Goal: Information Seeking & Learning: Learn about a topic

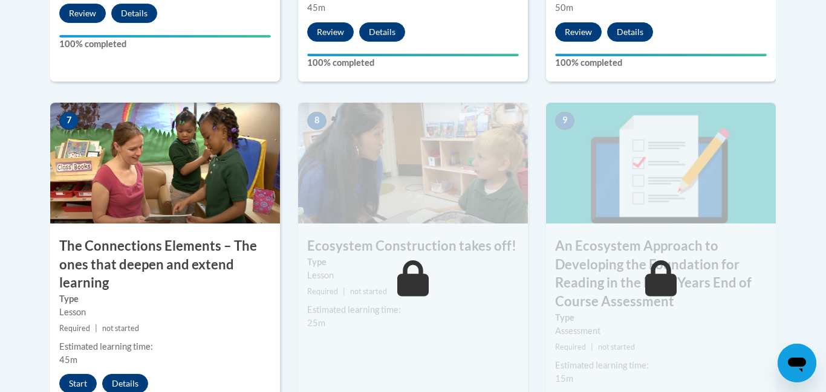
scroll to position [1001, 0]
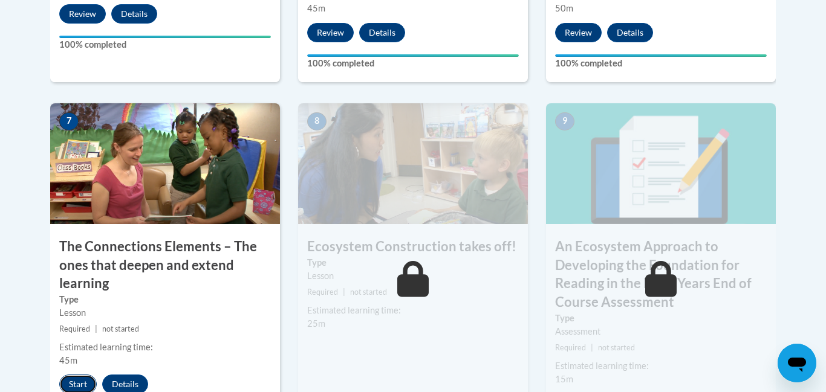
click at [80, 382] on button "Start" at bounding box center [77, 384] width 37 height 19
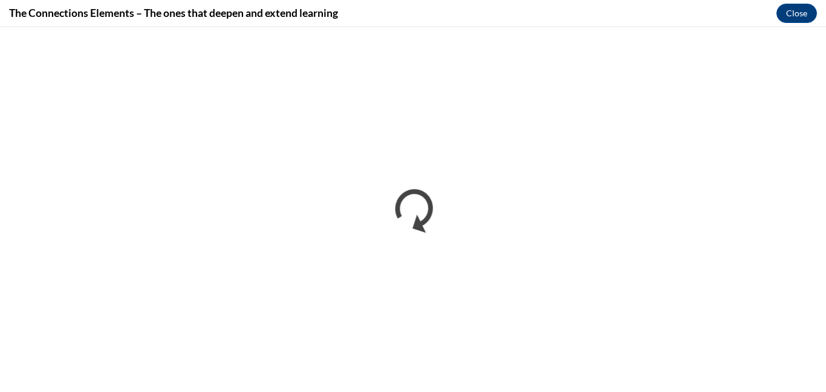
scroll to position [0, 0]
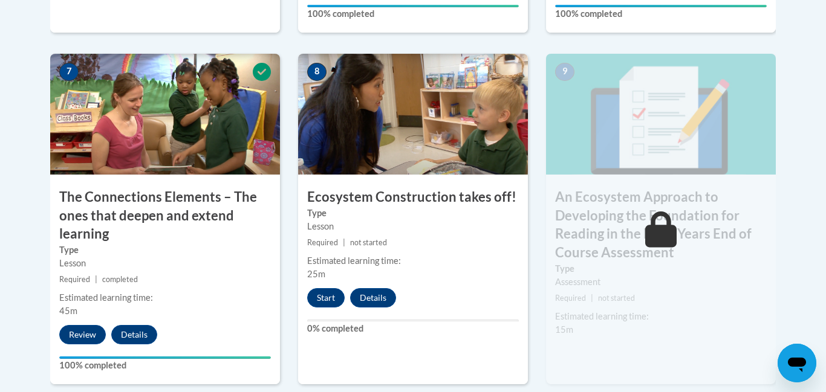
scroll to position [1052, 0]
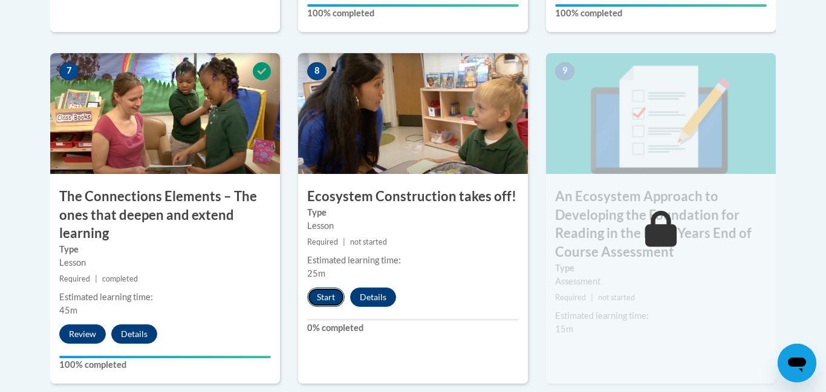
click at [322, 288] on button "Start" at bounding box center [325, 297] width 37 height 19
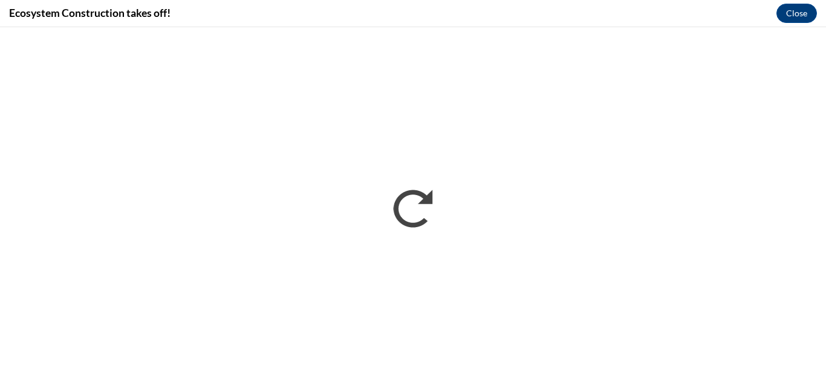
scroll to position [0, 0]
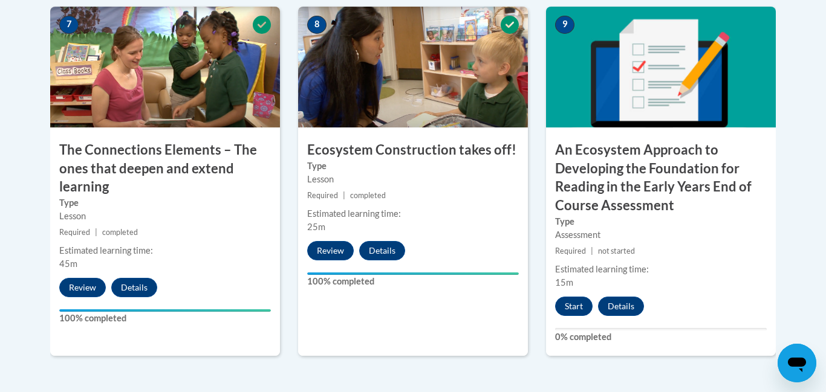
scroll to position [1109, 0]
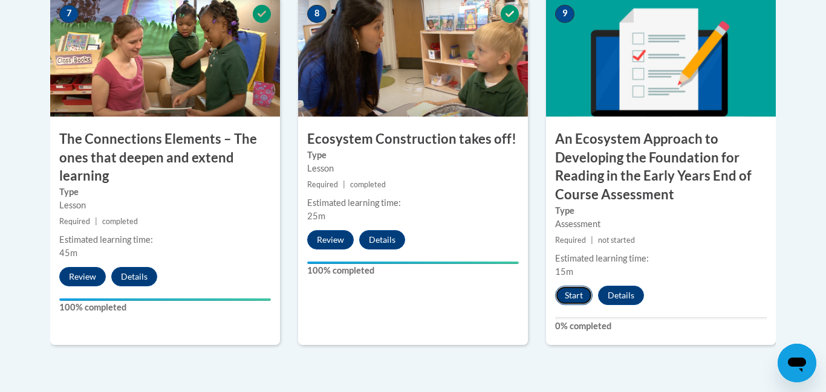
click at [562, 296] on button "Start" at bounding box center [573, 295] width 37 height 19
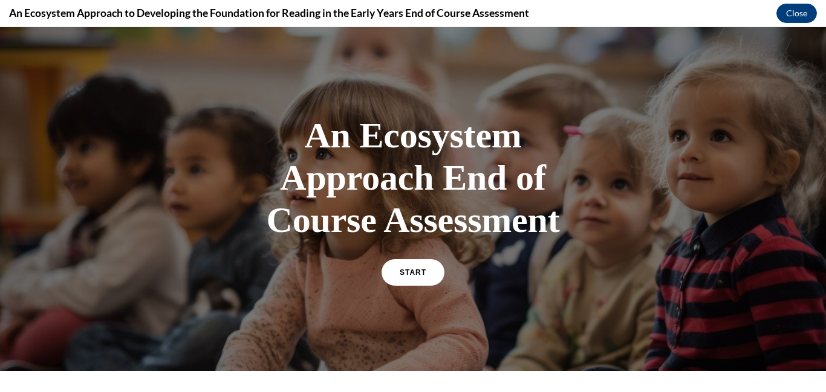
scroll to position [0, 0]
click at [390, 278] on link "START" at bounding box center [413, 273] width 66 height 28
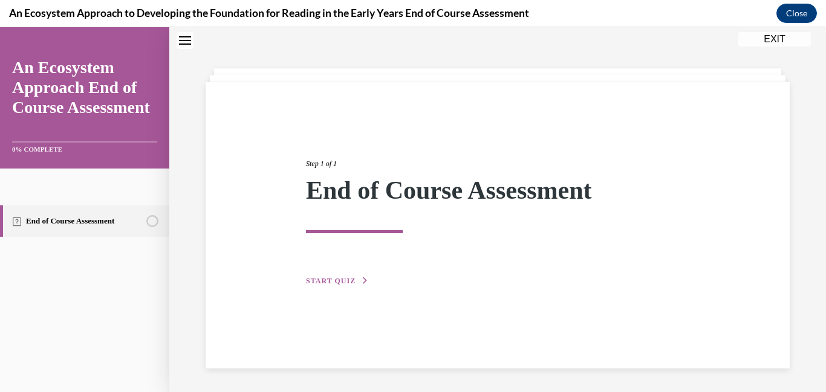
scroll to position [38, 0]
click at [350, 282] on span "START QUIZ" at bounding box center [331, 280] width 50 height 8
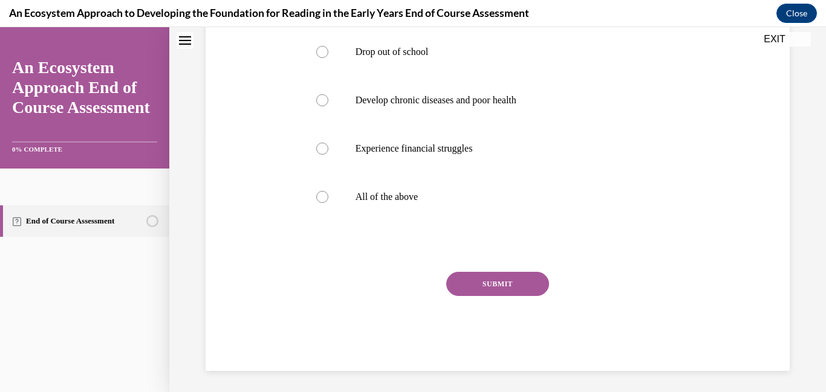
scroll to position [265, 0]
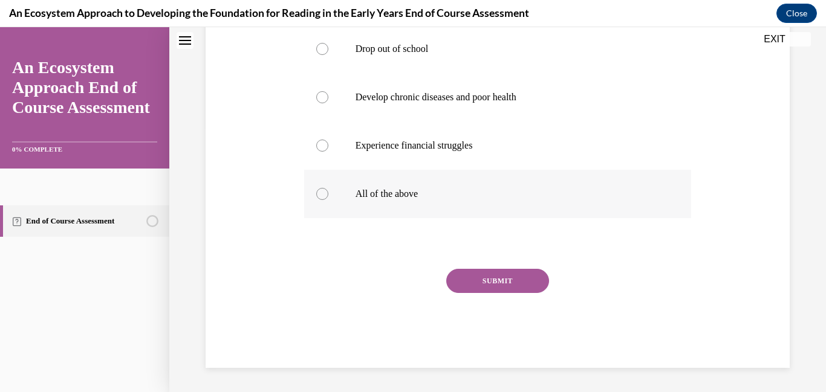
click at [320, 197] on div at bounding box center [322, 194] width 12 height 12
click at [320, 197] on input "All of the above" at bounding box center [322, 194] width 12 height 12
radio input "true"
click at [467, 291] on button "SUBMIT" at bounding box center [497, 281] width 103 height 24
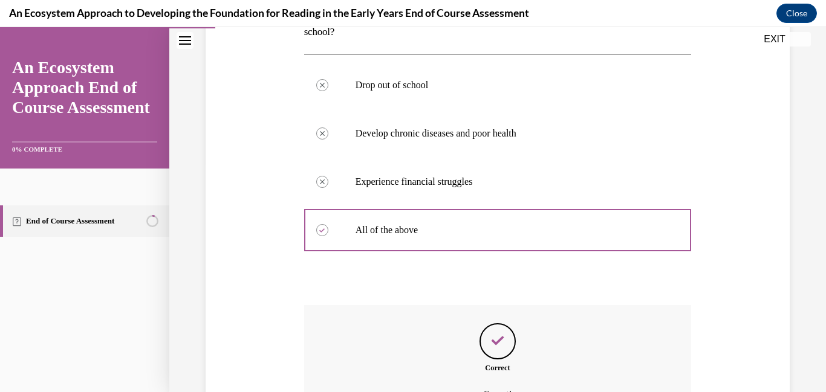
scroll to position [363, 0]
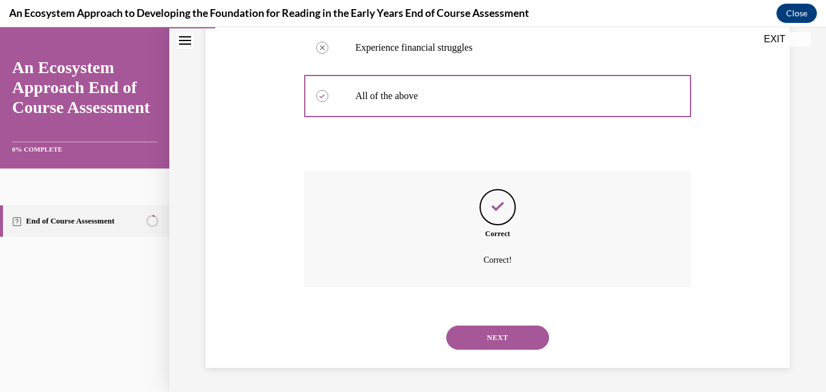
click at [472, 333] on button "NEXT" at bounding box center [497, 338] width 103 height 24
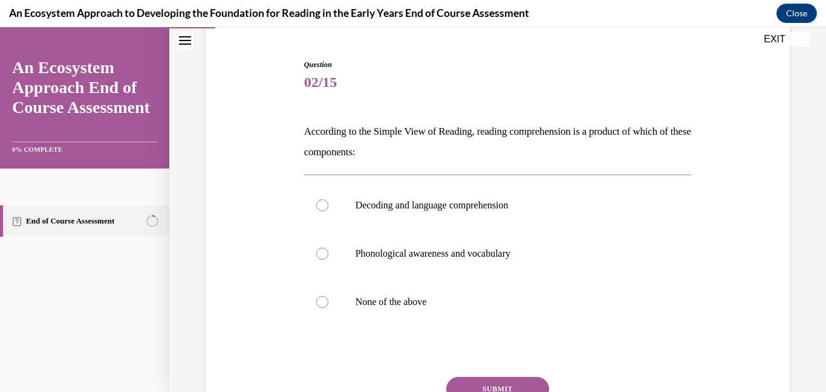
scroll to position [109, 0]
click at [411, 302] on p "None of the above" at bounding box center [509, 302] width 306 height 12
click at [328, 302] on input "None of the above" at bounding box center [322, 302] width 12 height 12
radio input "true"
click at [463, 384] on button "SUBMIT" at bounding box center [497, 389] width 103 height 24
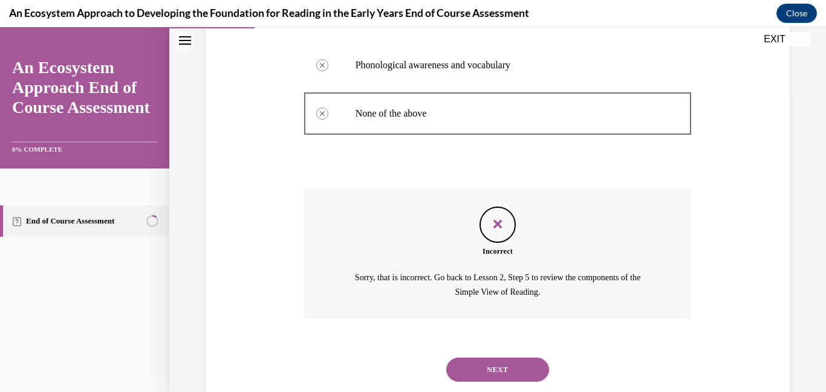
scroll to position [330, 0]
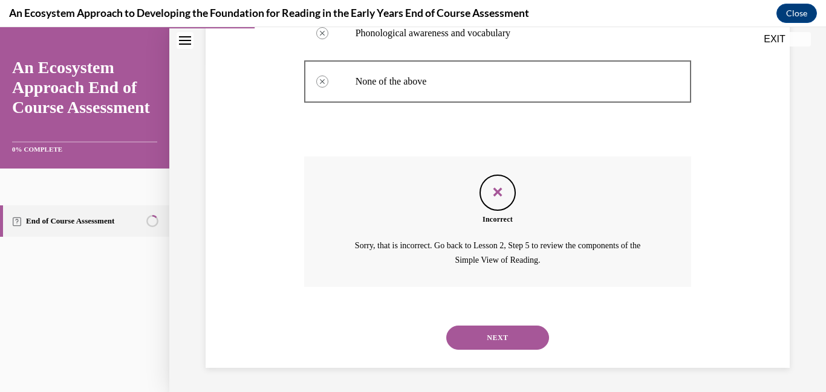
click at [498, 334] on button "NEXT" at bounding box center [497, 338] width 103 height 24
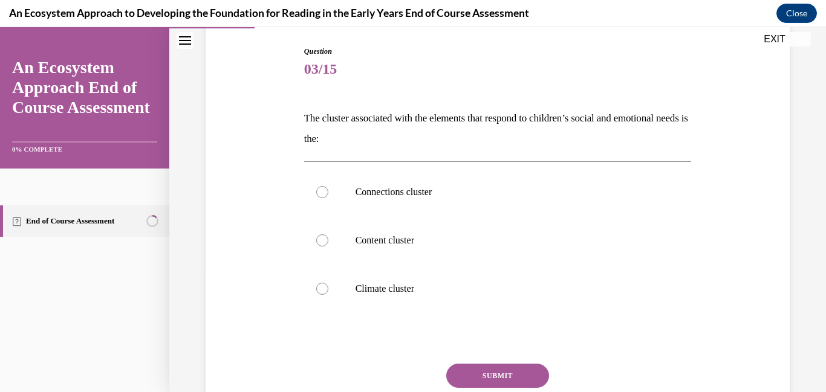
scroll to position [128, 0]
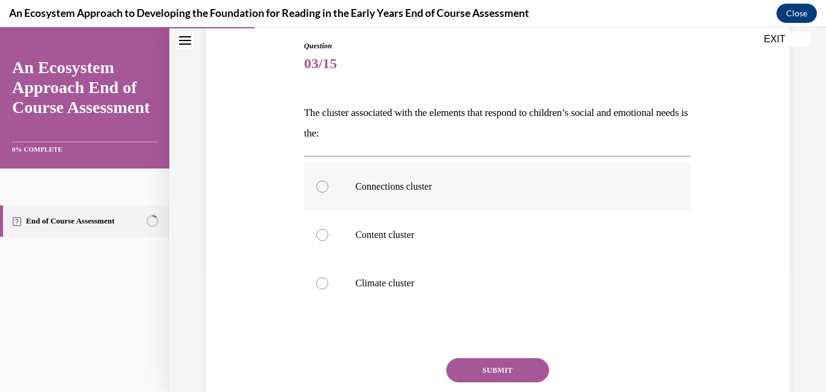
click at [424, 193] on label "Connections cluster" at bounding box center [498, 187] width 388 height 48
click at [328, 193] on input "Connections cluster" at bounding box center [322, 187] width 12 height 12
radio input "true"
click at [462, 360] on button "SUBMIT" at bounding box center [497, 371] width 103 height 24
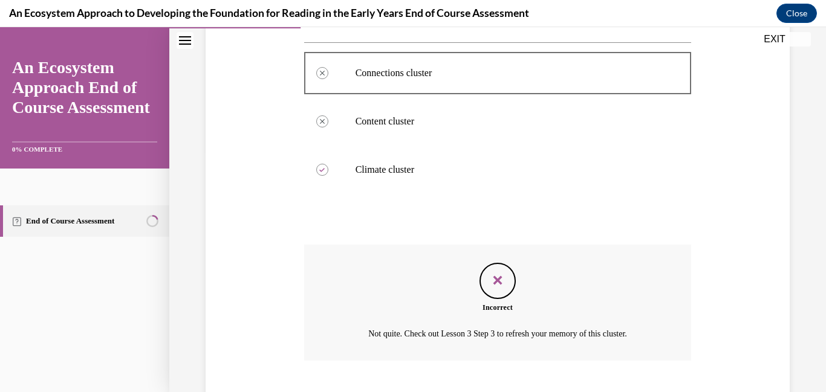
scroll to position [315, 0]
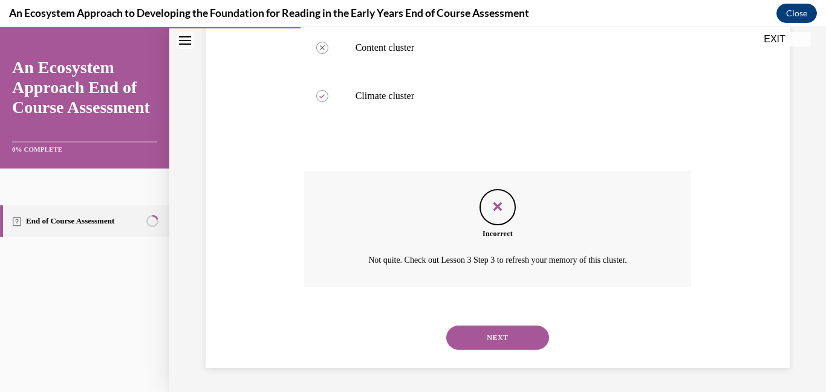
click at [464, 346] on button "NEXT" at bounding box center [497, 338] width 103 height 24
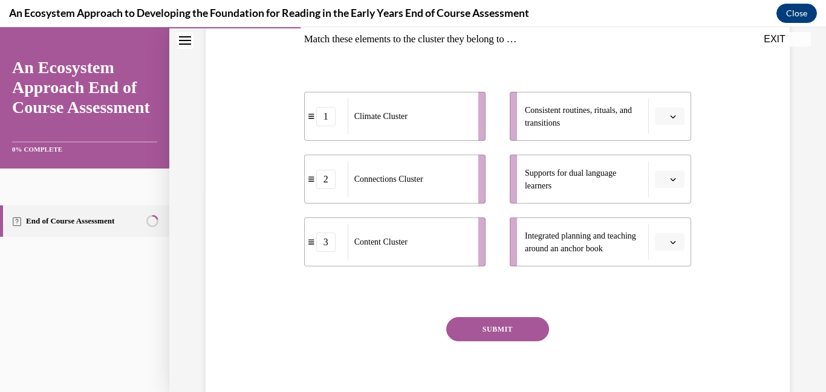
scroll to position [203, 0]
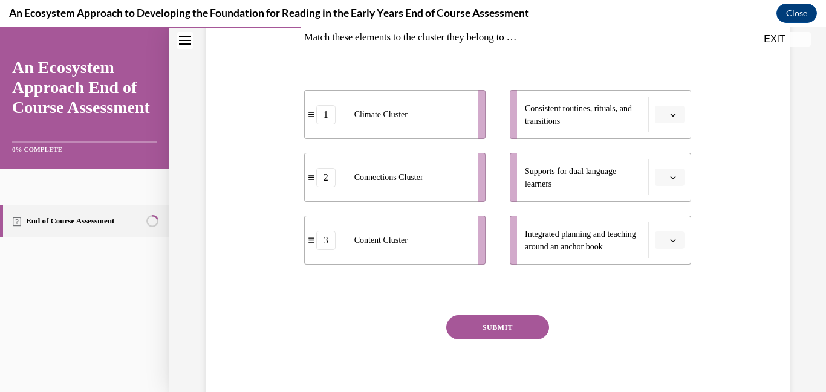
click at [671, 187] on li "Supports for dual language learners" at bounding box center [600, 177] width 181 height 49
click at [673, 180] on icon "button" at bounding box center [673, 178] width 5 height 3
click at [666, 227] on span "1" at bounding box center [665, 229] width 4 height 10
click at [678, 120] on button "button" at bounding box center [670, 115] width 30 height 18
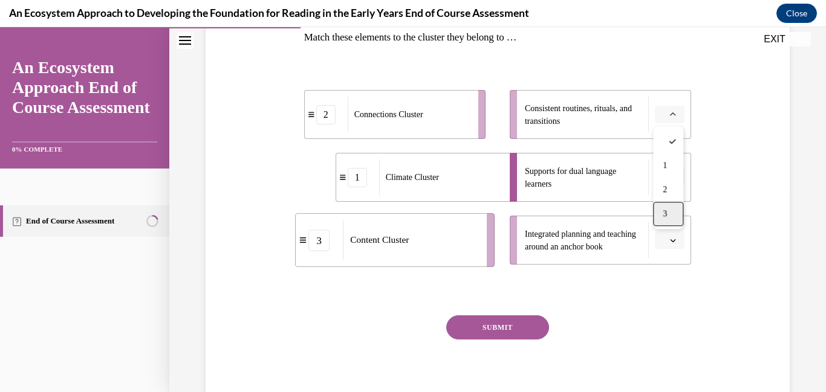
click at [668, 213] on div "3" at bounding box center [668, 214] width 30 height 24
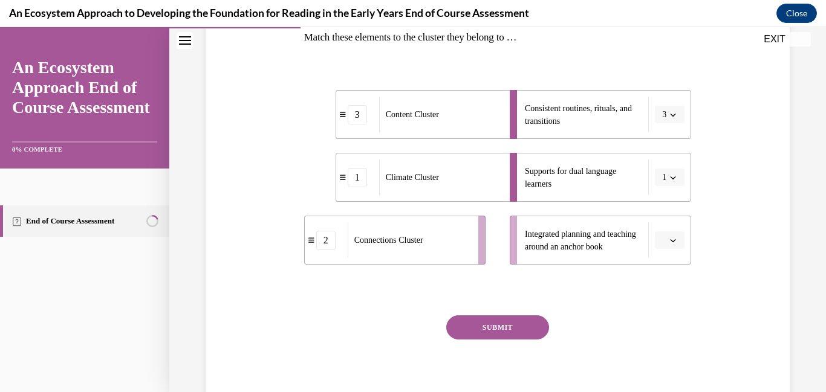
click at [674, 238] on span "button" at bounding box center [673, 241] width 6 height 6
click at [658, 310] on div "2" at bounding box center [668, 316] width 30 height 24
click at [529, 328] on button "SUBMIT" at bounding box center [497, 328] width 103 height 24
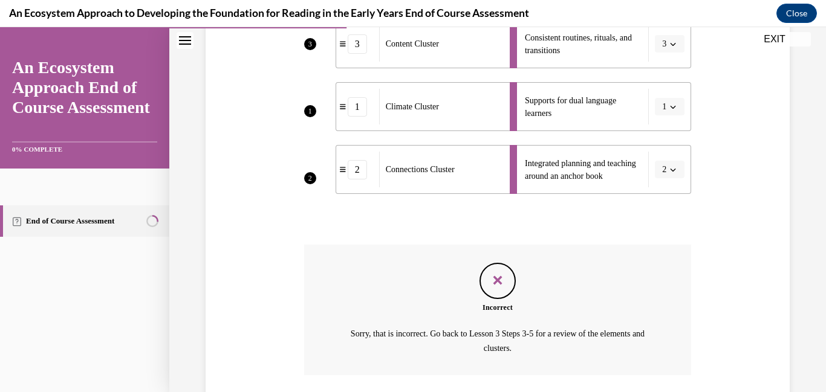
scroll to position [362, 0]
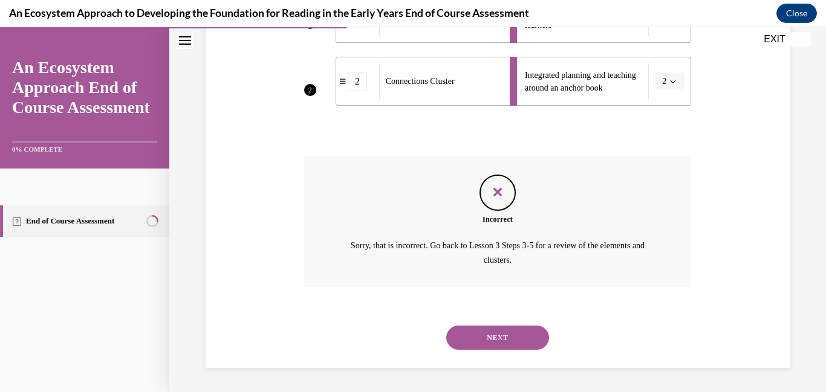
click at [529, 328] on button "NEXT" at bounding box center [497, 338] width 103 height 24
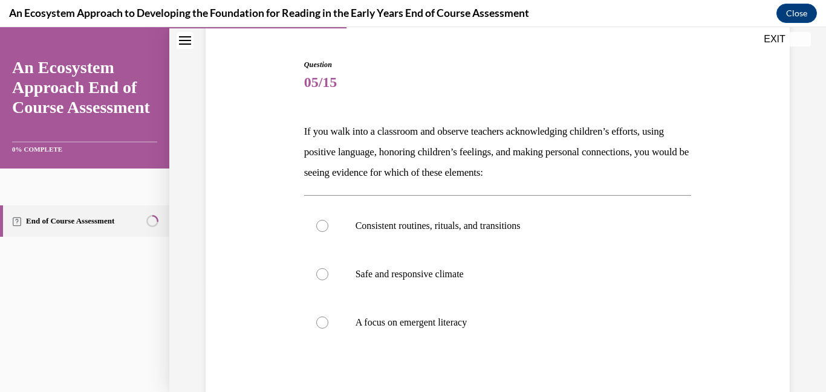
scroll to position [109, 0]
click at [506, 331] on label "A focus on emergent literacy" at bounding box center [498, 322] width 388 height 48
click at [328, 328] on input "A focus on emergent literacy" at bounding box center [322, 322] width 12 height 12
radio input "true"
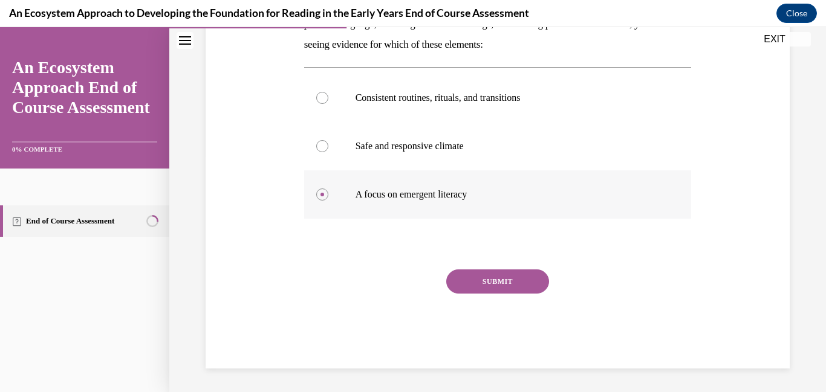
scroll to position [238, 0]
click at [506, 292] on button "SUBMIT" at bounding box center [497, 281] width 103 height 24
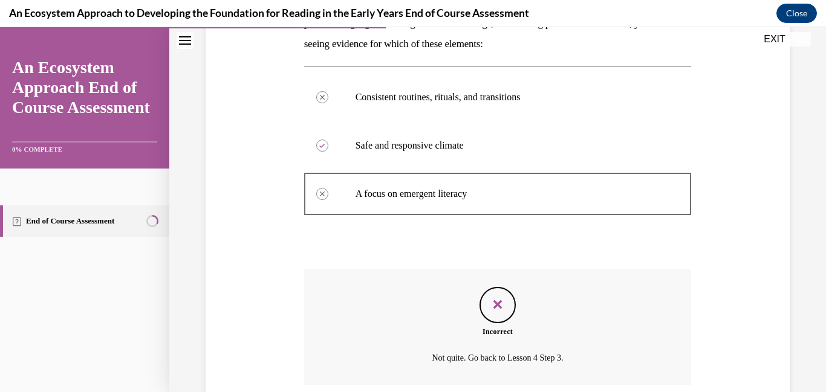
scroll to position [336, 0]
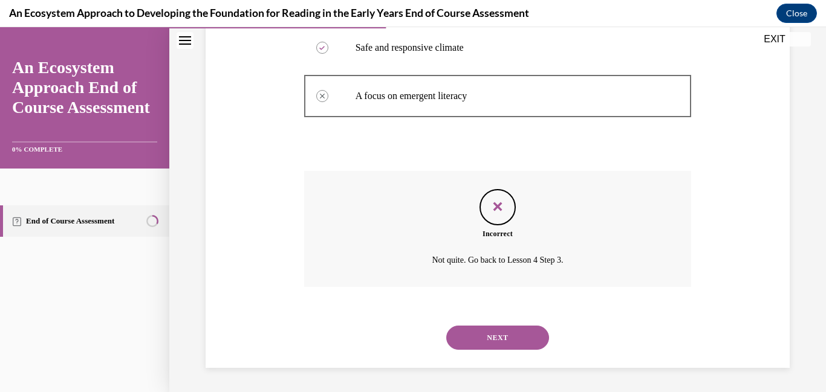
click at [496, 322] on div "NEXT" at bounding box center [498, 338] width 388 height 48
click at [493, 331] on button "NEXT" at bounding box center [497, 338] width 103 height 24
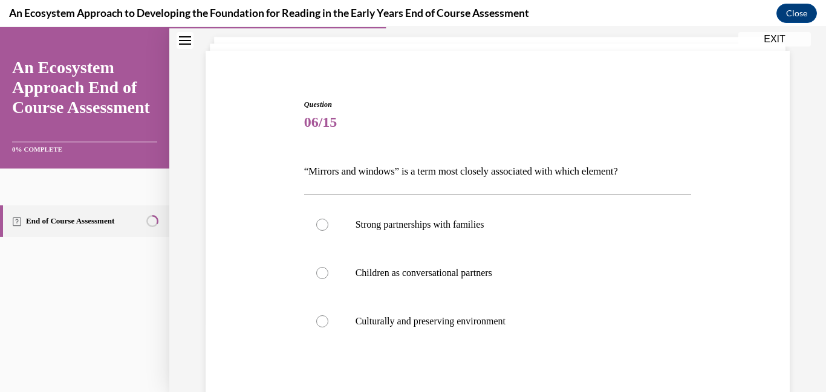
scroll to position [75, 0]
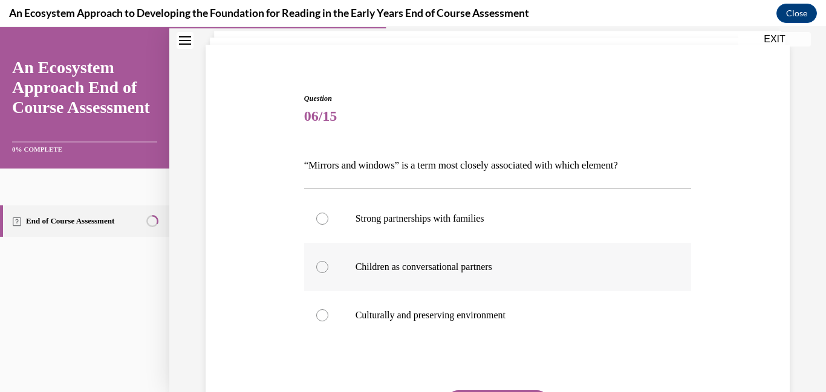
click at [513, 271] on p "Children as conversational partners" at bounding box center [509, 267] width 306 height 12
click at [328, 271] on input "Children as conversational partners" at bounding box center [322, 267] width 12 height 12
radio input "true"
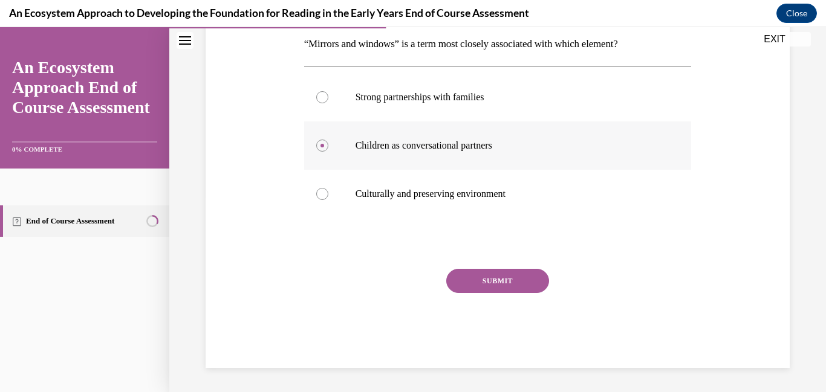
click at [513, 271] on button "SUBMIT" at bounding box center [497, 281] width 103 height 24
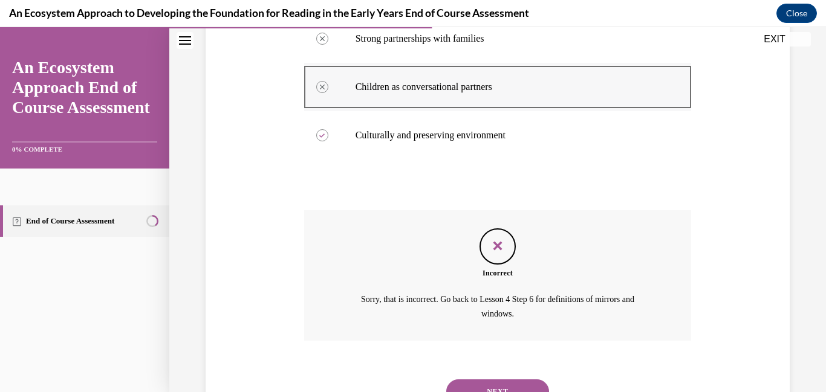
scroll to position [309, 0]
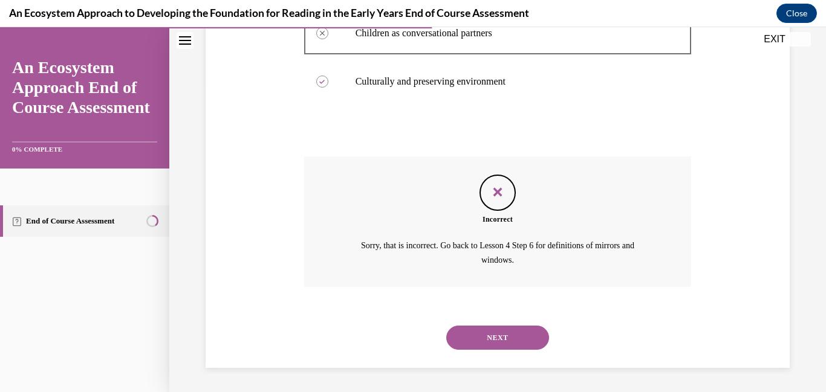
click at [478, 329] on button "NEXT" at bounding box center [497, 338] width 103 height 24
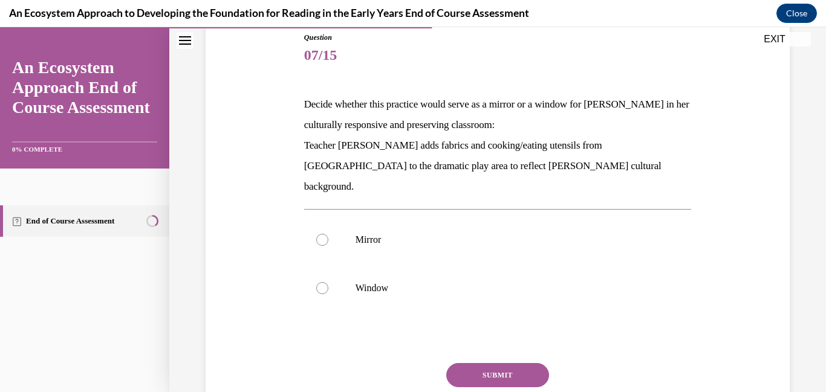
scroll to position [142, 0]
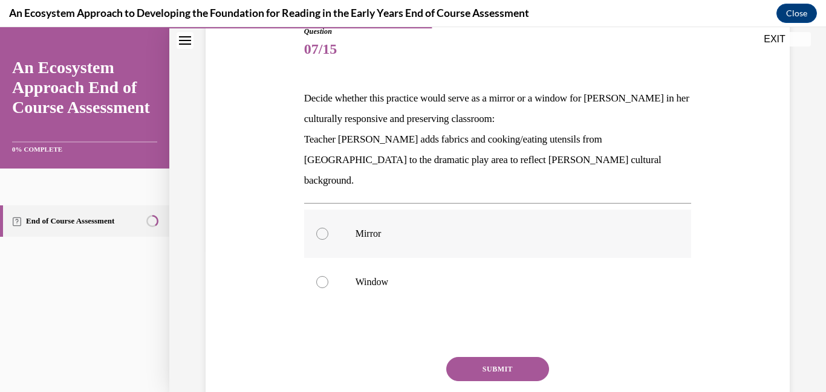
click at [423, 228] on p "Mirror" at bounding box center [509, 234] width 306 height 12
click at [328, 228] on input "Mirror" at bounding box center [322, 234] width 12 height 12
radio input "true"
click at [472, 357] on button "SUBMIT" at bounding box center [497, 369] width 103 height 24
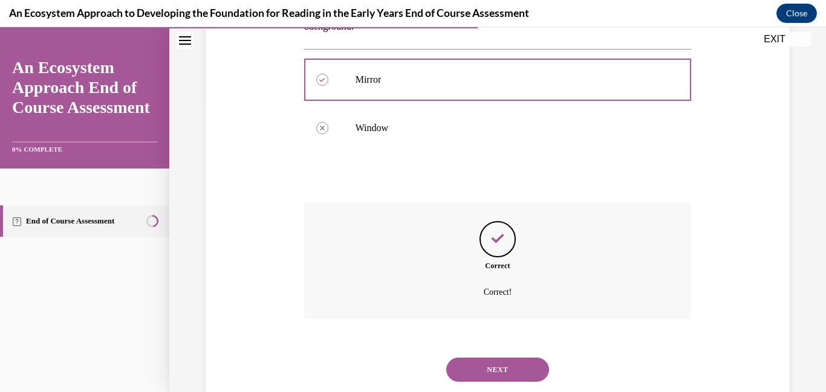
scroll to position [308, 0]
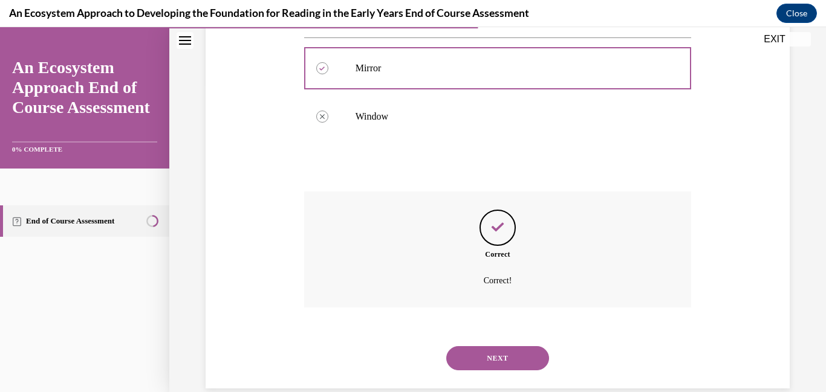
click at [472, 346] on button "NEXT" at bounding box center [497, 358] width 103 height 24
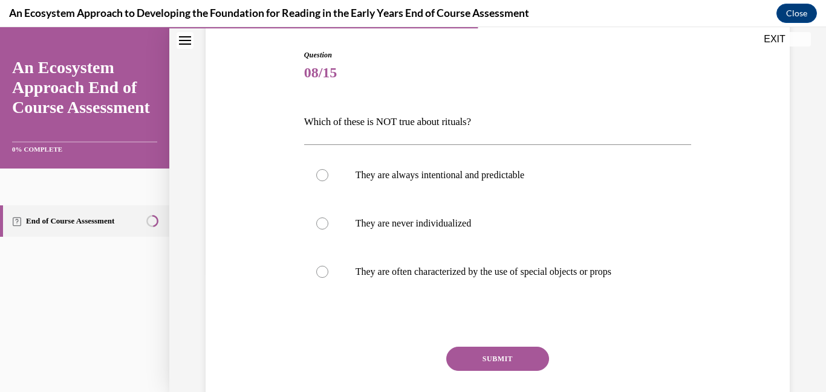
scroll to position [126, 0]
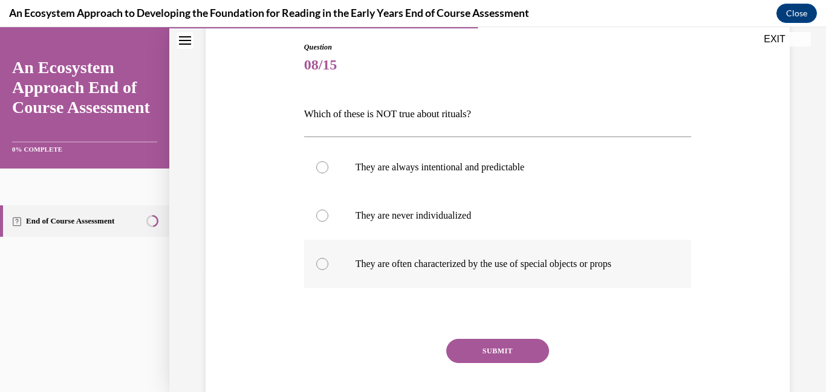
click at [395, 281] on label "They are often characterized by the use of special objects or props" at bounding box center [498, 264] width 388 height 48
click at [328, 270] on input "They are often characterized by the use of special objects or props" at bounding box center [322, 264] width 12 height 12
radio input "true"
click at [459, 342] on button "SUBMIT" at bounding box center [497, 351] width 103 height 24
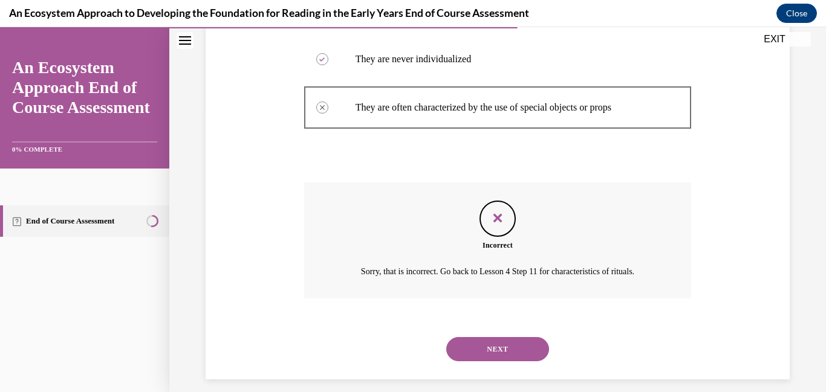
scroll to position [294, 0]
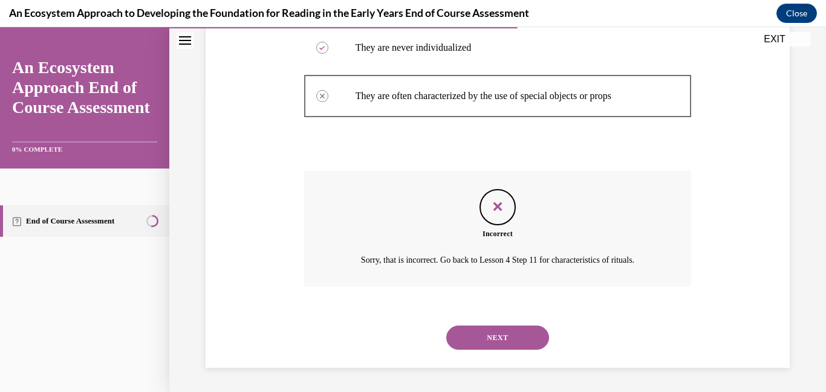
click at [459, 342] on button "NEXT" at bounding box center [497, 338] width 103 height 24
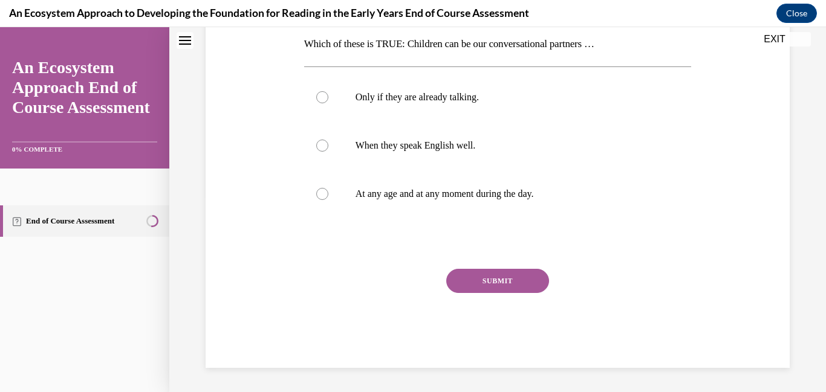
scroll to position [0, 0]
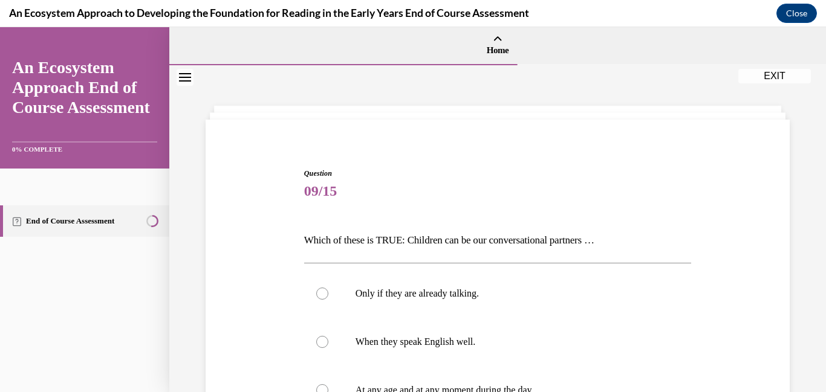
click at [459, 342] on p "When they speak English well." at bounding box center [509, 342] width 306 height 12
click at [328, 342] on input "When they speak English well." at bounding box center [322, 342] width 12 height 12
radio input "true"
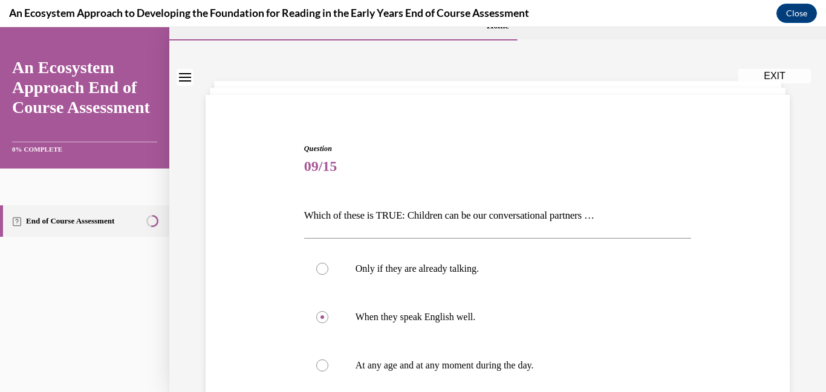
scroll to position [65, 0]
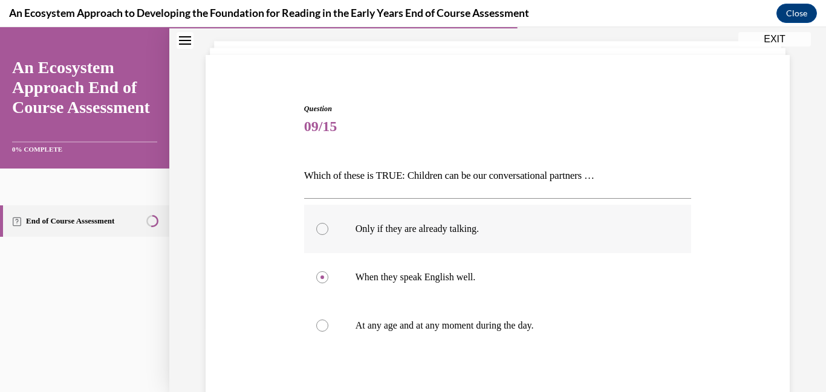
click at [414, 244] on label "Only if they are already talking." at bounding box center [498, 229] width 388 height 48
click at [328, 235] on input "Only if they are already talking." at bounding box center [322, 229] width 12 height 12
radio input "true"
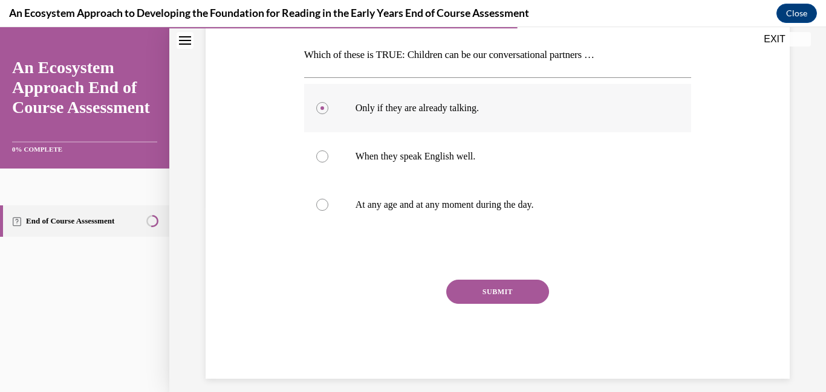
scroll to position [197, 0]
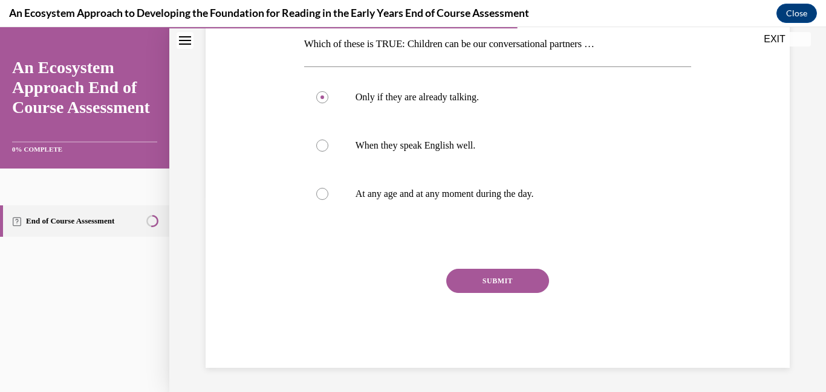
click at [491, 296] on div "SUBMIT" at bounding box center [498, 299] width 388 height 60
click at [490, 287] on button "SUBMIT" at bounding box center [497, 281] width 103 height 24
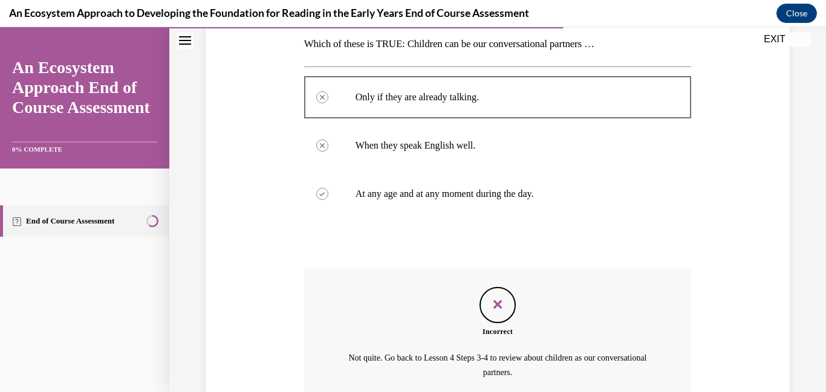
scroll to position [309, 0]
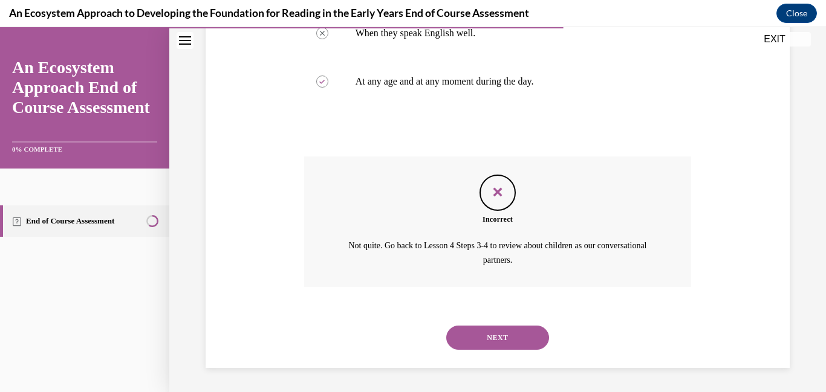
click at [476, 347] on button "NEXT" at bounding box center [497, 338] width 103 height 24
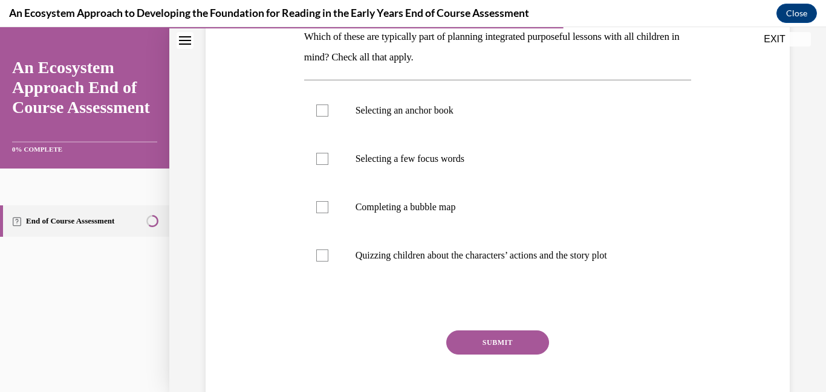
scroll to position [265, 0]
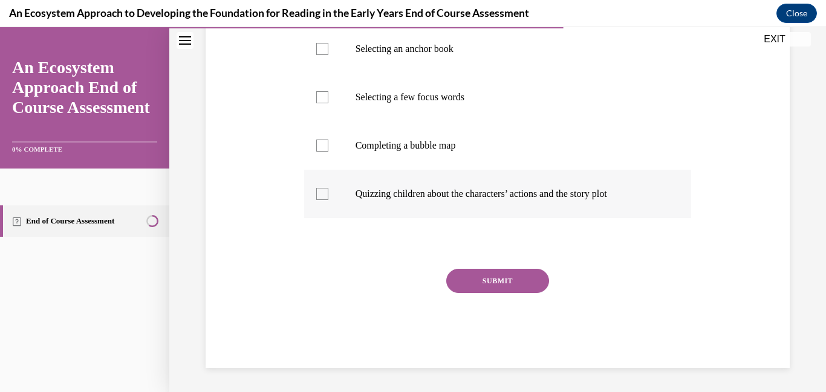
click at [406, 206] on label "Quizzing children about the characters’ actions and the story plot" at bounding box center [498, 194] width 388 height 48
click at [328, 200] on input "Quizzing children about the characters’ actions and the story plot" at bounding box center [322, 194] width 12 height 12
checkbox input "true"
click at [492, 287] on button "SUBMIT" at bounding box center [497, 281] width 103 height 24
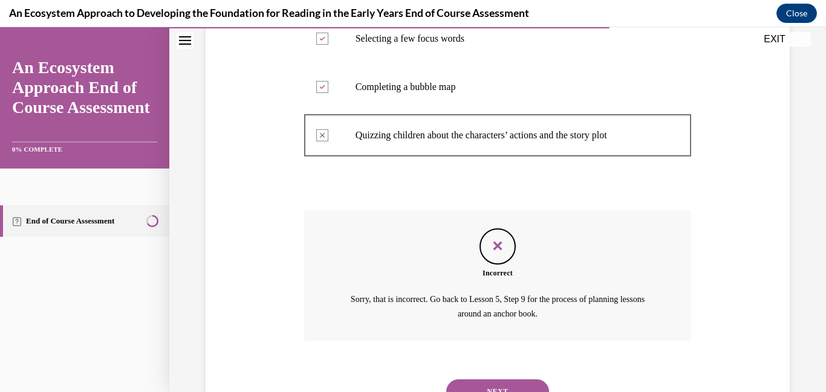
scroll to position [378, 0]
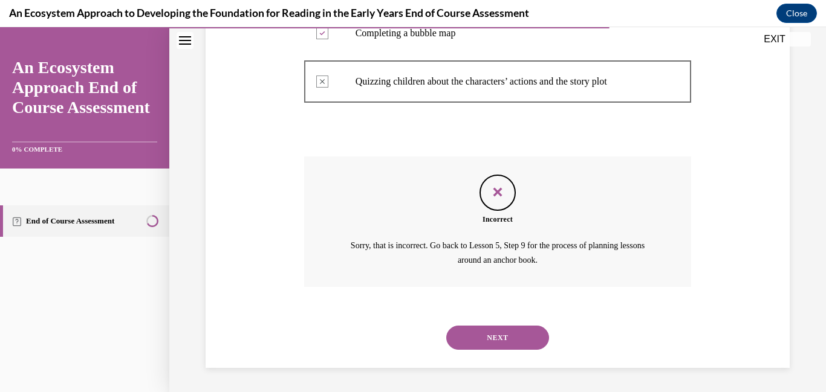
click at [484, 336] on button "NEXT" at bounding box center [497, 338] width 103 height 24
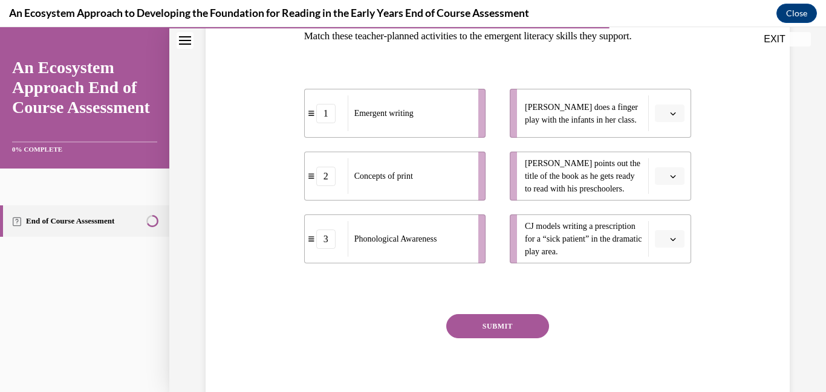
scroll to position [219, 0]
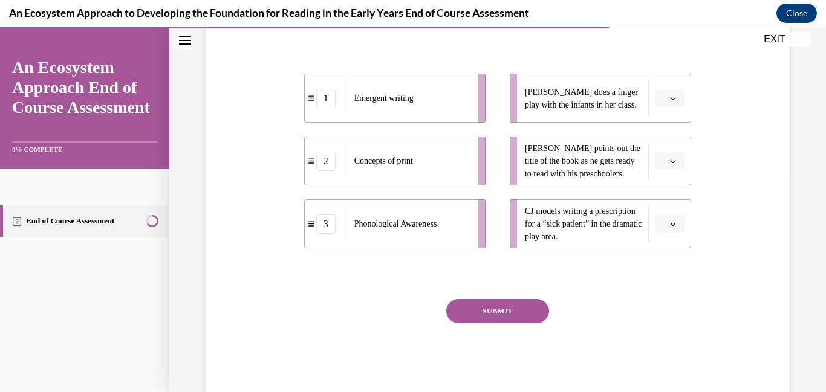
click at [684, 230] on button "button" at bounding box center [670, 224] width 30 height 18
click at [664, 309] on div "2" at bounding box center [668, 299] width 30 height 24
click at [669, 160] on span "button" at bounding box center [673, 161] width 8 height 8
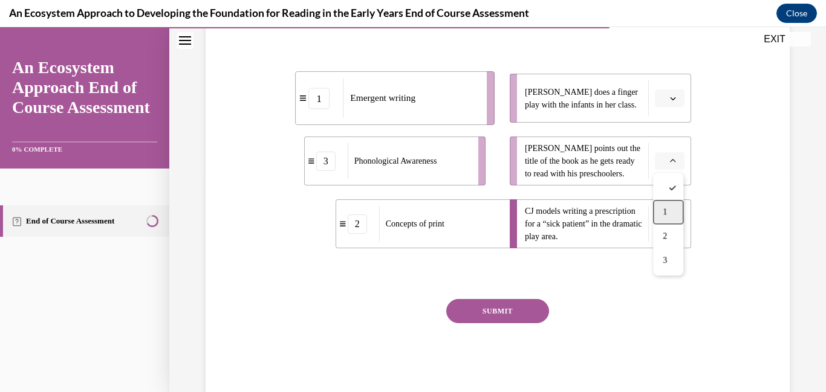
click at [668, 216] on div "1" at bounding box center [668, 212] width 30 height 24
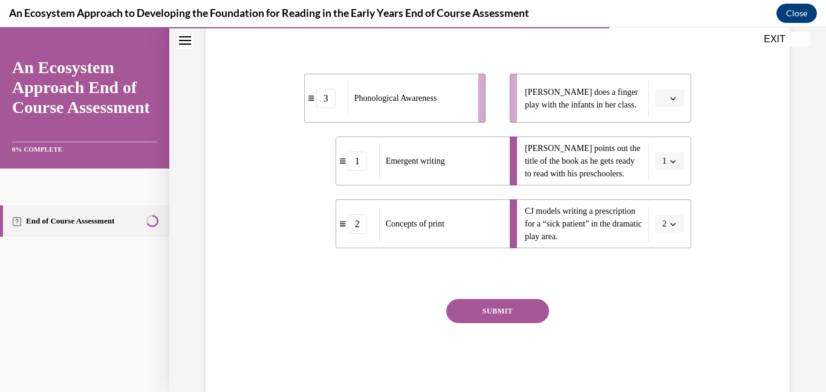
click at [668, 125] on ul "Lulu does a finger play with the infants in her class. Leonardo points out the …" at bounding box center [594, 161] width 193 height 175
click at [673, 102] on icon "button" at bounding box center [673, 99] width 6 height 6
click at [668, 209] on div "3" at bounding box center [668, 198] width 30 height 24
click at [513, 310] on button "SUBMIT" at bounding box center [497, 311] width 103 height 24
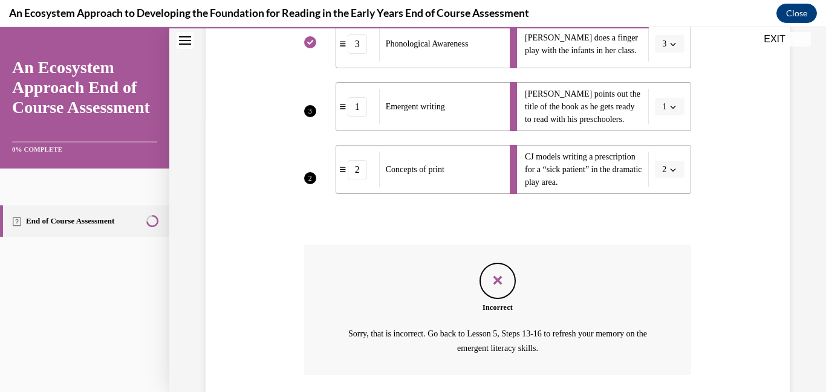
scroll to position [362, 0]
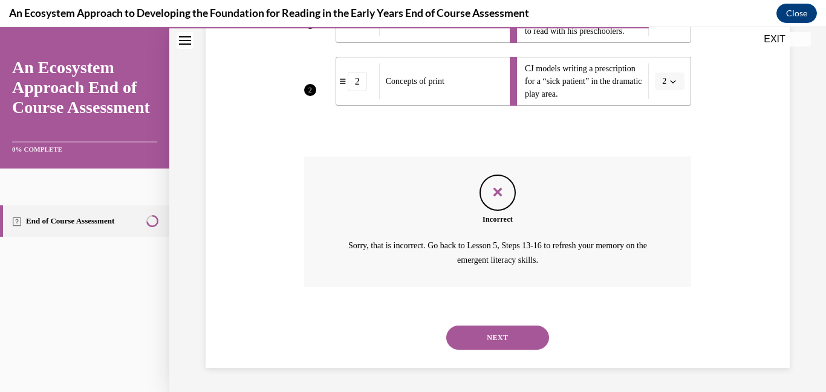
click at [499, 333] on button "NEXT" at bounding box center [497, 338] width 103 height 24
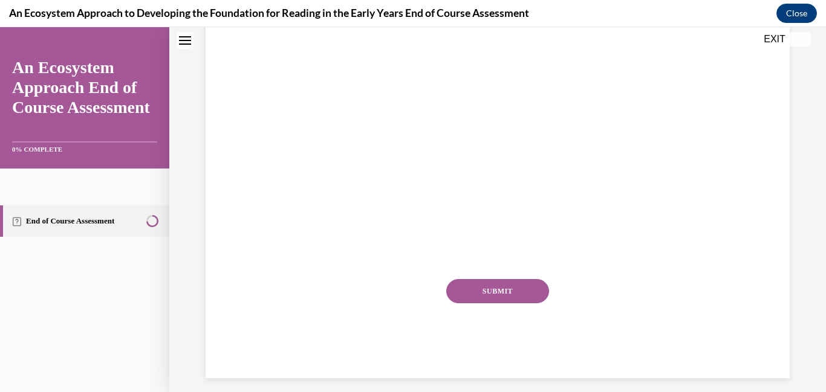
scroll to position [0, 0]
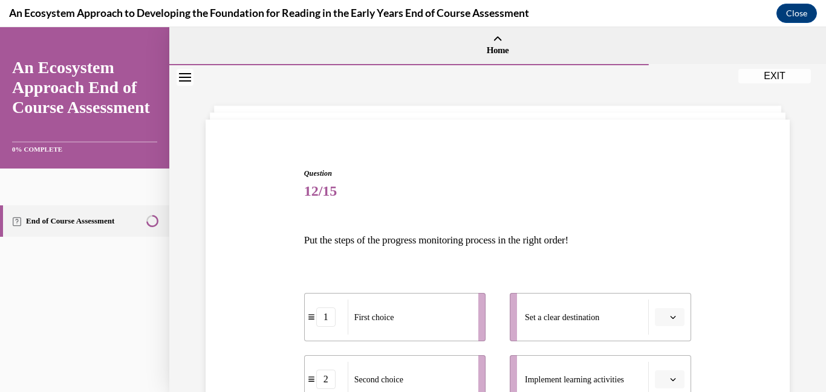
click at [677, 324] on button "button" at bounding box center [670, 317] width 30 height 18
click at [667, 301] on div "5" at bounding box center [668, 290] width 30 height 24
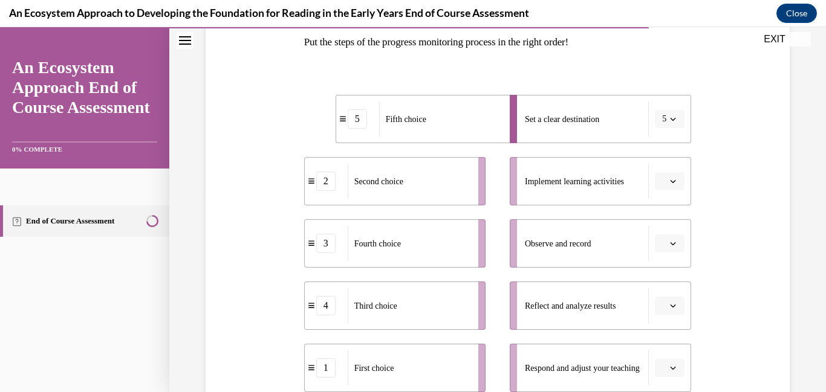
scroll to position [215, 0]
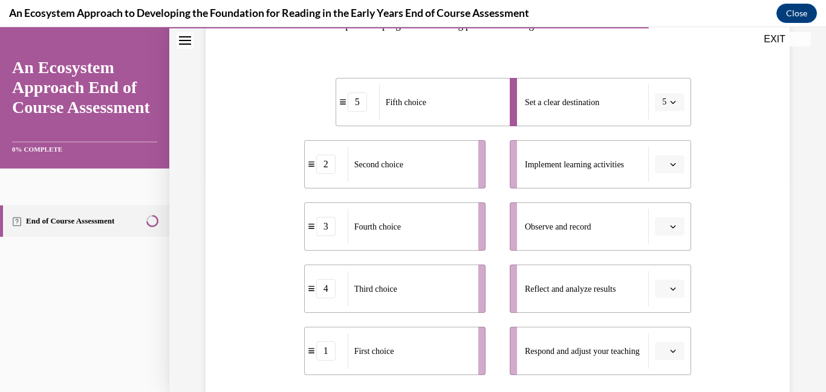
click at [680, 166] on button "button" at bounding box center [670, 164] width 30 height 18
click at [662, 242] on div "2" at bounding box center [668, 240] width 30 height 24
click at [680, 229] on button "button" at bounding box center [670, 227] width 30 height 18
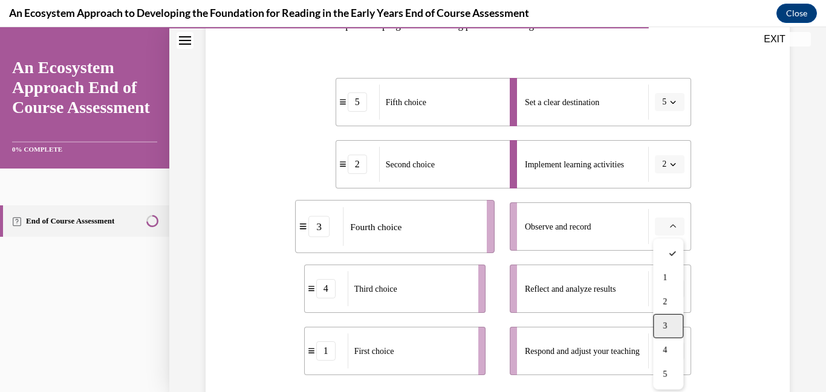
click at [667, 334] on div "3" at bounding box center [668, 326] width 30 height 24
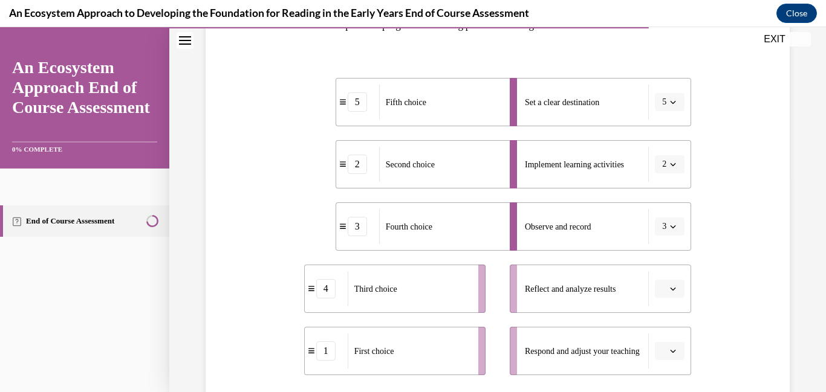
click at [677, 356] on button "button" at bounding box center [670, 351] width 30 height 18
click at [663, 305] on div "4" at bounding box center [668, 300] width 30 height 24
click at [673, 301] on li "Reflect and analyze results" at bounding box center [600, 289] width 181 height 48
click at [669, 298] on li "Reflect and analyze results" at bounding box center [600, 289] width 181 height 48
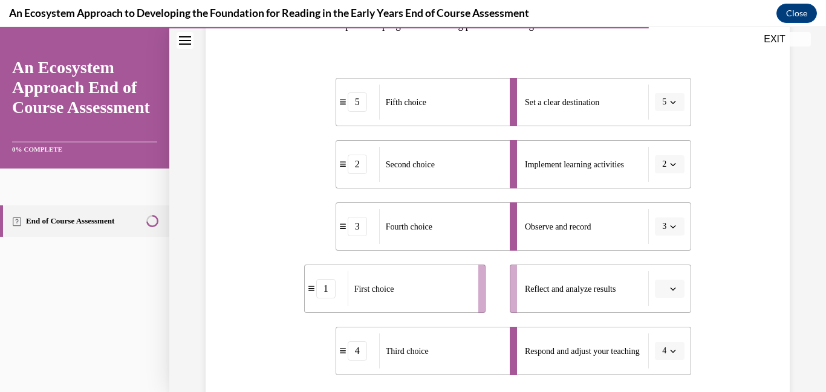
click at [680, 290] on button "button" at bounding box center [670, 289] width 30 height 18
click at [660, 171] on div "1" at bounding box center [668, 165] width 30 height 24
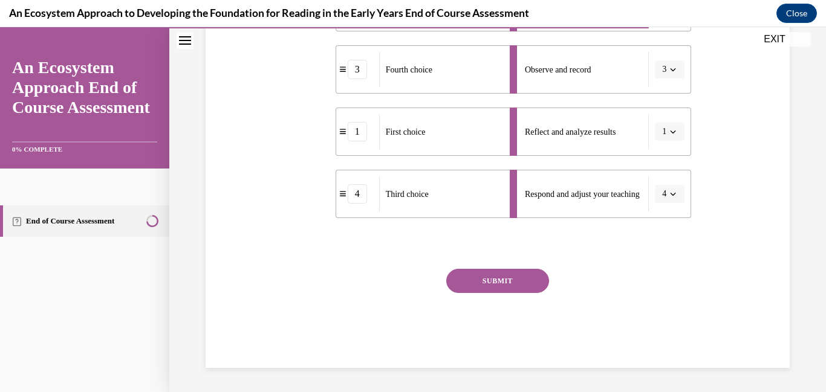
click at [486, 278] on button "SUBMIT" at bounding box center [497, 281] width 103 height 24
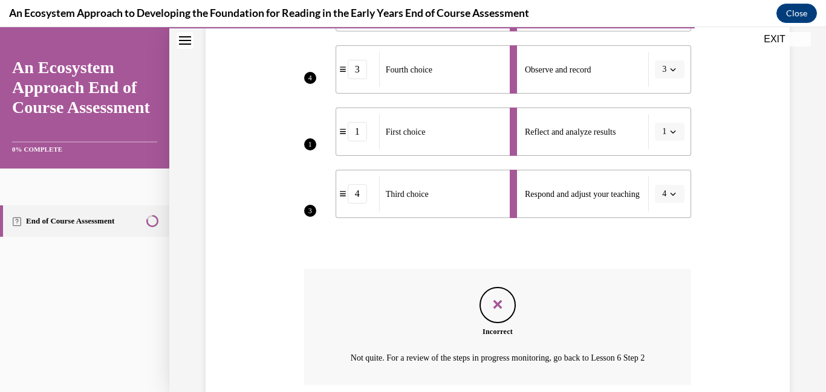
scroll to position [485, 0]
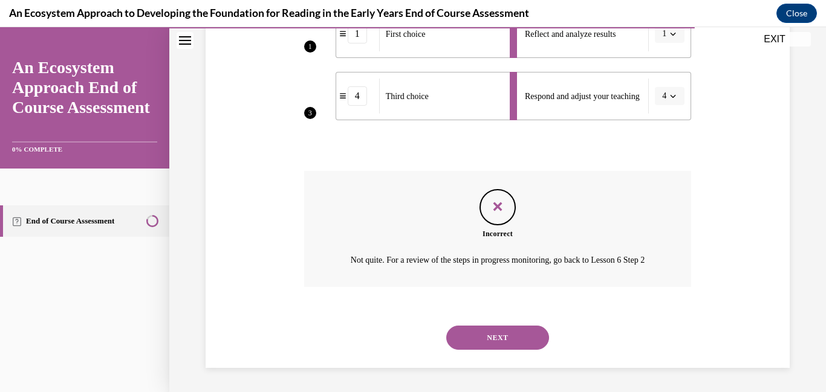
click at [480, 343] on button "NEXT" at bounding box center [497, 338] width 103 height 24
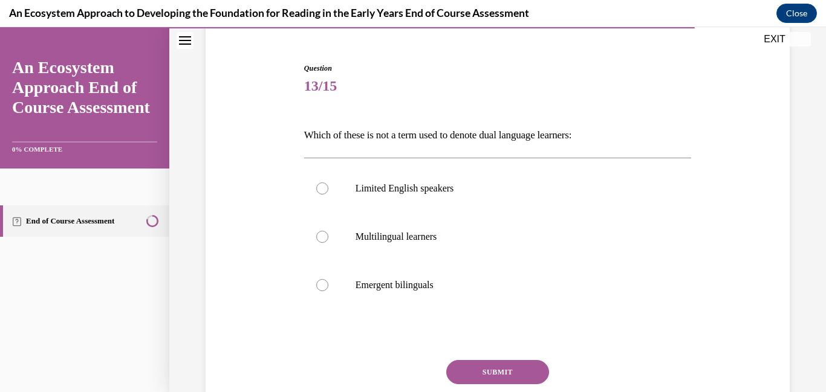
scroll to position [114, 0]
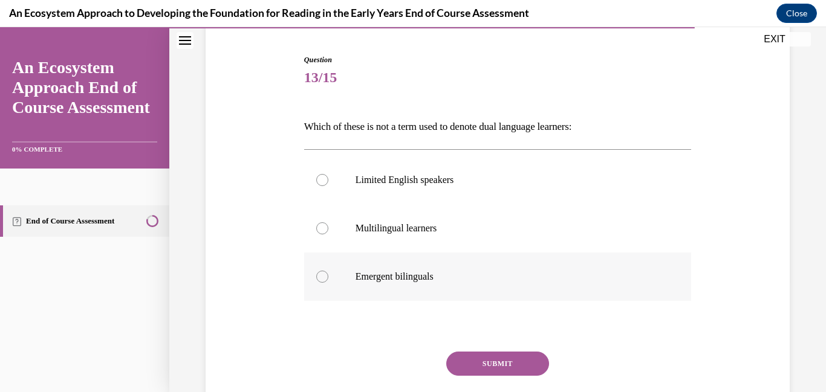
click at [385, 268] on label "Emergent bilinguals" at bounding box center [498, 277] width 388 height 48
click at [328, 271] on input "Emergent bilinguals" at bounding box center [322, 277] width 12 height 12
radio input "true"
click at [345, 177] on label "Limited English speakers" at bounding box center [498, 180] width 388 height 48
click at [328, 177] on input "Limited English speakers" at bounding box center [322, 180] width 12 height 12
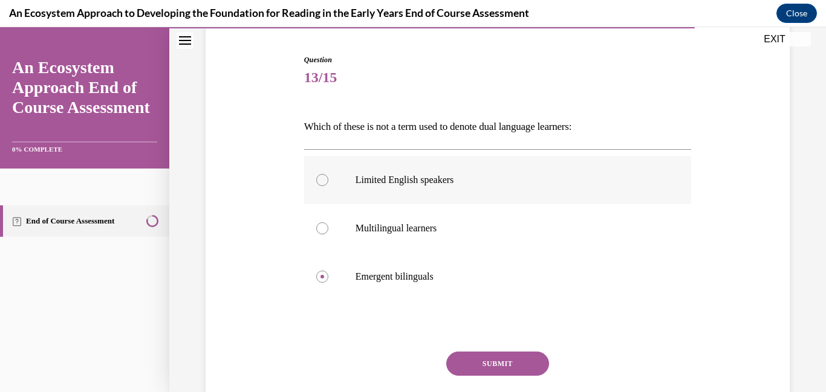
radio input "true"
click at [464, 353] on button "SUBMIT" at bounding box center [497, 364] width 103 height 24
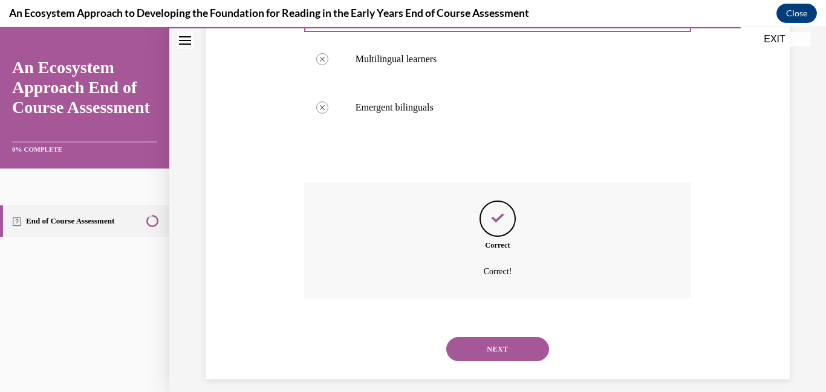
scroll to position [294, 0]
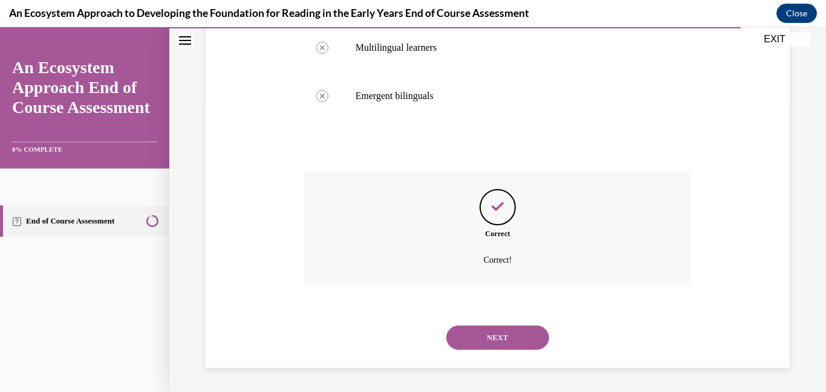
click at [464, 353] on div "NEXT" at bounding box center [498, 338] width 388 height 48
click at [469, 341] on button "NEXT" at bounding box center [497, 338] width 103 height 24
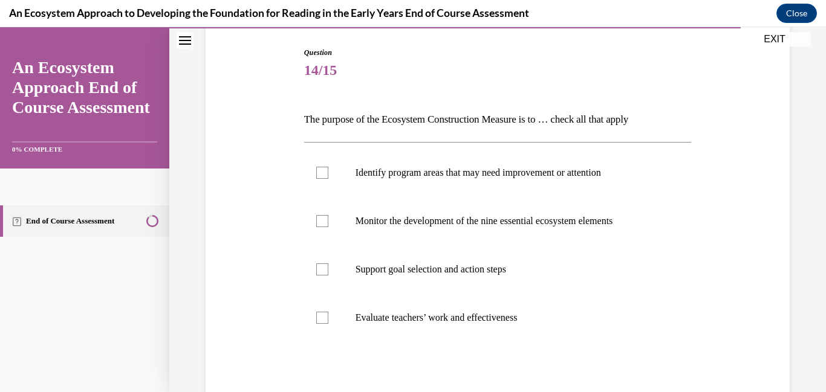
scroll to position [126, 0]
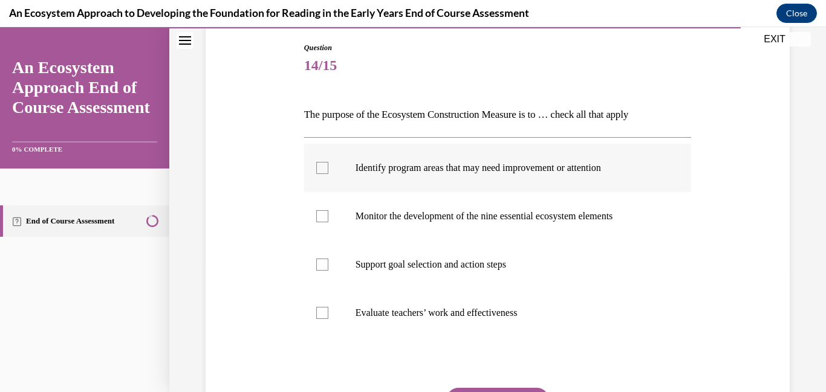
click at [380, 168] on p "Identify program areas that may need improvement or attention" at bounding box center [509, 168] width 306 height 12
click at [328, 168] on input "Identify program areas that may need improvement or attention" at bounding box center [322, 168] width 12 height 12
checkbox input "true"
click at [343, 314] on label "Evaluate teachers’ work and effectiveness" at bounding box center [498, 313] width 388 height 48
click at [328, 314] on input "Evaluate teachers’ work and effectiveness" at bounding box center [322, 313] width 12 height 12
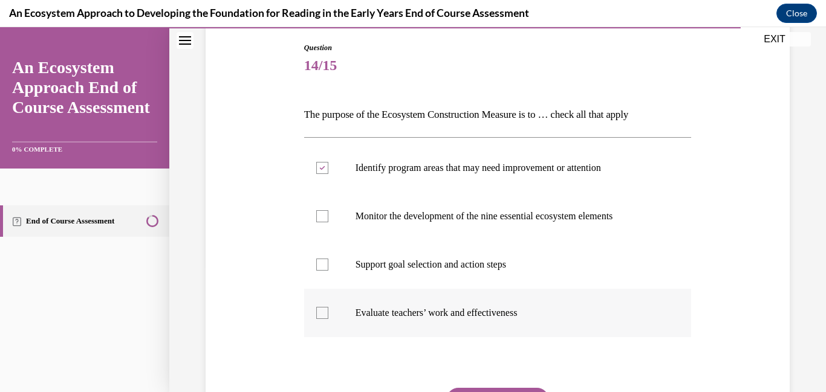
checkbox input "true"
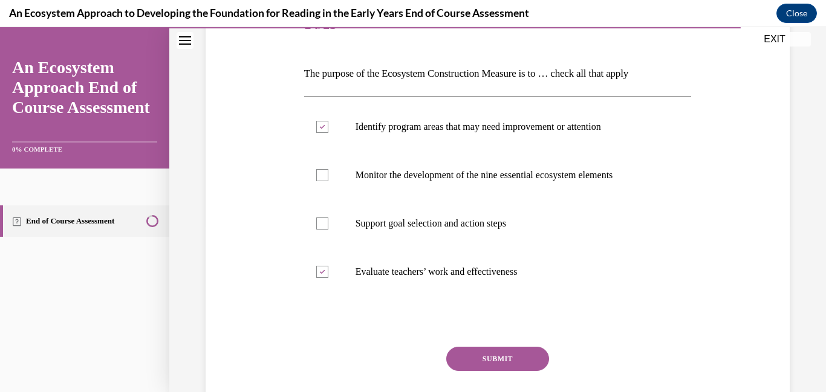
click at [478, 360] on button "SUBMIT" at bounding box center [497, 359] width 103 height 24
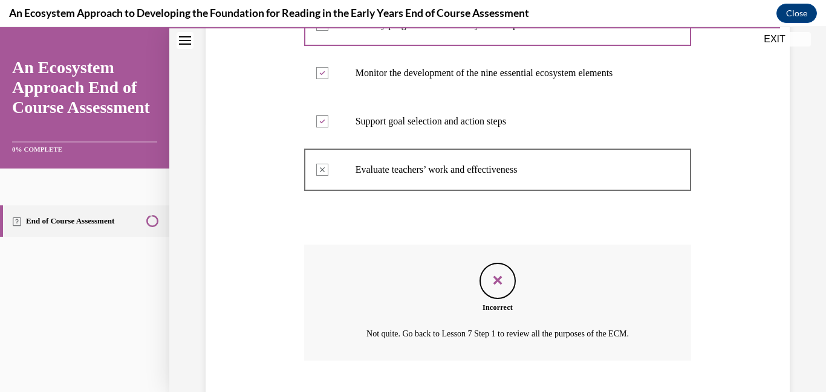
scroll to position [343, 0]
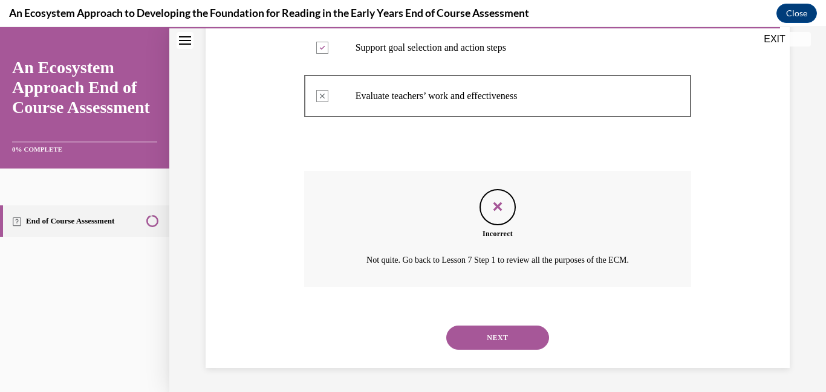
click at [484, 345] on button "NEXT" at bounding box center [497, 338] width 103 height 24
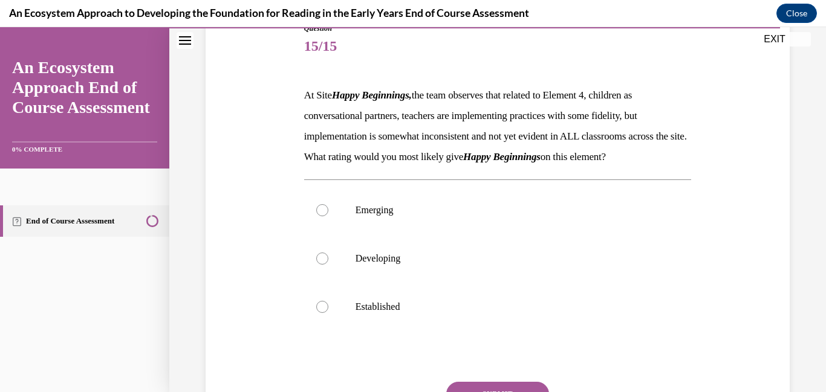
scroll to position [150, 0]
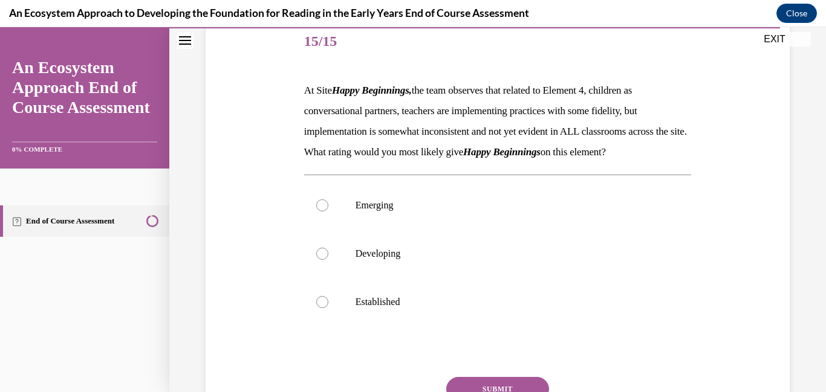
click at [484, 327] on label "Established" at bounding box center [498, 302] width 388 height 48
click at [328, 308] on input "Established" at bounding box center [322, 302] width 12 height 12
radio input "true"
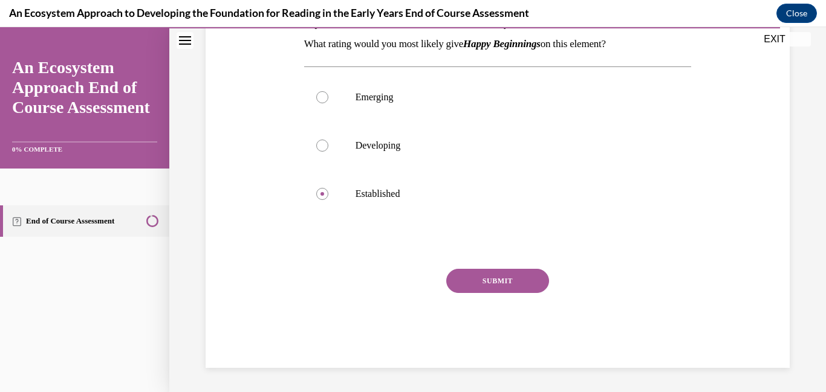
click at [506, 293] on button "SUBMIT" at bounding box center [497, 281] width 103 height 24
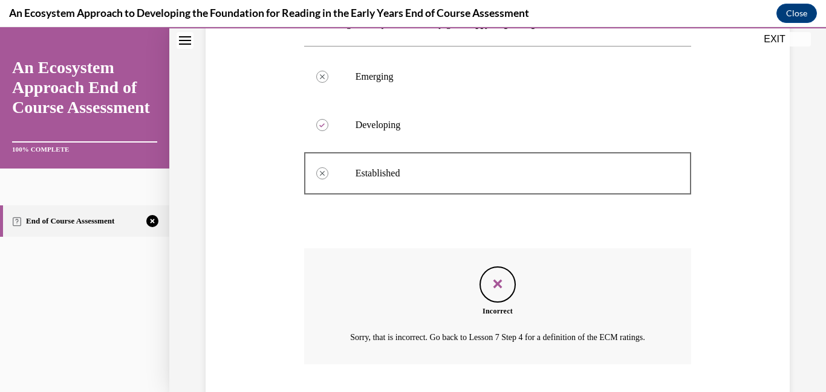
scroll to position [391, 0]
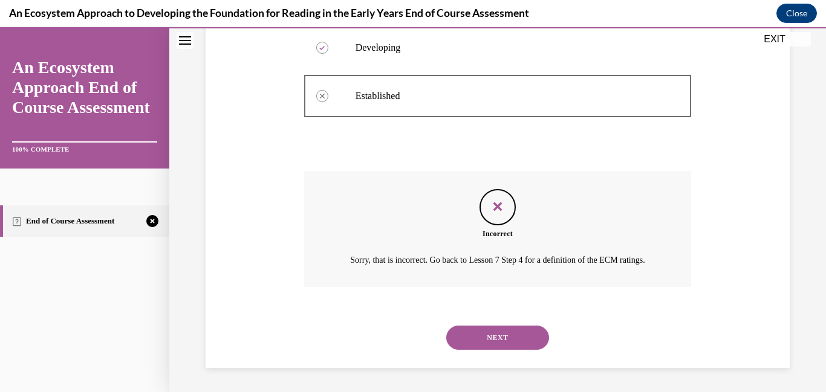
click at [469, 342] on button "NEXT" at bounding box center [497, 338] width 103 height 24
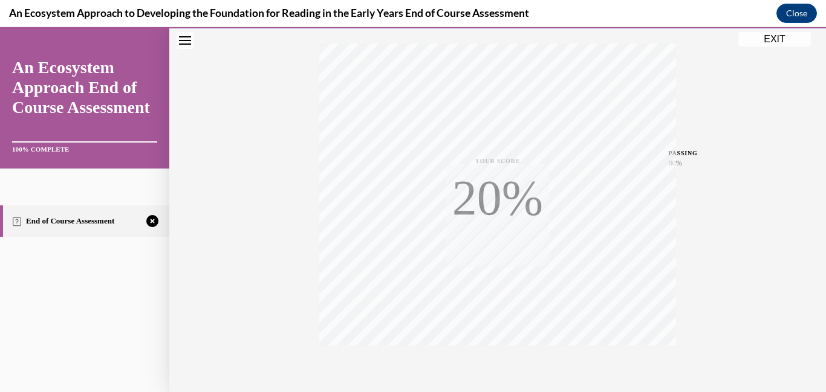
scroll to position [255, 0]
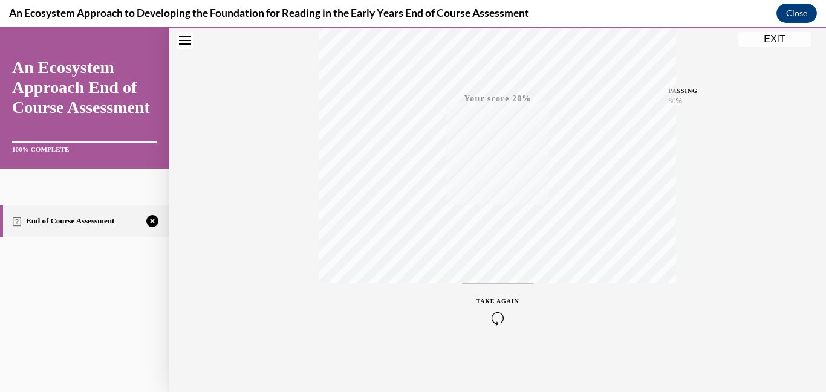
click at [767, 45] on button "EXIT" at bounding box center [774, 39] width 73 height 15
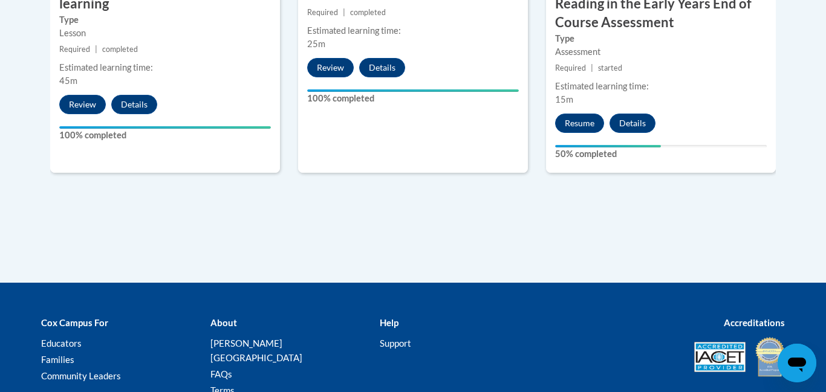
scroll to position [1278, 0]
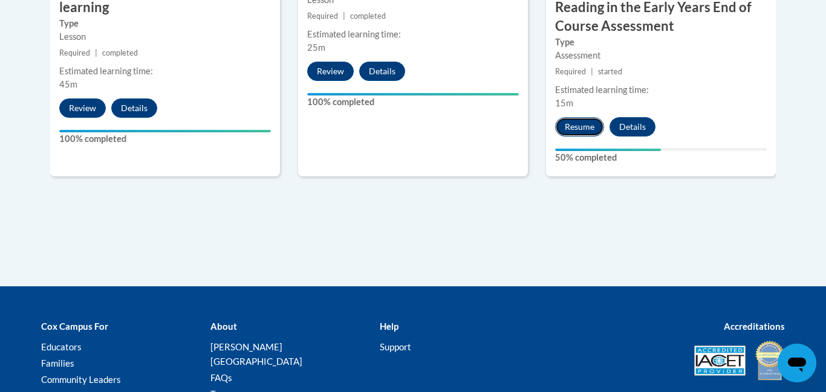
click at [562, 132] on button "Resume" at bounding box center [579, 126] width 49 height 19
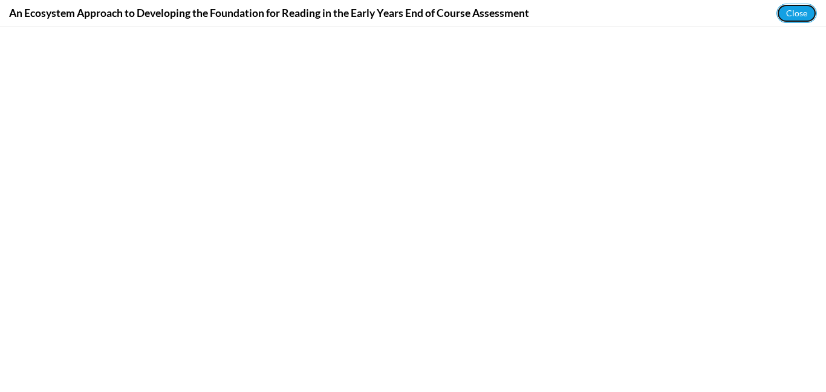
click at [787, 20] on button "Close" at bounding box center [796, 13] width 41 height 19
click at [800, 15] on button "Close" at bounding box center [796, 13] width 41 height 19
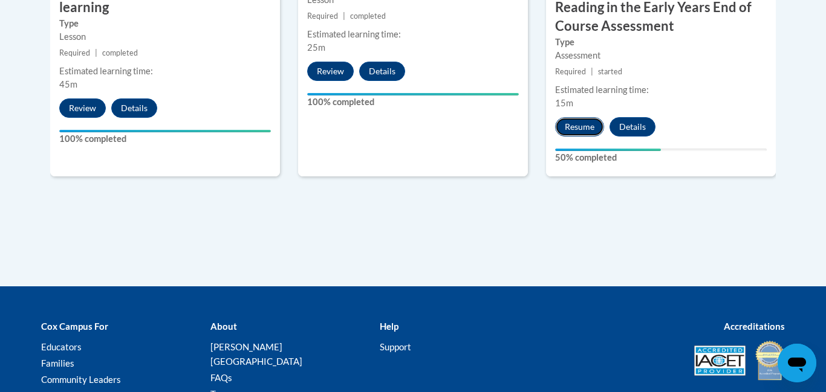
click at [579, 132] on button "Resume" at bounding box center [579, 126] width 49 height 19
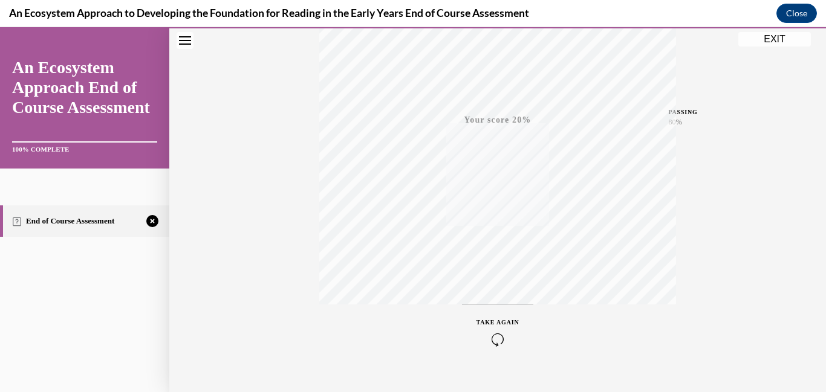
scroll to position [255, 0]
click at [499, 310] on div "TAKE AGAIN" at bounding box center [497, 311] width 43 height 28
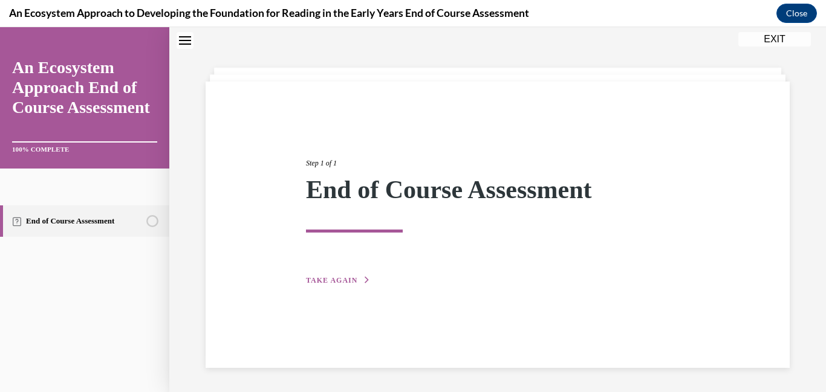
scroll to position [38, 0]
click at [359, 284] on button "TAKE AGAIN" at bounding box center [338, 280] width 65 height 11
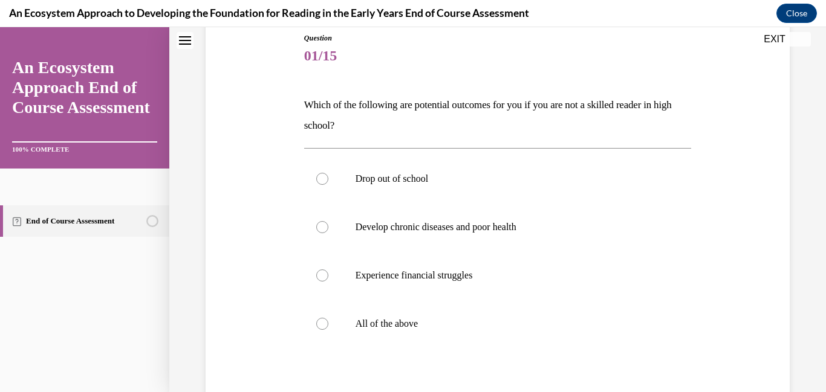
scroll to position [137, 0]
click at [333, 314] on label "All of the above" at bounding box center [498, 323] width 388 height 48
click at [328, 317] on input "All of the above" at bounding box center [322, 323] width 12 height 12
radio input "true"
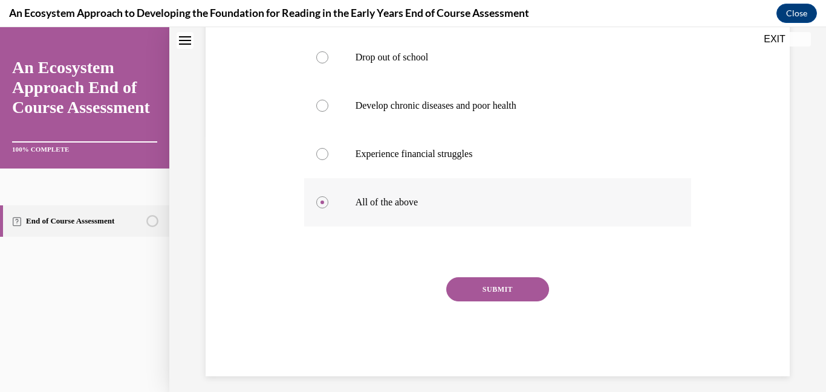
scroll to position [265, 0]
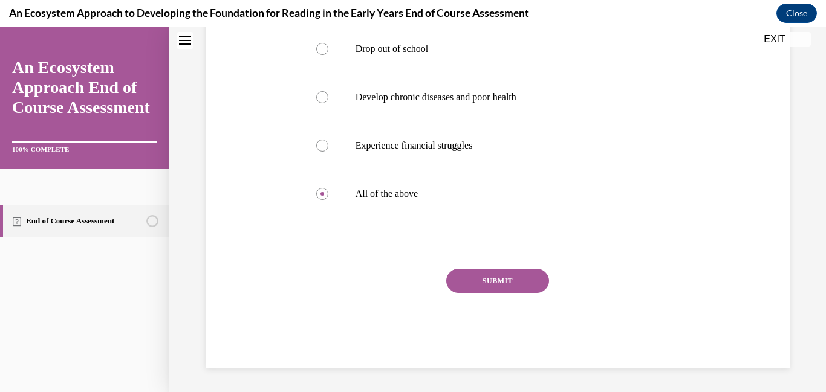
click at [465, 287] on button "SUBMIT" at bounding box center [497, 281] width 103 height 24
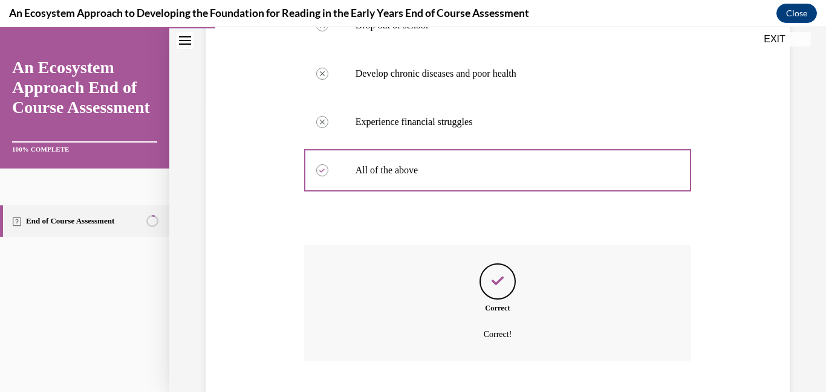
scroll to position [363, 0]
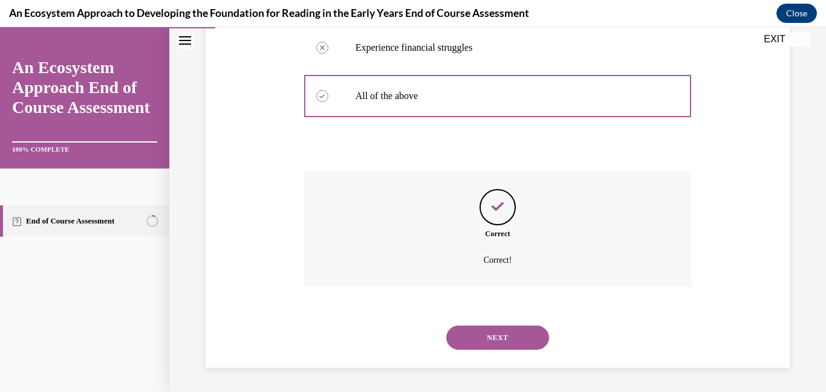
click at [467, 336] on button "NEXT" at bounding box center [497, 338] width 103 height 24
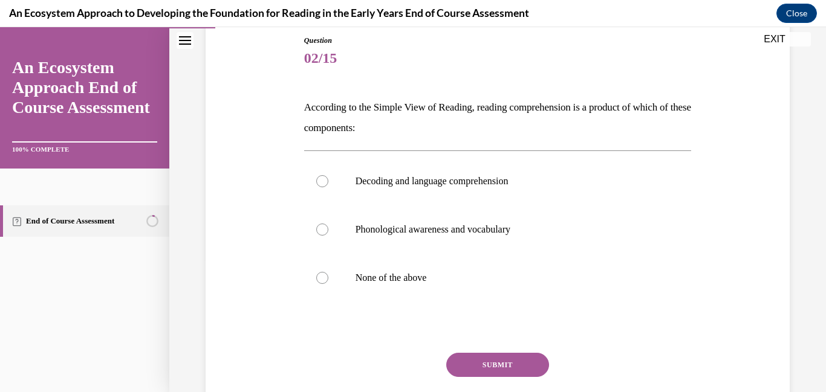
scroll to position [152, 0]
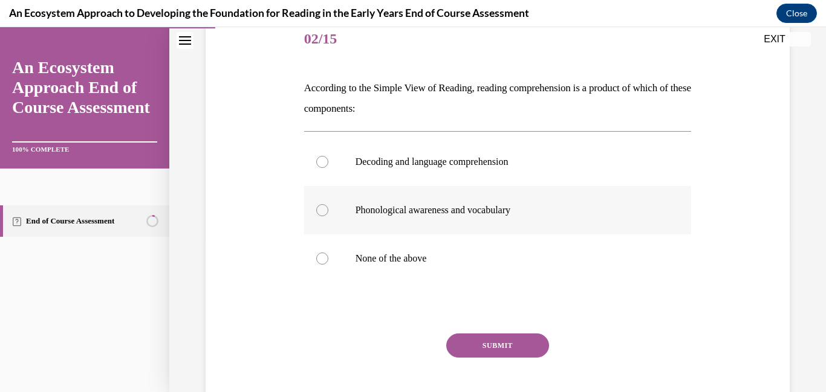
click at [391, 214] on p "Phonological awareness and vocabulary" at bounding box center [509, 210] width 306 height 12
click at [328, 214] on input "Phonological awareness and vocabulary" at bounding box center [322, 210] width 12 height 12
radio input "true"
click at [471, 342] on button "SUBMIT" at bounding box center [497, 346] width 103 height 24
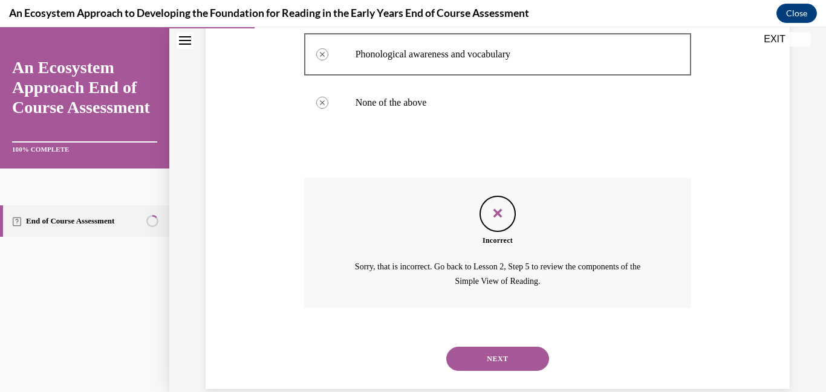
scroll to position [330, 0]
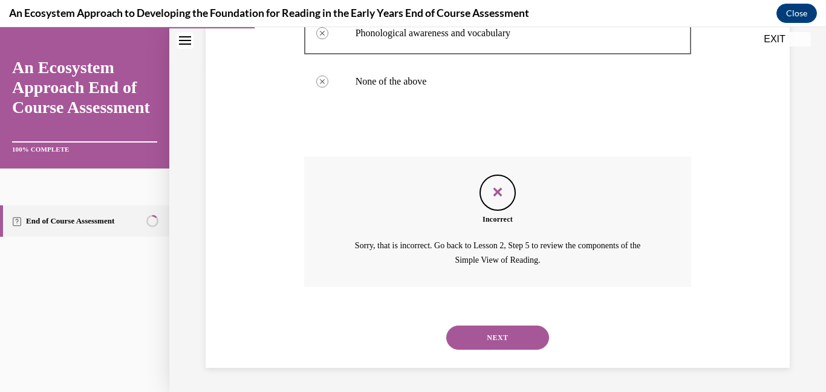
click at [471, 342] on button "NEXT" at bounding box center [497, 338] width 103 height 24
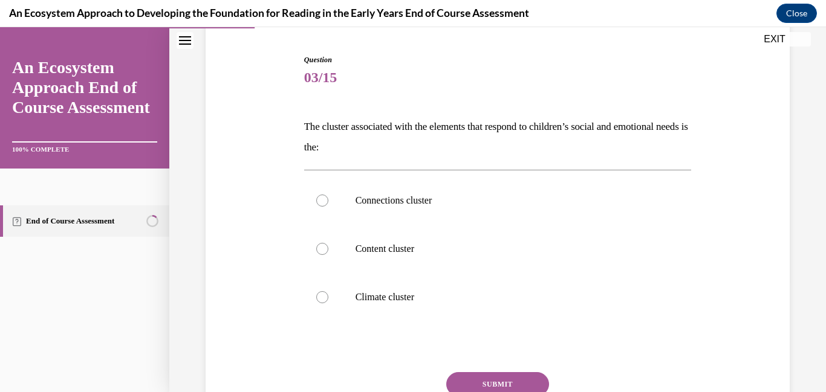
scroll to position [119, 0]
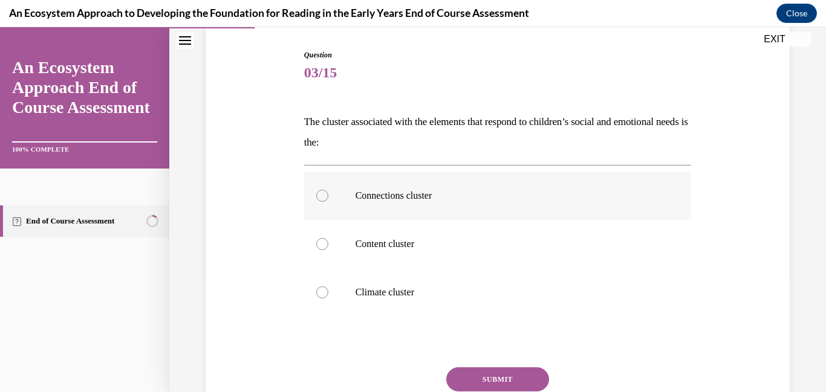
click at [405, 209] on label "Connections cluster" at bounding box center [498, 196] width 388 height 48
click at [328, 202] on input "Connections cluster" at bounding box center [322, 196] width 12 height 12
radio input "true"
click at [468, 366] on div "Question 03/15 The cluster associated with the elements that respond to childre…" at bounding box center [498, 258] width 388 height 417
click at [475, 380] on button "SUBMIT" at bounding box center [497, 380] width 103 height 24
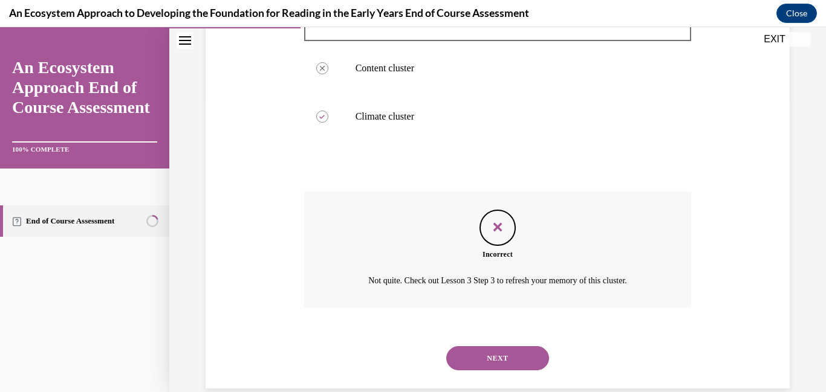
scroll to position [315, 0]
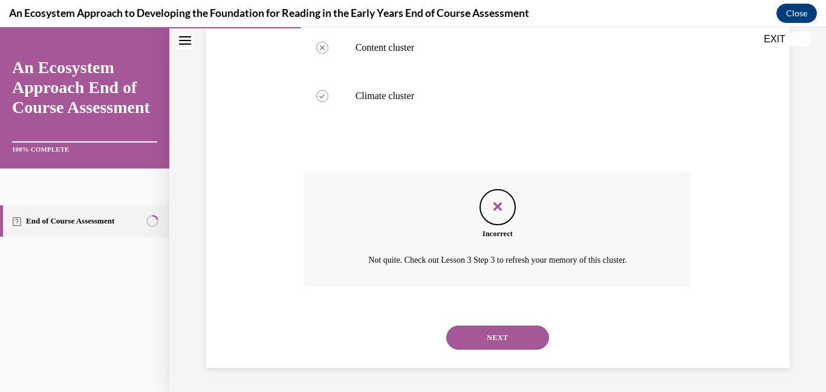
click at [493, 346] on button "NEXT" at bounding box center [497, 338] width 103 height 24
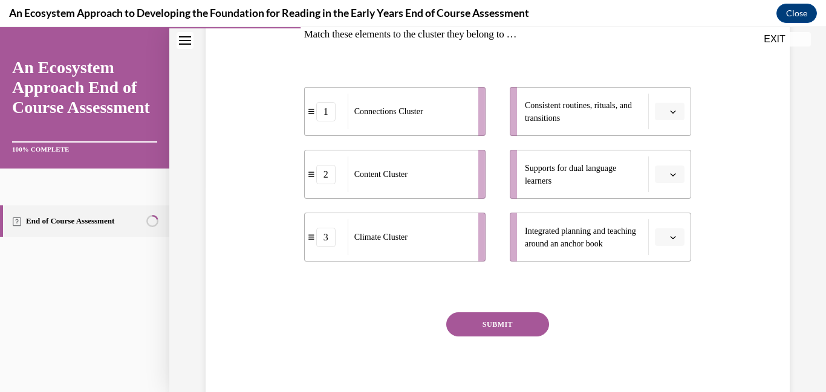
scroll to position [250, 0]
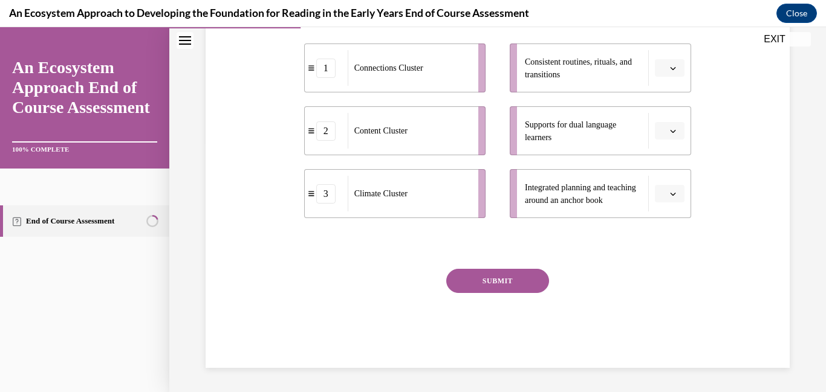
click at [674, 82] on li "Consistent routines, rituals, and transitions" at bounding box center [600, 68] width 181 height 49
click at [674, 81] on li "Consistent routines, rituals, and transitions" at bounding box center [600, 68] width 181 height 49
click at [672, 67] on span "button" at bounding box center [673, 68] width 6 height 6
click at [665, 167] on span "3" at bounding box center [665, 168] width 4 height 10
click at [683, 123] on button "button" at bounding box center [670, 131] width 30 height 18
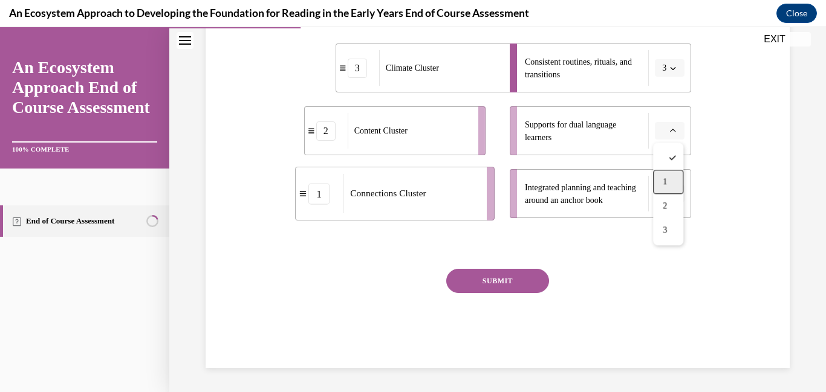
click at [668, 190] on div "1" at bounding box center [668, 182] width 30 height 24
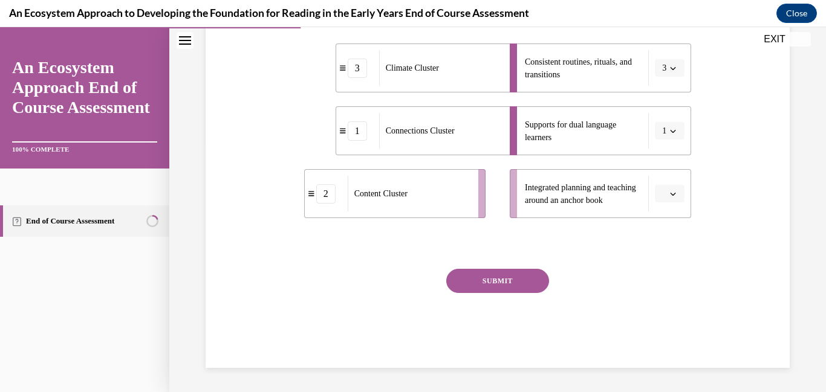
click at [669, 190] on span "button" at bounding box center [673, 194] width 8 height 8
click at [663, 269] on span "2" at bounding box center [665, 269] width 4 height 10
click at [499, 280] on button "SUBMIT" at bounding box center [497, 281] width 103 height 24
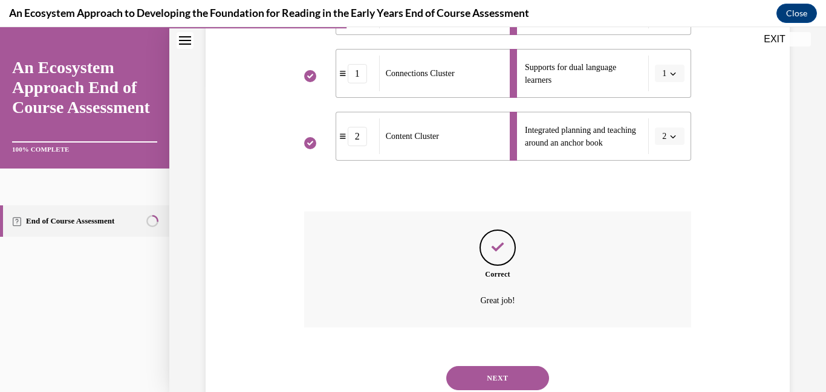
scroll to position [348, 0]
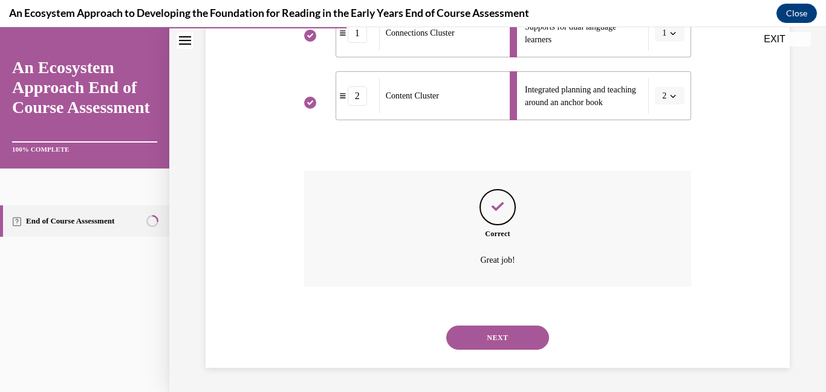
click at [486, 333] on button "NEXT" at bounding box center [497, 338] width 103 height 24
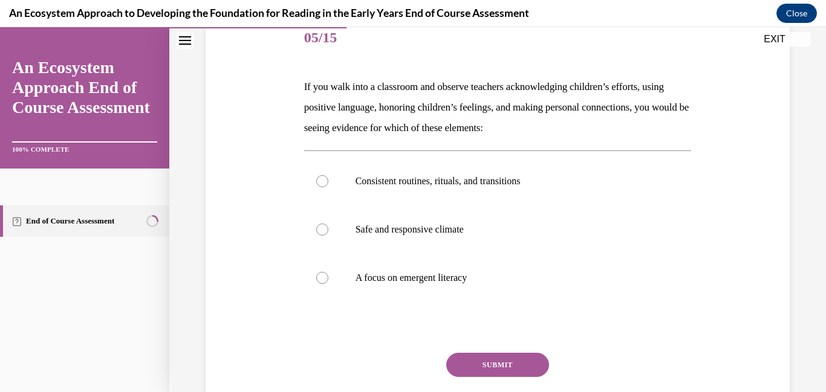
scroll to position [177, 0]
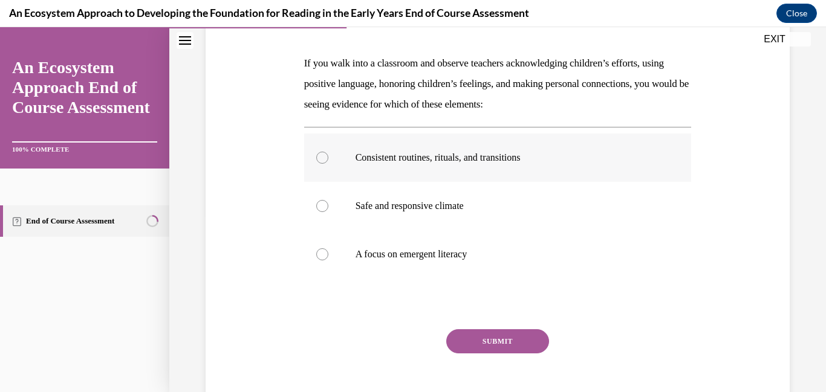
click at [431, 167] on label "Consistent routines, rituals, and transitions" at bounding box center [498, 158] width 388 height 48
click at [328, 164] on input "Consistent routines, rituals, and transitions" at bounding box center [322, 158] width 12 height 12
radio input "true"
click at [506, 334] on button "SUBMIT" at bounding box center [497, 342] width 103 height 24
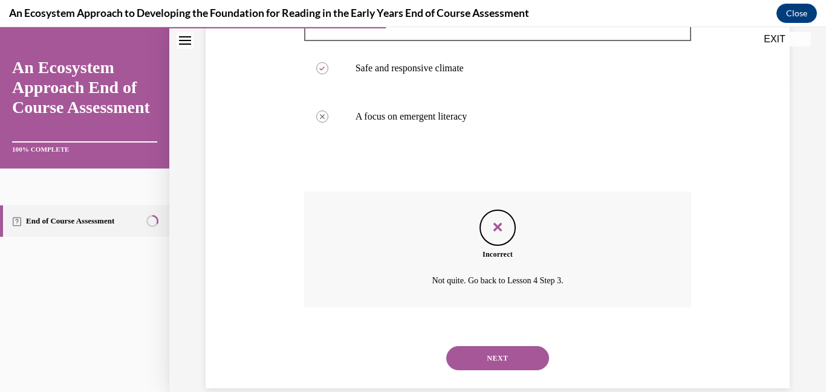
scroll to position [336, 0]
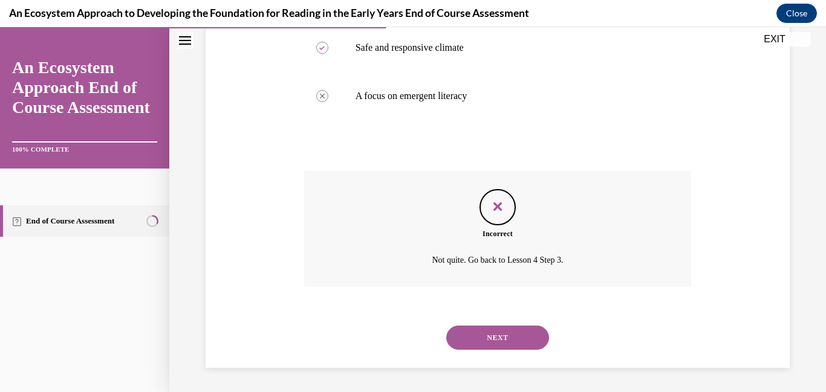
click at [502, 337] on button "NEXT" at bounding box center [497, 338] width 103 height 24
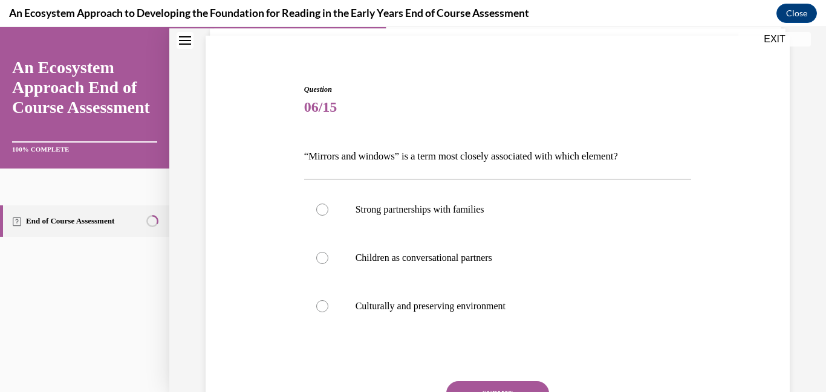
scroll to position [85, 0]
click at [484, 314] on label "Culturally and preserving environment" at bounding box center [498, 305] width 388 height 48
click at [328, 311] on input "Culturally and preserving environment" at bounding box center [322, 305] width 12 height 12
radio input "true"
click at [463, 386] on button "SUBMIT" at bounding box center [497, 392] width 103 height 24
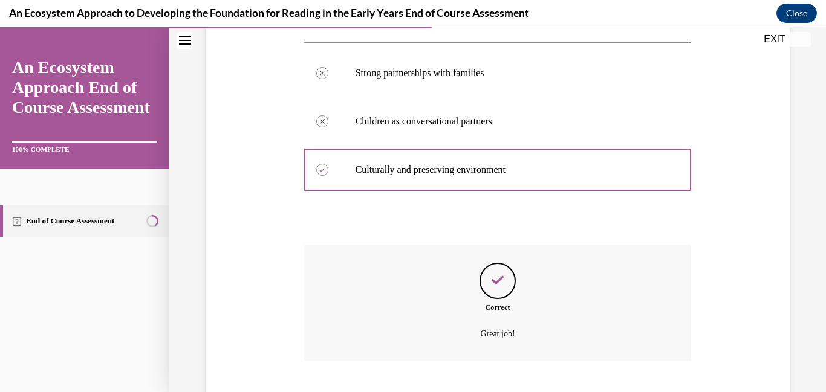
scroll to position [294, 0]
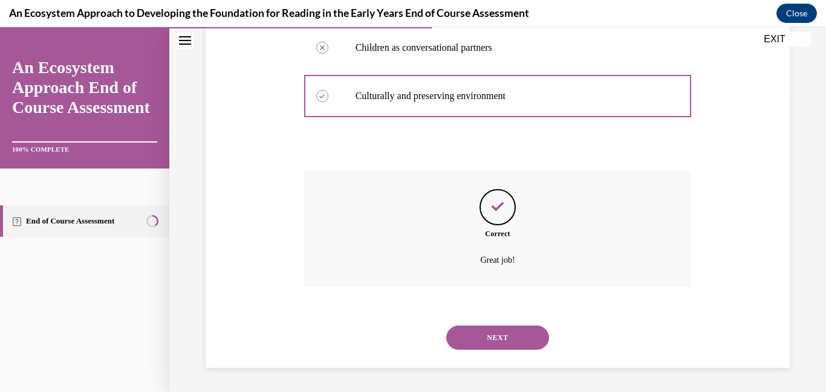
click at [506, 336] on button "NEXT" at bounding box center [497, 338] width 103 height 24
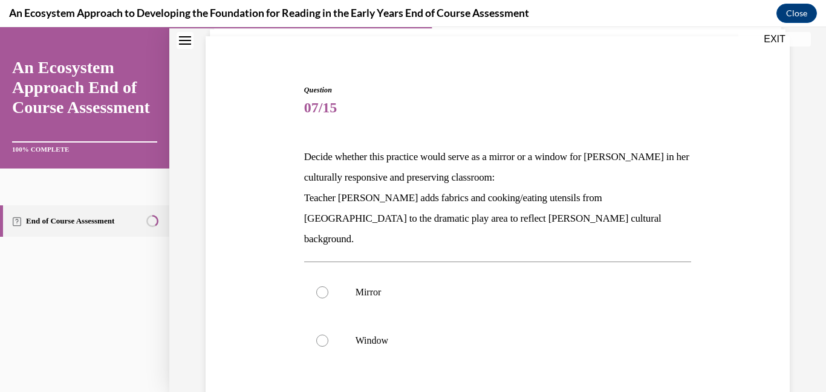
scroll to position [108, 0]
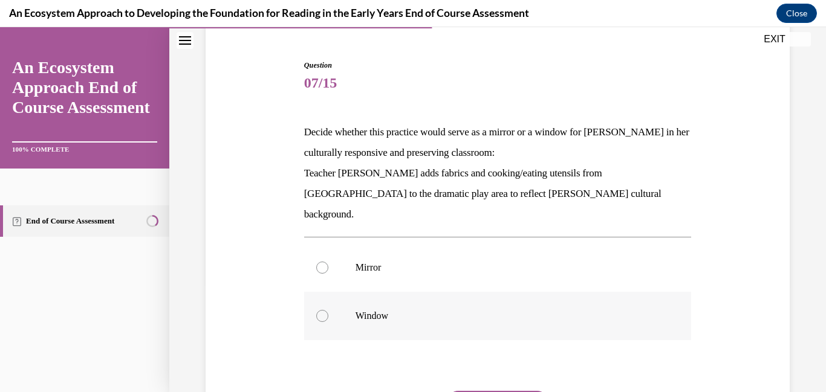
click at [429, 314] on label "Window" at bounding box center [498, 316] width 388 height 48
click at [328, 314] on input "Window" at bounding box center [322, 316] width 12 height 12
radio input "true"
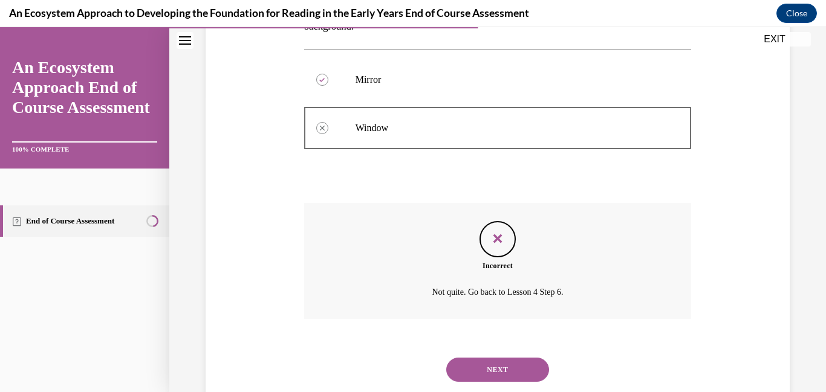
scroll to position [308, 0]
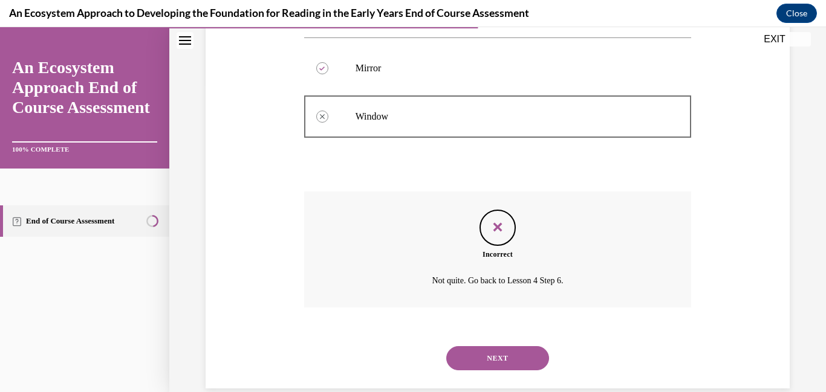
click at [494, 346] on button "NEXT" at bounding box center [497, 358] width 103 height 24
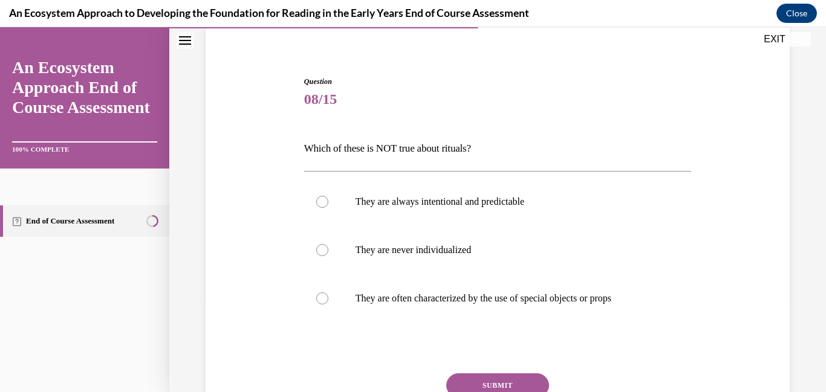
scroll to position [93, 0]
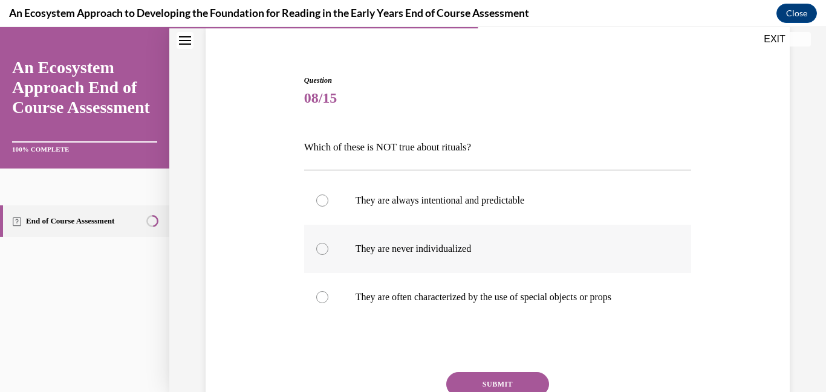
click at [394, 255] on label "They are never individualized" at bounding box center [498, 249] width 388 height 48
click at [328, 255] on input "They are never individualized" at bounding box center [322, 249] width 12 height 12
radio input "true"
click at [496, 385] on button "SUBMIT" at bounding box center [497, 384] width 103 height 24
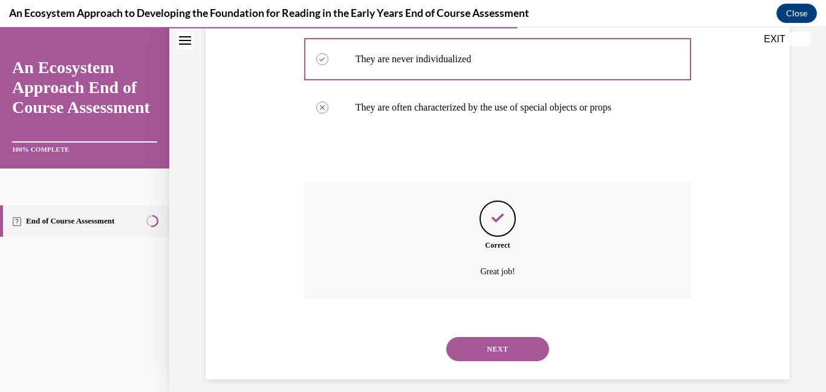
scroll to position [294, 0]
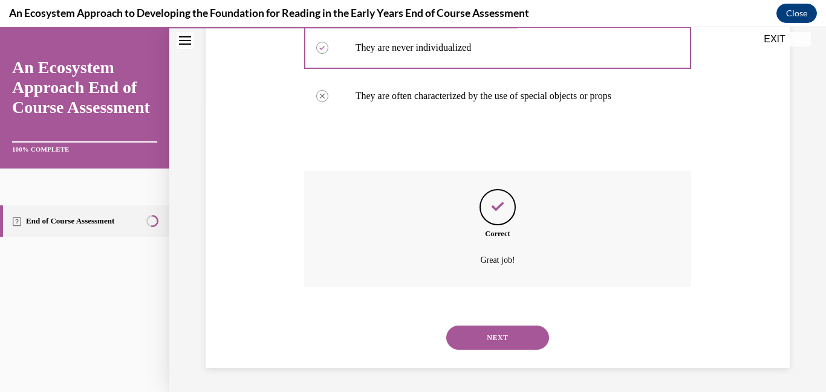
click at [489, 346] on button "NEXT" at bounding box center [497, 338] width 103 height 24
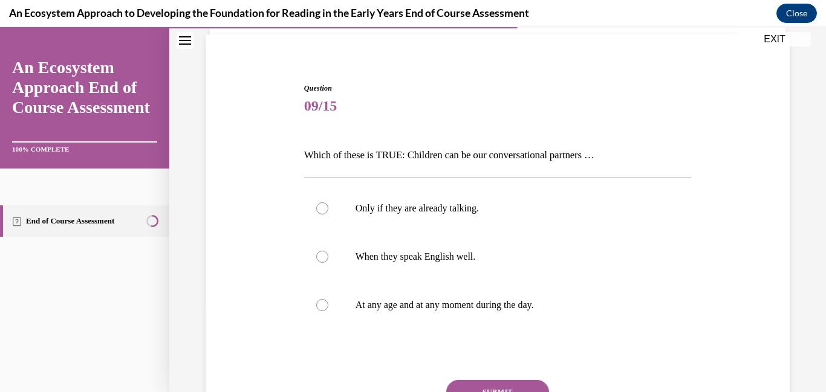
scroll to position [89, 0]
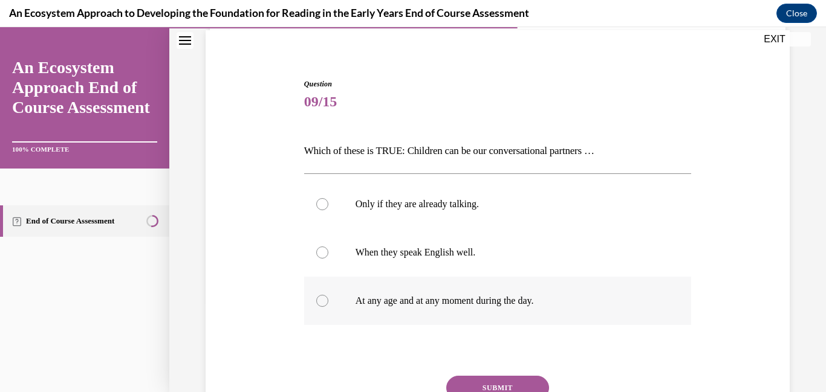
click at [436, 302] on p "At any age and at any moment during the day." at bounding box center [509, 301] width 306 height 12
click at [328, 302] on input "At any age and at any moment during the day." at bounding box center [322, 301] width 12 height 12
radio input "true"
click at [470, 387] on button "SUBMIT" at bounding box center [497, 388] width 103 height 24
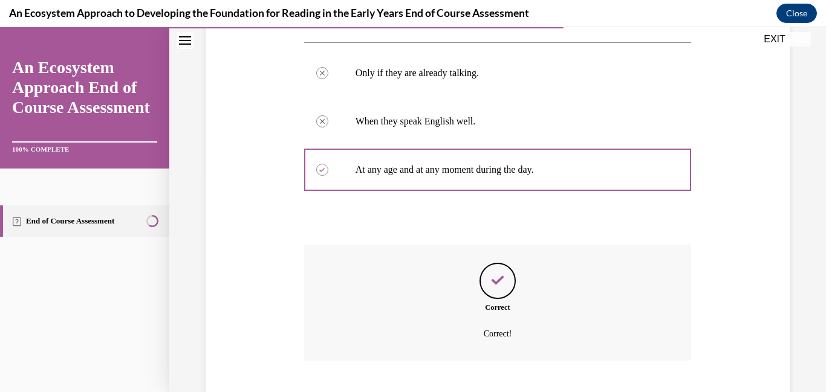
scroll to position [294, 0]
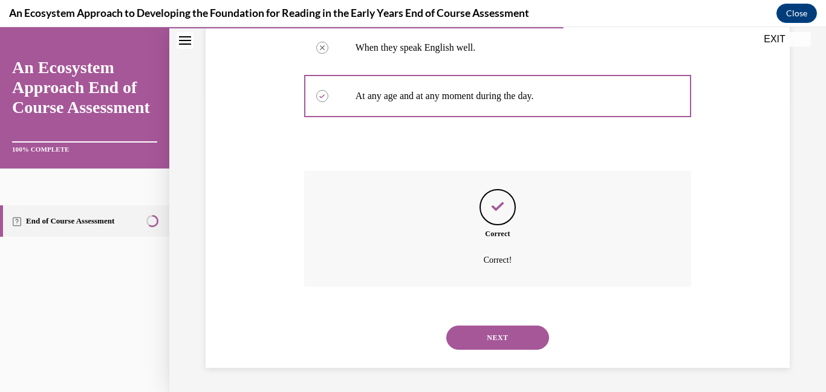
click at [498, 327] on button "NEXT" at bounding box center [497, 338] width 103 height 24
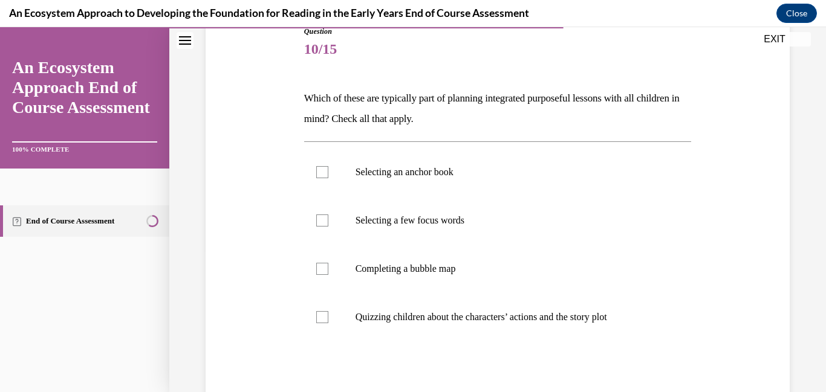
scroll to position [143, 0]
click at [403, 272] on p "Completing a bubble map" at bounding box center [509, 268] width 306 height 12
click at [328, 272] on input "Completing a bubble map" at bounding box center [322, 268] width 12 height 12
checkbox input "true"
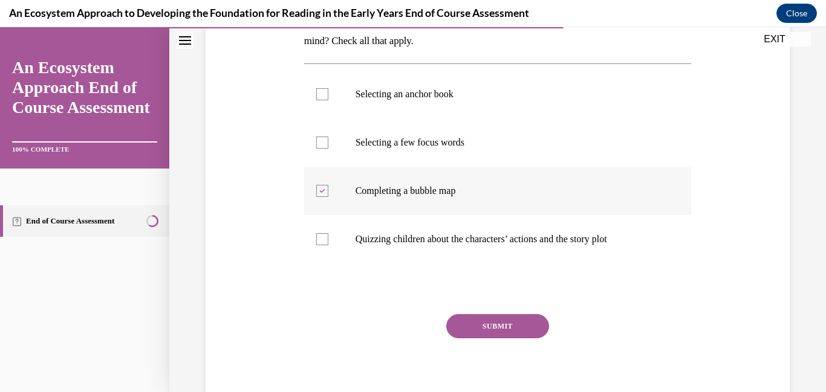
scroll to position [247, 0]
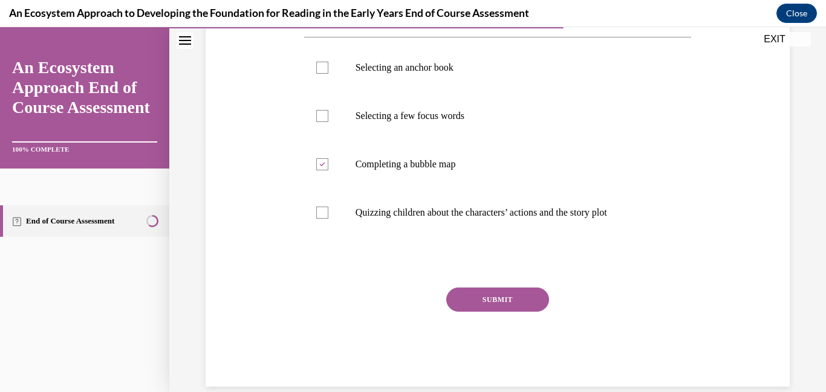
click at [471, 299] on button "SUBMIT" at bounding box center [497, 300] width 103 height 24
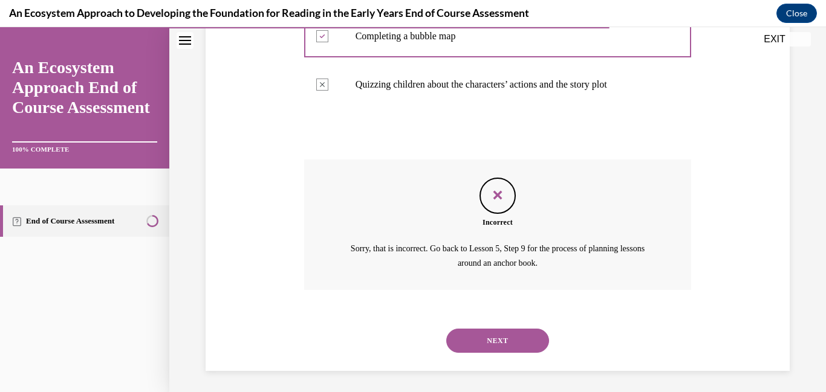
scroll to position [378, 0]
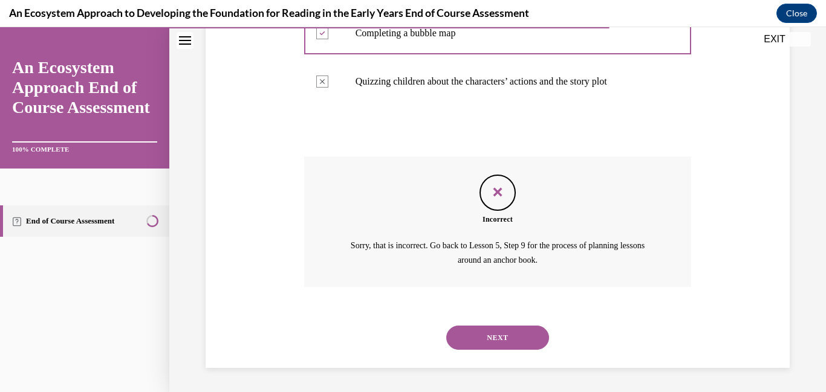
click at [479, 354] on div "NEXT" at bounding box center [498, 338] width 388 height 48
click at [480, 343] on button "NEXT" at bounding box center [497, 338] width 103 height 24
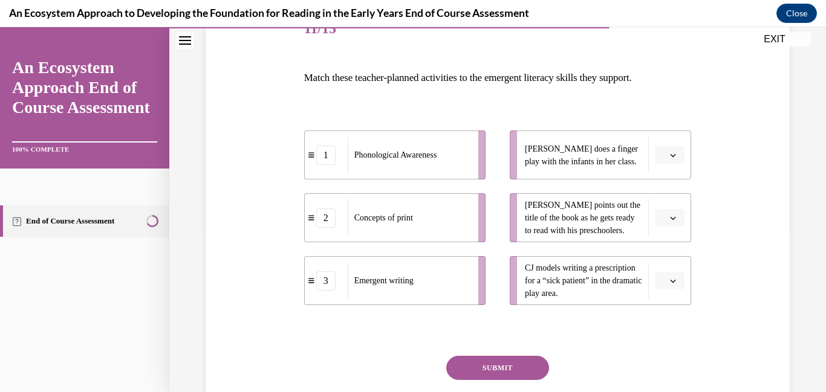
scroll to position [171, 0]
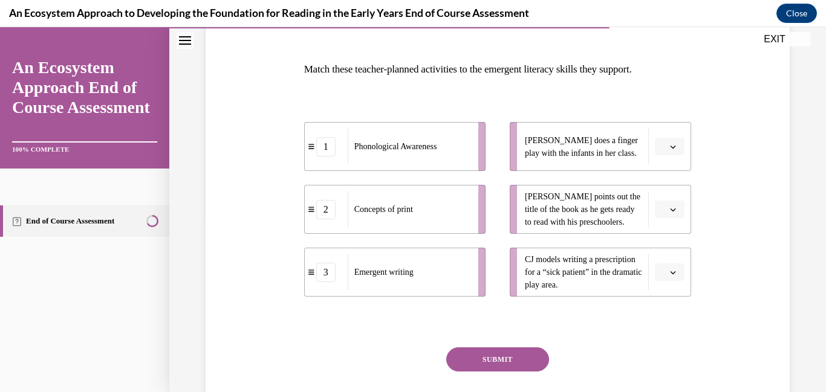
click at [676, 276] on icon "button" at bounding box center [673, 273] width 6 height 6
click at [677, 356] on div "2" at bounding box center [668, 348] width 30 height 24
click at [662, 143] on span "Please select an option" at bounding box center [664, 147] width 4 height 12
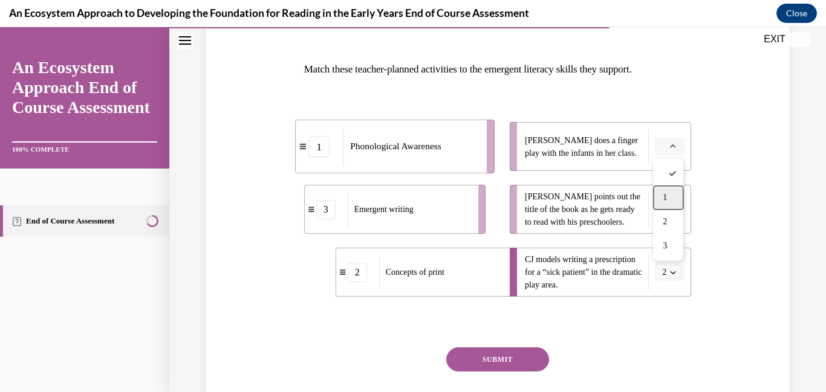
click at [679, 204] on div "1" at bounding box center [668, 198] width 30 height 24
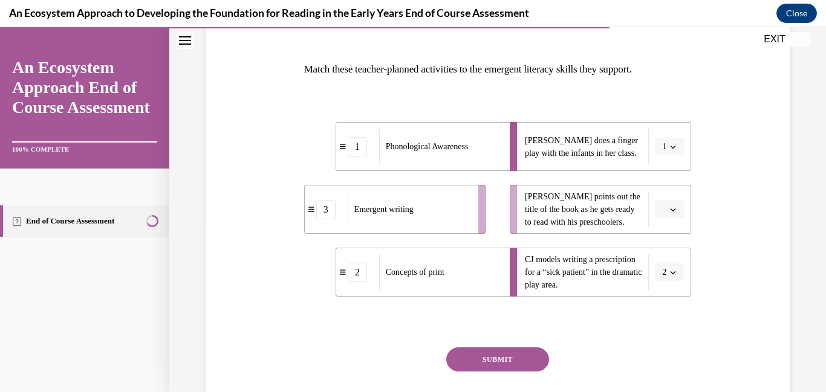
click at [677, 209] on span "button" at bounding box center [673, 210] width 8 height 8
click at [671, 296] on div "2" at bounding box center [668, 285] width 30 height 24
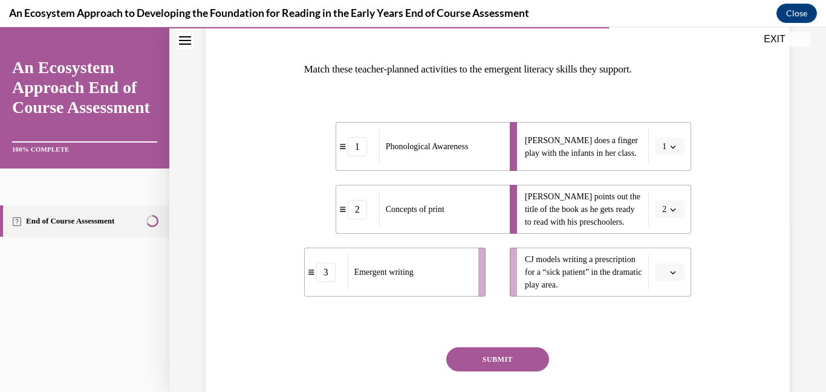
click at [672, 288] on li "CJ models writing a prescription for a “sick patient” in the dramatic play area." at bounding box center [600, 272] width 181 height 49
click at [675, 275] on icon "button" at bounding box center [673, 273] width 6 height 6
click at [676, 341] on div "2" at bounding box center [668, 348] width 30 height 24
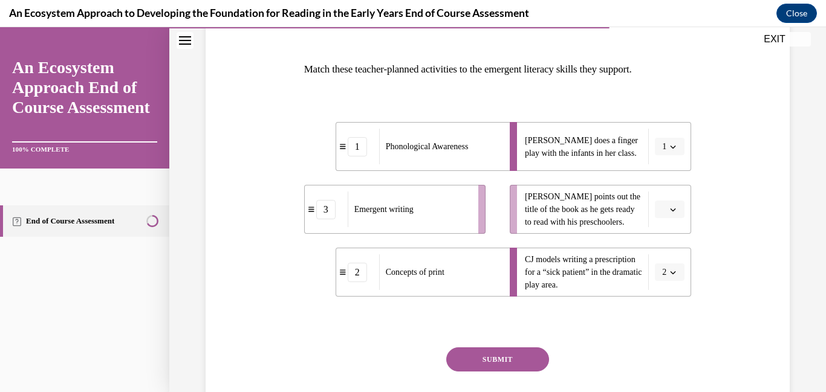
click at [671, 201] on button "button" at bounding box center [670, 210] width 30 height 18
click at [667, 304] on span "3" at bounding box center [665, 309] width 4 height 10
click at [487, 349] on button "SUBMIT" at bounding box center [497, 360] width 103 height 24
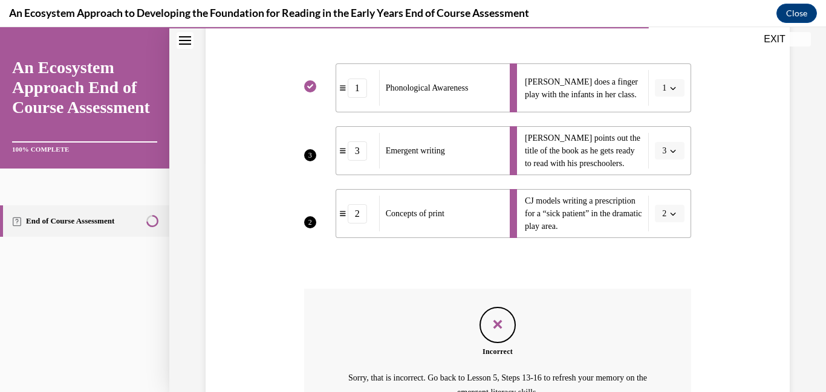
scroll to position [251, 0]
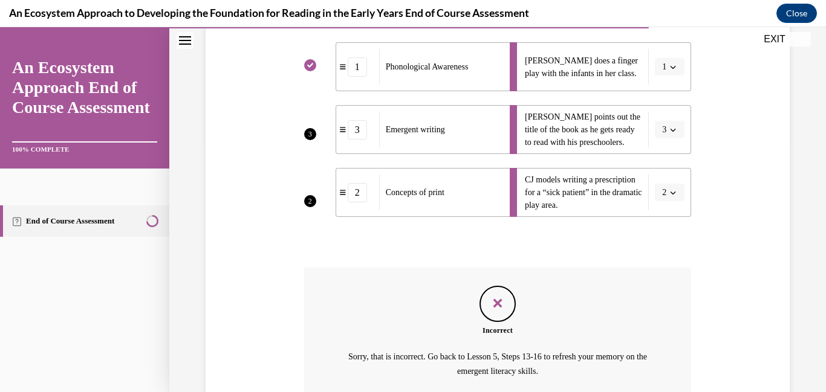
click at [671, 125] on li "Leonardo points out the title of the book as he gets ready to read with his pre…" at bounding box center [600, 129] width 181 height 49
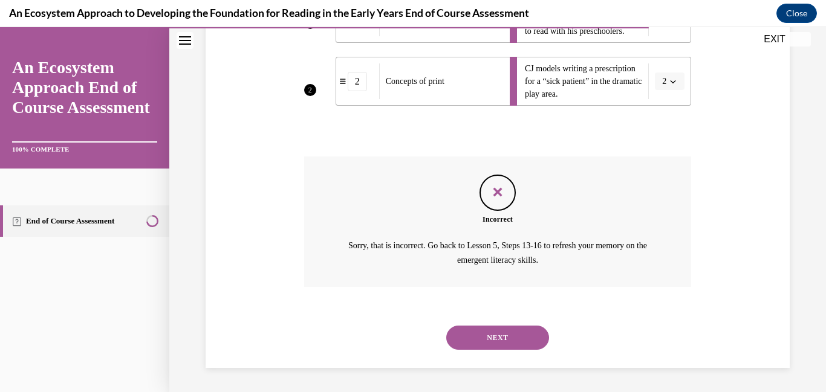
click at [487, 336] on button "NEXT" at bounding box center [497, 338] width 103 height 24
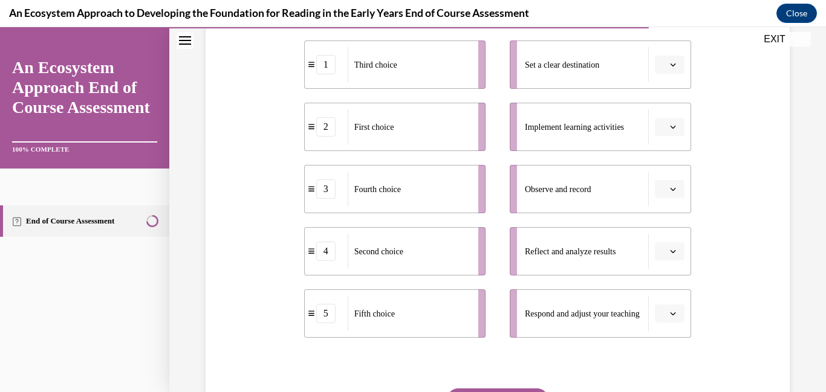
scroll to position [255, 0]
click at [684, 301] on li "Respond and adjust your teaching" at bounding box center [600, 312] width 181 height 48
click at [675, 311] on span "button" at bounding box center [673, 312] width 6 height 6
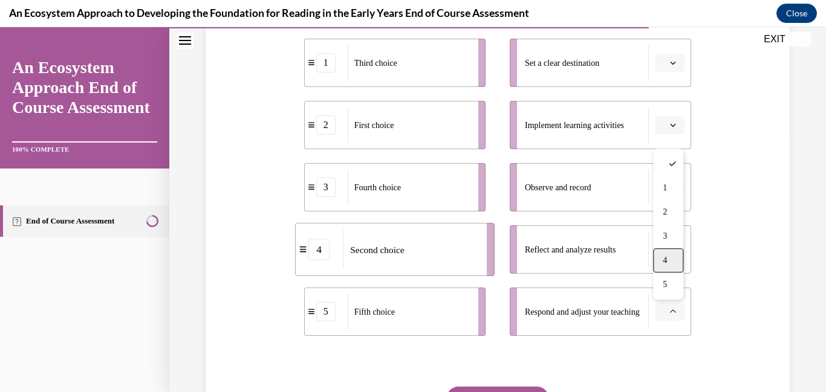
click at [668, 263] on div "4" at bounding box center [668, 261] width 30 height 24
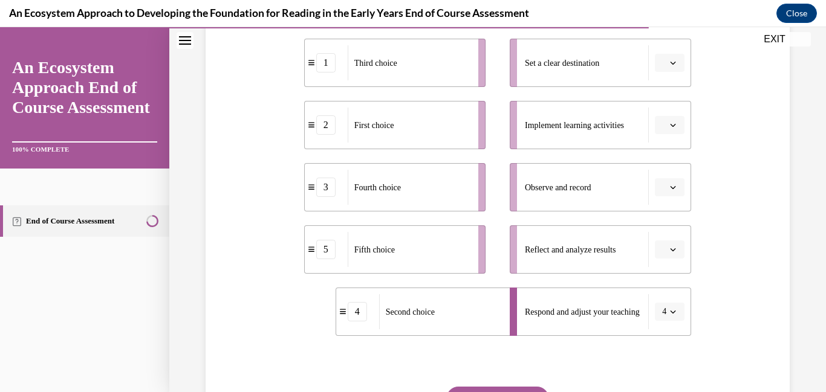
click at [669, 258] on button "button" at bounding box center [670, 250] width 30 height 18
click at [665, 158] on div "2" at bounding box center [668, 150] width 30 height 24
click at [675, 198] on li "Observe and record" at bounding box center [600, 187] width 181 height 48
click at [675, 197] on li "Observe and record" at bounding box center [600, 187] width 181 height 48
click at [673, 196] on button "button" at bounding box center [670, 187] width 30 height 18
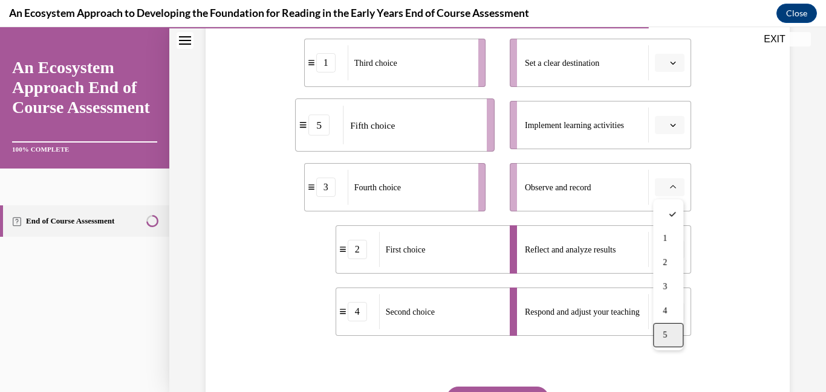
click at [665, 339] on span "5" at bounding box center [665, 336] width 4 height 10
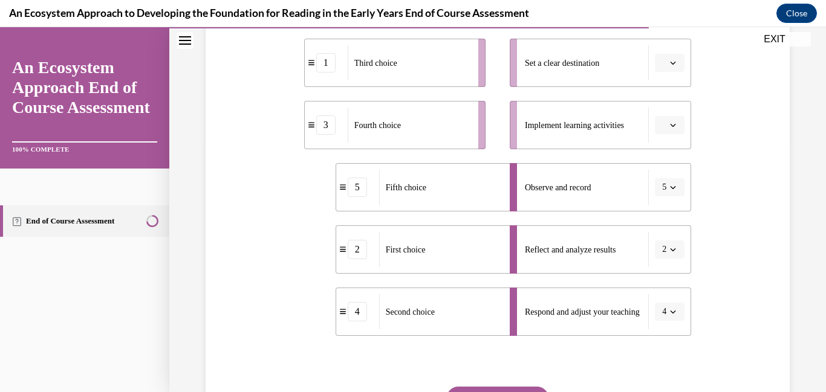
click at [666, 134] on button "button" at bounding box center [670, 125] width 30 height 18
click at [670, 173] on div "1" at bounding box center [668, 176] width 30 height 24
click at [681, 60] on button "button" at bounding box center [670, 63] width 30 height 18
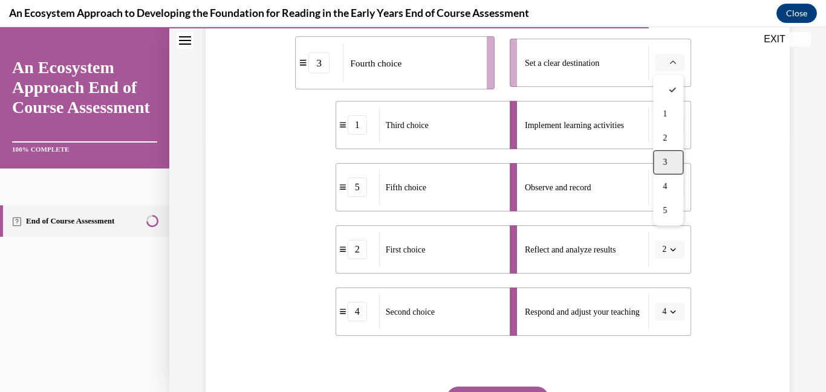
click at [668, 157] on div "3" at bounding box center [668, 163] width 30 height 24
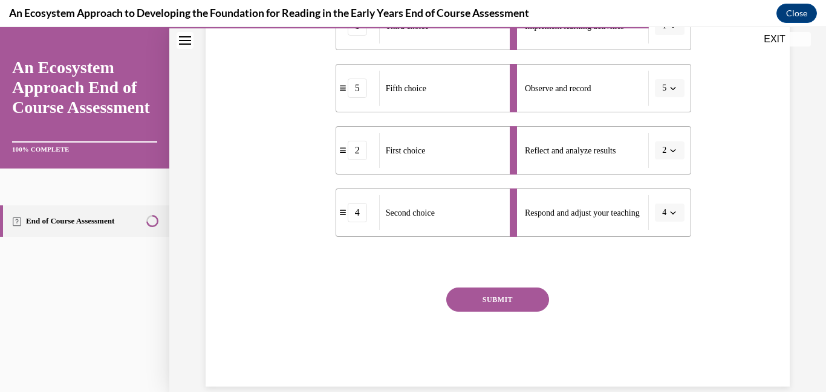
scroll to position [372, 0]
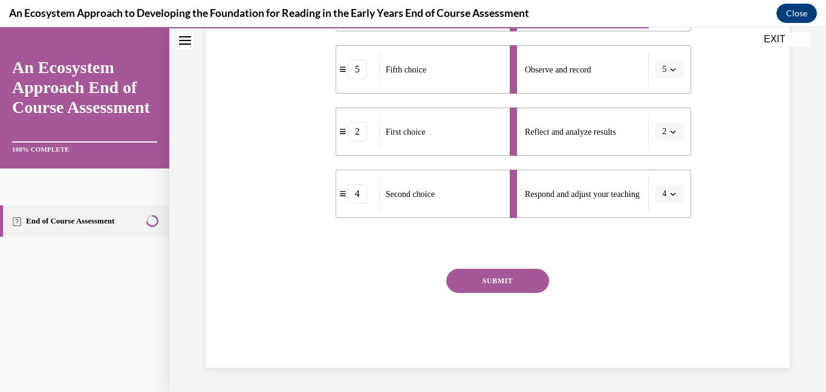
click at [536, 273] on button "SUBMIT" at bounding box center [497, 281] width 103 height 24
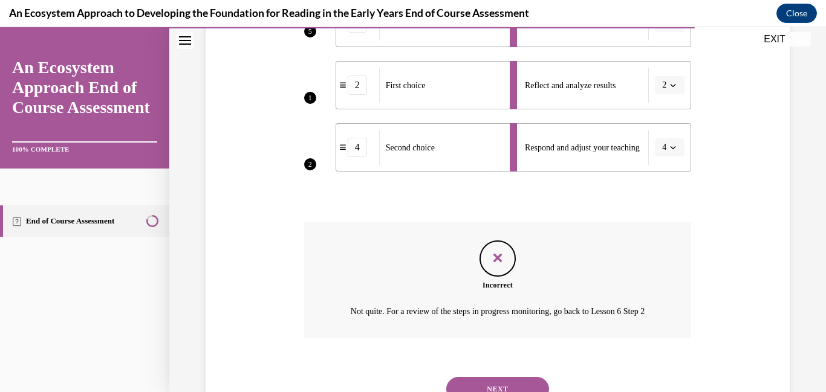
scroll to position [485, 0]
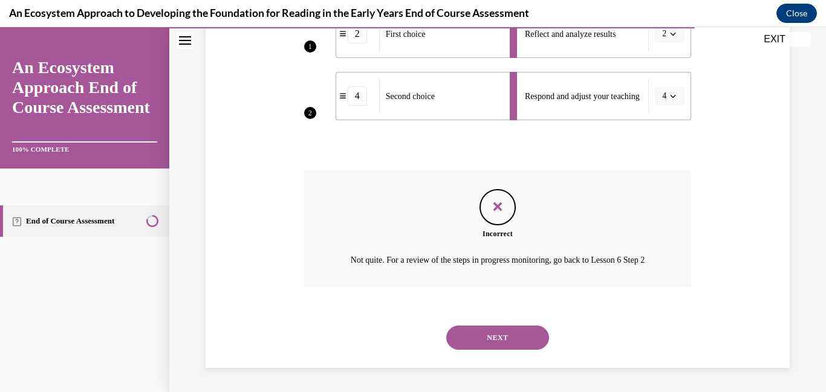
click at [499, 333] on button "NEXT" at bounding box center [497, 338] width 103 height 24
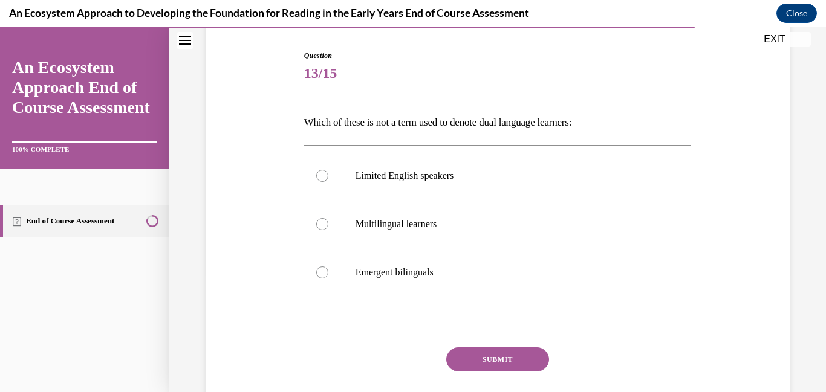
scroll to position [119, 0]
click at [374, 228] on p "Multilingual learners" at bounding box center [509, 223] width 306 height 12
click at [328, 228] on input "Multilingual learners" at bounding box center [322, 223] width 12 height 12
radio input "true"
click at [479, 358] on button "SUBMIT" at bounding box center [497, 358] width 103 height 24
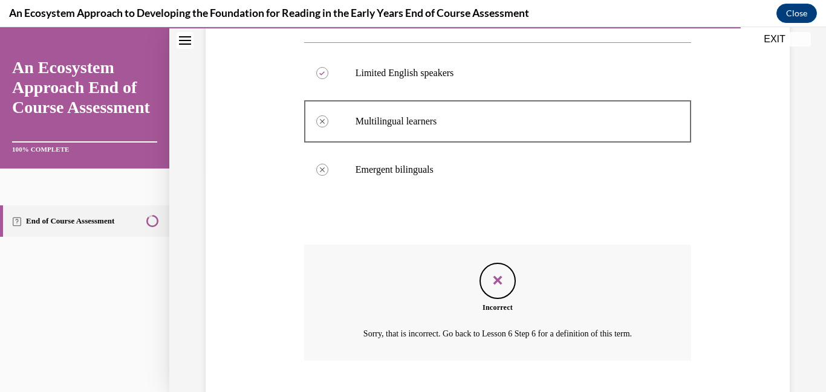
scroll to position [294, 0]
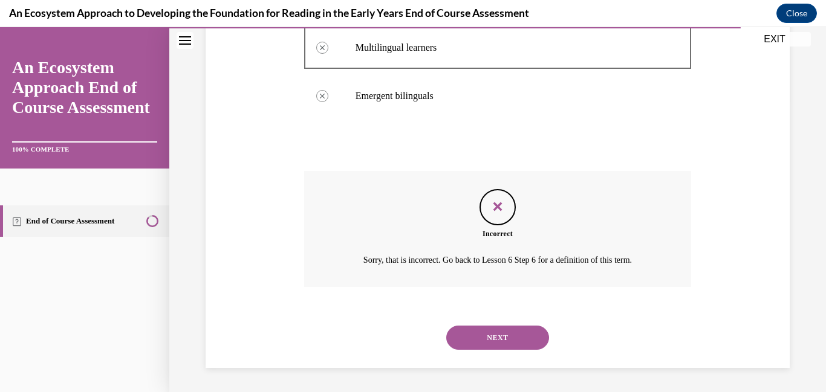
click at [482, 336] on button "NEXT" at bounding box center [497, 338] width 103 height 24
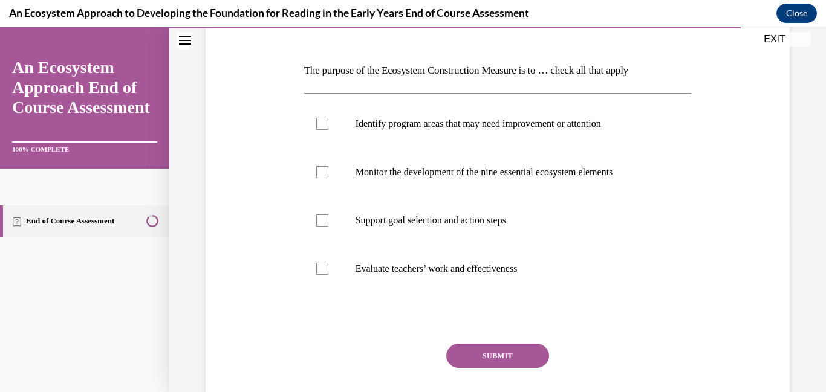
scroll to position [168, 0]
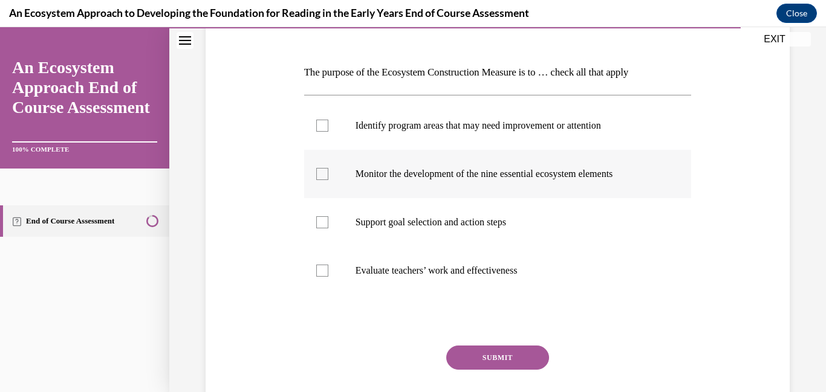
click at [333, 195] on label "Monitor the development of the nine essential ecosystem elements" at bounding box center [498, 174] width 388 height 48
click at [328, 180] on input "Monitor the development of the nine essential ecosystem elements" at bounding box center [322, 174] width 12 height 12
checkbox input "true"
click at [333, 221] on label "Support goal selection and action steps" at bounding box center [498, 222] width 388 height 48
click at [328, 221] on input "Support goal selection and action steps" at bounding box center [322, 222] width 12 height 12
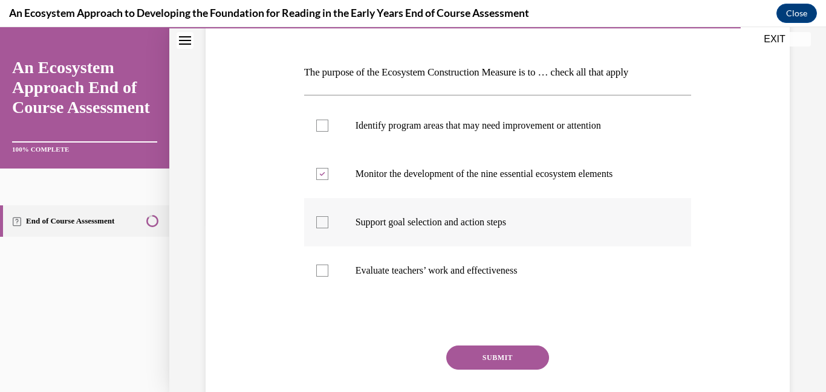
checkbox input "true"
click at [465, 352] on button "SUBMIT" at bounding box center [497, 358] width 103 height 24
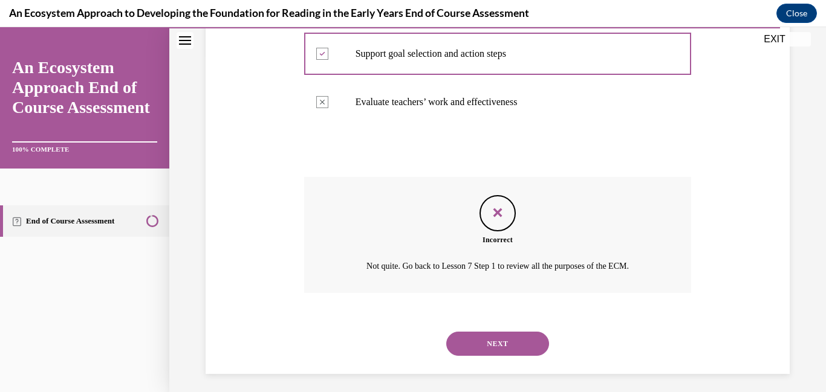
scroll to position [339, 0]
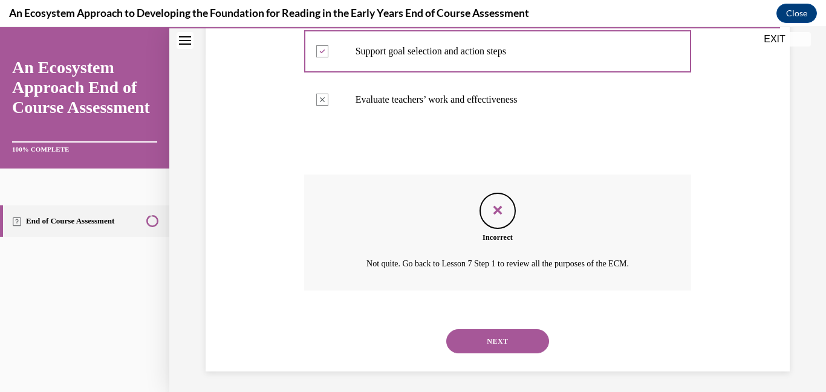
click at [467, 347] on button "NEXT" at bounding box center [497, 342] width 103 height 24
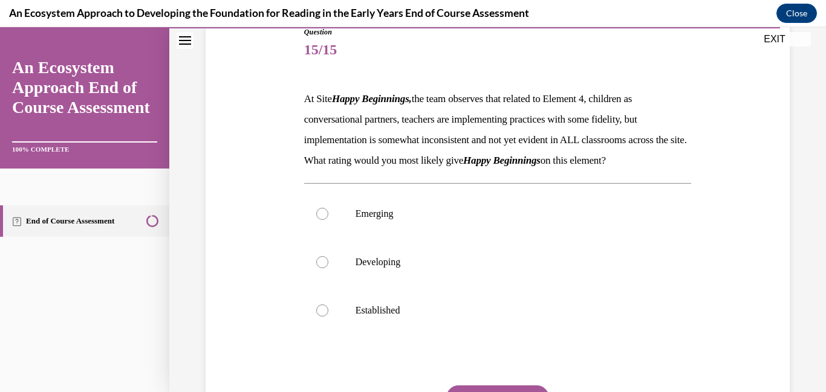
scroll to position [156, 0]
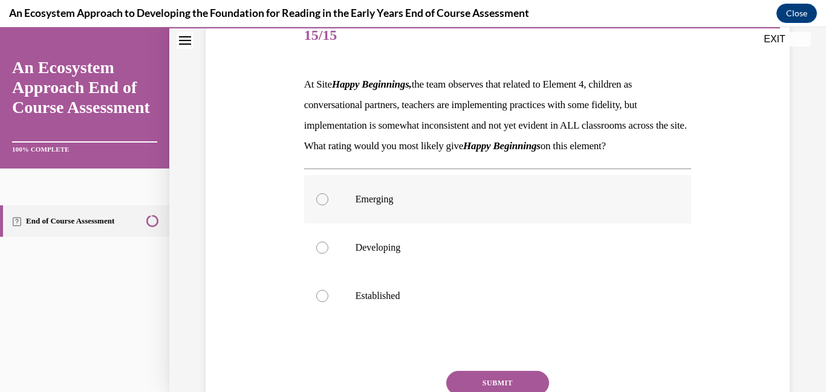
click at [367, 224] on label "Emerging" at bounding box center [498, 199] width 388 height 48
click at [328, 206] on input "Emerging" at bounding box center [322, 199] width 12 height 12
radio input "true"
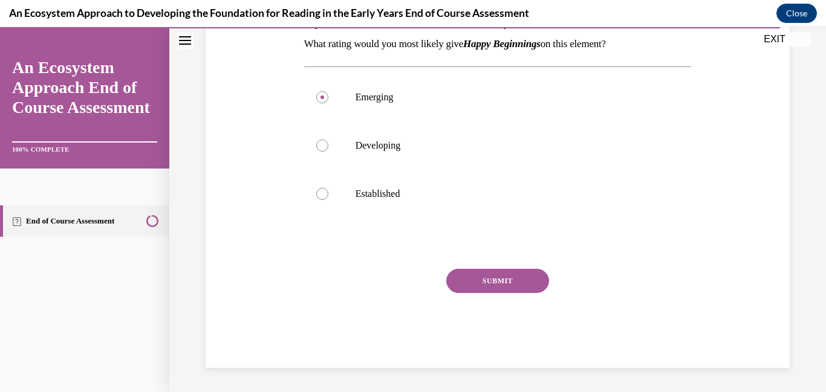
click at [469, 271] on button "SUBMIT" at bounding box center [497, 281] width 103 height 24
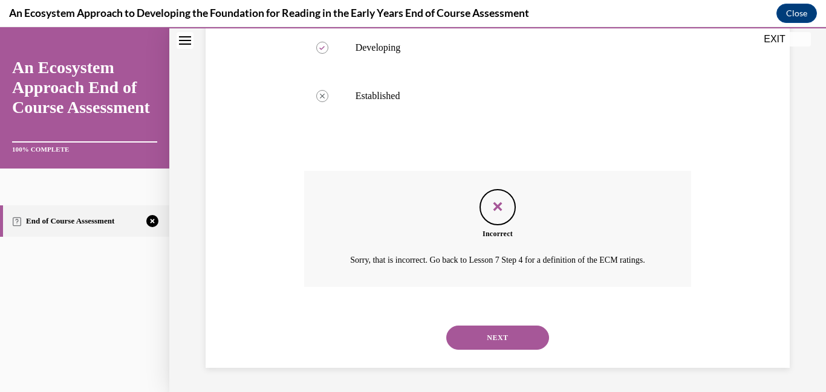
scroll to position [391, 0]
click at [472, 324] on div "NEXT" at bounding box center [498, 338] width 388 height 48
click at [473, 347] on button "NEXT" at bounding box center [497, 338] width 103 height 24
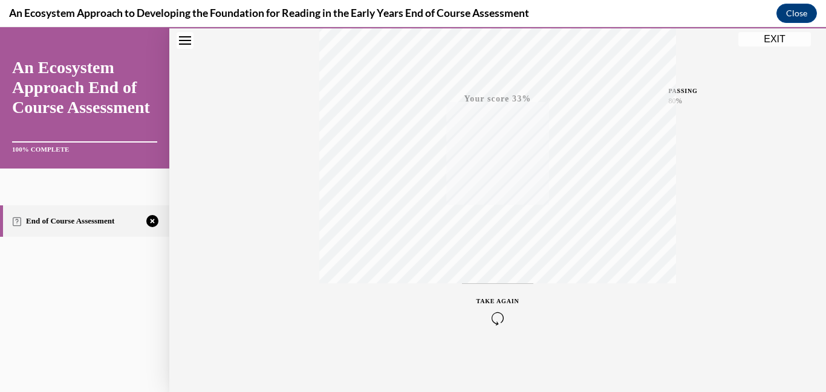
scroll to position [224, 0]
click at [512, 329] on span "TAKE AGAIN" at bounding box center [497, 332] width 43 height 7
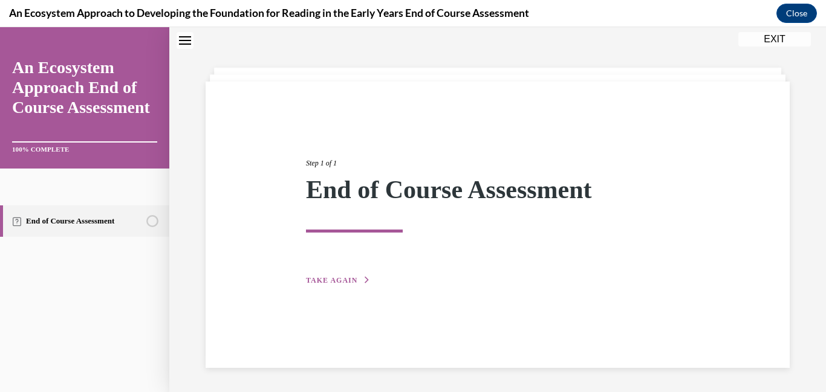
scroll to position [38, 0]
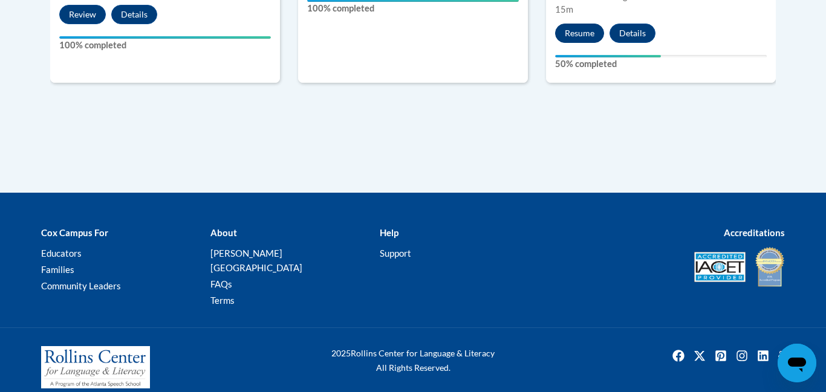
scroll to position [1278, 0]
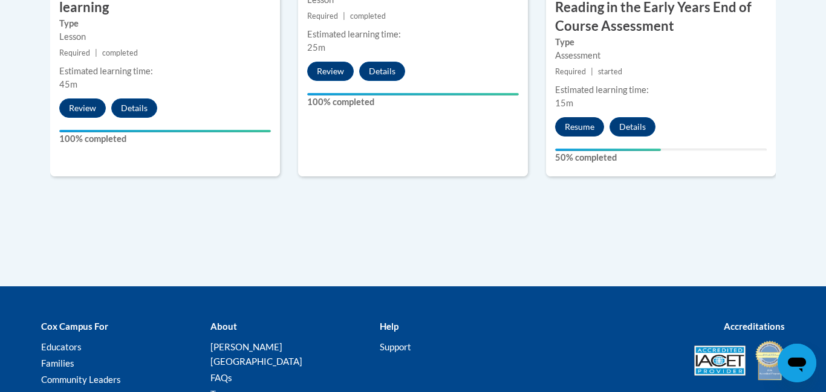
click at [564, 37] on label "Type" at bounding box center [661, 42] width 212 height 13
click at [572, 119] on button "Resume" at bounding box center [579, 126] width 49 height 19
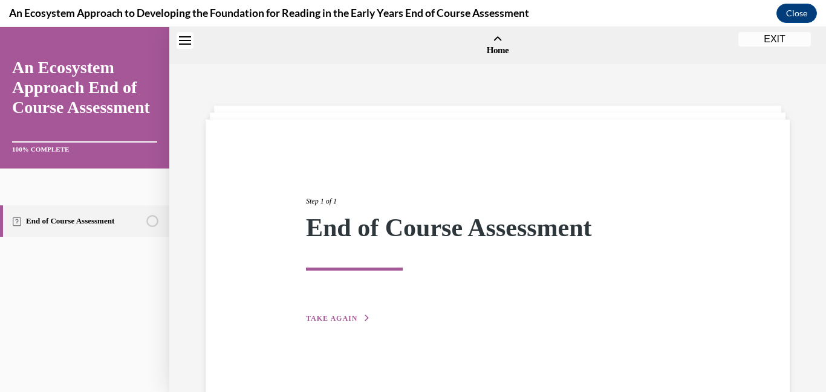
scroll to position [37, 0]
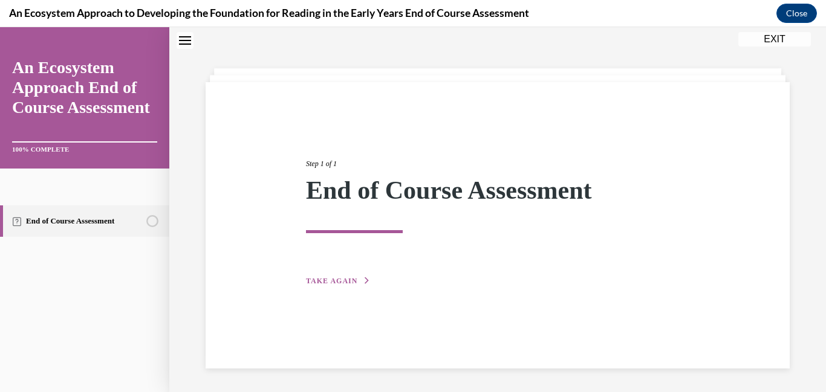
click at [360, 287] on div "Step 1 of 1 End of Course Assessment TAKE AGAIN" at bounding box center [498, 209] width 402 height 157
click at [344, 281] on span "TAKE AGAIN" at bounding box center [331, 281] width 51 height 8
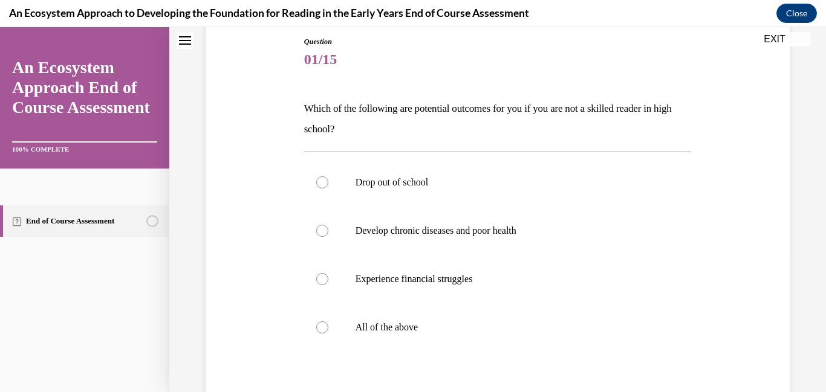
scroll to position [138, 0]
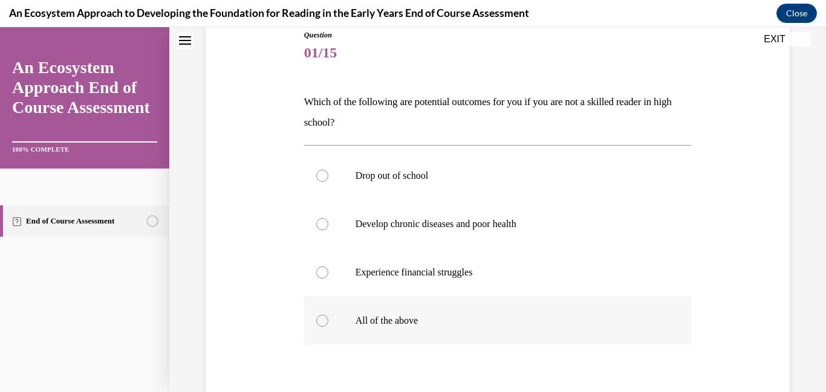
click at [320, 324] on div at bounding box center [322, 321] width 12 height 12
click at [320, 324] on input "All of the above" at bounding box center [322, 321] width 12 height 12
radio input "true"
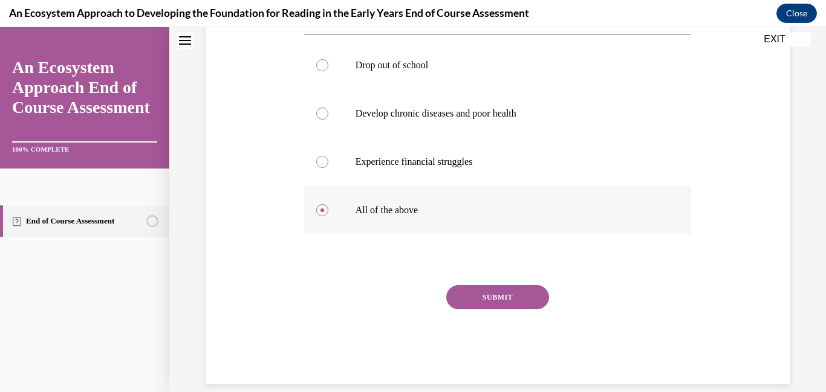
scroll to position [265, 0]
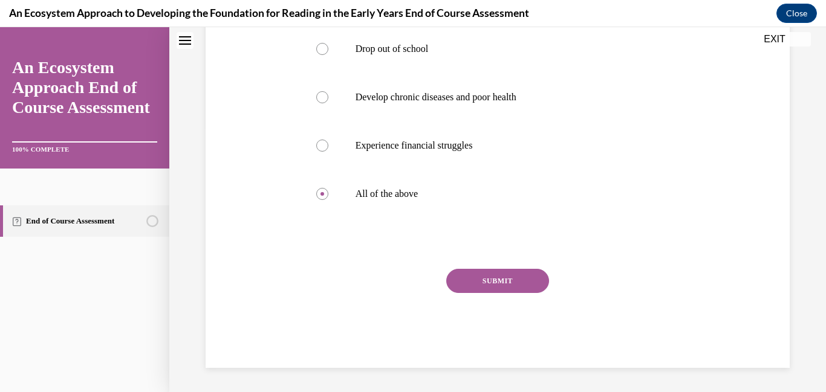
click at [485, 280] on button "SUBMIT" at bounding box center [497, 281] width 103 height 24
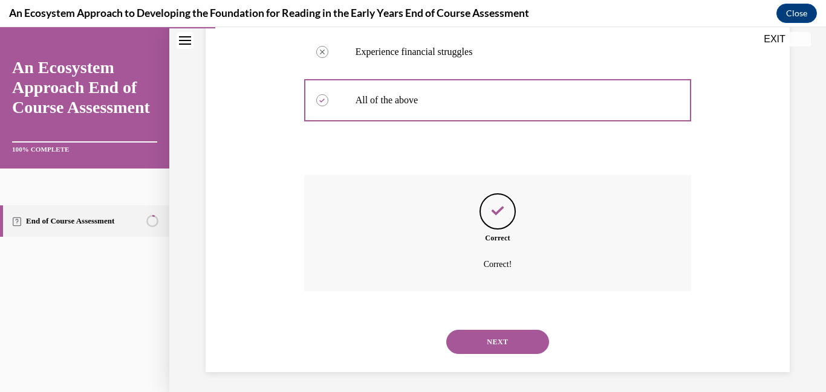
scroll to position [363, 0]
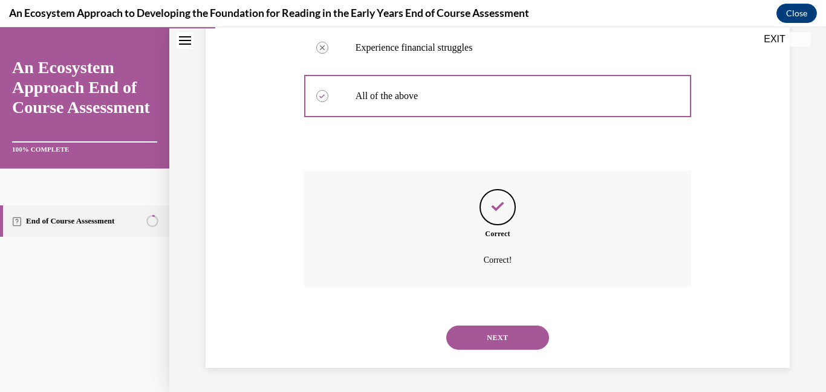
click at [469, 337] on button "NEXT" at bounding box center [497, 338] width 103 height 24
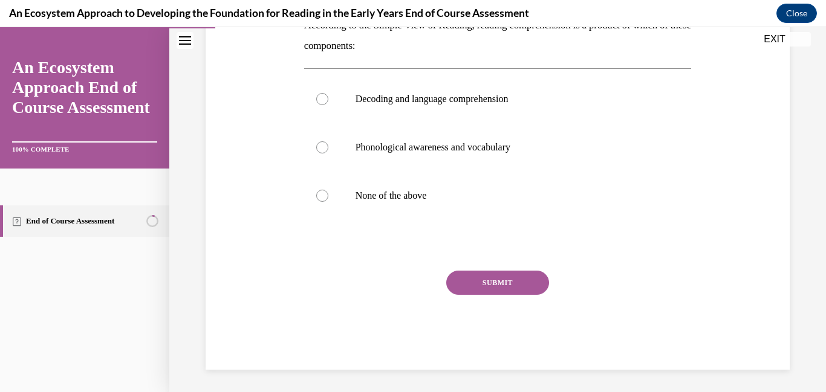
scroll to position [216, 0]
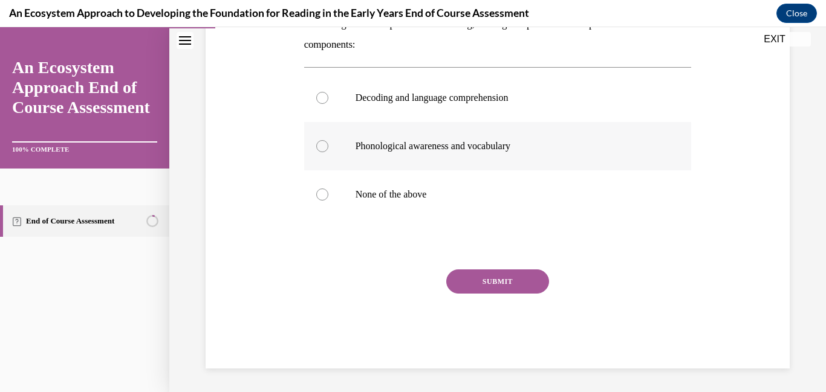
click at [323, 138] on label "Phonological awareness and vocabulary" at bounding box center [498, 146] width 388 height 48
click at [323, 140] on input "Phonological awareness and vocabulary" at bounding box center [322, 146] width 12 height 12
radio input "true"
click at [490, 276] on button "SUBMIT" at bounding box center [497, 282] width 103 height 24
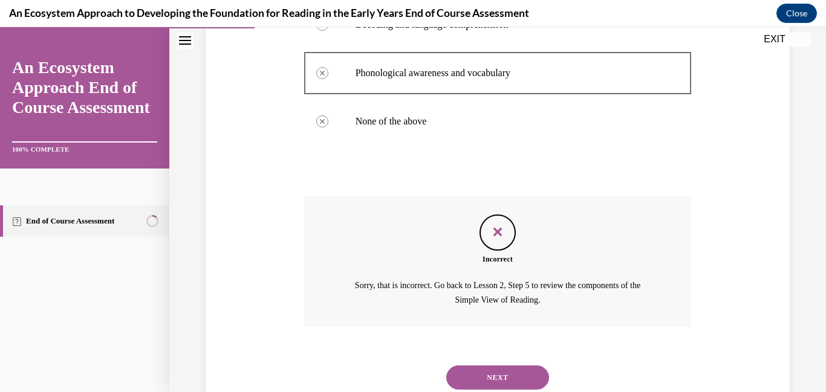
scroll to position [330, 0]
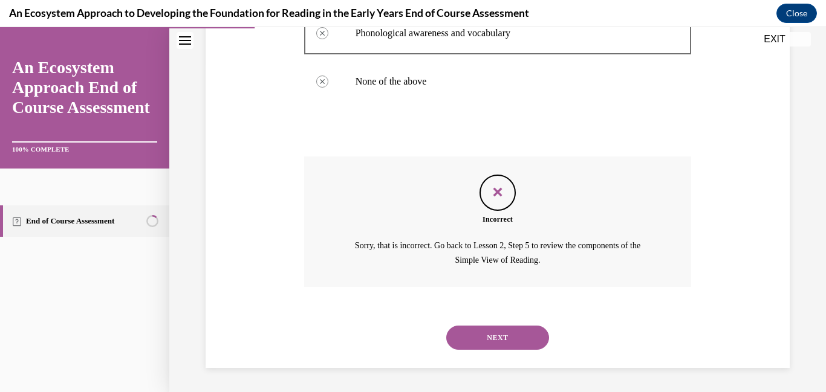
click at [479, 331] on button "NEXT" at bounding box center [497, 338] width 103 height 24
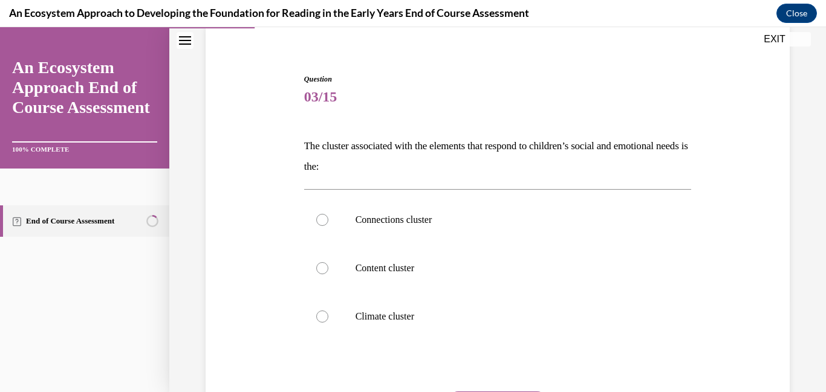
scroll to position [96, 0]
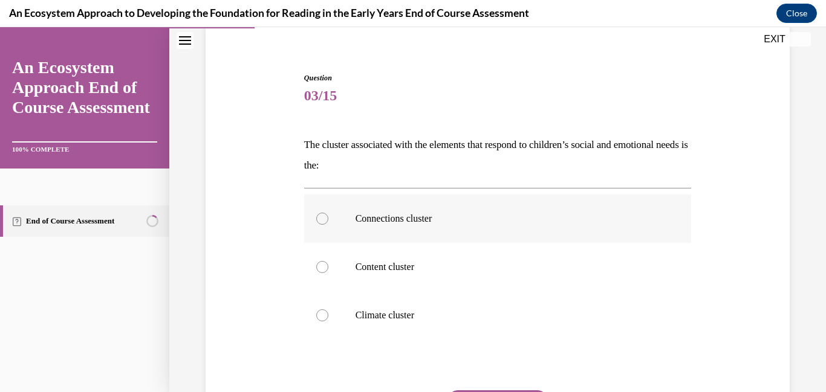
click at [363, 222] on p "Connections cluster" at bounding box center [509, 219] width 306 height 12
click at [328, 222] on input "Connections cluster" at bounding box center [322, 219] width 12 height 12
radio input "true"
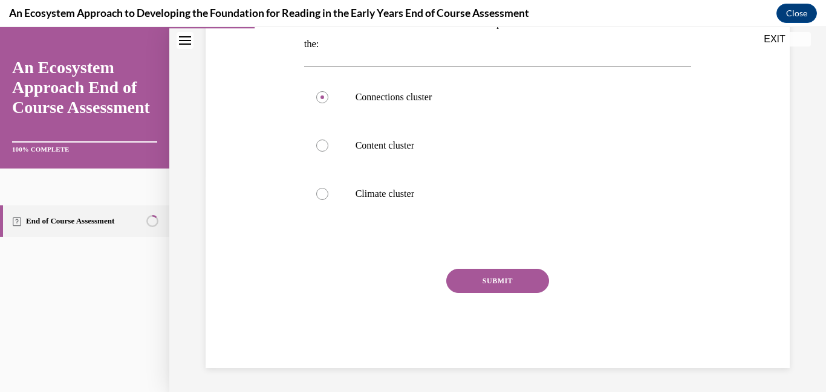
click at [467, 274] on button "SUBMIT" at bounding box center [497, 281] width 103 height 24
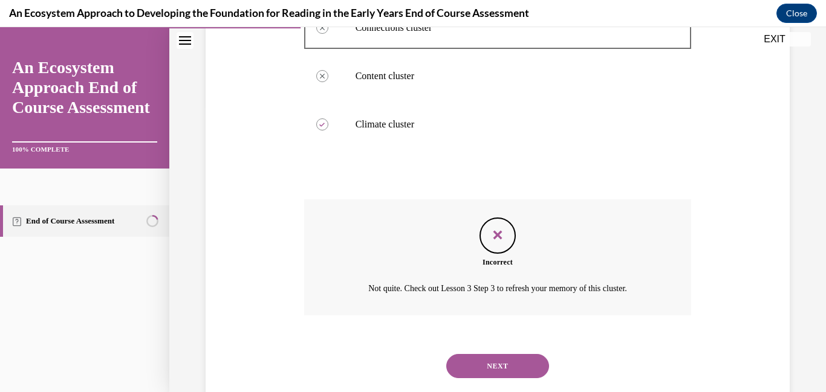
scroll to position [315, 0]
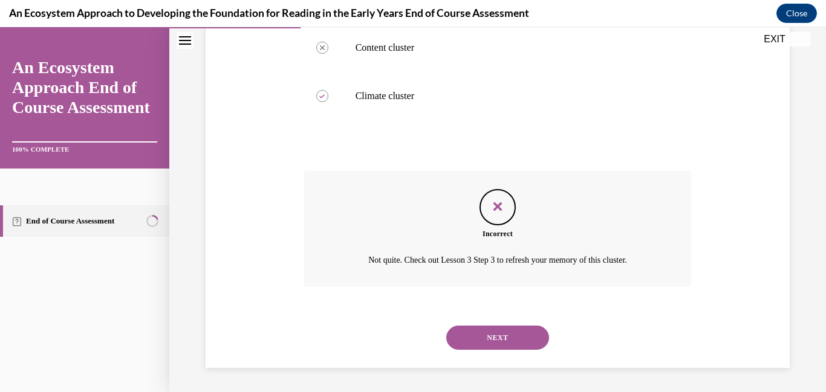
click at [470, 339] on button "NEXT" at bounding box center [497, 338] width 103 height 24
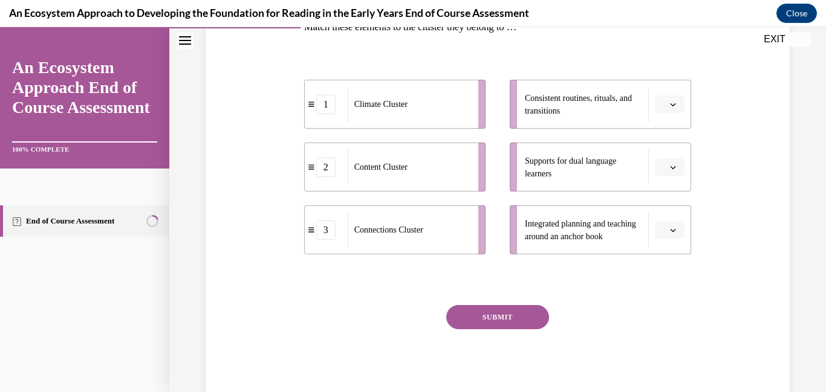
scroll to position [214, 0]
click at [672, 176] on li "Supports for dual language learners" at bounding box center [600, 166] width 181 height 49
click at [672, 170] on icon "button" at bounding box center [673, 167] width 6 height 6
click at [669, 270] on div "3" at bounding box center [668, 266] width 30 height 24
click at [671, 238] on button "button" at bounding box center [670, 230] width 30 height 18
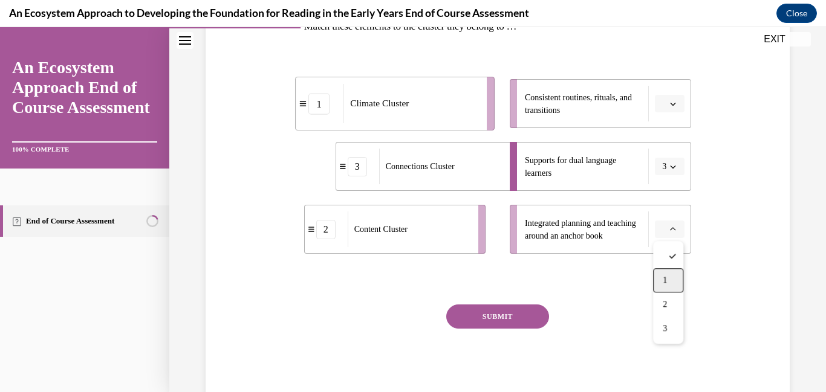
click at [671, 284] on div "1" at bounding box center [668, 280] width 30 height 24
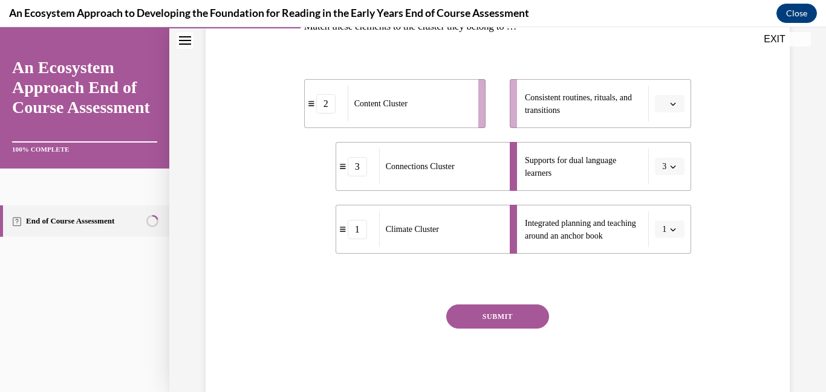
click at [669, 91] on li "Consistent routines, rituals, and transitions" at bounding box center [600, 103] width 181 height 49
click at [676, 119] on li "Consistent routines, rituals, and transitions" at bounding box center [600, 103] width 181 height 49
click at [674, 114] on li "Consistent routines, rituals, and transitions" at bounding box center [600, 103] width 181 height 49
click at [671, 107] on icon "button" at bounding box center [673, 104] width 6 height 6
click at [664, 170] on div "2" at bounding box center [668, 179] width 30 height 24
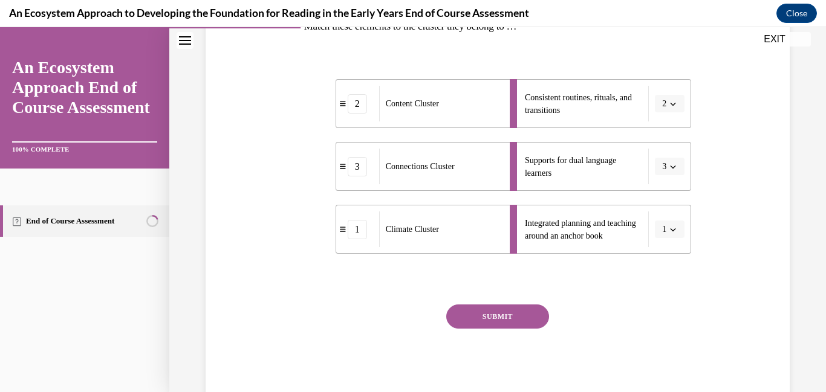
click at [532, 312] on button "SUBMIT" at bounding box center [497, 317] width 103 height 24
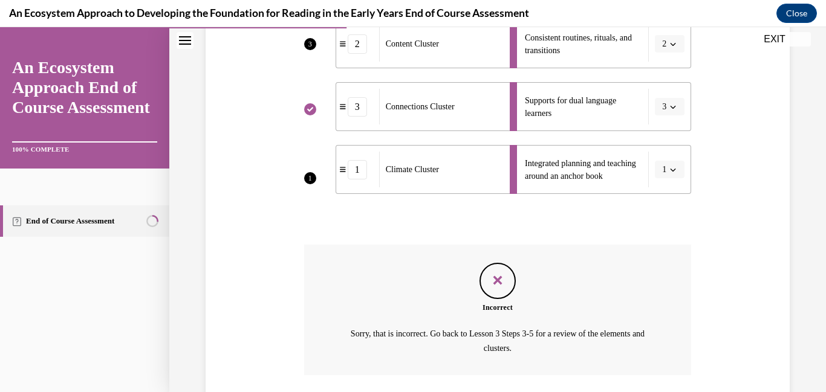
scroll to position [362, 0]
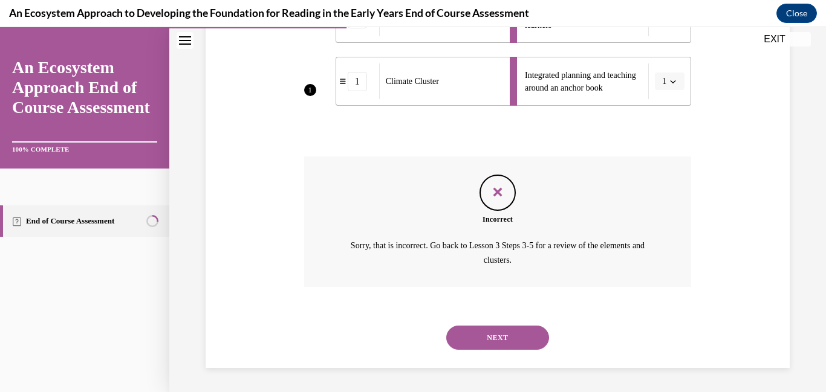
click at [496, 337] on button "NEXT" at bounding box center [497, 338] width 103 height 24
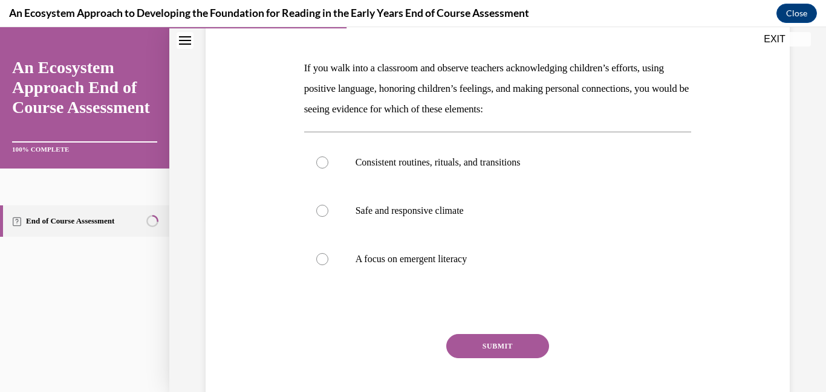
scroll to position [185, 0]
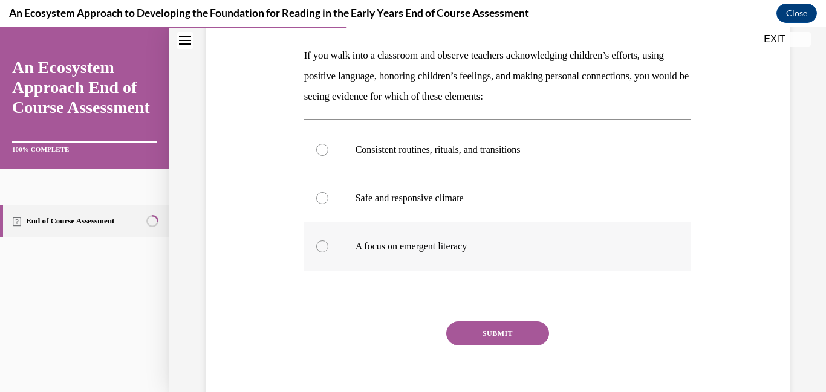
click at [416, 247] on p "A focus on emergent literacy" at bounding box center [509, 247] width 306 height 12
click at [328, 247] on input "A focus on emergent literacy" at bounding box center [322, 247] width 12 height 12
radio input "true"
click at [504, 324] on button "SUBMIT" at bounding box center [497, 334] width 103 height 24
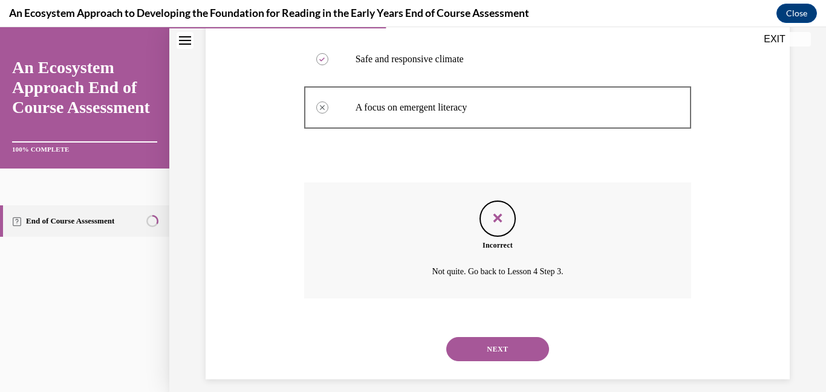
scroll to position [336, 0]
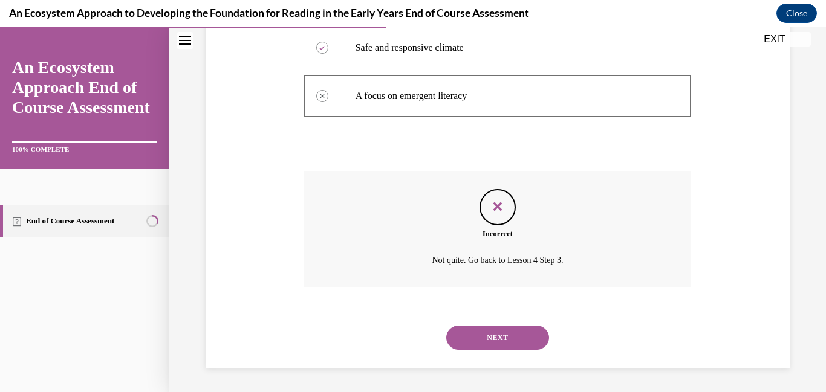
click at [501, 334] on button "NEXT" at bounding box center [497, 338] width 103 height 24
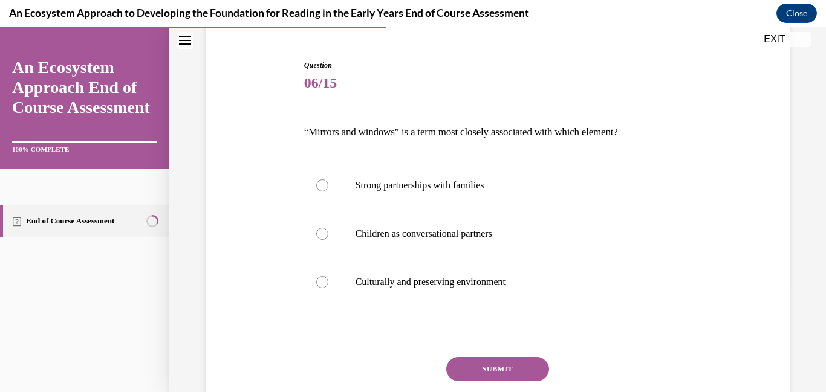
scroll to position [117, 0]
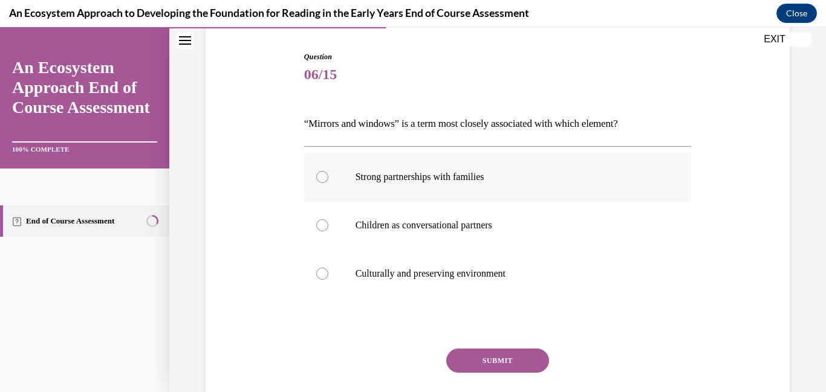
click at [413, 160] on label "Strong partnerships with families" at bounding box center [498, 177] width 388 height 48
click at [328, 171] on input "Strong partnerships with families" at bounding box center [322, 177] width 12 height 12
radio input "true"
click at [506, 354] on button "SUBMIT" at bounding box center [497, 361] width 103 height 24
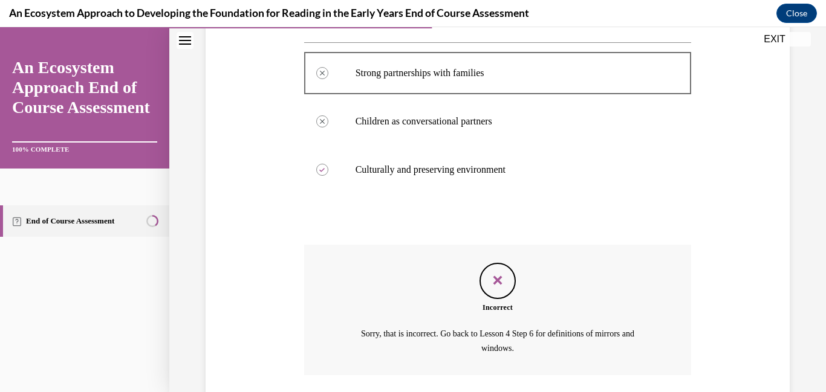
scroll to position [309, 0]
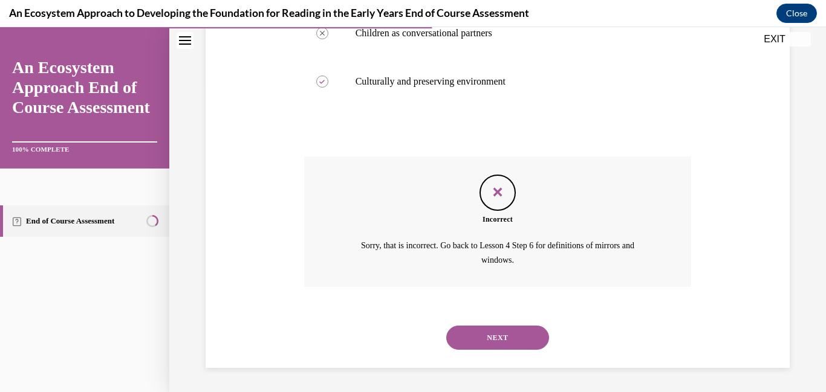
click at [506, 337] on button "NEXT" at bounding box center [497, 338] width 103 height 24
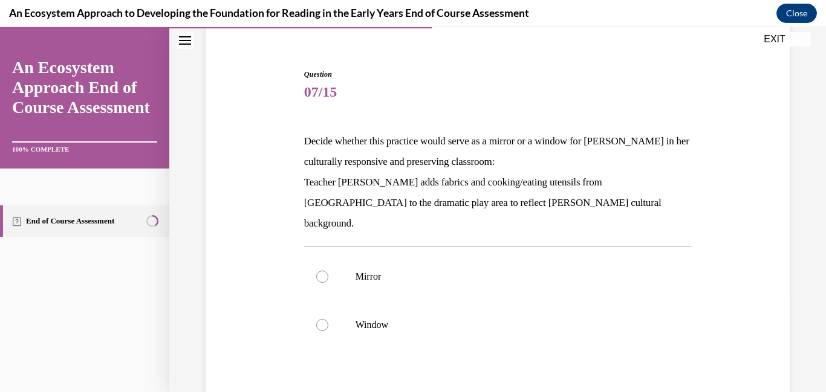
scroll to position [109, 0]
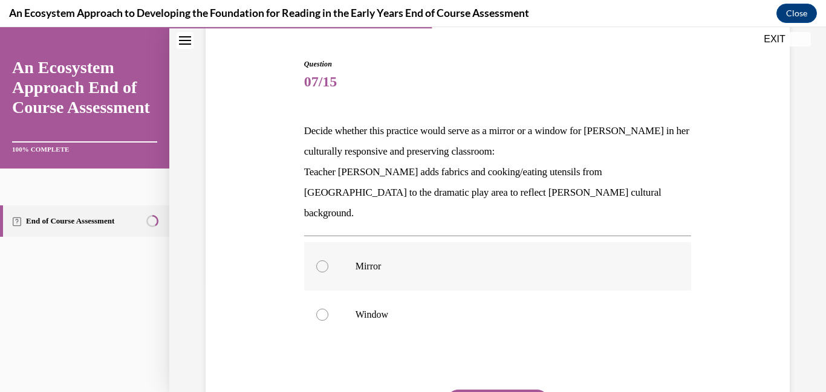
click at [451, 269] on label "Mirror" at bounding box center [498, 266] width 388 height 48
click at [328, 269] on input "Mirror" at bounding box center [322, 267] width 12 height 12
radio input "true"
click at [479, 368] on div "Question 07/15 Decide whether this practice would serve as a mirror or a window…" at bounding box center [498, 274] width 388 height 431
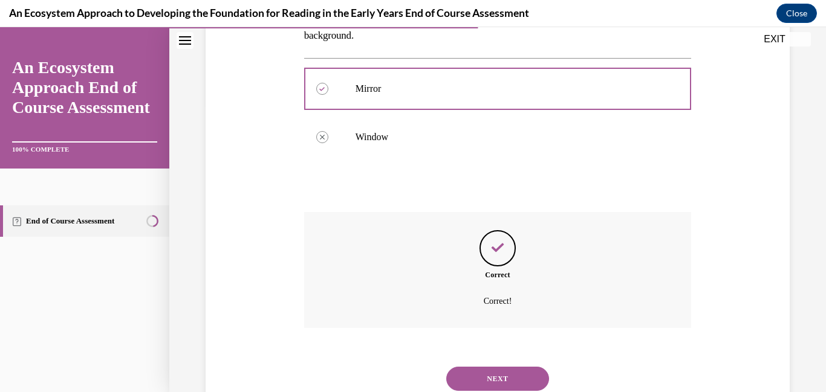
scroll to position [308, 0]
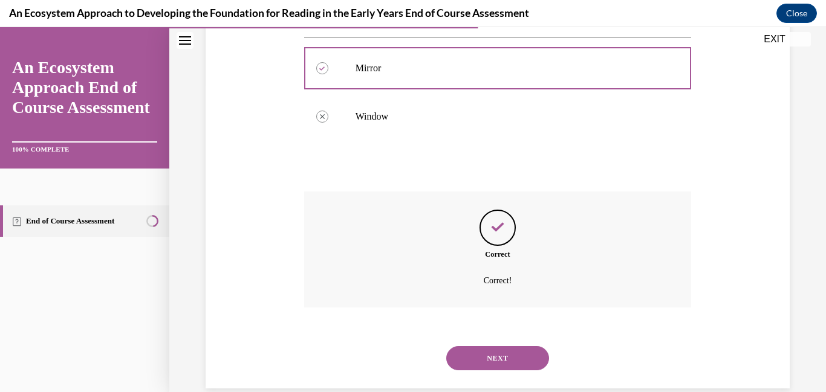
click at [494, 346] on button "NEXT" at bounding box center [497, 358] width 103 height 24
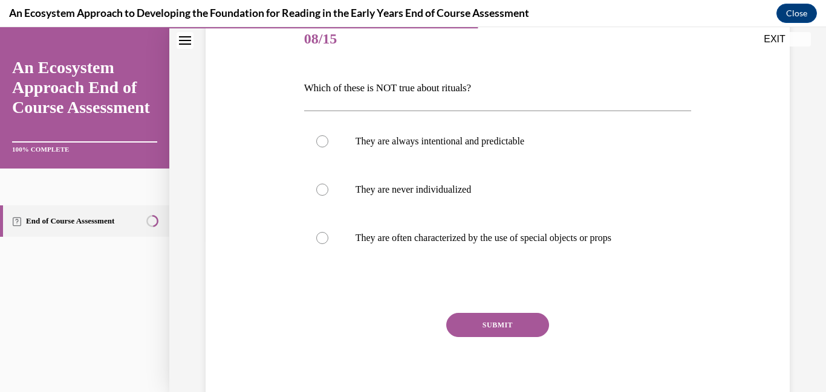
scroll to position [158, 0]
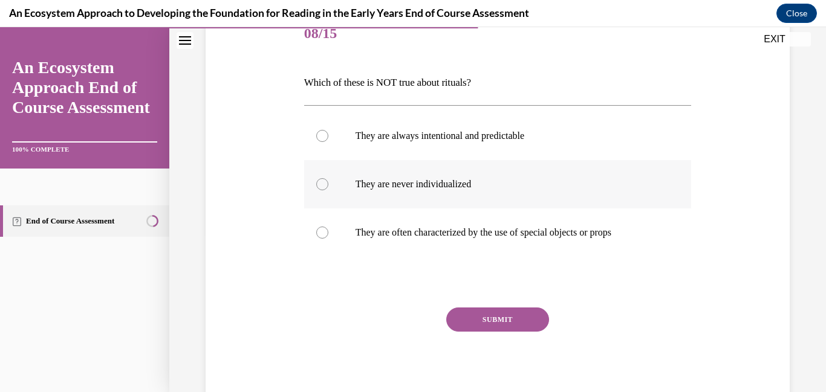
click at [454, 188] on p "They are never individualized" at bounding box center [509, 184] width 306 height 12
click at [328, 188] on input "They are never individualized" at bounding box center [322, 184] width 12 height 12
radio input "true"
click at [468, 314] on button "SUBMIT" at bounding box center [497, 320] width 103 height 24
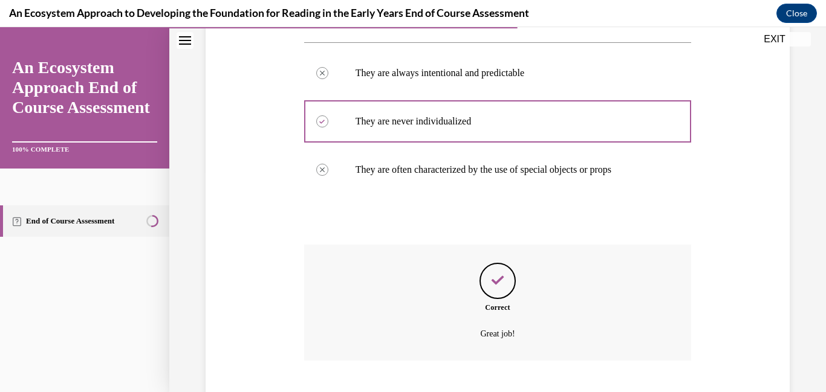
scroll to position [294, 0]
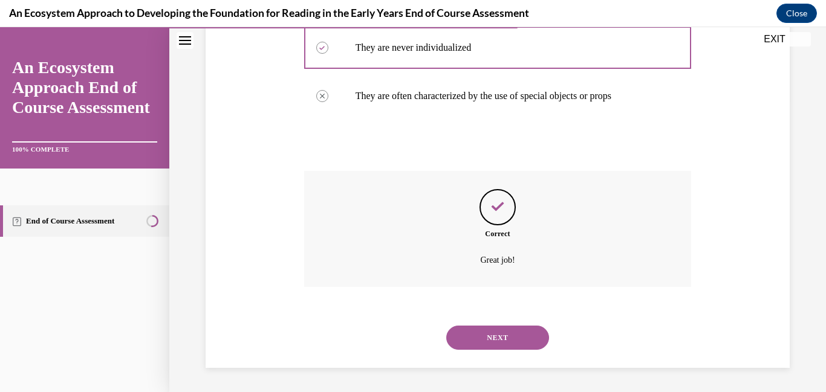
click at [465, 348] on button "NEXT" at bounding box center [497, 338] width 103 height 24
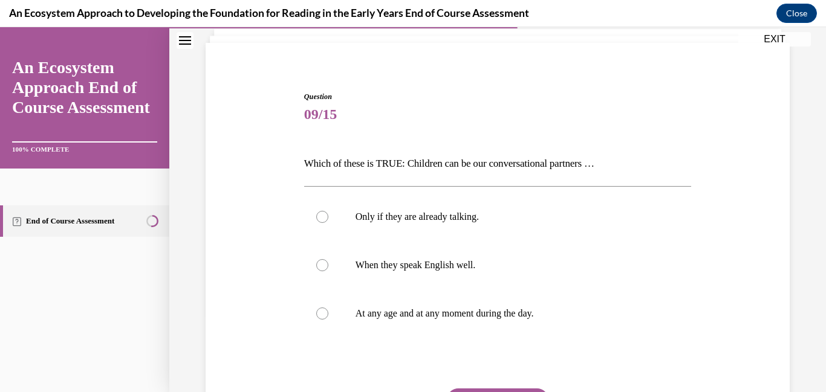
scroll to position [95, 0]
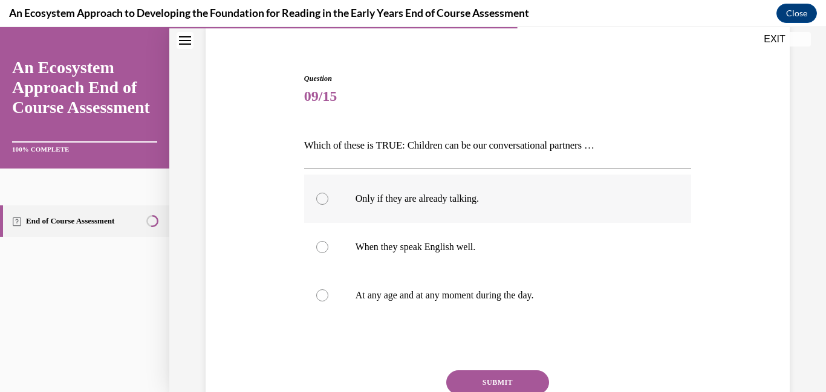
click at [403, 195] on p "Only if they are already talking." at bounding box center [509, 199] width 306 height 12
click at [328, 195] on input "Only if they are already talking." at bounding box center [322, 199] width 12 height 12
radio input "true"
click at [503, 380] on button "SUBMIT" at bounding box center [497, 383] width 103 height 24
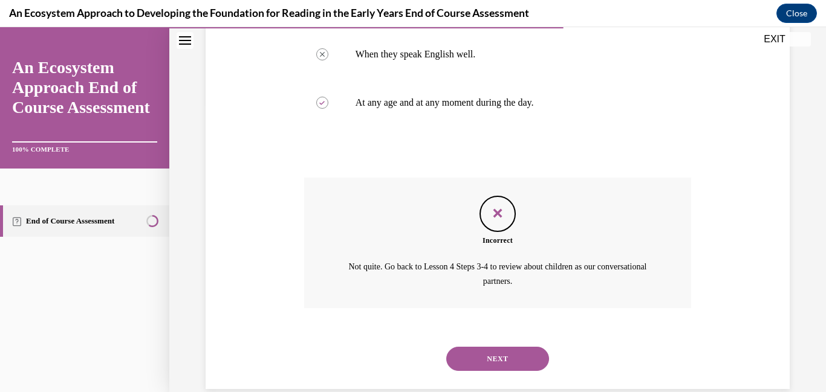
scroll to position [309, 0]
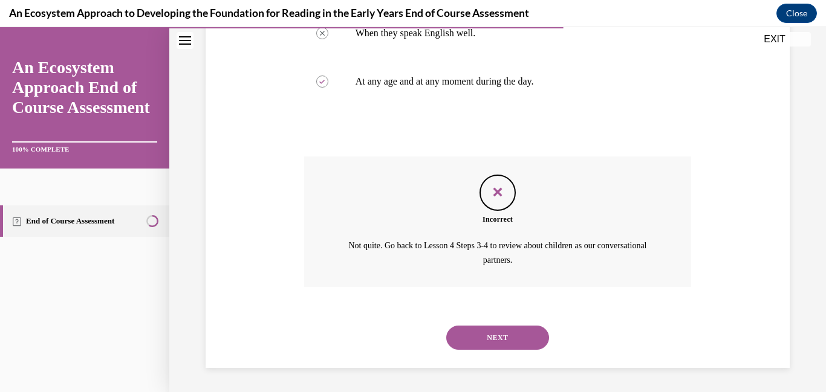
click at [499, 339] on button "NEXT" at bounding box center [497, 338] width 103 height 24
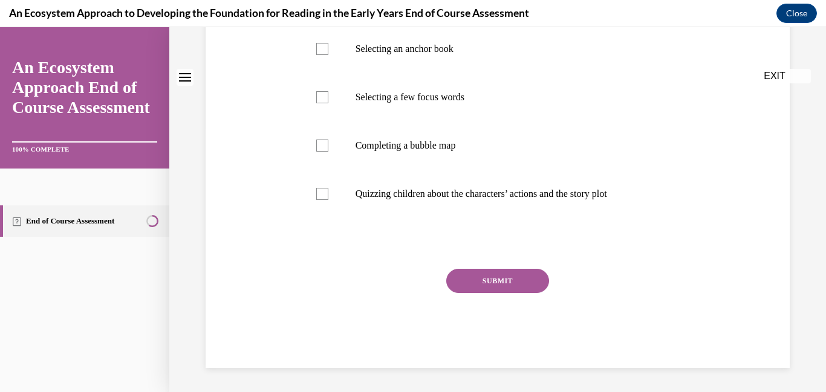
scroll to position [0, 0]
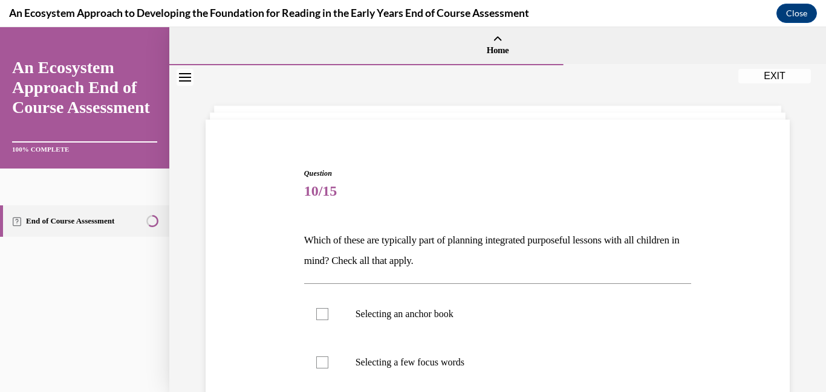
click at [499, 339] on label "Selecting a few focus words" at bounding box center [498, 363] width 388 height 48
click at [328, 357] on input "Selecting a few focus words" at bounding box center [322, 363] width 12 height 12
checkbox input "true"
click at [478, 327] on label "Selecting an anchor book" at bounding box center [498, 314] width 388 height 48
click at [328, 320] on input "Selecting an anchor book" at bounding box center [322, 314] width 12 height 12
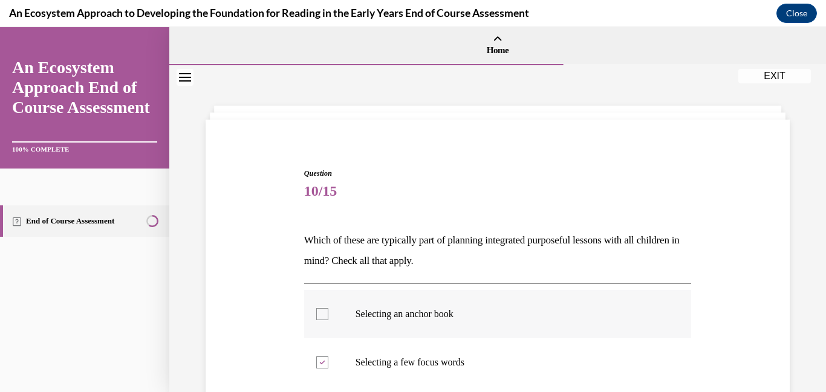
checkbox input "true"
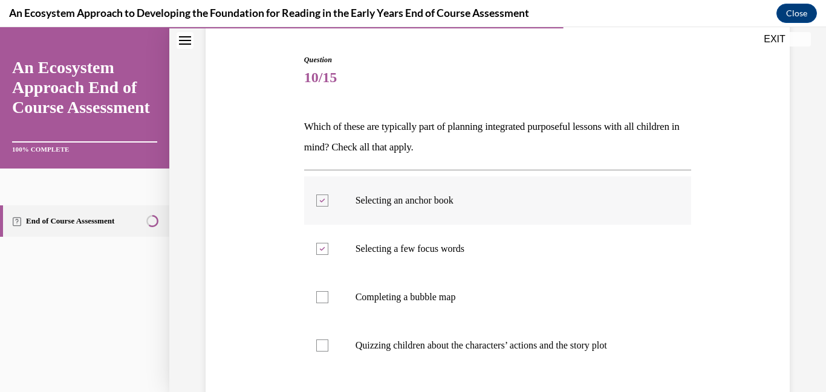
scroll to position [123, 0]
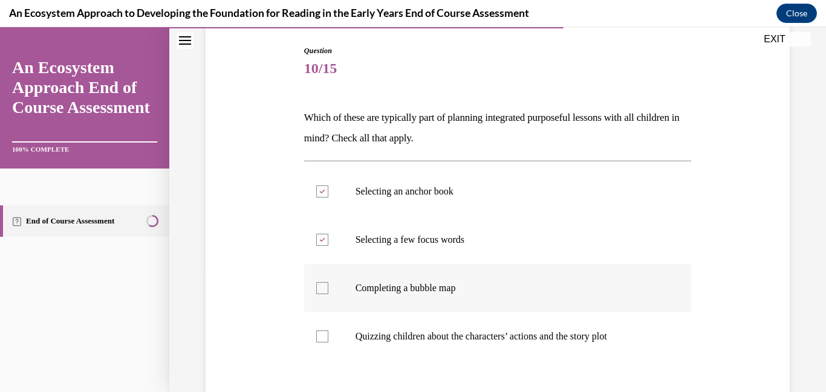
click at [461, 301] on label "Completing a bubble map" at bounding box center [498, 288] width 388 height 48
click at [328, 294] on input "Completing a bubble map" at bounding box center [322, 288] width 12 height 12
checkbox input "true"
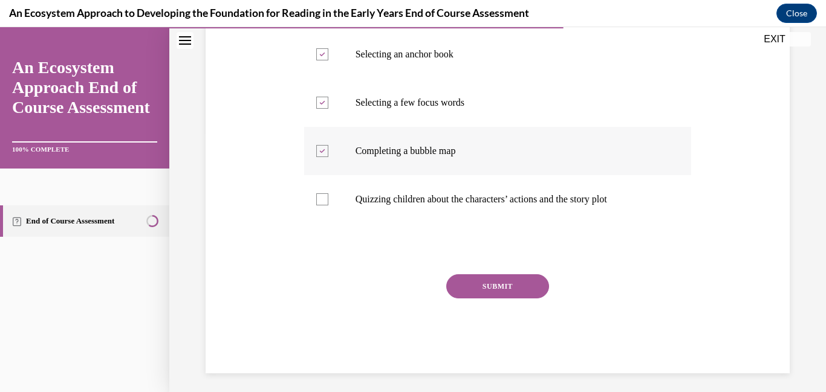
scroll to position [265, 0]
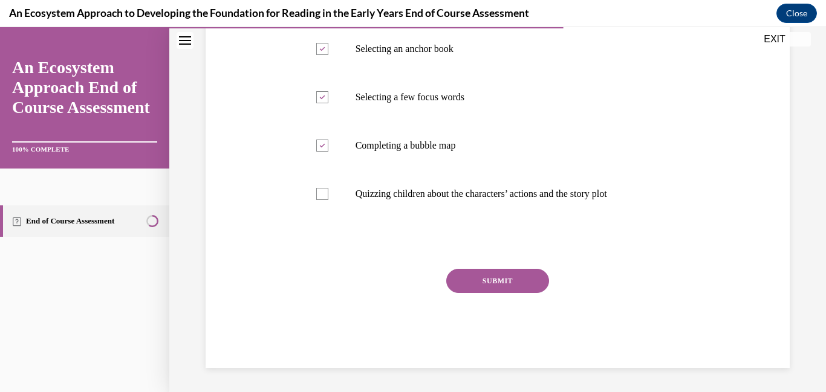
click at [475, 285] on button "SUBMIT" at bounding box center [497, 281] width 103 height 24
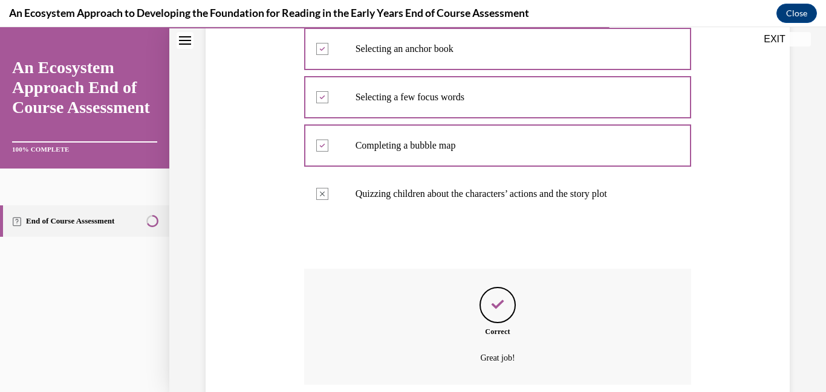
scroll to position [363, 0]
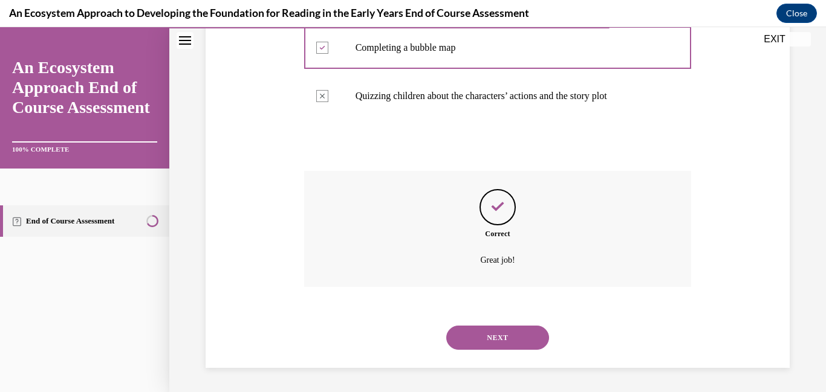
click at [528, 331] on button "NEXT" at bounding box center [497, 338] width 103 height 24
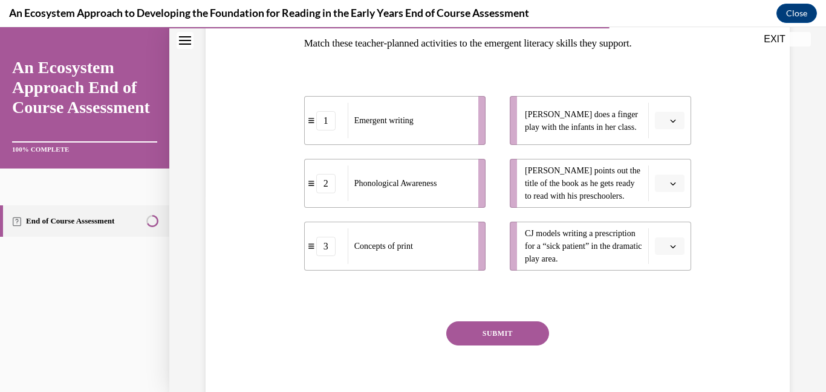
scroll to position [198, 0]
click at [668, 192] on button "button" at bounding box center [670, 183] width 30 height 18
click at [678, 273] on div "3" at bounding box center [668, 282] width 30 height 24
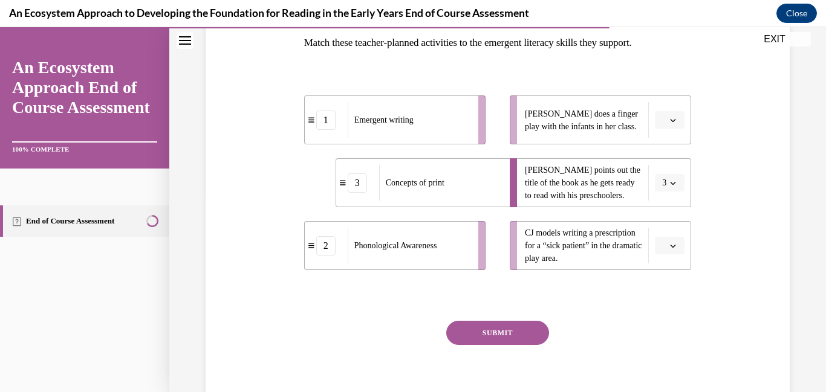
click at [678, 255] on li "CJ models writing a prescription for a “sick patient” in the dramatic play area." at bounding box center [600, 245] width 181 height 49
click at [676, 249] on icon "button" at bounding box center [673, 246] width 6 height 6
drag, startPoint x: 677, startPoint y: 301, endPoint x: 670, endPoint y: 326, distance: 25.8
click at [670, 326] on div "1 2 3" at bounding box center [668, 309] width 30 height 103
click at [670, 326] on div "2" at bounding box center [668, 321] width 30 height 24
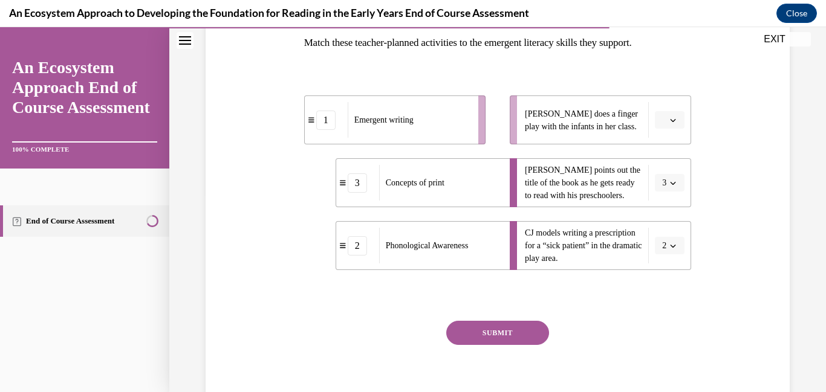
click at [668, 252] on button "2" at bounding box center [670, 246] width 30 height 18
click at [666, 290] on div "1" at bounding box center [666, 297] width 30 height 24
click at [673, 102] on li "Lulu does a finger play with the infants in her class." at bounding box center [600, 120] width 181 height 49
click at [672, 120] on span "button" at bounding box center [673, 120] width 6 height 6
click at [671, 187] on div "2" at bounding box center [668, 195] width 30 height 24
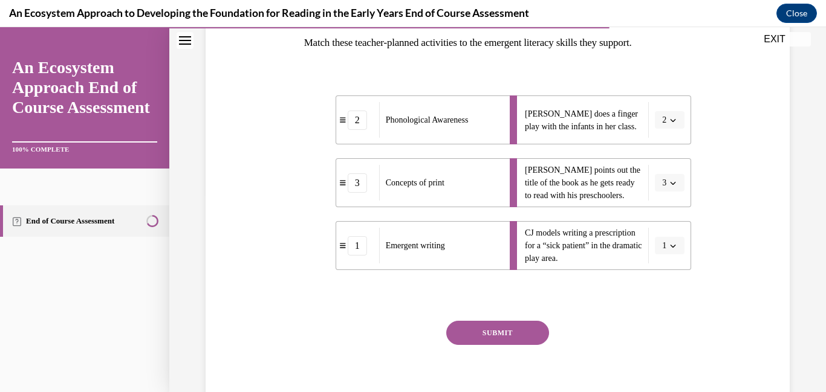
click at [521, 343] on button "SUBMIT" at bounding box center [497, 333] width 103 height 24
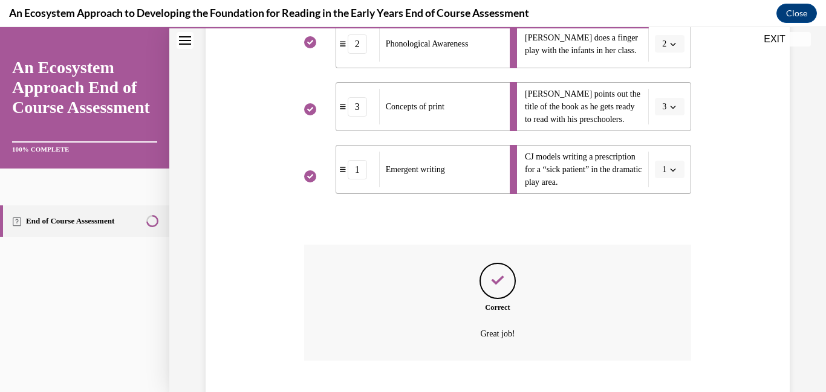
scroll to position [348, 0]
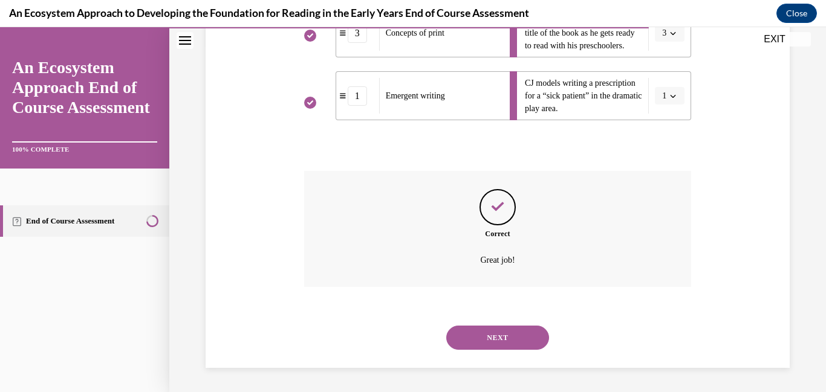
click at [521, 343] on button "NEXT" at bounding box center [497, 338] width 103 height 24
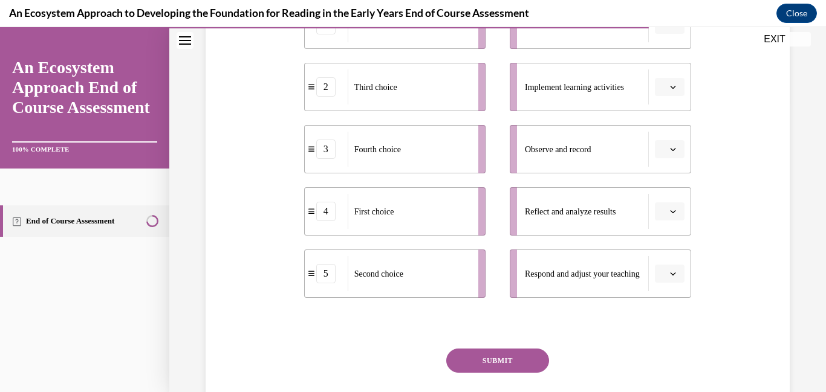
scroll to position [293, 0]
click at [668, 224] on li "Reflect and analyze results" at bounding box center [600, 211] width 181 height 48
click at [675, 219] on button "button" at bounding box center [670, 211] width 30 height 18
click at [666, 365] on div "5" at bounding box center [668, 359] width 30 height 24
click at [671, 276] on icon "button" at bounding box center [673, 273] width 6 height 6
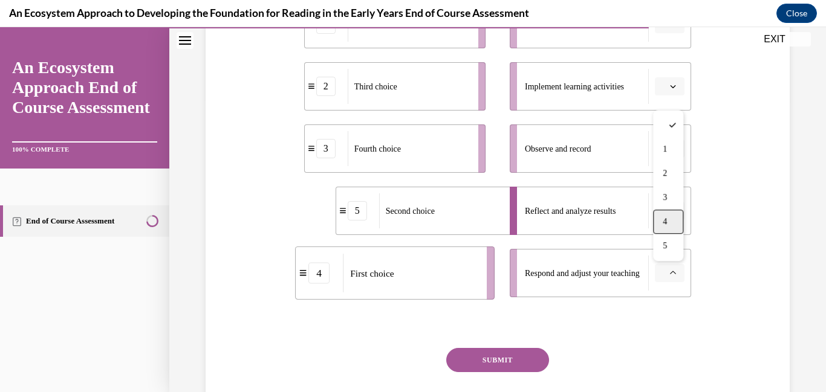
click at [666, 223] on span "4" at bounding box center [665, 222] width 4 height 10
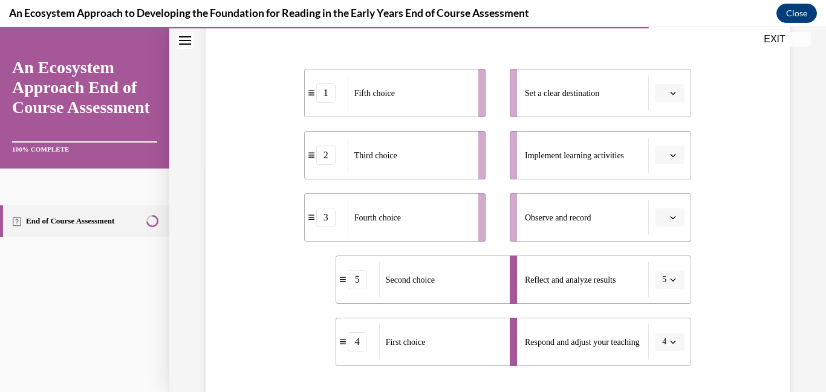
scroll to position [223, 0]
click at [666, 223] on span "Please select an option" at bounding box center [664, 219] width 4 height 12
click at [667, 299] on span "2" at bounding box center [665, 295] width 4 height 10
click at [665, 173] on li "Implement learning activities" at bounding box center [600, 156] width 181 height 48
click at [671, 168] on li "Implement learning activities" at bounding box center [600, 156] width 181 height 48
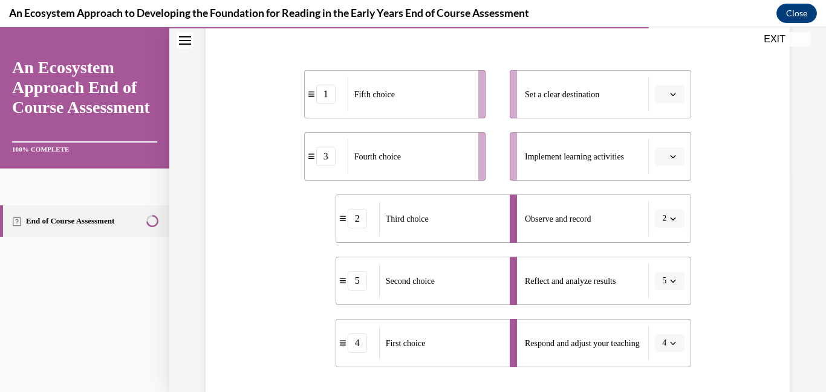
click at [675, 158] on icon "button" at bounding box center [673, 157] width 6 height 6
click at [668, 203] on div "1" at bounding box center [668, 208] width 30 height 24
click at [670, 97] on icon "button" at bounding box center [673, 94] width 6 height 6
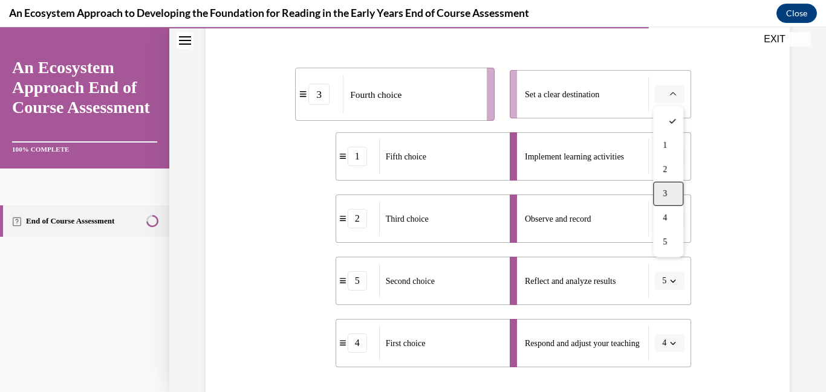
click at [669, 199] on div "3" at bounding box center [668, 194] width 30 height 24
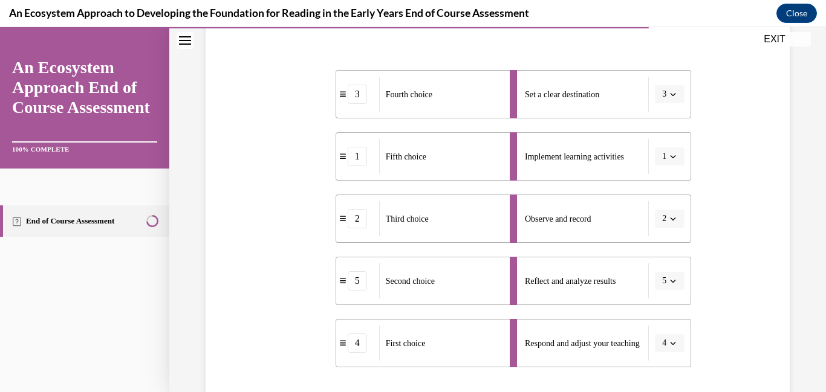
scroll to position [372, 0]
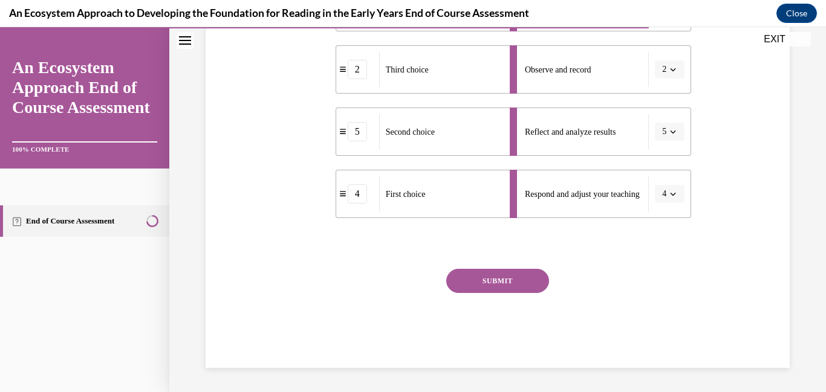
click at [511, 276] on button "SUBMIT" at bounding box center [497, 281] width 103 height 24
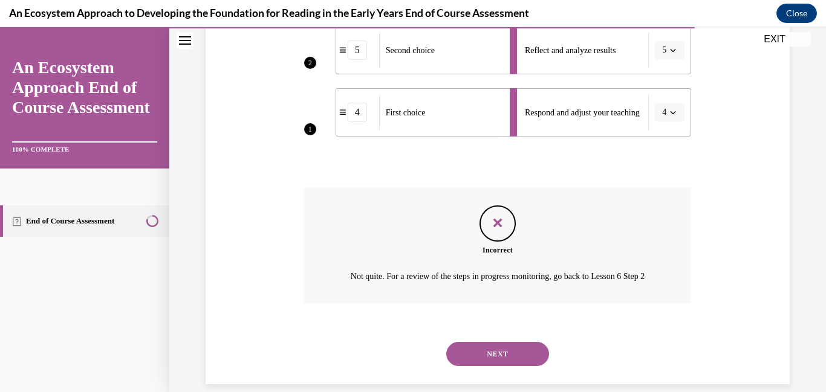
scroll to position [485, 0]
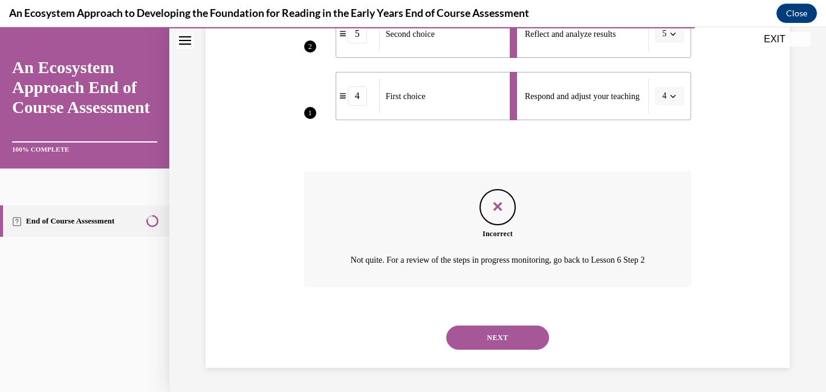
click at [483, 331] on button "NEXT" at bounding box center [497, 338] width 103 height 24
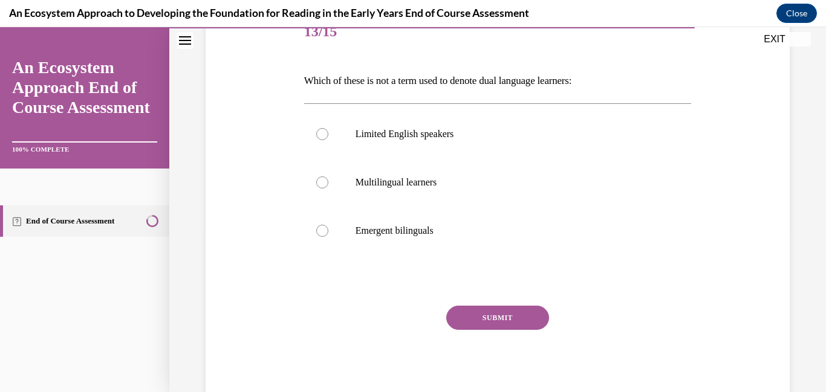
scroll to position [197, 0]
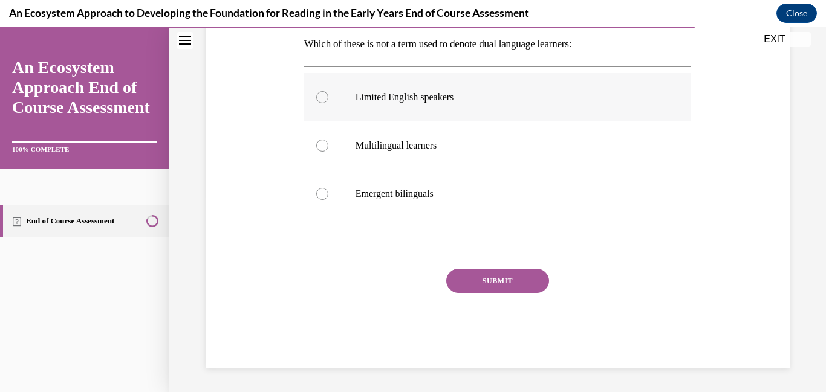
click at [431, 91] on p "Limited English speakers" at bounding box center [509, 97] width 306 height 12
click at [328, 91] on input "Limited English speakers" at bounding box center [322, 97] width 12 height 12
radio input "true"
click at [473, 279] on button "SUBMIT" at bounding box center [497, 281] width 103 height 24
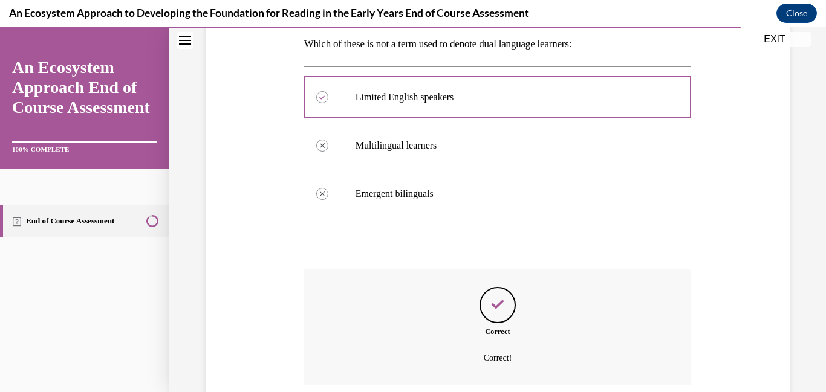
scroll to position [294, 0]
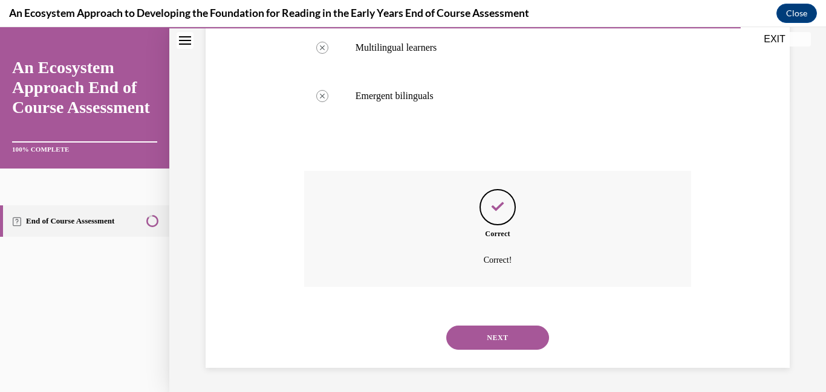
click at [475, 339] on button "NEXT" at bounding box center [497, 338] width 103 height 24
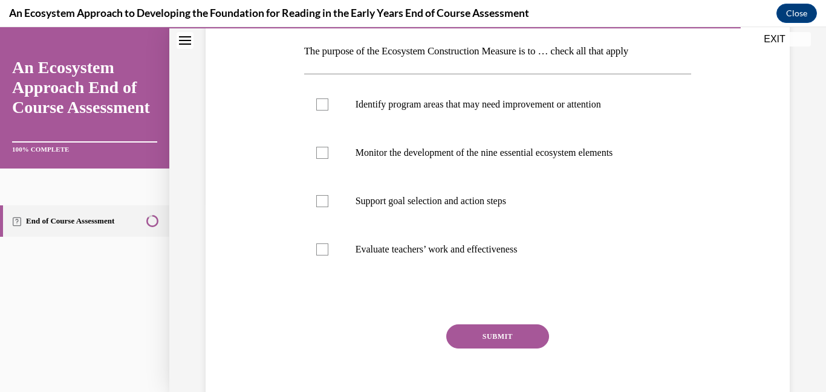
scroll to position [209, 0]
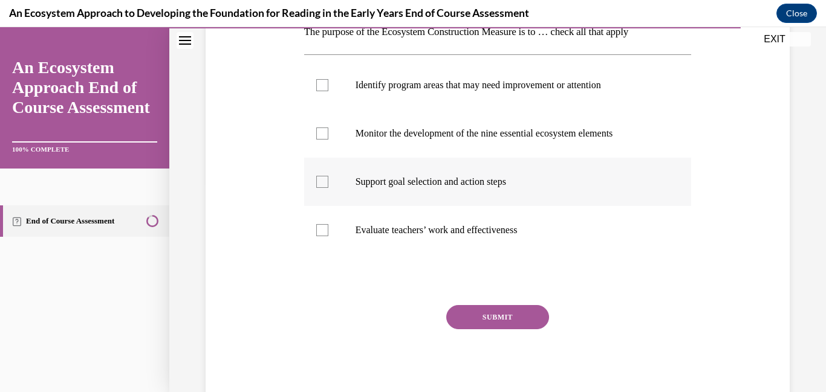
click at [346, 187] on label "Support goal selection and action steps" at bounding box center [498, 182] width 388 height 48
click at [328, 187] on input "Support goal selection and action steps" at bounding box center [322, 182] width 12 height 12
checkbox input "true"
click at [345, 138] on label "Monitor the development of the nine essential ecosystem elements" at bounding box center [498, 133] width 388 height 48
click at [328, 138] on input "Monitor the development of the nine essential ecosystem elements" at bounding box center [322, 134] width 12 height 12
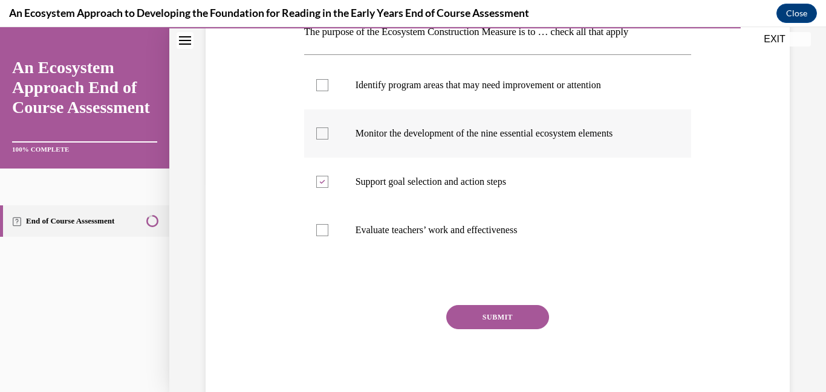
checkbox input "true"
click at [471, 320] on button "SUBMIT" at bounding box center [497, 317] width 103 height 24
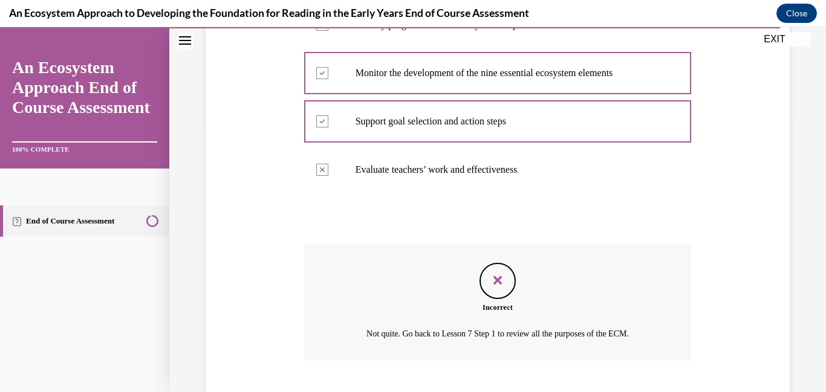
scroll to position [343, 0]
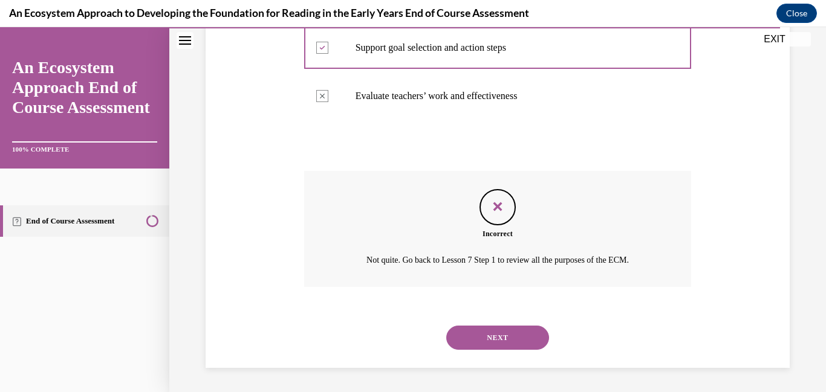
click at [472, 333] on button "NEXT" at bounding box center [497, 338] width 103 height 24
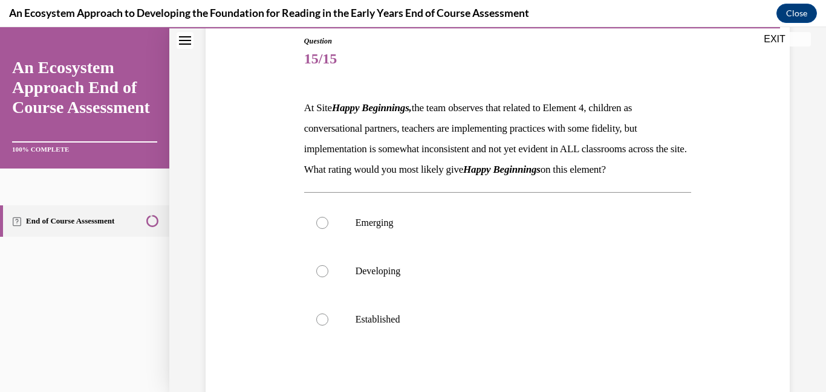
scroll to position [140, 0]
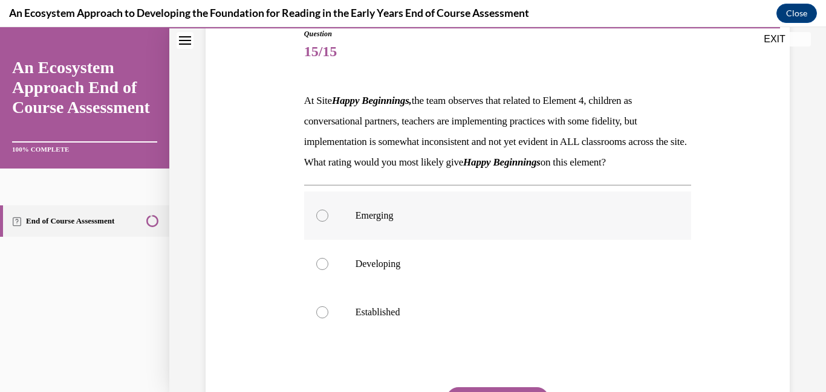
click at [377, 240] on label "Emerging" at bounding box center [498, 216] width 388 height 48
click at [328, 222] on input "Emerging" at bounding box center [322, 216] width 12 height 12
radio input "true"
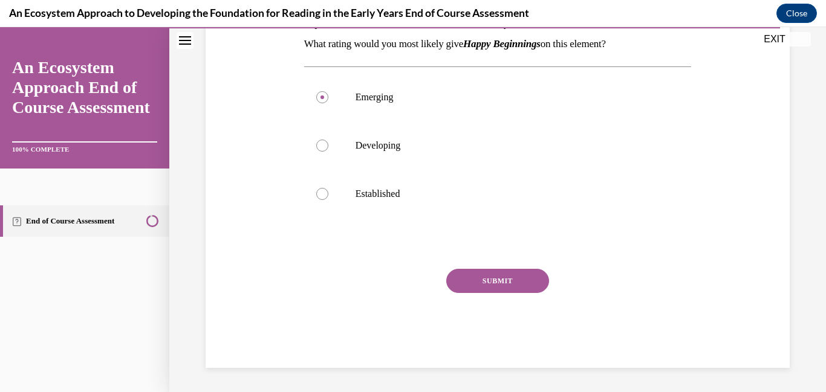
click at [478, 293] on button "SUBMIT" at bounding box center [497, 281] width 103 height 24
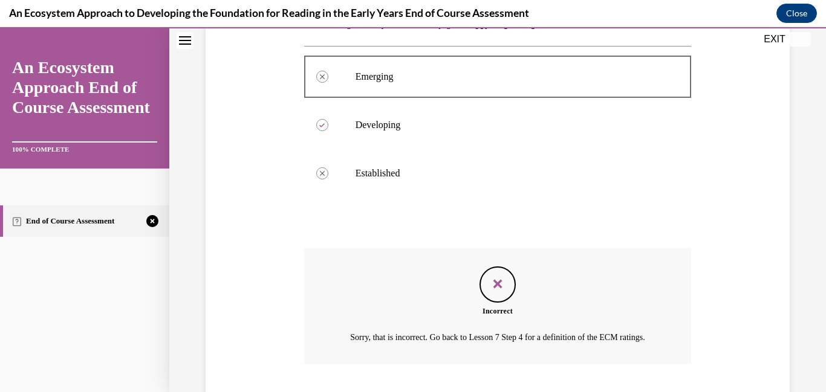
scroll to position [391, 0]
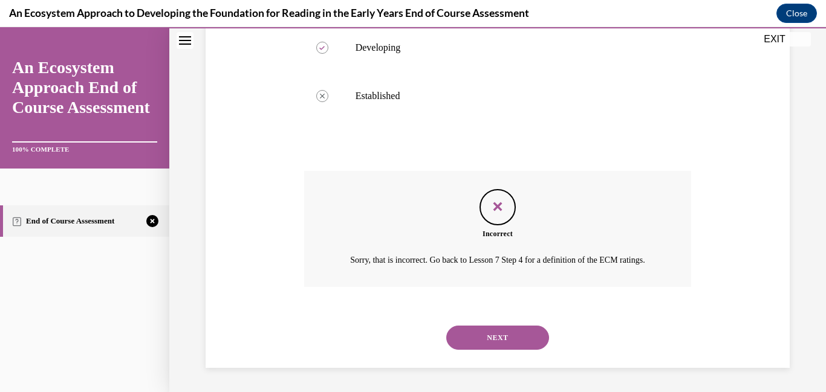
click at [478, 341] on button "NEXT" at bounding box center [497, 338] width 103 height 24
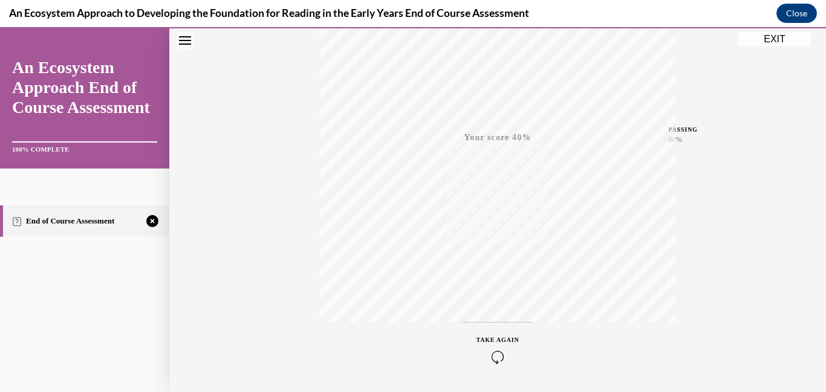
scroll to position [255, 0]
click at [498, 317] on icon "button" at bounding box center [497, 318] width 43 height 13
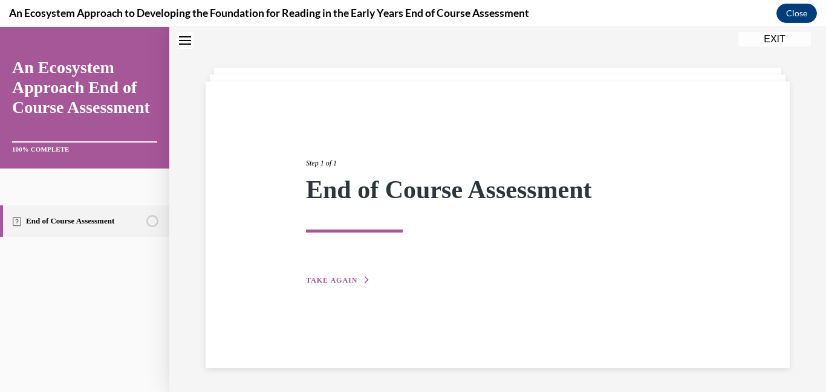
scroll to position [38, 0]
click at [348, 278] on span "TAKE AGAIN" at bounding box center [331, 280] width 51 height 8
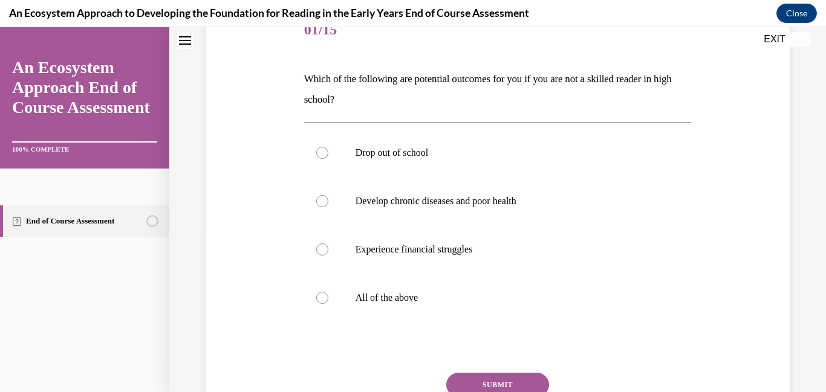
scroll to position [163, 0]
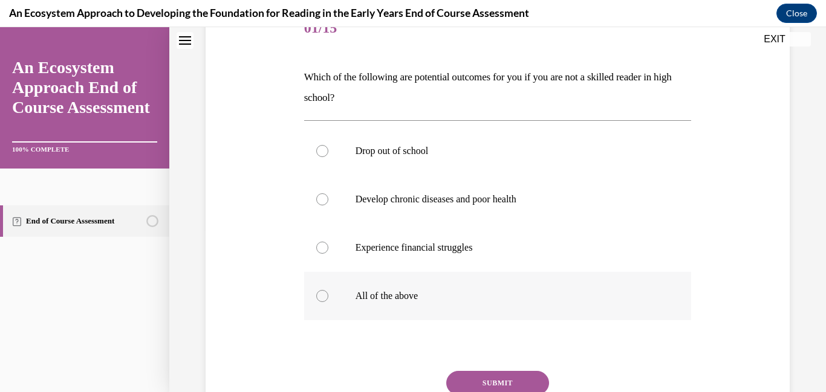
click at [329, 294] on label "All of the above" at bounding box center [498, 296] width 388 height 48
click at [328, 294] on input "All of the above" at bounding box center [322, 296] width 12 height 12
radio input "true"
click at [461, 374] on button "SUBMIT" at bounding box center [497, 383] width 103 height 24
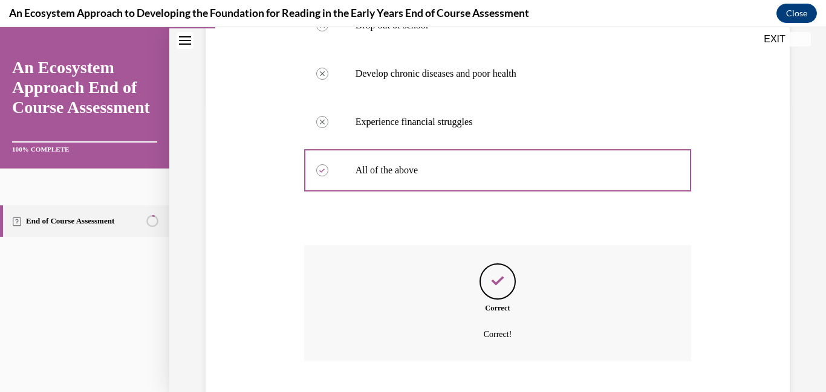
scroll to position [363, 0]
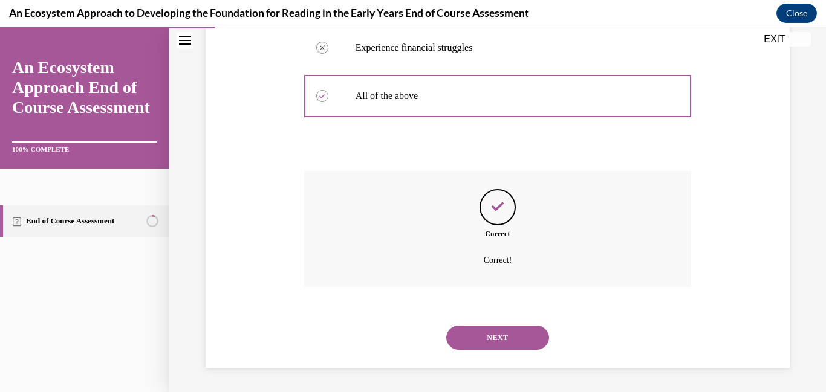
click at [466, 346] on button "NEXT" at bounding box center [497, 338] width 103 height 24
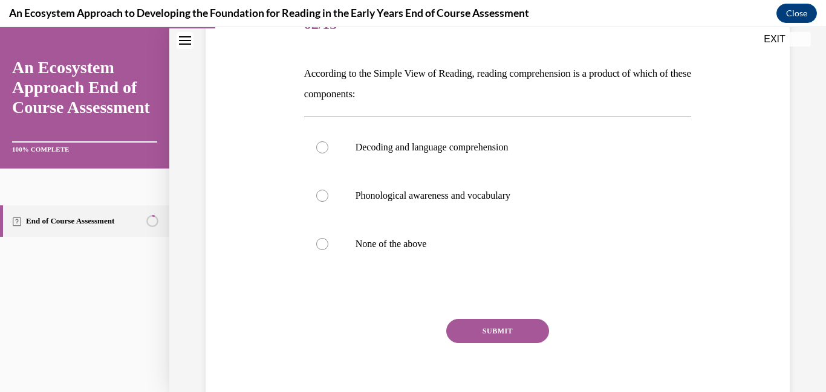
scroll to position [169, 0]
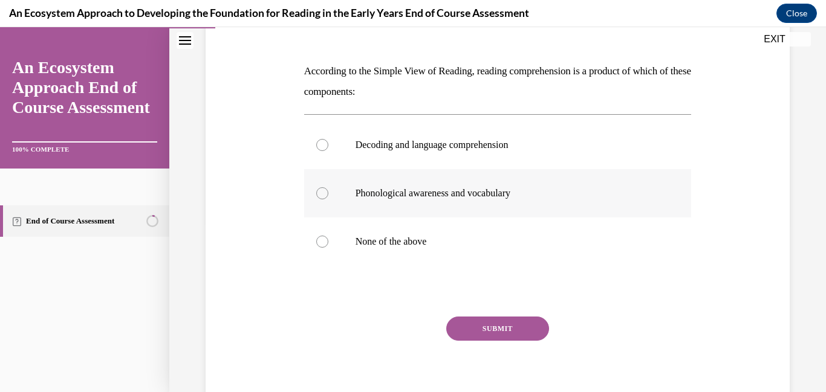
click at [417, 212] on label "Phonological awareness and vocabulary" at bounding box center [498, 193] width 388 height 48
click at [328, 200] on input "Phonological awareness and vocabulary" at bounding box center [322, 193] width 12 height 12
radio input "true"
click at [460, 323] on button "SUBMIT" at bounding box center [497, 329] width 103 height 24
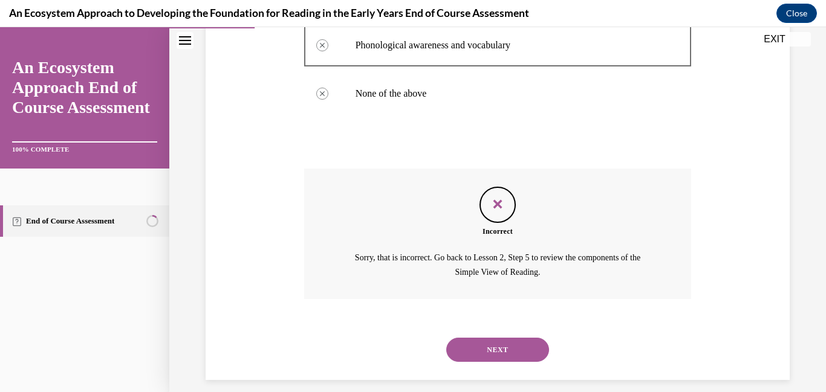
scroll to position [330, 0]
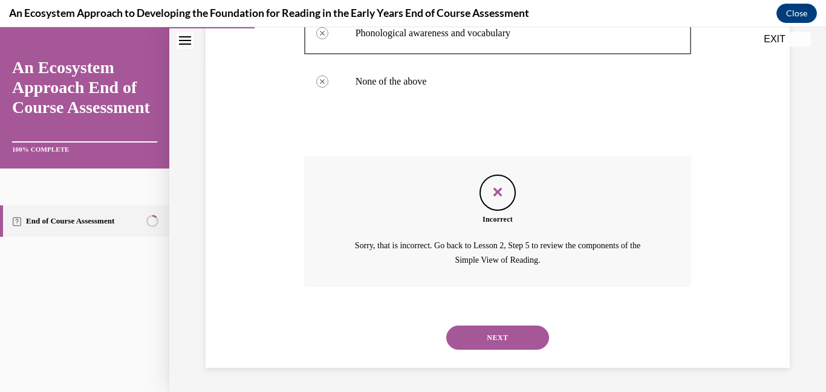
click at [463, 333] on button "NEXT" at bounding box center [497, 338] width 103 height 24
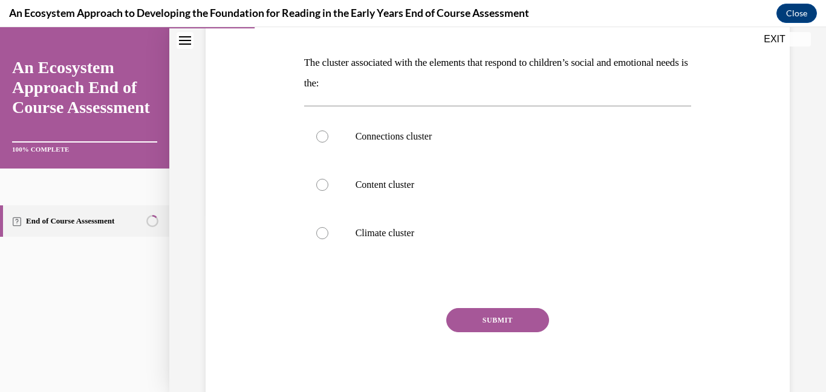
scroll to position [217, 0]
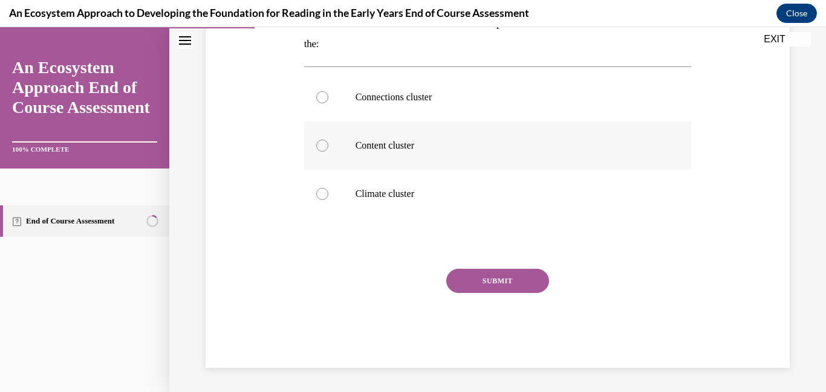
click at [398, 140] on p "Content cluster" at bounding box center [509, 146] width 306 height 12
click at [328, 140] on input "Content cluster" at bounding box center [322, 146] width 12 height 12
radio input "true"
click at [456, 272] on button "SUBMIT" at bounding box center [497, 281] width 103 height 24
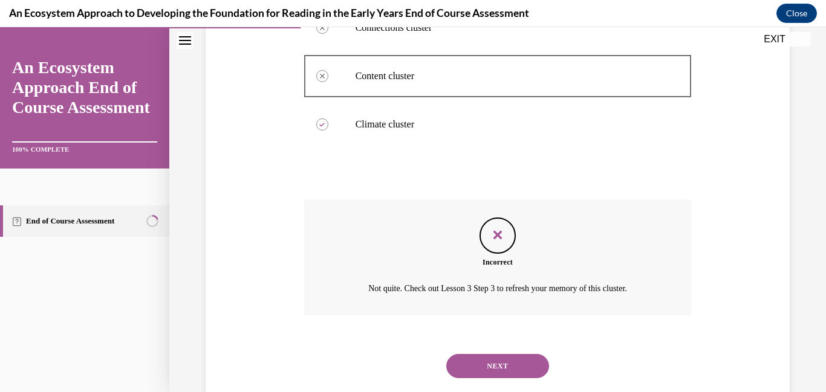
scroll to position [315, 0]
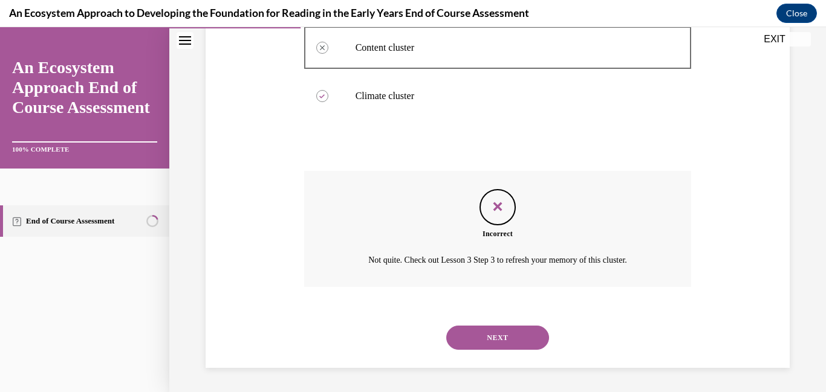
click at [469, 335] on button "NEXT" at bounding box center [497, 338] width 103 height 24
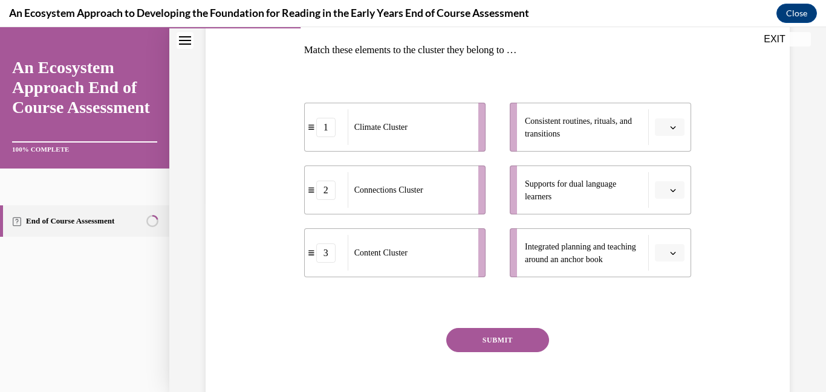
scroll to position [193, 0]
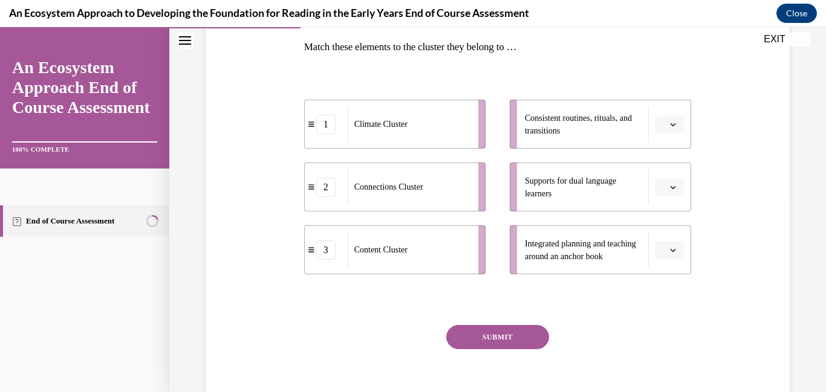
click at [772, 42] on button "EXIT" at bounding box center [774, 39] width 73 height 15
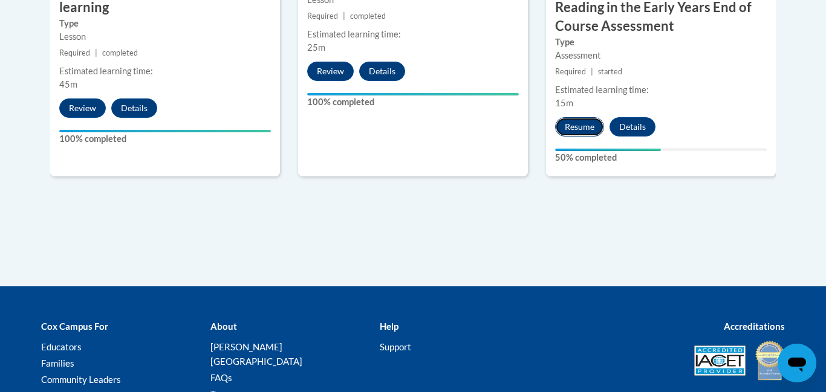
click at [587, 135] on button "Resume" at bounding box center [579, 126] width 49 height 19
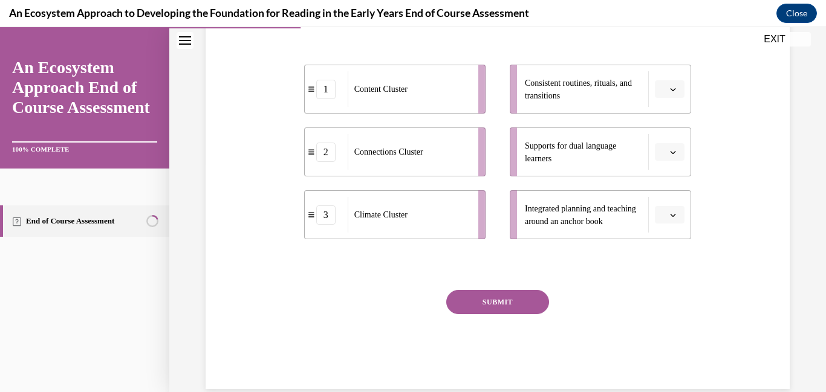
scroll to position [250, 0]
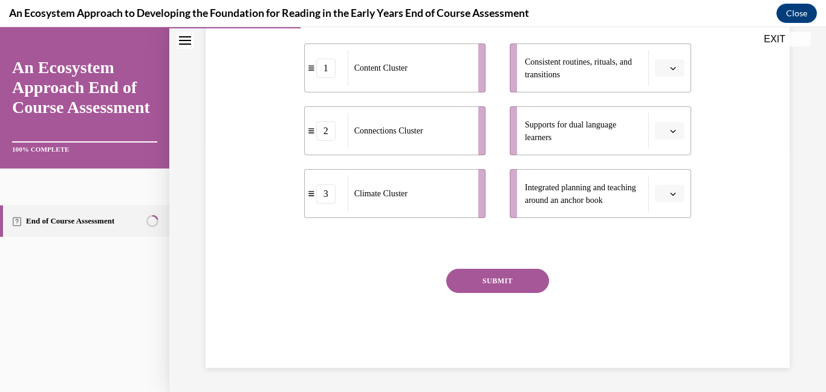
click at [526, 281] on button "SUBMIT" at bounding box center [497, 281] width 103 height 24
click at [668, 185] on button "button" at bounding box center [670, 194] width 30 height 18
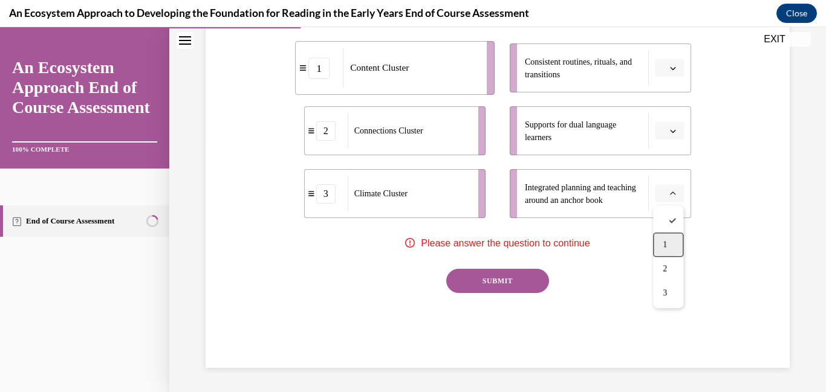
click at [666, 244] on span "1" at bounding box center [665, 245] width 4 height 10
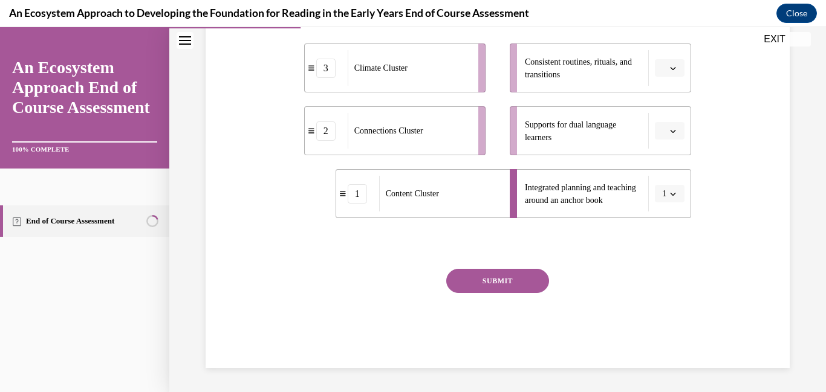
click at [671, 145] on li "Supports for dual language learners" at bounding box center [600, 130] width 181 height 49
click at [671, 141] on li "Supports for dual language learners" at bounding box center [600, 130] width 181 height 49
click at [674, 134] on icon "button" at bounding box center [673, 131] width 6 height 6
click at [668, 212] on div "2" at bounding box center [668, 206] width 30 height 24
click at [678, 79] on li "Consistent routines, rituals, and transitions" at bounding box center [600, 68] width 181 height 49
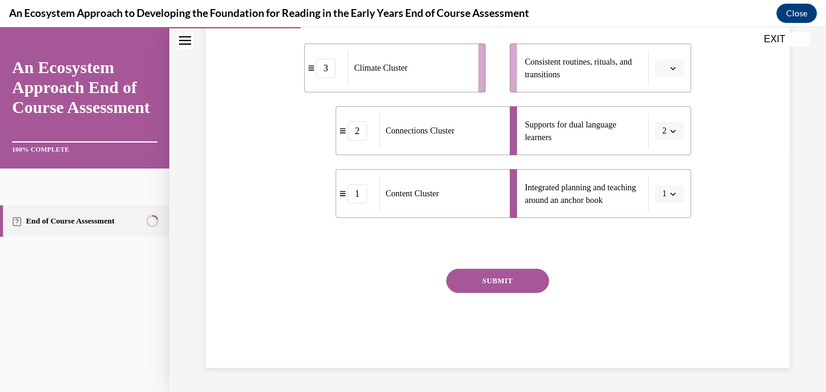
click at [675, 71] on span "button" at bounding box center [673, 68] width 6 height 6
click at [666, 169] on span "3" at bounding box center [665, 168] width 4 height 10
click at [504, 287] on button "SUBMIT" at bounding box center [497, 281] width 103 height 24
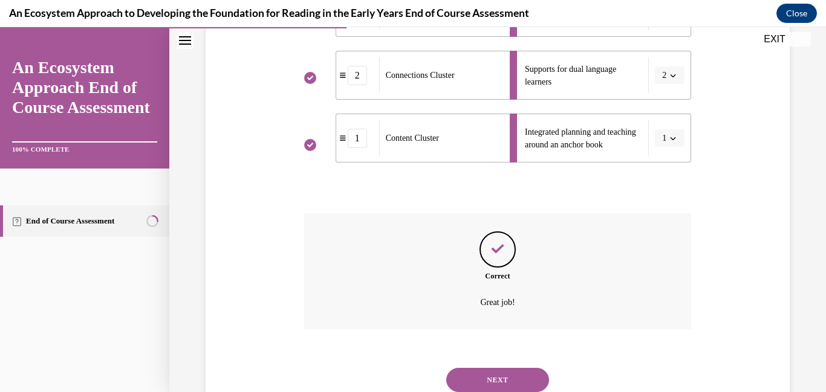
scroll to position [348, 0]
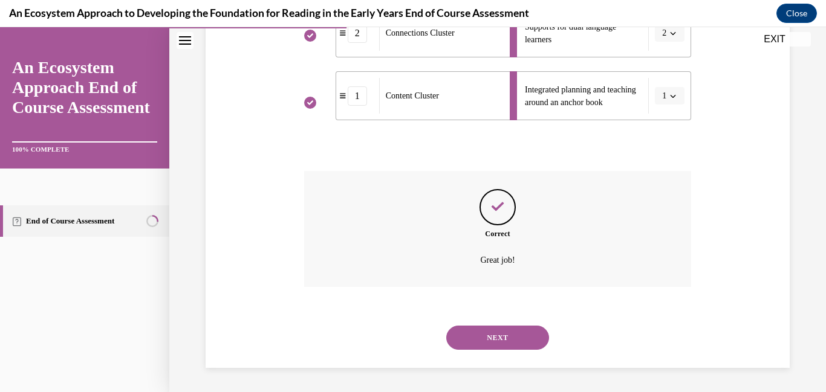
click at [496, 334] on button "NEXT" at bounding box center [497, 338] width 103 height 24
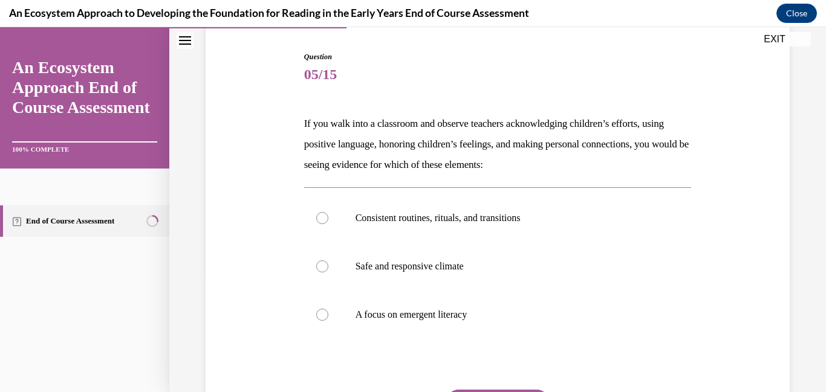
scroll to position [124, 0]
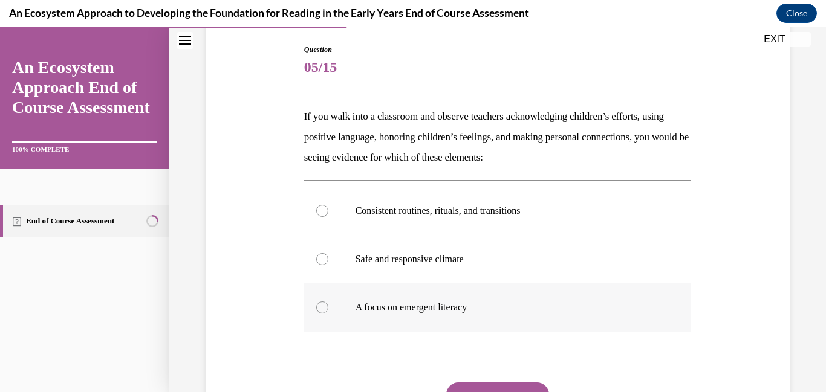
click at [449, 308] on p "A focus on emergent literacy" at bounding box center [509, 308] width 306 height 12
click at [328, 308] on input "A focus on emergent literacy" at bounding box center [322, 308] width 12 height 12
radio input "true"
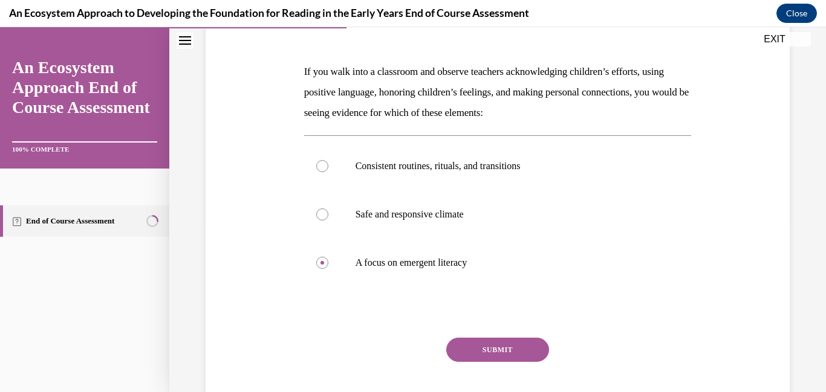
click at [483, 349] on button "SUBMIT" at bounding box center [497, 350] width 103 height 24
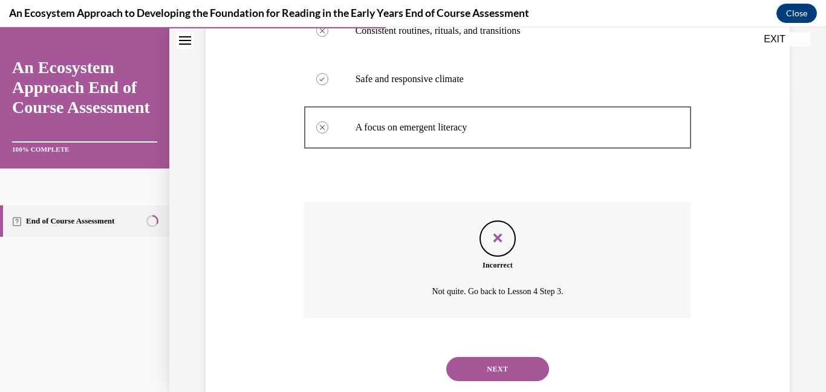
scroll to position [336, 0]
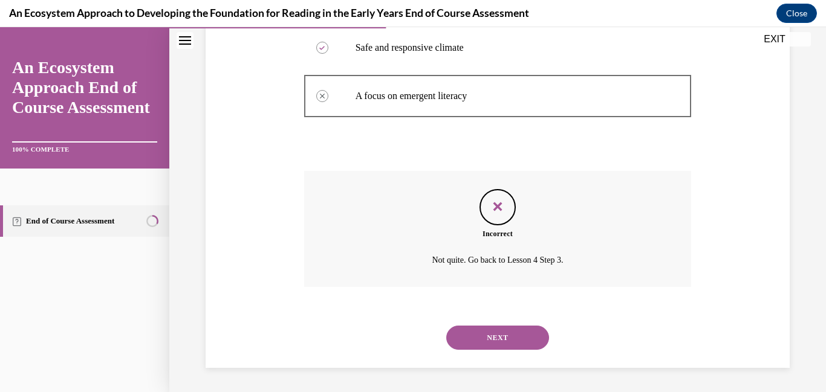
click at [484, 350] on div "NEXT" at bounding box center [498, 338] width 388 height 48
click at [484, 348] on button "NEXT" at bounding box center [497, 338] width 103 height 24
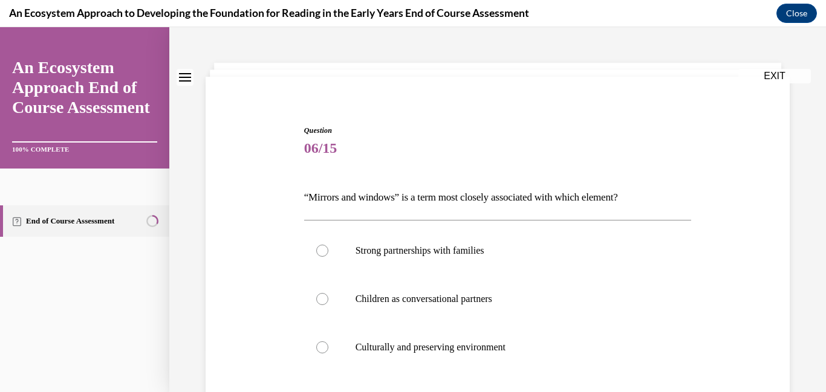
scroll to position [47, 0]
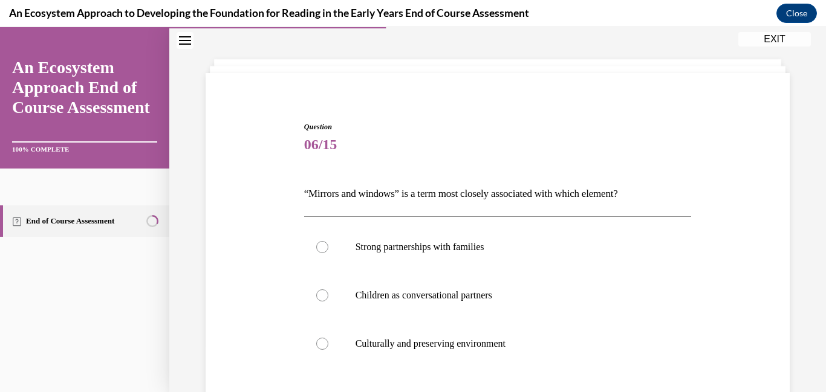
click at [484, 348] on p "Culturally and preserving environment" at bounding box center [509, 344] width 306 height 12
click at [328, 348] on input "Culturally and preserving environment" at bounding box center [322, 344] width 12 height 12
radio input "true"
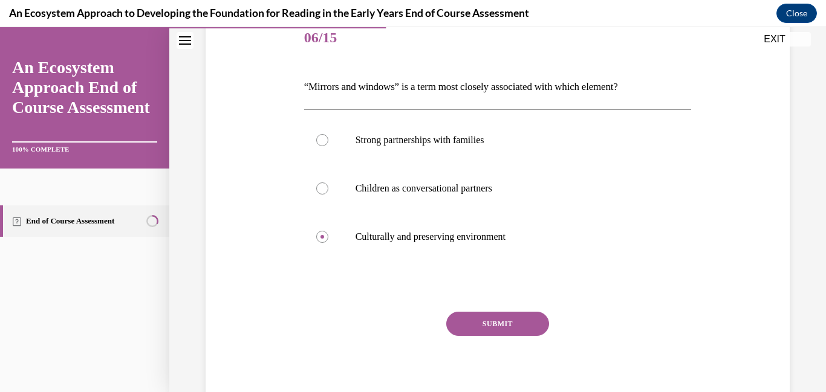
scroll to position [184, 0]
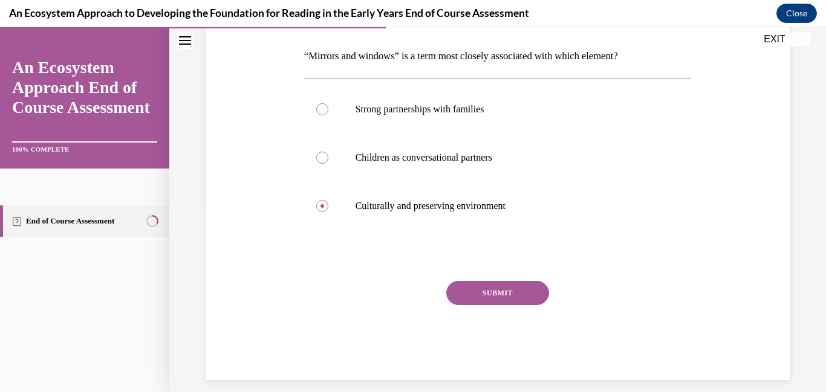
click at [475, 298] on button "SUBMIT" at bounding box center [497, 293] width 103 height 24
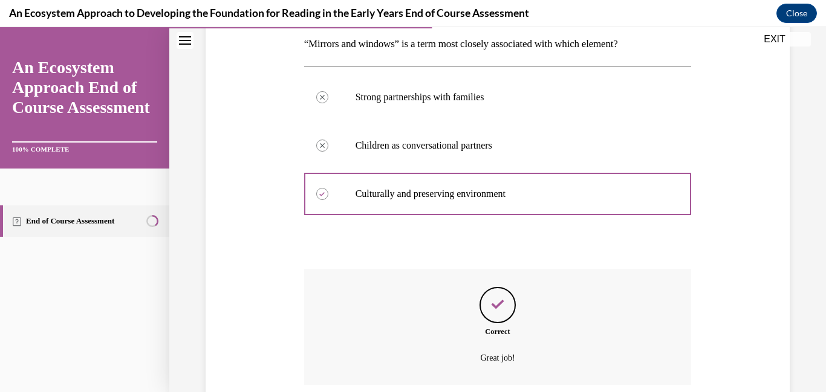
scroll to position [294, 0]
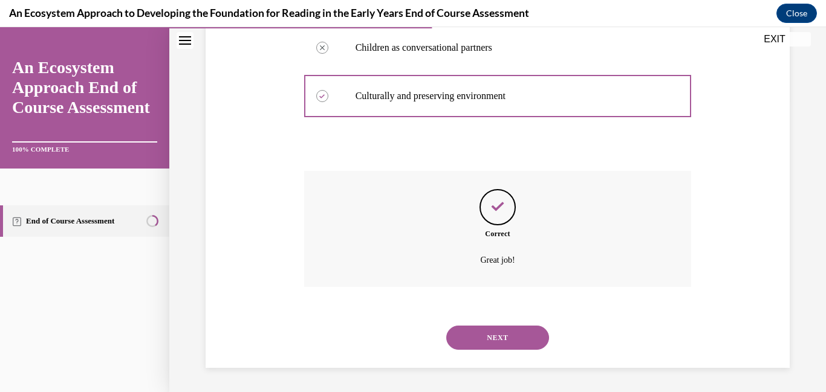
click at [471, 332] on button "NEXT" at bounding box center [497, 338] width 103 height 24
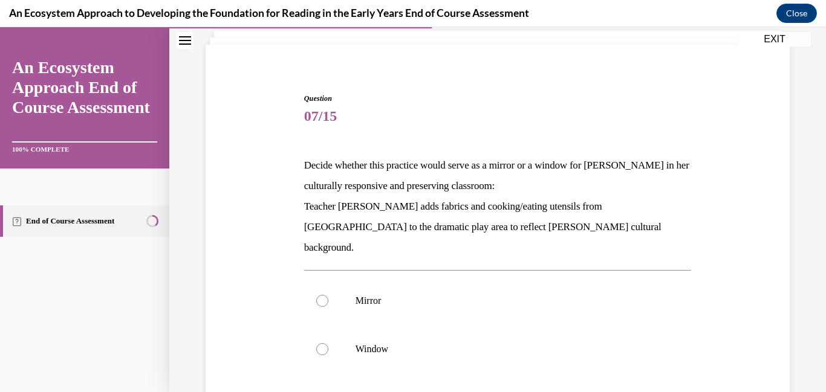
scroll to position [78, 0]
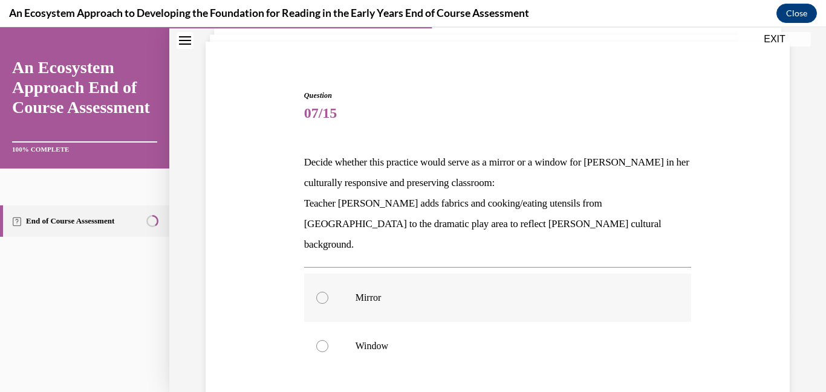
click at [424, 291] on label "Mirror" at bounding box center [498, 298] width 388 height 48
click at [328, 292] on input "Mirror" at bounding box center [322, 298] width 12 height 12
radio input "true"
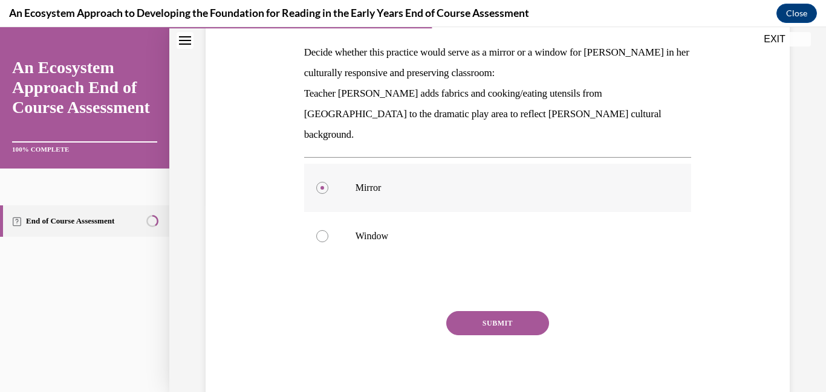
scroll to position [210, 0]
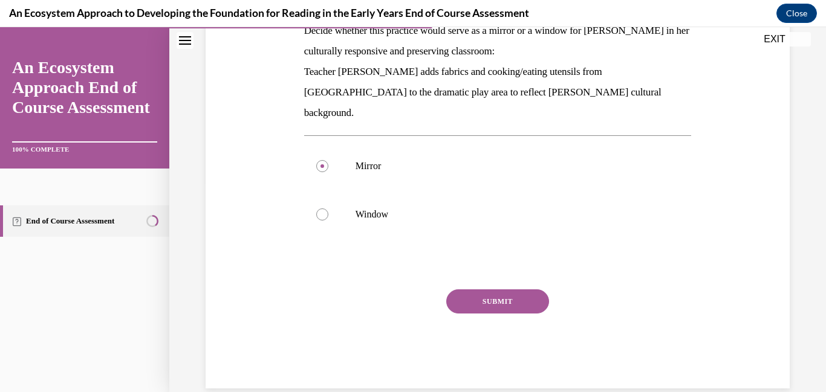
click at [504, 290] on button "SUBMIT" at bounding box center [497, 302] width 103 height 24
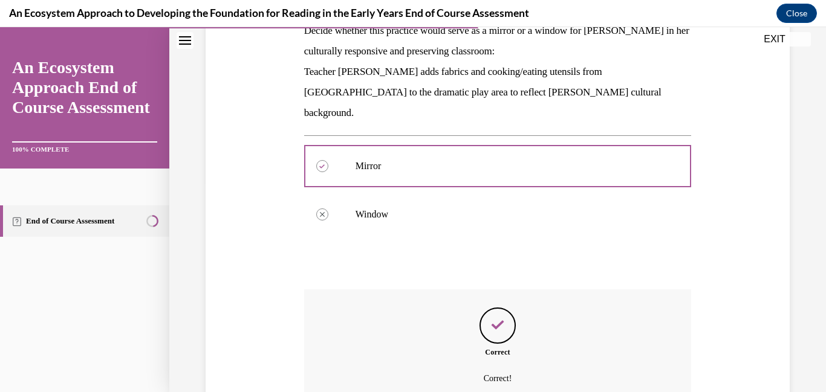
scroll to position [308, 0]
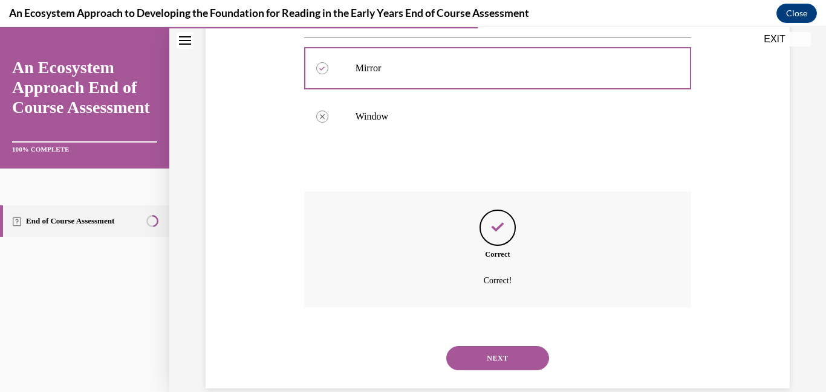
click at [487, 346] on button "NEXT" at bounding box center [497, 358] width 103 height 24
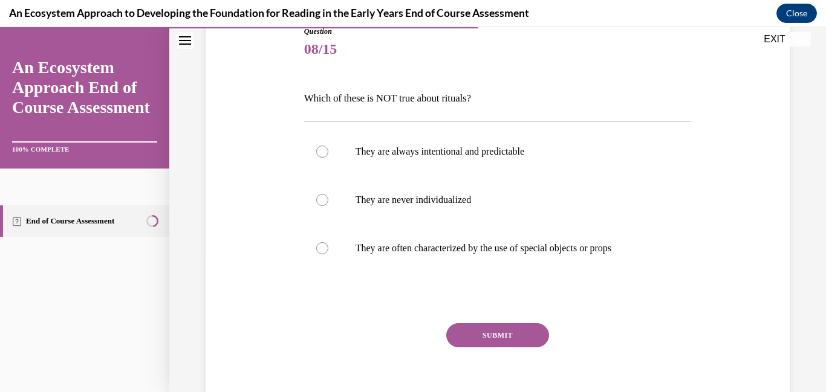
scroll to position [143, 0]
click at [443, 157] on p "They are always intentional and predictable" at bounding box center [509, 151] width 306 height 12
click at [328, 157] on input "They are always intentional and predictable" at bounding box center [322, 151] width 12 height 12
radio input "true"
click at [463, 337] on button "SUBMIT" at bounding box center [497, 335] width 103 height 24
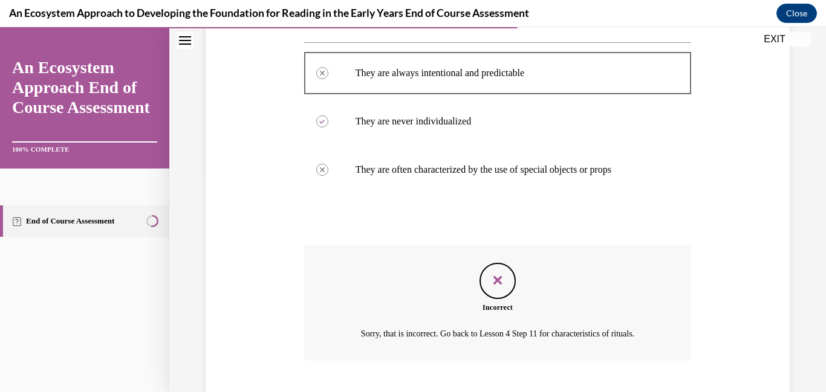
scroll to position [294, 0]
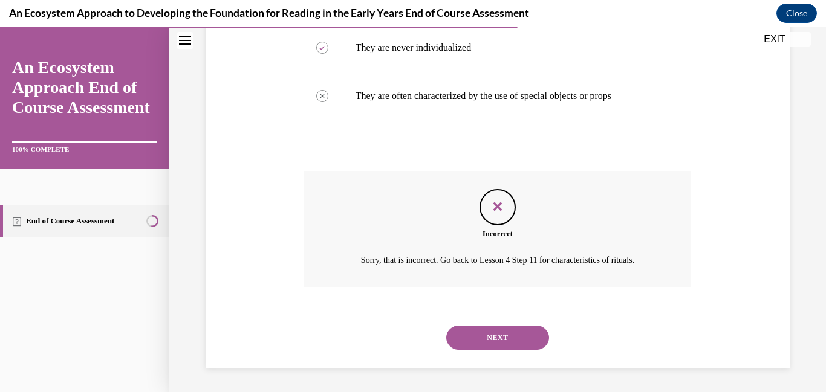
click at [469, 338] on button "NEXT" at bounding box center [497, 338] width 103 height 24
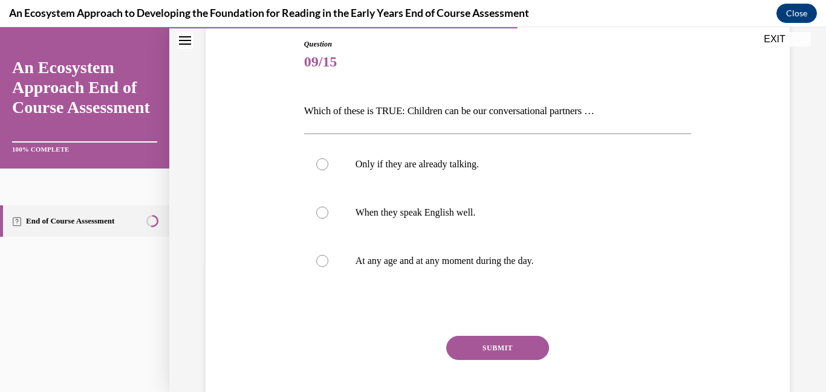
scroll to position [131, 0]
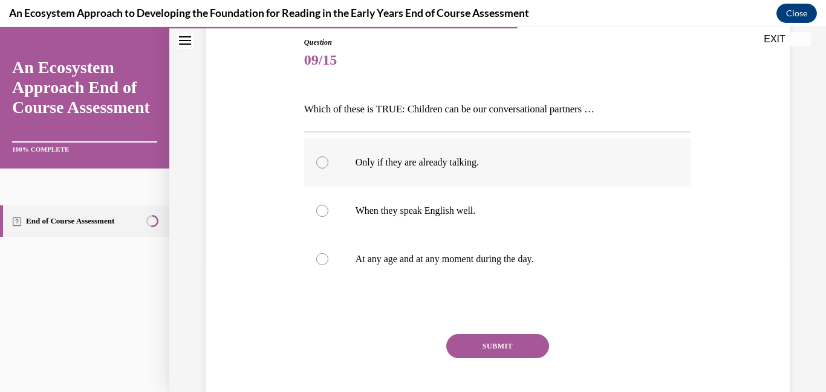
click at [441, 166] on p "Only if they are already talking." at bounding box center [509, 163] width 306 height 12
click at [328, 166] on input "Only if they are already talking." at bounding box center [322, 163] width 12 height 12
radio input "true"
click at [466, 339] on button "SUBMIT" at bounding box center [497, 346] width 103 height 24
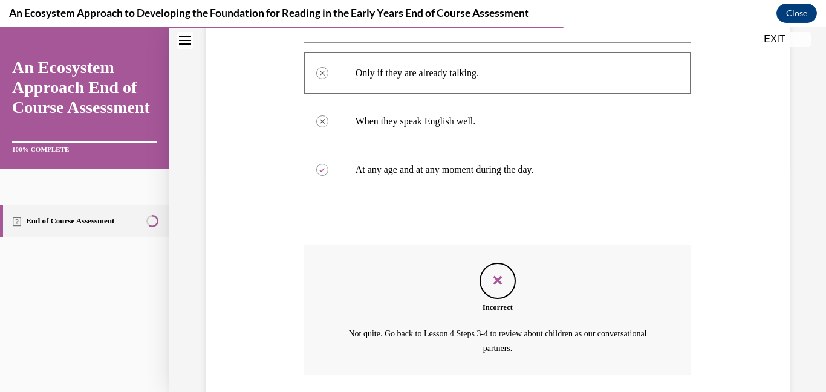
scroll to position [309, 0]
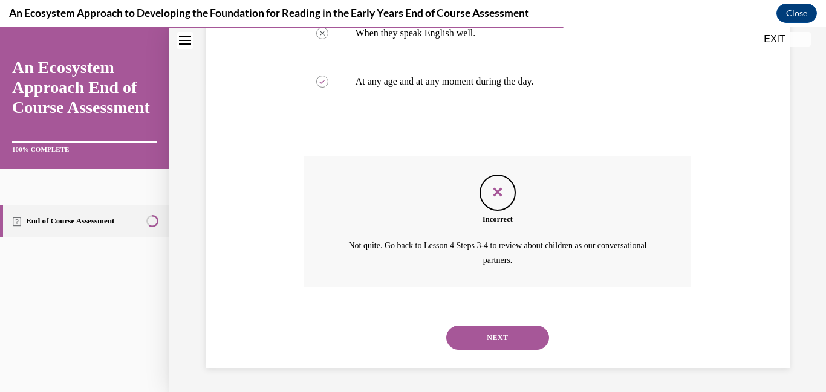
click at [466, 339] on button "NEXT" at bounding box center [497, 338] width 103 height 24
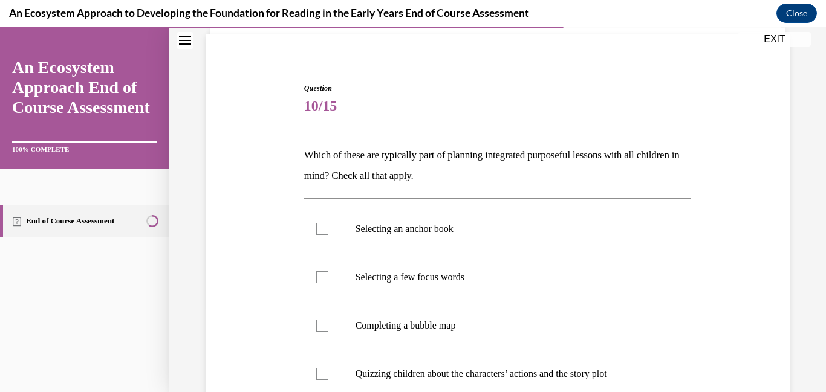
scroll to position [94, 0]
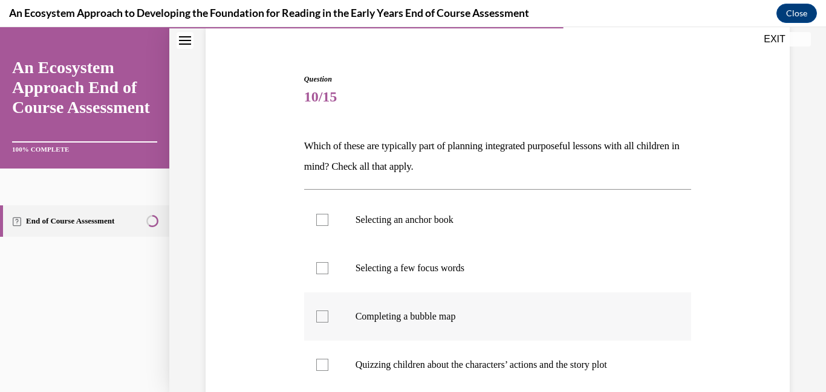
click at [439, 325] on label "Completing a bubble map" at bounding box center [498, 317] width 388 height 48
click at [328, 323] on input "Completing a bubble map" at bounding box center [322, 317] width 12 height 12
checkbox input "true"
click at [421, 278] on label "Selecting a few focus words" at bounding box center [498, 268] width 388 height 48
click at [328, 275] on input "Selecting a few focus words" at bounding box center [322, 268] width 12 height 12
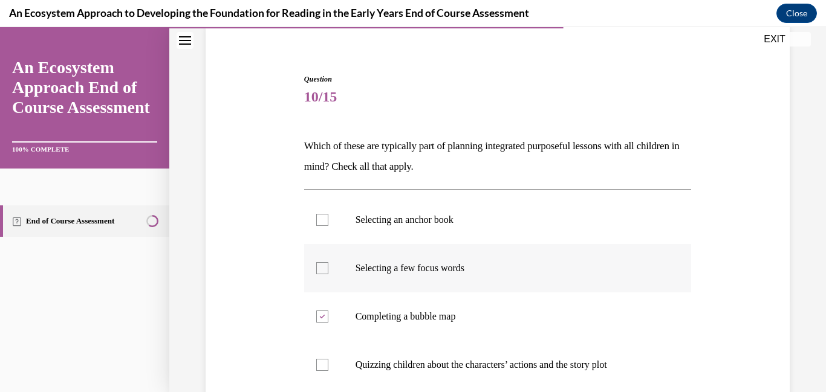
checkbox input "true"
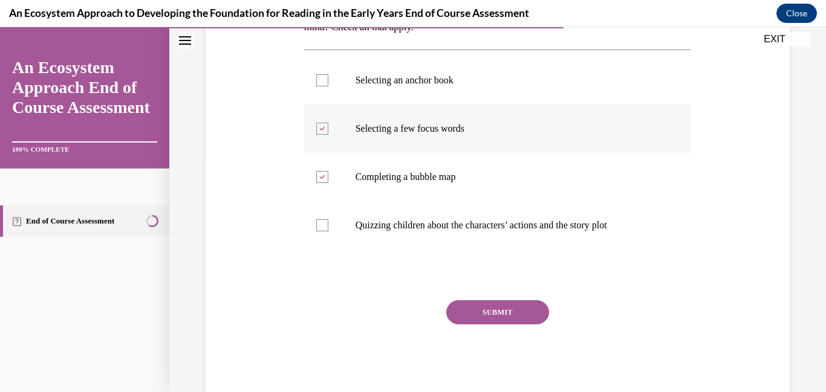
scroll to position [241, 0]
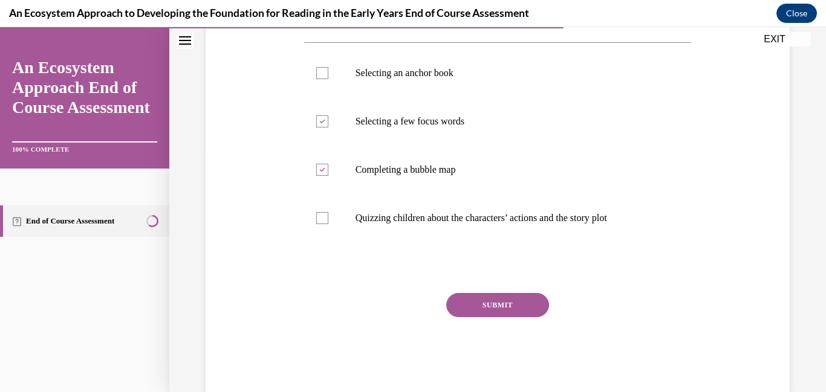
click at [467, 307] on button "SUBMIT" at bounding box center [497, 305] width 103 height 24
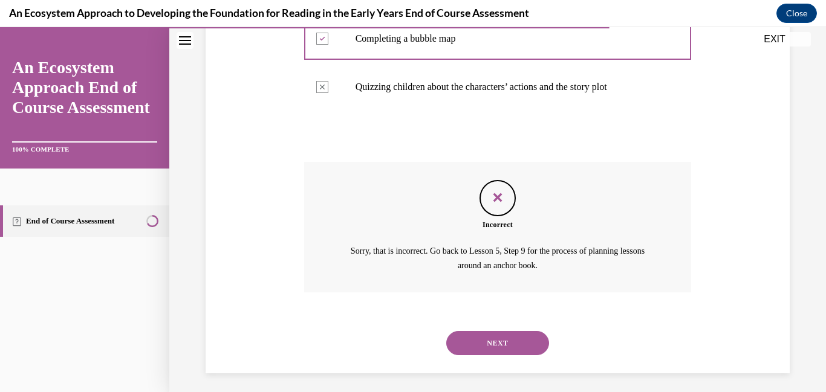
scroll to position [378, 0]
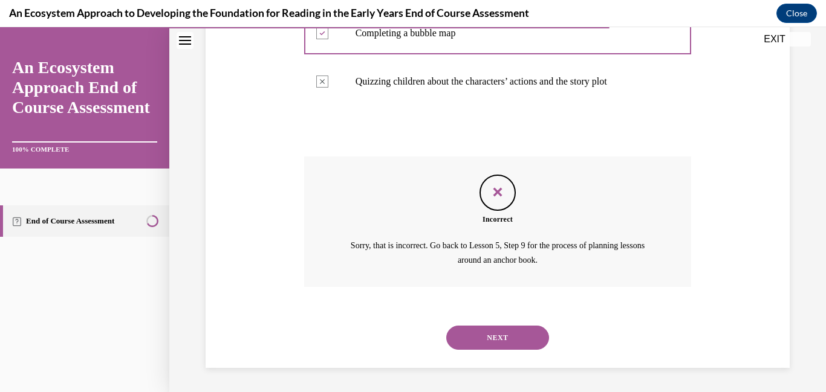
click at [471, 331] on button "NEXT" at bounding box center [497, 338] width 103 height 24
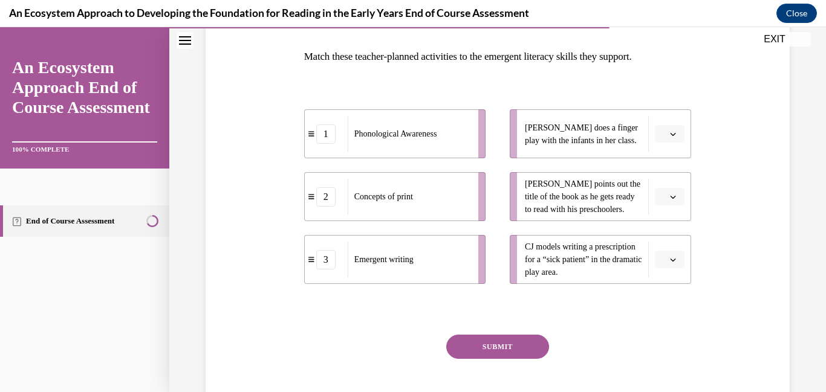
scroll to position [184, 0]
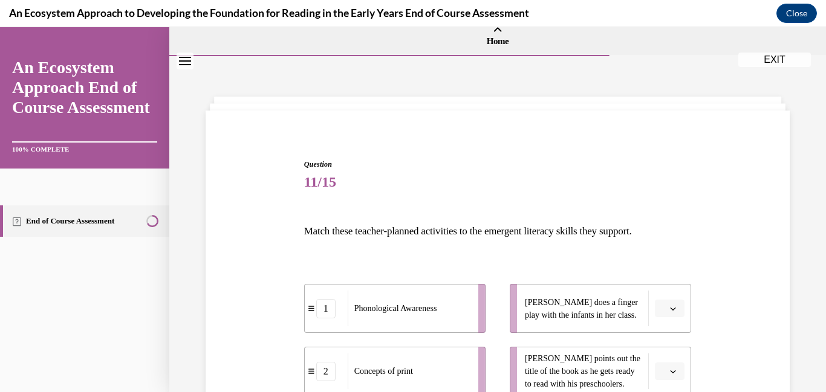
click at [450, 189] on span "11/15" at bounding box center [498, 182] width 388 height 24
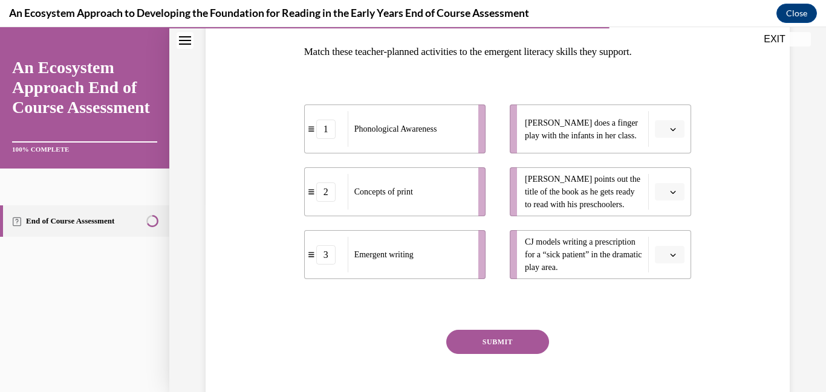
scroll to position [191, 0]
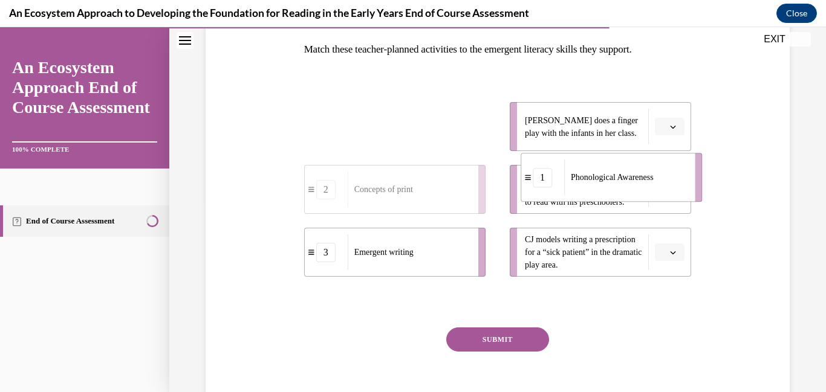
drag, startPoint x: 434, startPoint y: 143, endPoint x: 756, endPoint y: 244, distance: 337.6
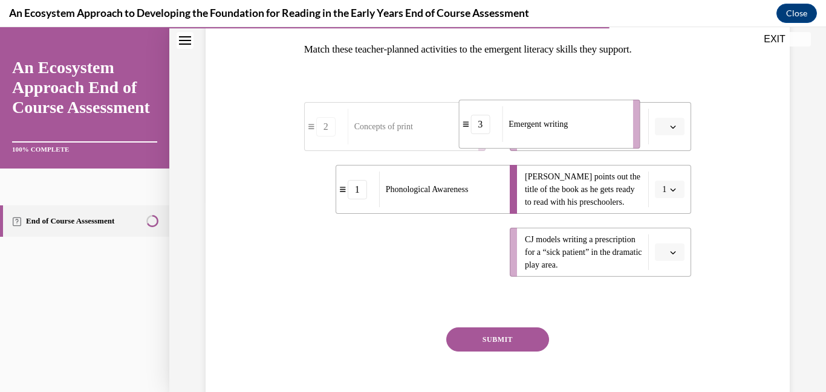
drag, startPoint x: 459, startPoint y: 261, endPoint x: 622, endPoint y: 122, distance: 214.5
click at [622, 122] on div "Emergent writing" at bounding box center [563, 124] width 123 height 36
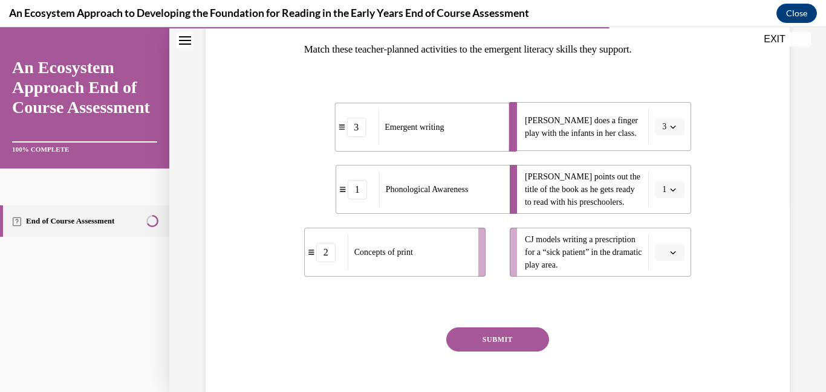
click at [460, 135] on div "Emergent writing" at bounding box center [439, 127] width 123 height 36
drag, startPoint x: 446, startPoint y: 256, endPoint x: 490, endPoint y: 249, distance: 45.2
click at [490, 249] on div "Concepts of print" at bounding box center [444, 250] width 123 height 36
click at [447, 335] on button "SUBMIT" at bounding box center [497, 340] width 103 height 24
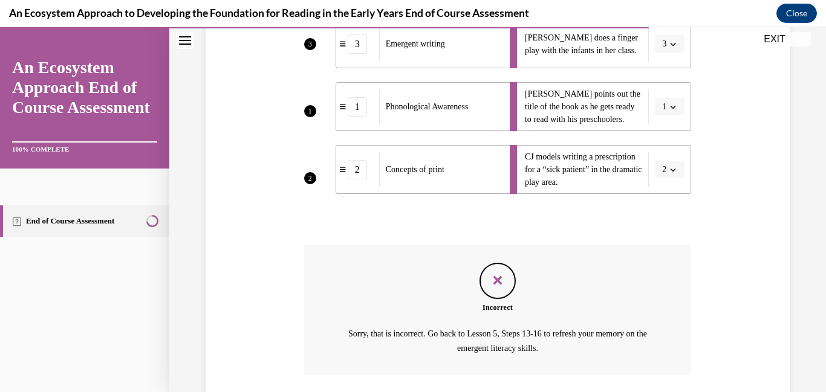
scroll to position [362, 0]
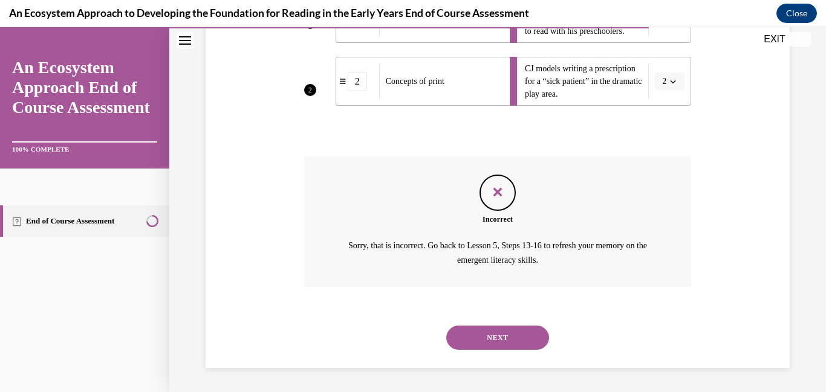
click at [469, 342] on button "NEXT" at bounding box center [497, 338] width 103 height 24
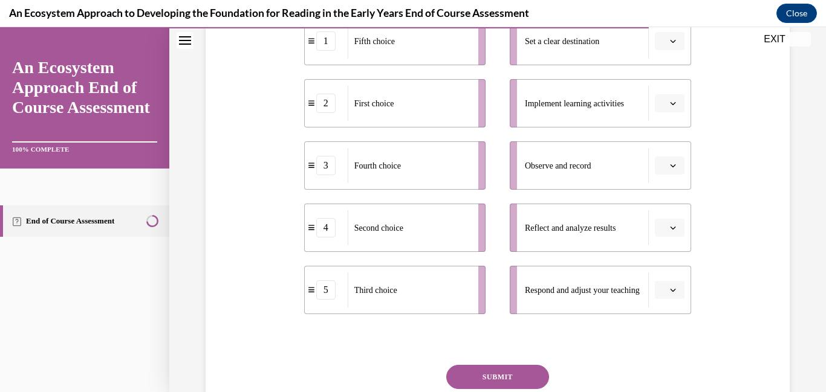
scroll to position [277, 0]
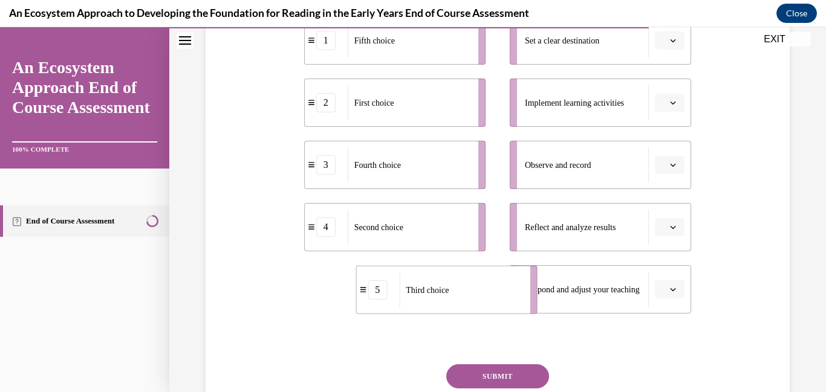
drag, startPoint x: 436, startPoint y: 304, endPoint x: 502, endPoint y: 305, distance: 65.9
click at [502, 305] on div "Third choice" at bounding box center [460, 290] width 123 height 35
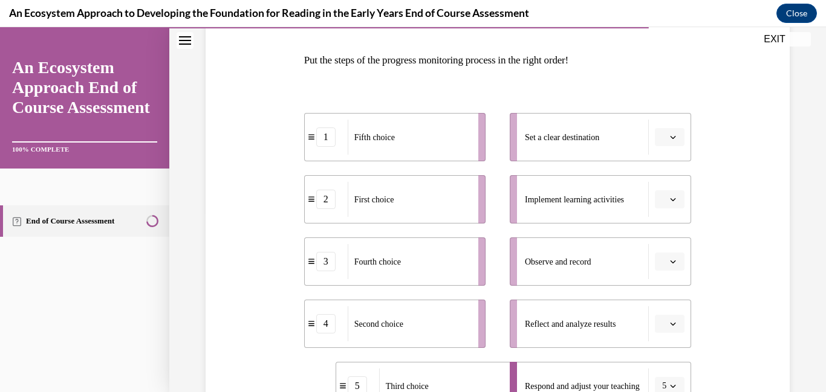
scroll to position [176, 0]
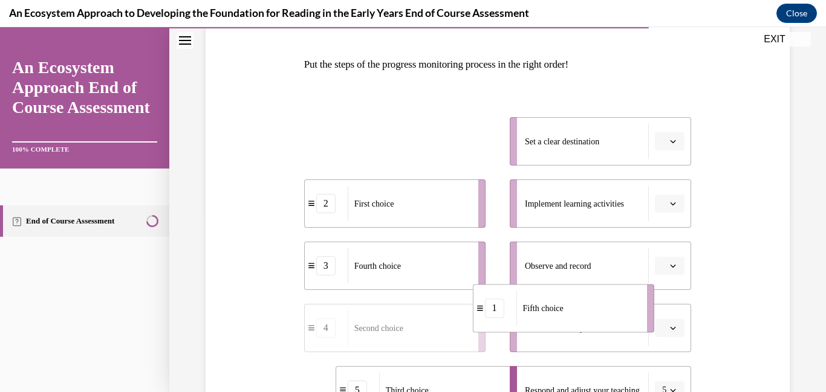
drag, startPoint x: 385, startPoint y: 153, endPoint x: 577, endPoint y: 342, distance: 269.0
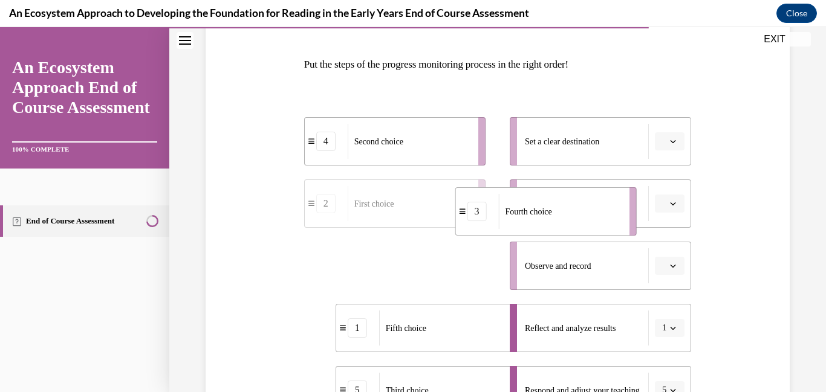
drag, startPoint x: 377, startPoint y: 279, endPoint x: 564, endPoint y: 204, distance: 200.8
click at [564, 204] on div "Fourth choice" at bounding box center [559, 211] width 123 height 35
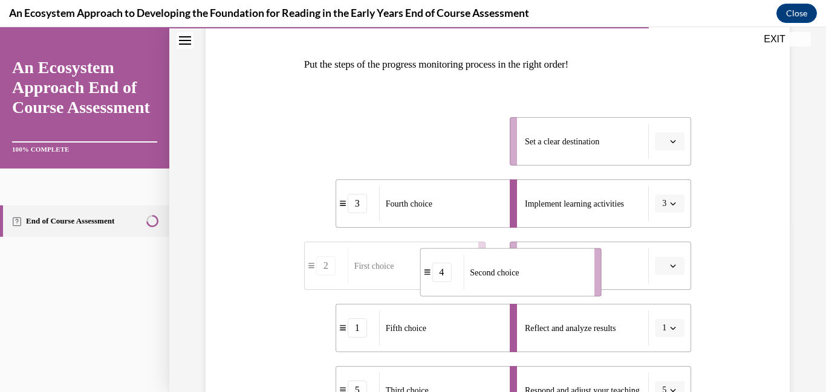
drag, startPoint x: 455, startPoint y: 148, endPoint x: 572, endPoint y: 281, distance: 176.5
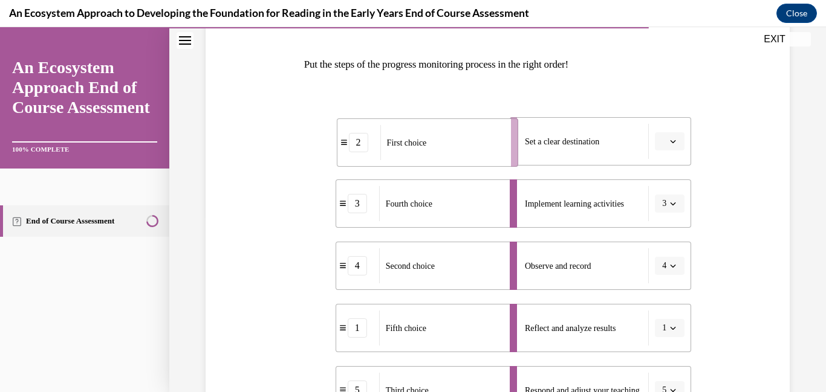
drag, startPoint x: 415, startPoint y: 152, endPoint x: 481, endPoint y: 152, distance: 65.3
click at [481, 152] on div "First choice" at bounding box center [441, 142] width 123 height 35
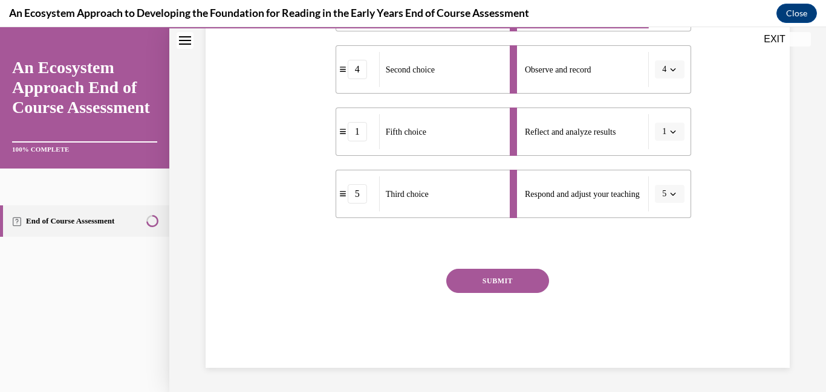
click at [487, 277] on button "SUBMIT" at bounding box center [497, 281] width 103 height 24
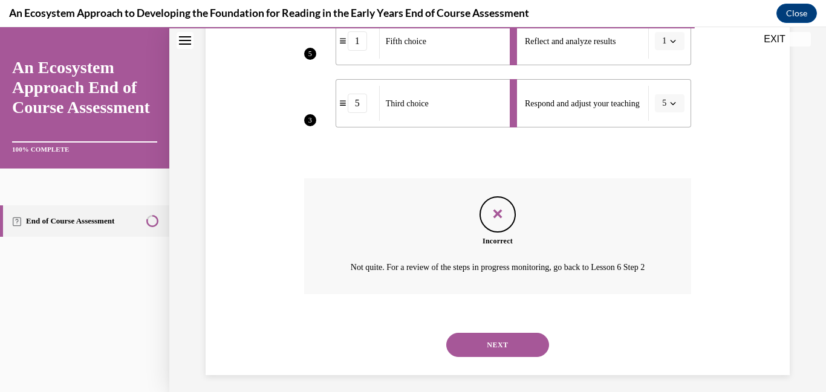
scroll to position [465, 0]
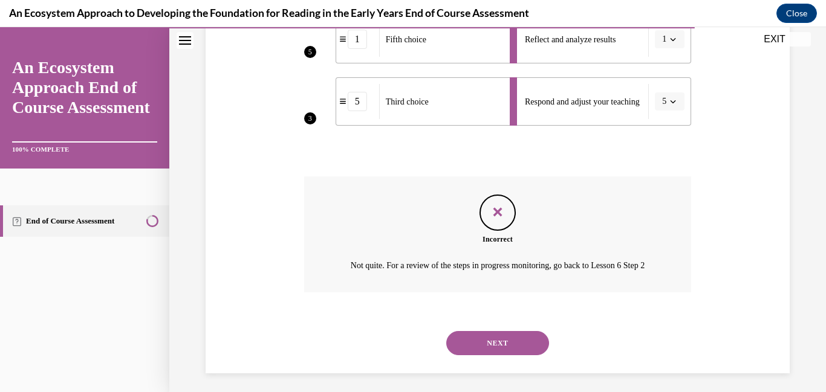
click at [496, 352] on button "NEXT" at bounding box center [497, 343] width 103 height 24
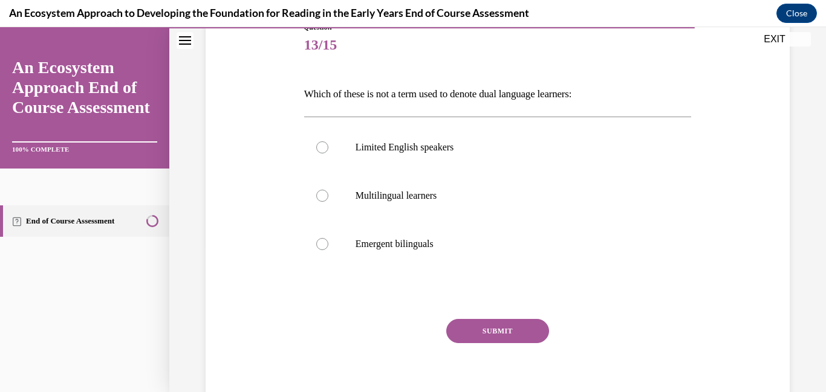
scroll to position [149, 0]
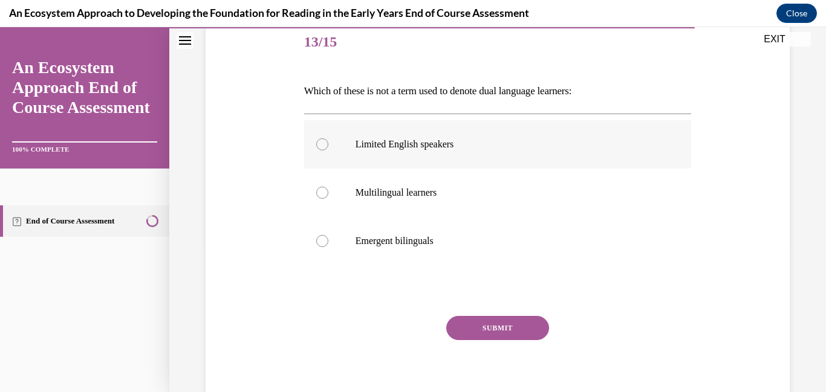
click at [417, 151] on label "Limited English speakers" at bounding box center [498, 144] width 388 height 48
click at [328, 151] on input "Limited English speakers" at bounding box center [322, 144] width 12 height 12
radio input "true"
click at [475, 323] on button "SUBMIT" at bounding box center [497, 328] width 103 height 24
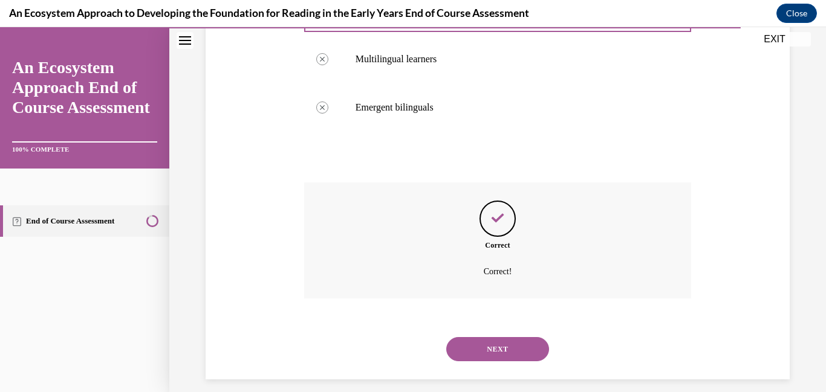
scroll to position [294, 0]
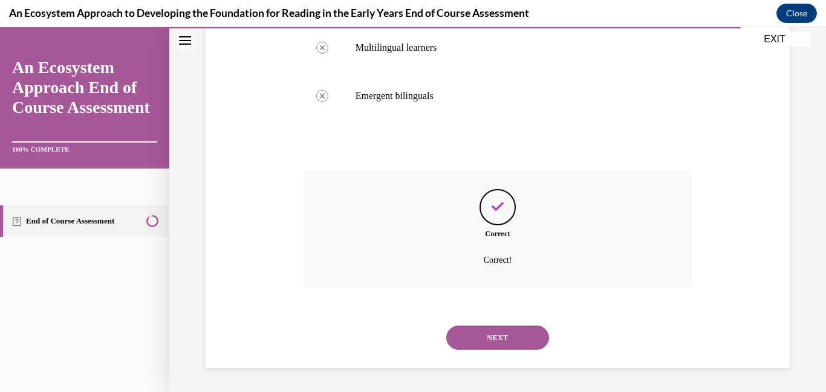
click at [475, 330] on button "NEXT" at bounding box center [497, 338] width 103 height 24
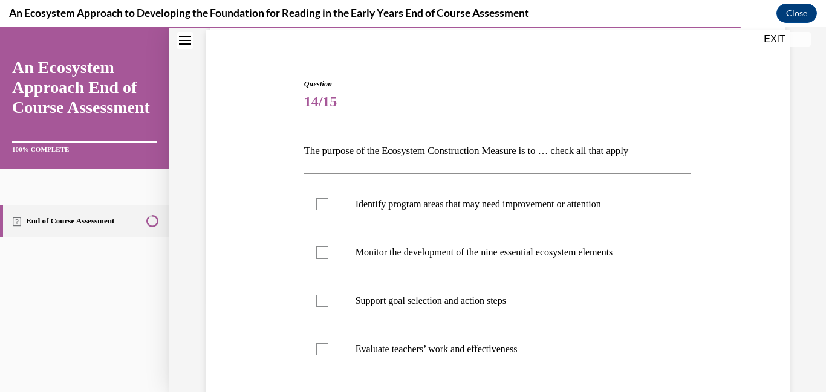
scroll to position [100, 0]
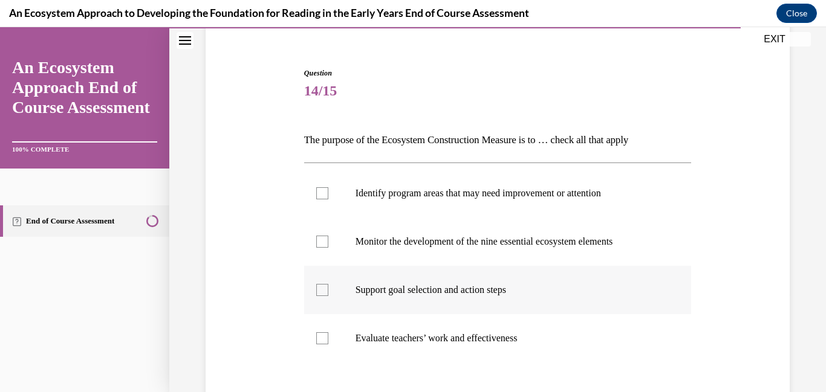
click at [463, 305] on label "Support goal selection and action steps" at bounding box center [498, 290] width 388 height 48
click at [328, 296] on input "Support goal selection and action steps" at bounding box center [322, 290] width 12 height 12
checkbox input "true"
click at [446, 246] on p "Monitor the development of the nine essential ecosystem elements" at bounding box center [509, 242] width 306 height 12
click at [328, 246] on input "Monitor the development of the nine essential ecosystem elements" at bounding box center [322, 242] width 12 height 12
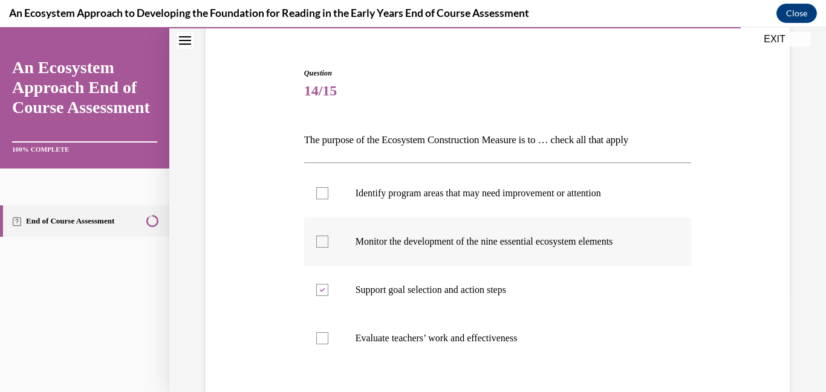
checkbox input "true"
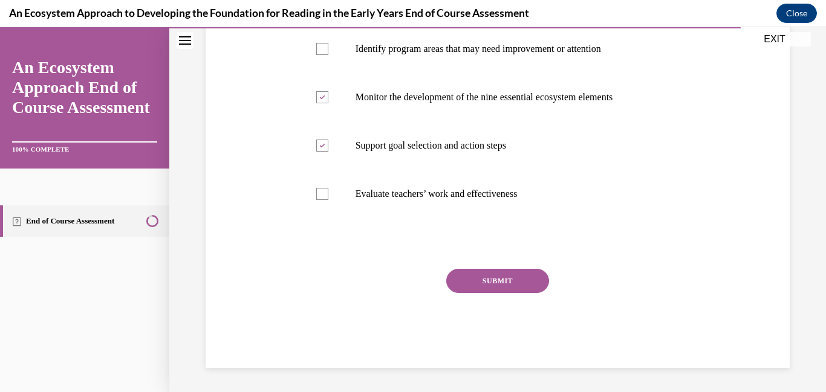
click at [467, 286] on button "SUBMIT" at bounding box center [497, 281] width 103 height 24
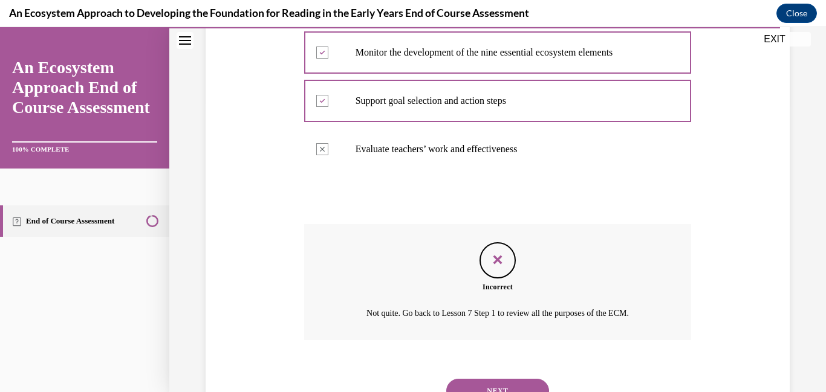
scroll to position [343, 0]
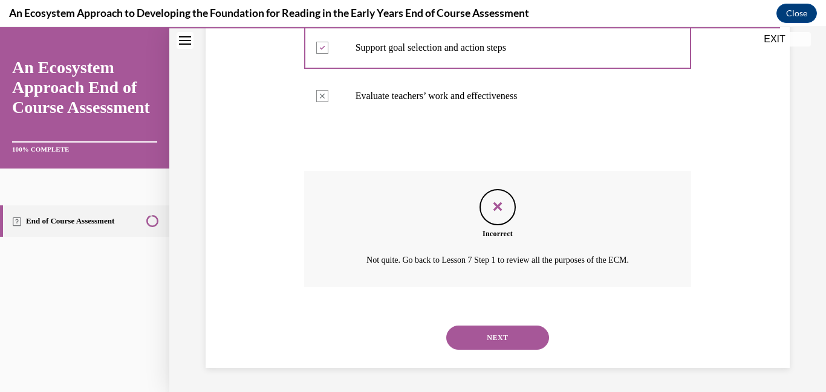
click at [466, 331] on button "NEXT" at bounding box center [497, 338] width 103 height 24
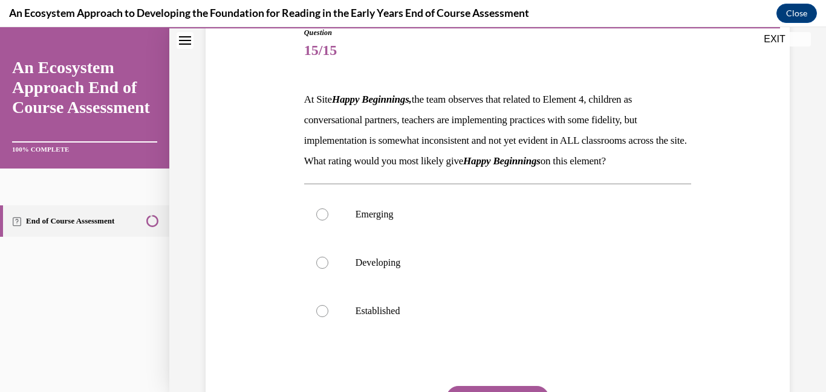
scroll to position [146, 0]
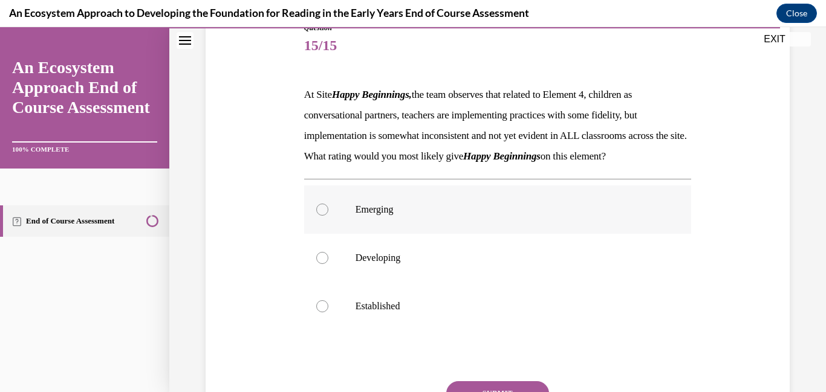
click at [391, 234] on label "Emerging" at bounding box center [498, 210] width 388 height 48
click at [328, 216] on input "Emerging" at bounding box center [322, 210] width 12 height 12
radio input "true"
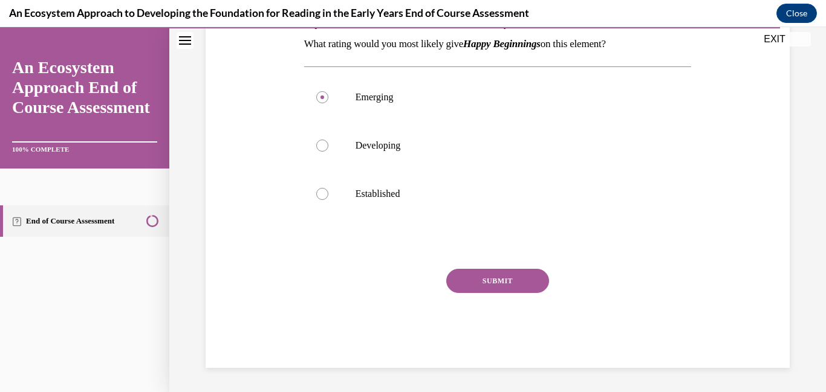
click at [469, 277] on button "SUBMIT" at bounding box center [497, 281] width 103 height 24
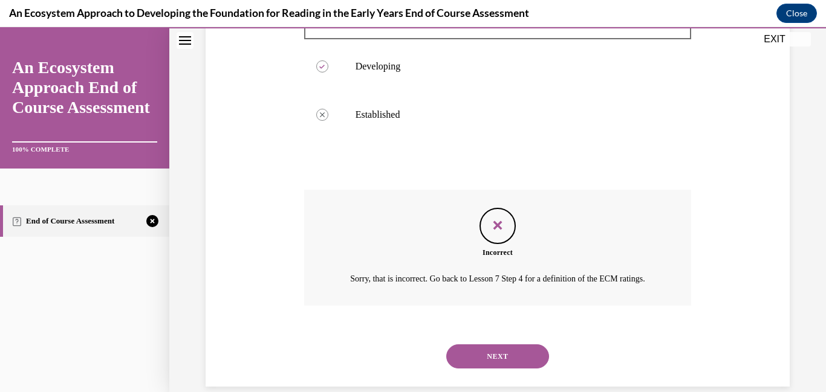
scroll to position [391, 0]
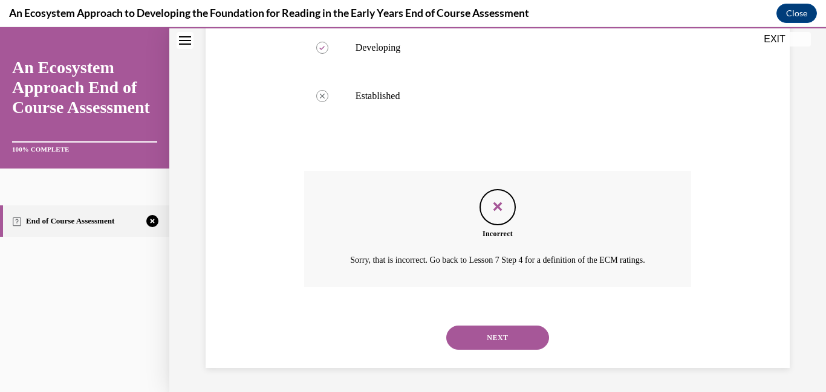
click at [468, 336] on button "NEXT" at bounding box center [497, 338] width 103 height 24
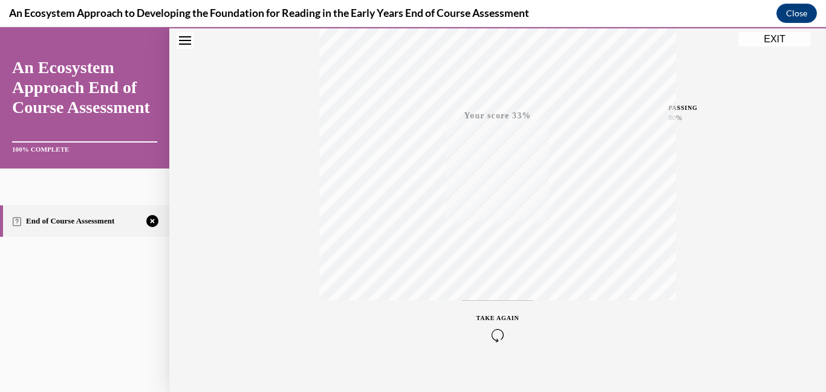
scroll to position [255, 0]
click at [493, 322] on icon "button" at bounding box center [497, 318] width 43 height 13
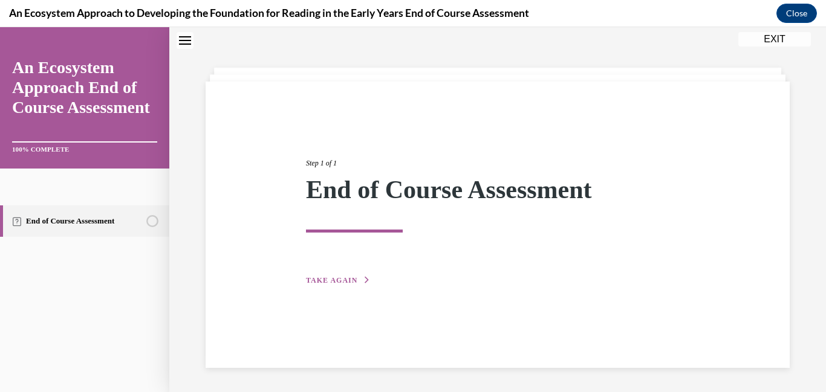
scroll to position [38, 0]
click at [360, 271] on div "Step 1 of 1 End of Course Assessment TAKE AGAIN" at bounding box center [498, 208] width 402 height 157
click at [354, 278] on span "TAKE AGAIN" at bounding box center [331, 280] width 51 height 8
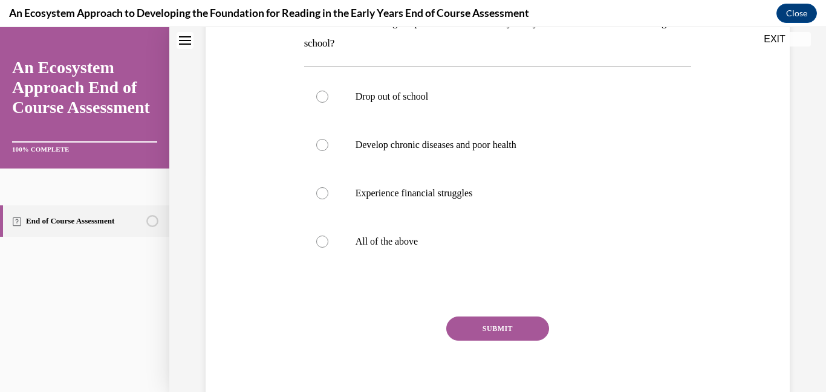
scroll to position [221, 0]
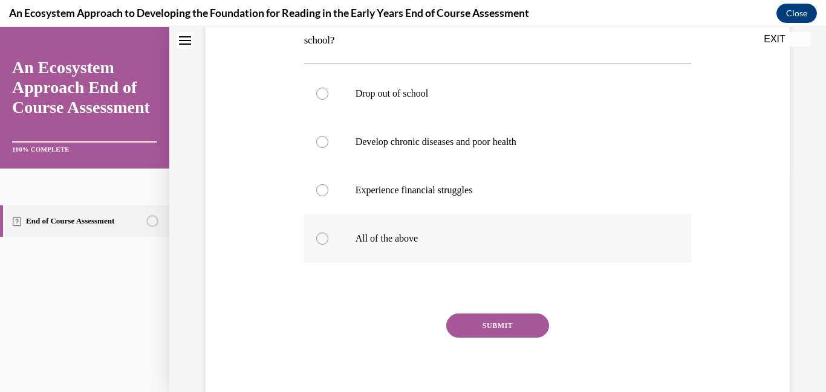
click at [344, 244] on label "All of the above" at bounding box center [498, 239] width 388 height 48
click at [328, 244] on input "All of the above" at bounding box center [322, 239] width 12 height 12
radio input "true"
click at [492, 318] on button "SUBMIT" at bounding box center [497, 326] width 103 height 24
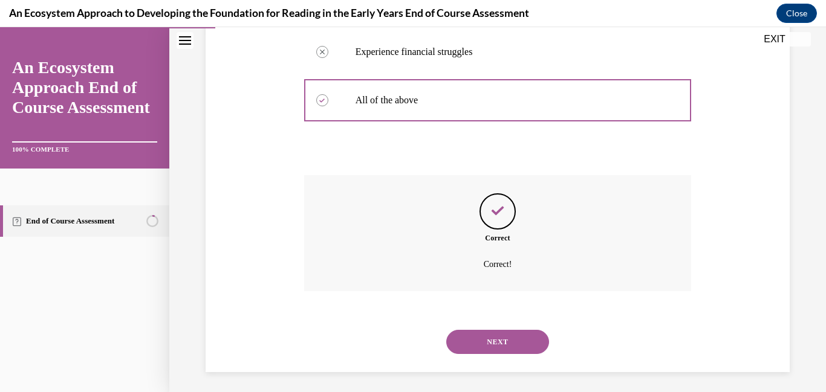
scroll to position [363, 0]
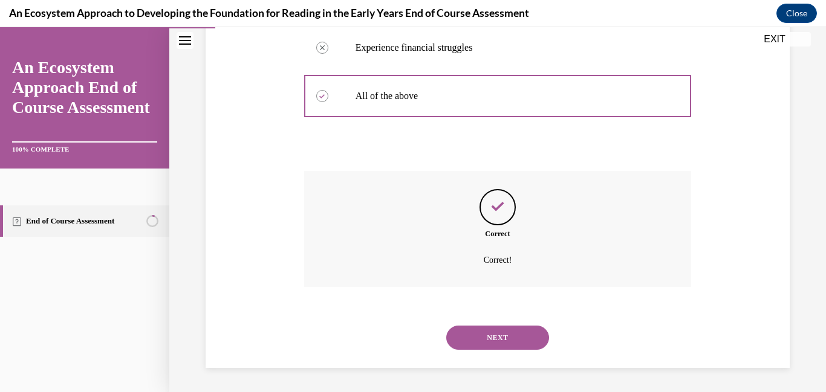
click at [489, 327] on button "NEXT" at bounding box center [497, 338] width 103 height 24
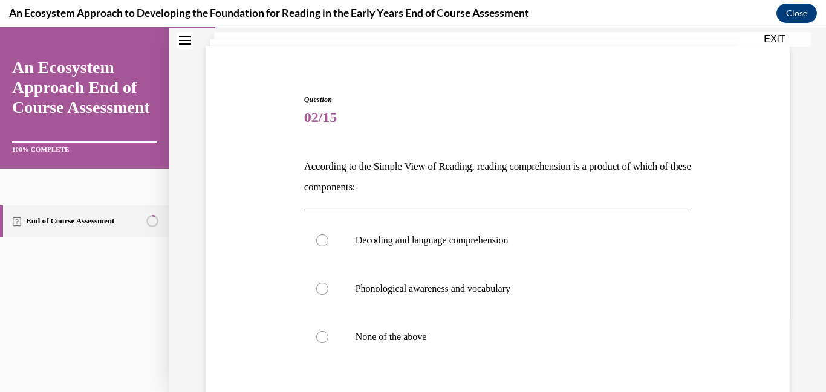
scroll to position [77, 0]
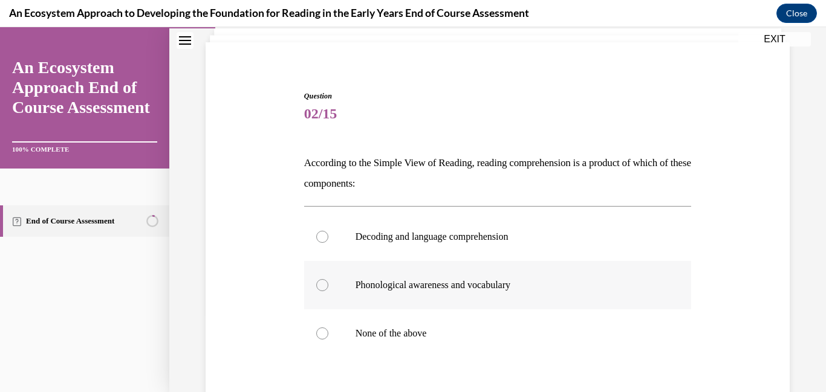
click at [460, 294] on label "Phonological awareness and vocabulary" at bounding box center [498, 285] width 388 height 48
click at [328, 291] on input "Phonological awareness and vocabulary" at bounding box center [322, 285] width 12 height 12
radio input "true"
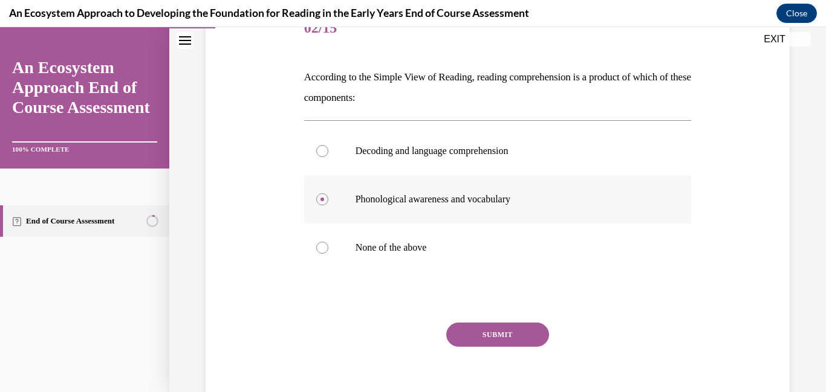
scroll to position [209, 0]
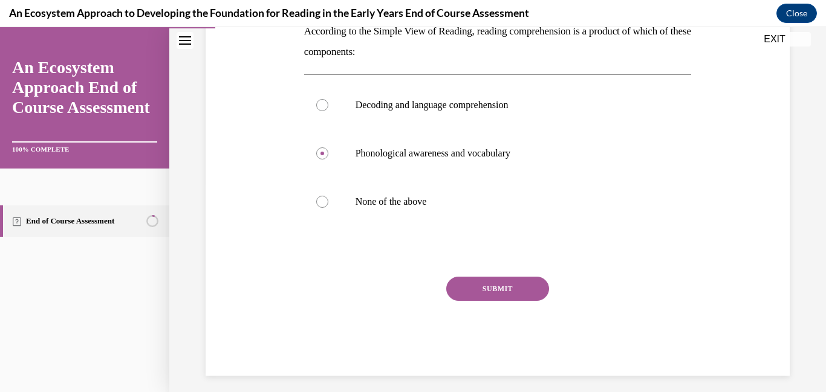
click at [461, 285] on button "SUBMIT" at bounding box center [497, 289] width 103 height 24
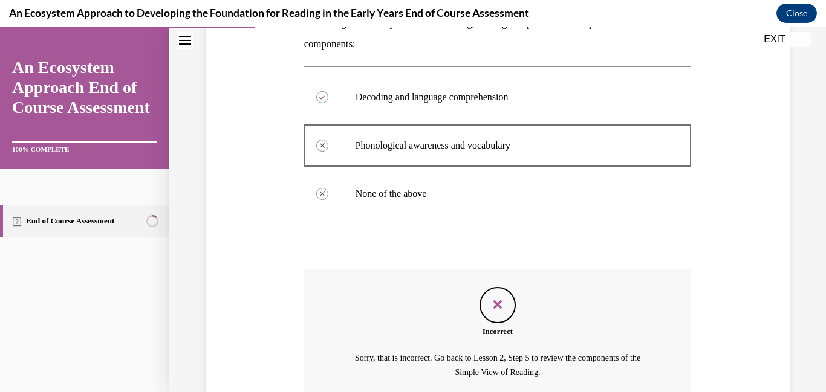
scroll to position [330, 0]
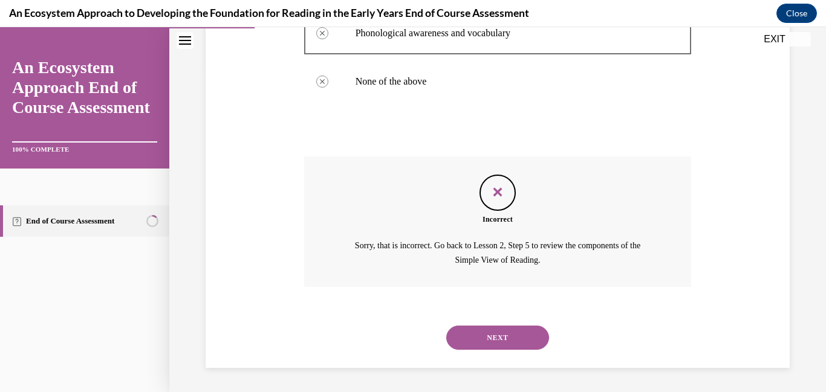
click at [467, 327] on button "NEXT" at bounding box center [497, 338] width 103 height 24
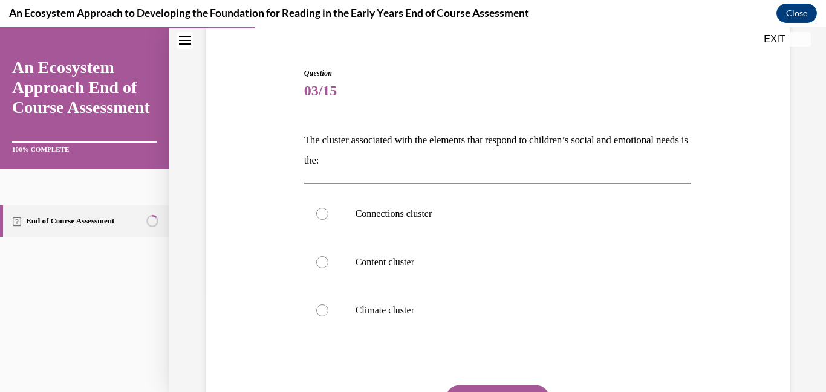
scroll to position [112, 0]
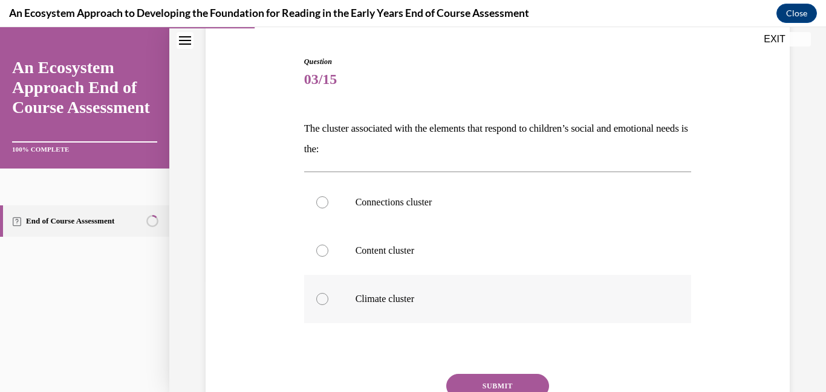
click at [408, 301] on p "Climate cluster" at bounding box center [509, 299] width 306 height 12
click at [328, 301] on input "Climate cluster" at bounding box center [322, 299] width 12 height 12
radio input "true"
click at [482, 384] on button "SUBMIT" at bounding box center [497, 386] width 103 height 24
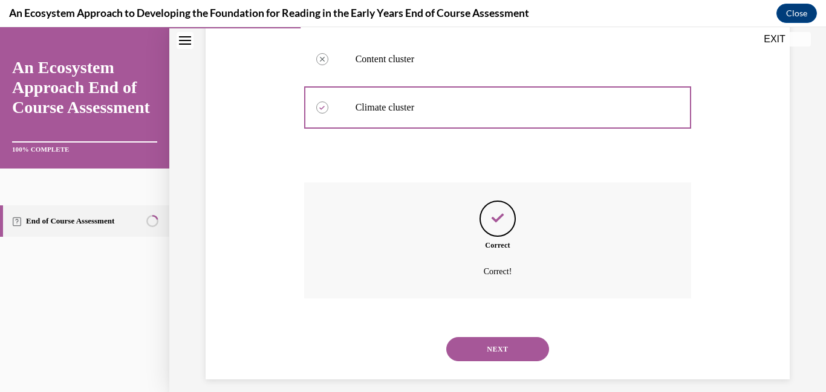
scroll to position [315, 0]
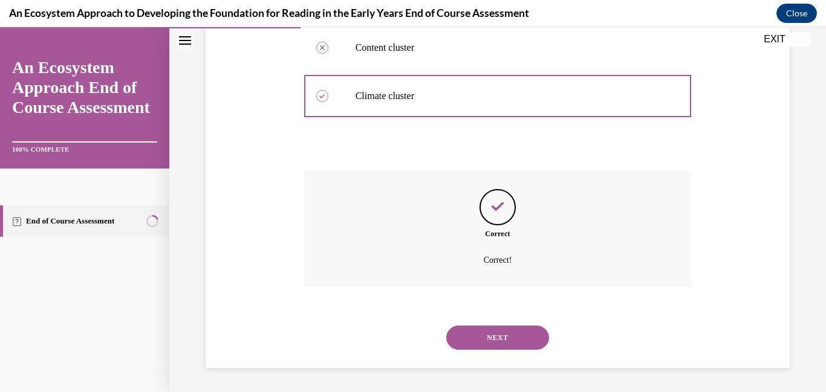
click at [486, 343] on button "NEXT" at bounding box center [497, 338] width 103 height 24
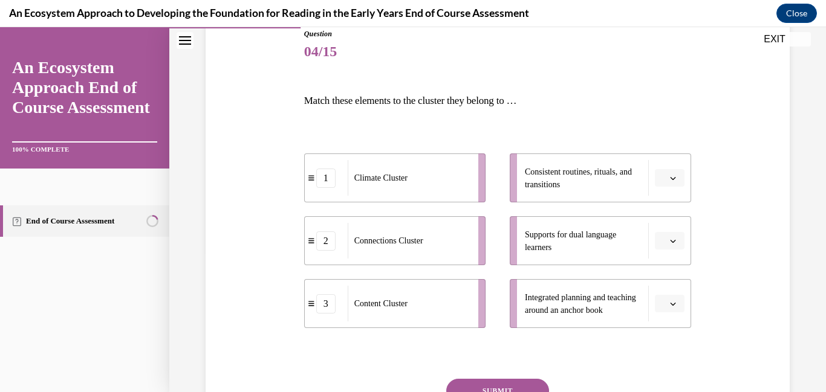
scroll to position [186, 0]
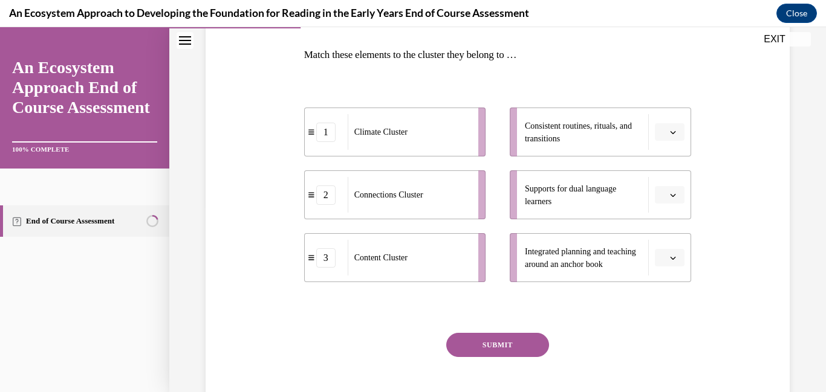
click at [408, 297] on div "Question 04/15 Match these elements to the cluster they belong to … 1 Climate C…" at bounding box center [498, 207] width 388 height 450
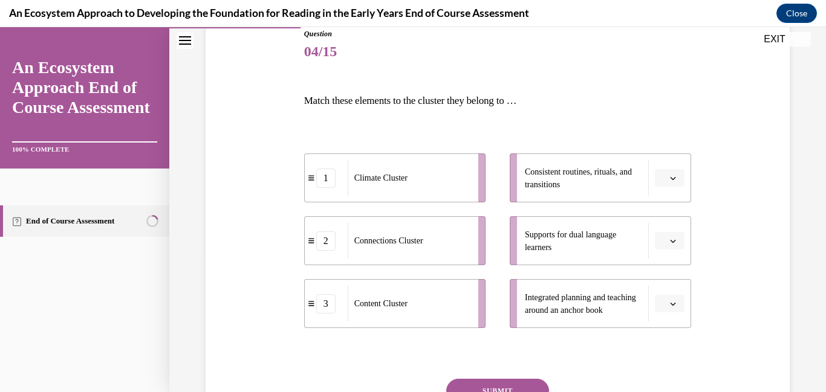
scroll to position [142, 0]
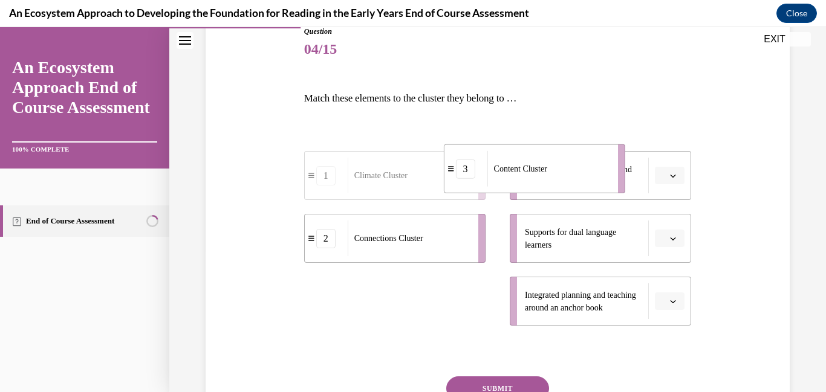
drag, startPoint x: 396, startPoint y: 298, endPoint x: 539, endPoint y: 164, distance: 196.4
click at [539, 164] on span "Content Cluster" at bounding box center [520, 168] width 53 height 9
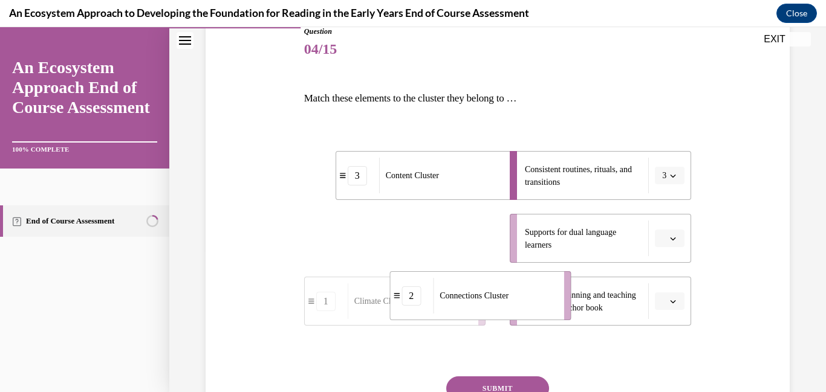
drag, startPoint x: 451, startPoint y: 230, endPoint x: 565, endPoint y: 298, distance: 132.0
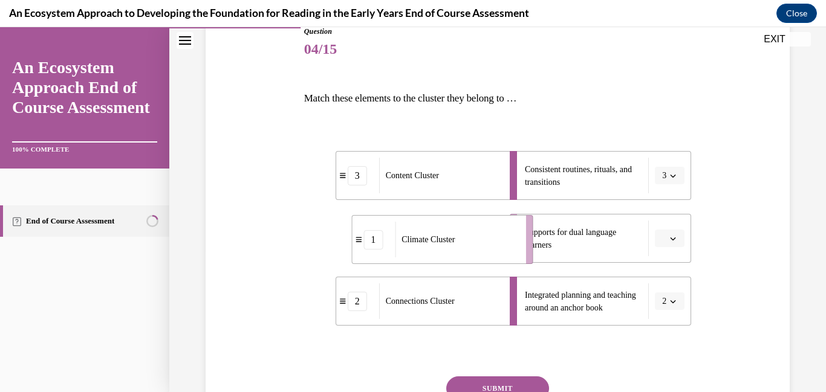
drag, startPoint x: 397, startPoint y: 227, endPoint x: 466, endPoint y: 229, distance: 68.9
click at [466, 229] on div "Climate Cluster" at bounding box center [456, 240] width 123 height 36
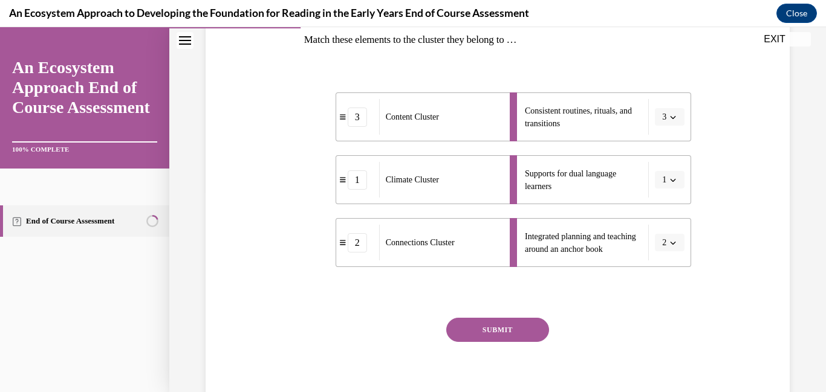
scroll to position [239, 0]
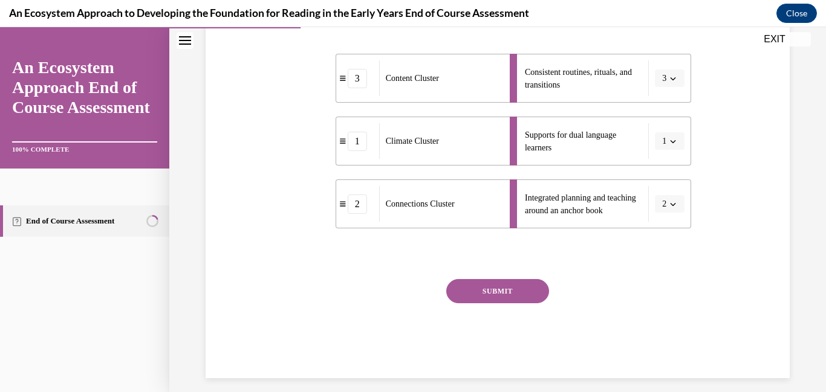
click at [470, 288] on button "SUBMIT" at bounding box center [497, 291] width 103 height 24
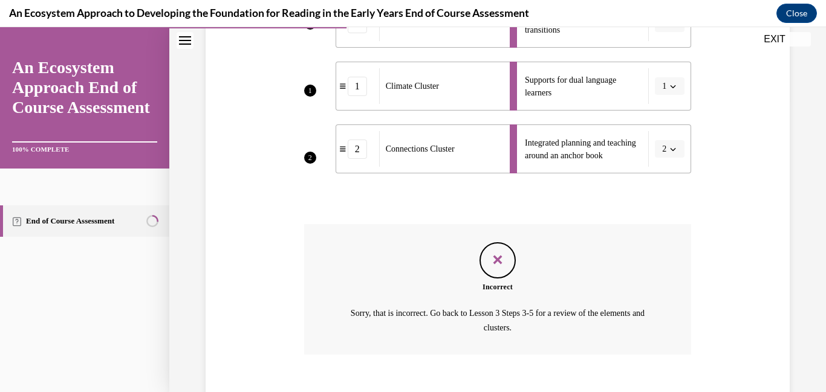
scroll to position [362, 0]
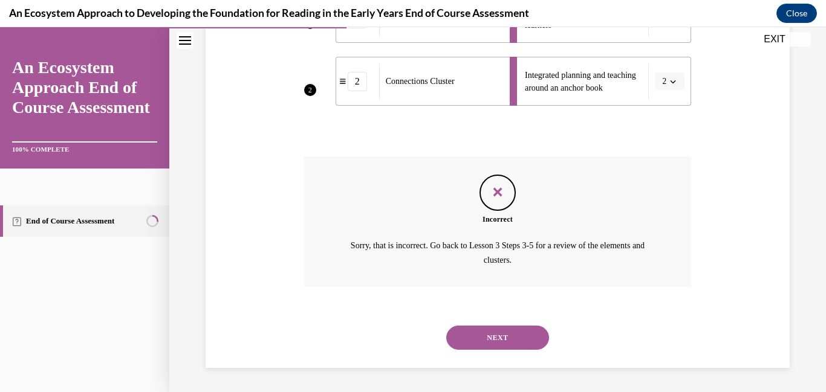
click at [471, 330] on button "NEXT" at bounding box center [497, 338] width 103 height 24
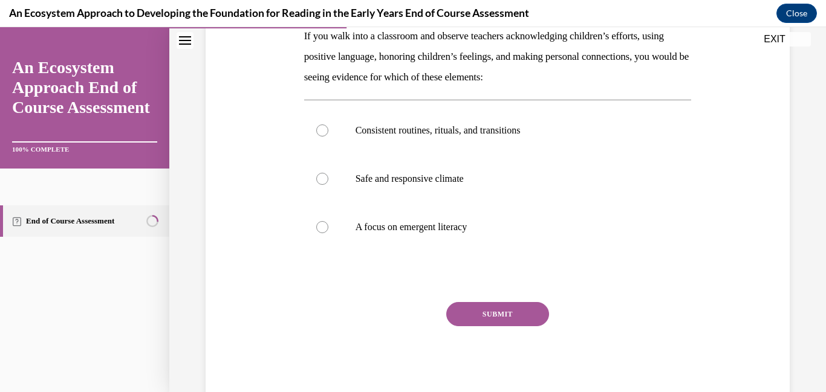
scroll to position [208, 0]
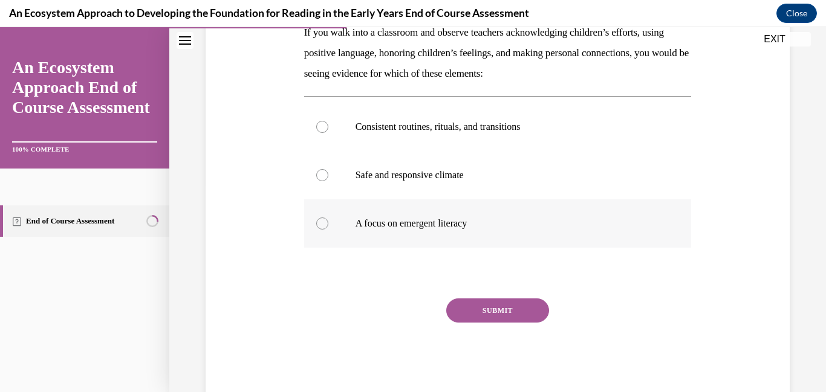
click at [415, 233] on label "A focus on emergent literacy" at bounding box center [498, 224] width 388 height 48
click at [328, 230] on input "A focus on emergent literacy" at bounding box center [322, 224] width 12 height 12
radio input "true"
click at [474, 305] on button "SUBMIT" at bounding box center [497, 311] width 103 height 24
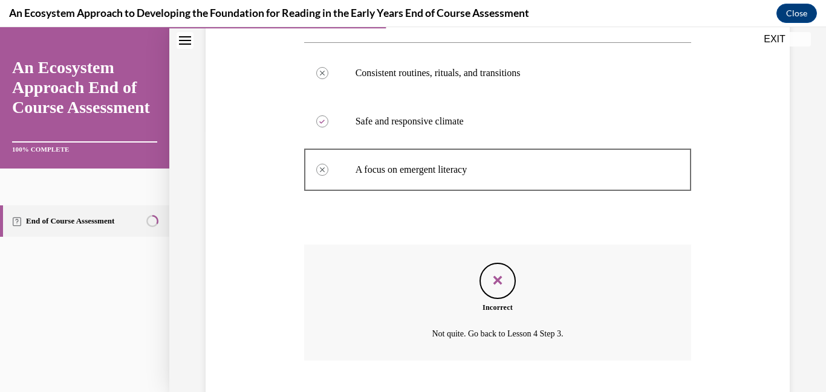
scroll to position [336, 0]
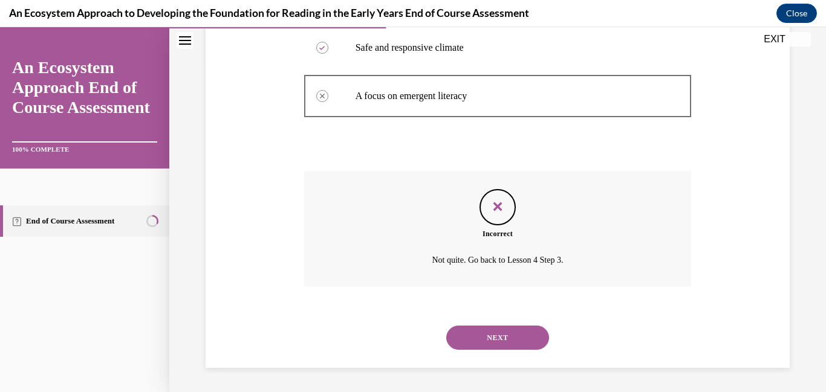
click at [476, 322] on div "NEXT" at bounding box center [498, 338] width 388 height 48
click at [475, 334] on button "NEXT" at bounding box center [497, 338] width 103 height 24
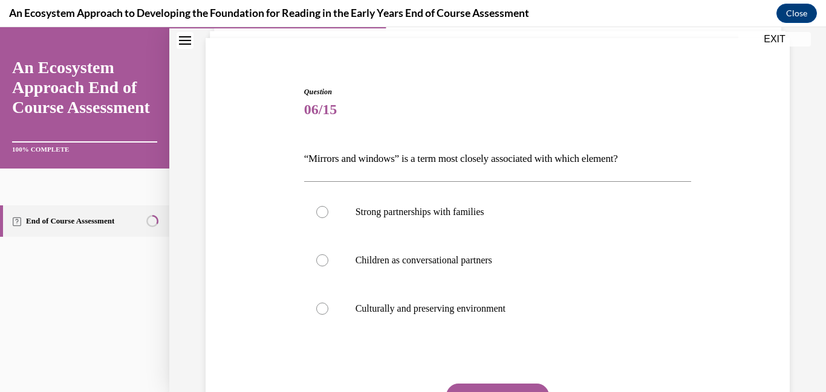
scroll to position [84, 0]
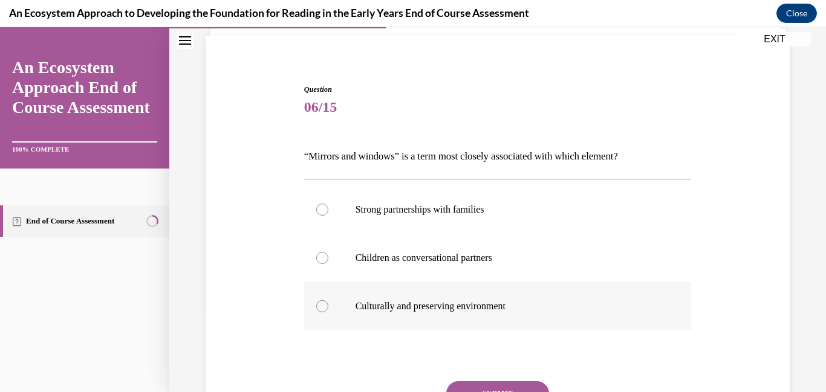
click at [467, 310] on p "Culturally and preserving environment" at bounding box center [509, 307] width 306 height 12
click at [328, 310] on input "Culturally and preserving environment" at bounding box center [322, 307] width 12 height 12
radio input "true"
click at [478, 383] on button "SUBMIT" at bounding box center [497, 394] width 103 height 24
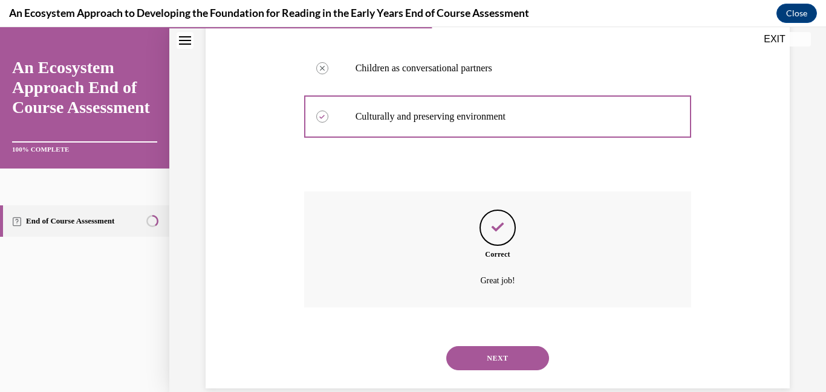
scroll to position [294, 0]
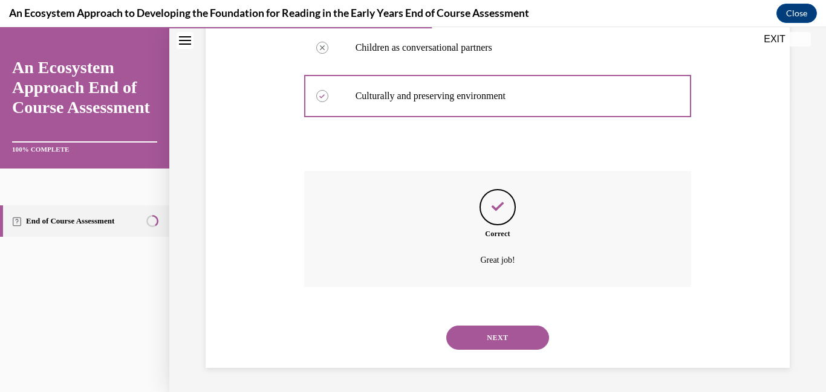
click at [475, 348] on button "NEXT" at bounding box center [497, 338] width 103 height 24
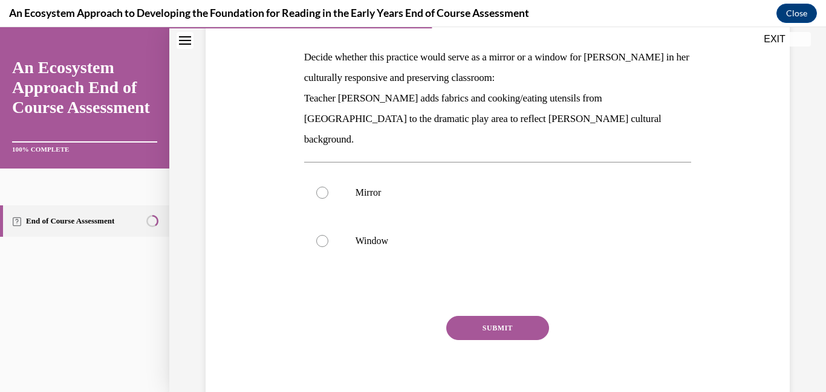
scroll to position [187, 0]
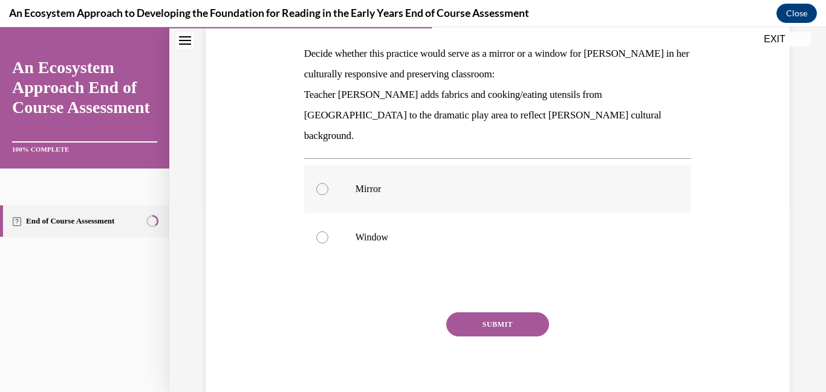
click at [354, 171] on label "Mirror" at bounding box center [498, 189] width 388 height 48
click at [328, 183] on input "Mirror" at bounding box center [322, 189] width 12 height 12
radio input "true"
click at [488, 313] on button "SUBMIT" at bounding box center [497, 325] width 103 height 24
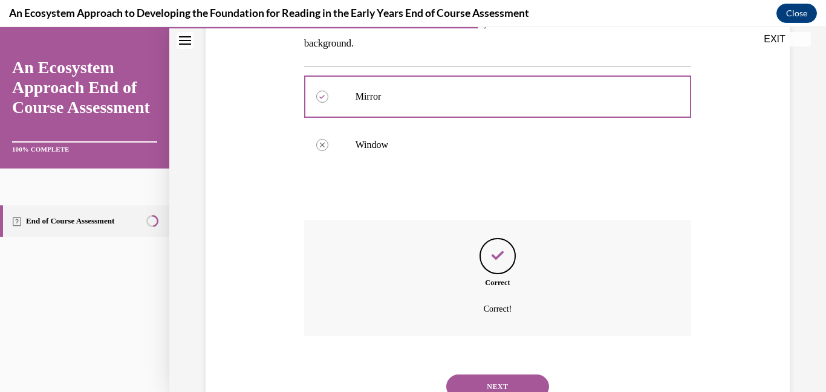
scroll to position [308, 0]
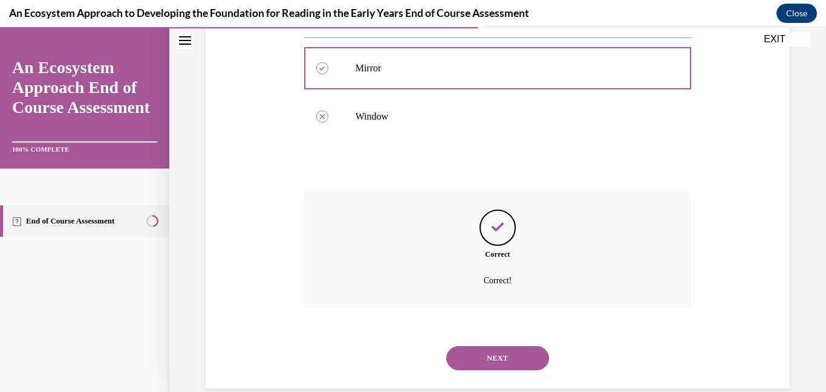
click at [486, 349] on button "NEXT" at bounding box center [497, 358] width 103 height 24
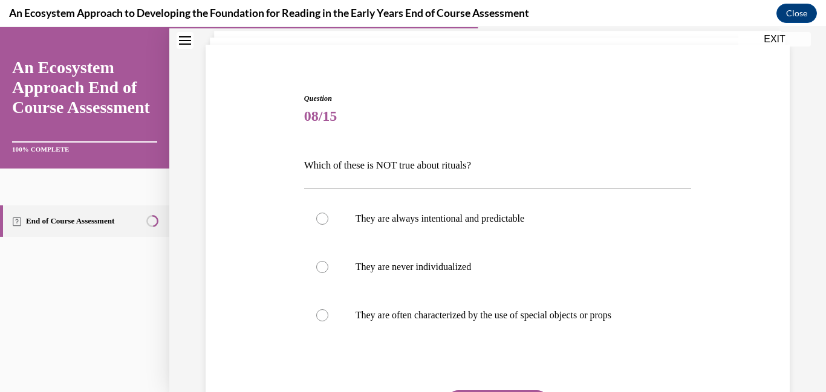
scroll to position [91, 0]
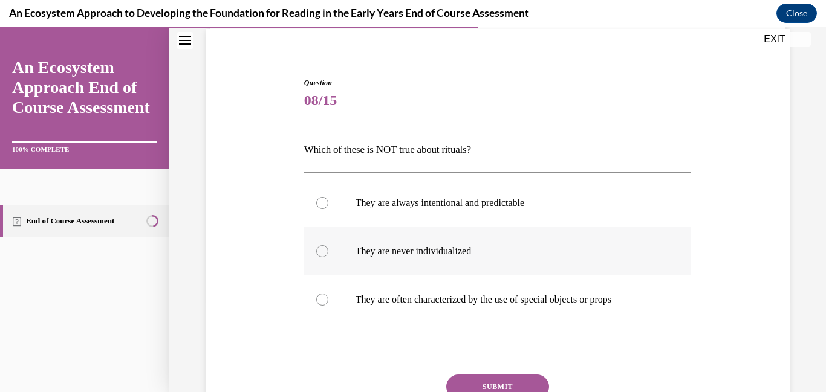
click at [440, 266] on label "They are never individualized" at bounding box center [498, 251] width 388 height 48
click at [328, 258] on input "They are never individualized" at bounding box center [322, 251] width 12 height 12
radio input "true"
click at [478, 377] on button "SUBMIT" at bounding box center [497, 387] width 103 height 24
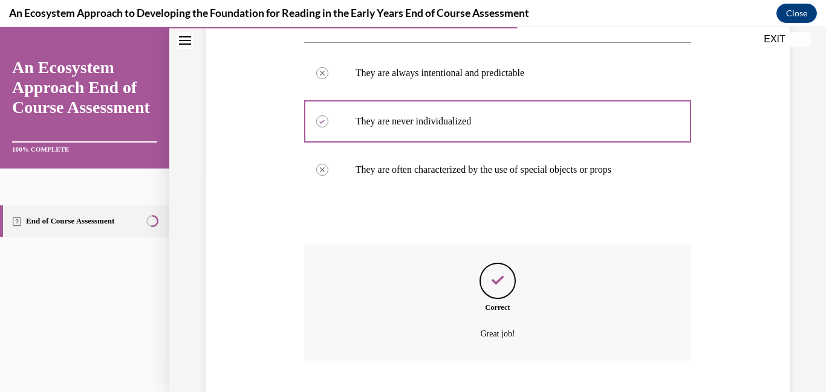
scroll to position [294, 0]
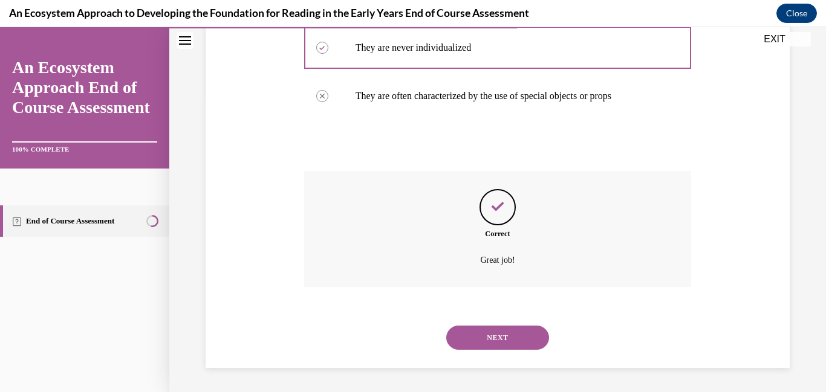
click at [485, 337] on button "NEXT" at bounding box center [497, 338] width 103 height 24
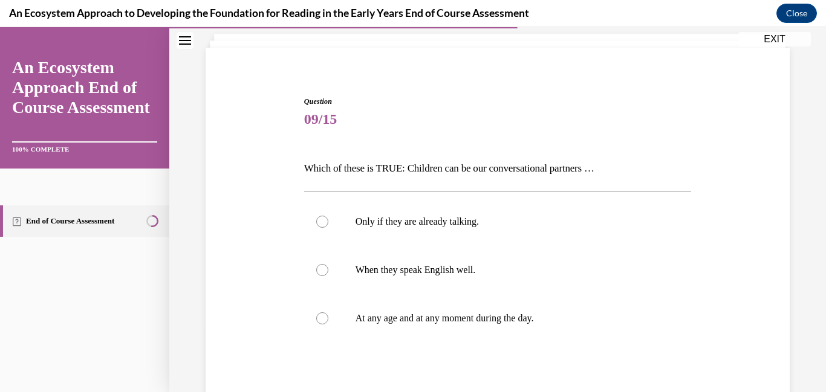
scroll to position [91, 0]
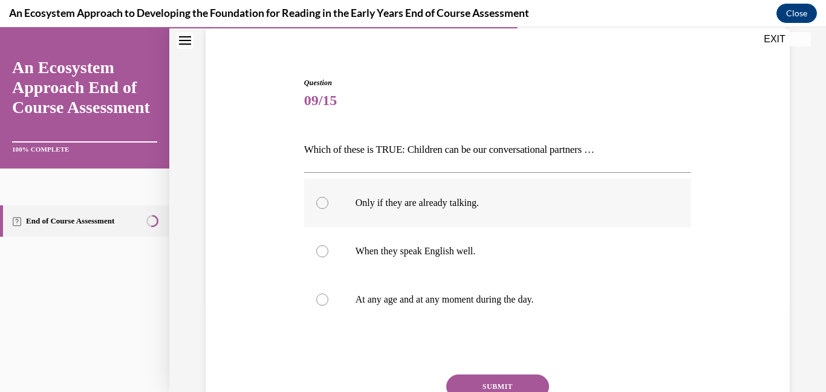
click at [438, 216] on label "Only if they are already talking." at bounding box center [498, 203] width 388 height 48
click at [328, 209] on input "Only if they are already talking." at bounding box center [322, 203] width 12 height 12
radio input "true"
click at [473, 379] on button "SUBMIT" at bounding box center [497, 387] width 103 height 24
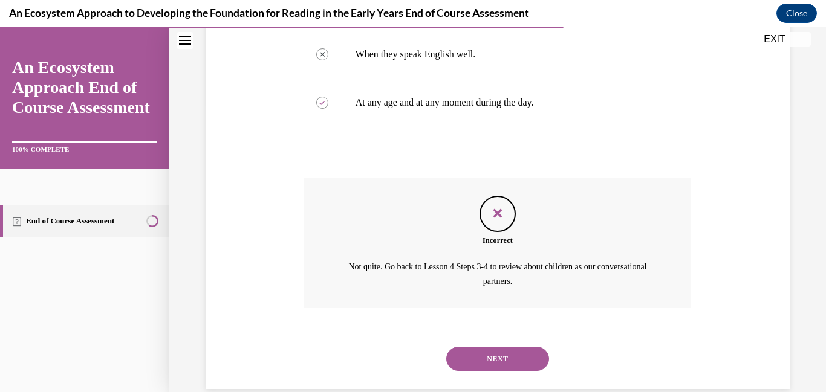
scroll to position [309, 0]
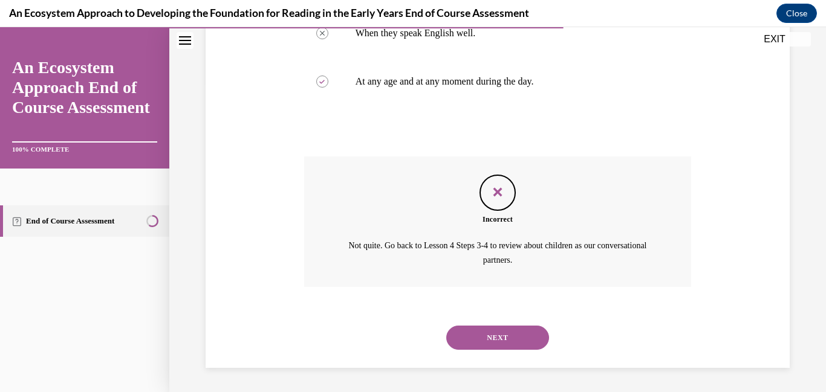
click at [490, 342] on button "NEXT" at bounding box center [497, 338] width 103 height 24
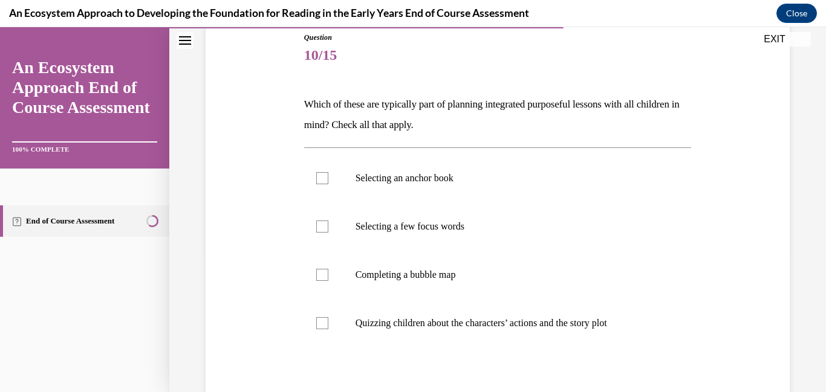
scroll to position [138, 0]
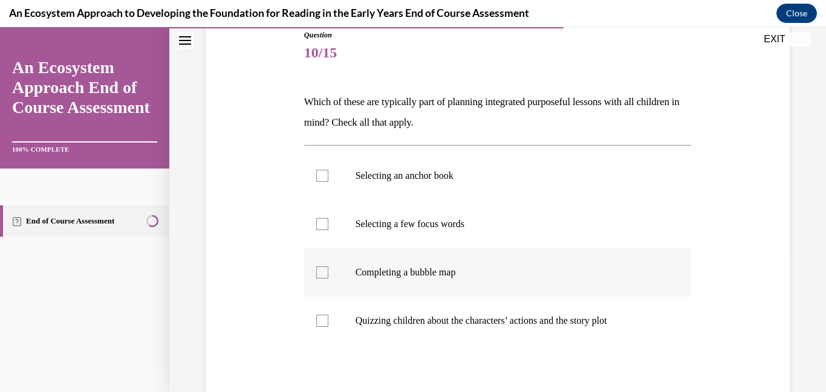
click at [438, 284] on label "Completing a bubble map" at bounding box center [498, 273] width 388 height 48
click at [328, 279] on input "Completing a bubble map" at bounding box center [322, 273] width 12 height 12
checkbox input "true"
click at [405, 225] on p "Selecting a few focus words" at bounding box center [509, 224] width 306 height 12
click at [328, 225] on input "Selecting a few focus words" at bounding box center [322, 224] width 12 height 12
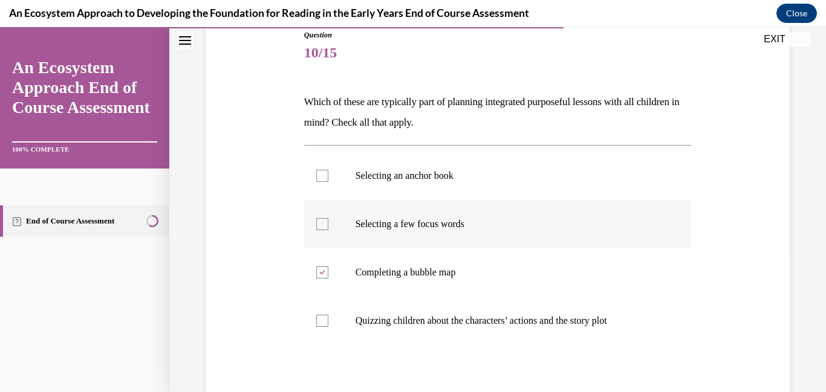
checkbox input "true"
click at [396, 183] on label "Selecting an anchor book" at bounding box center [498, 176] width 388 height 48
click at [328, 182] on input "Selecting an anchor book" at bounding box center [322, 176] width 12 height 12
checkbox input "true"
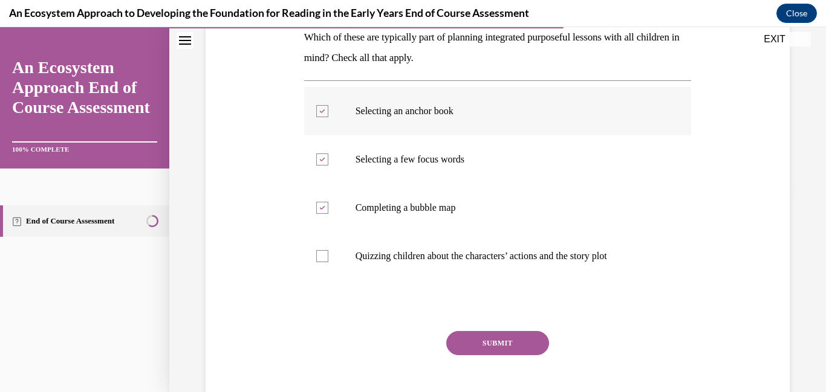
scroll to position [265, 0]
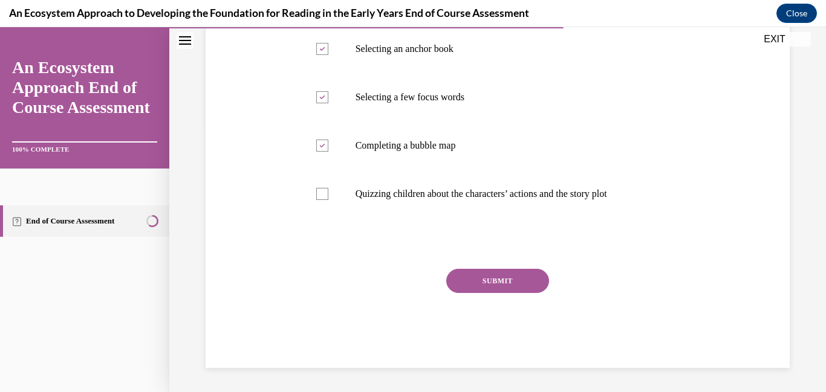
click at [491, 290] on button "SUBMIT" at bounding box center [497, 281] width 103 height 24
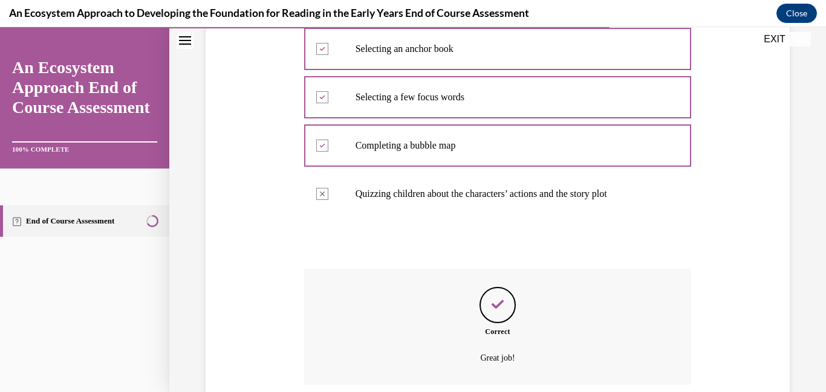
scroll to position [363, 0]
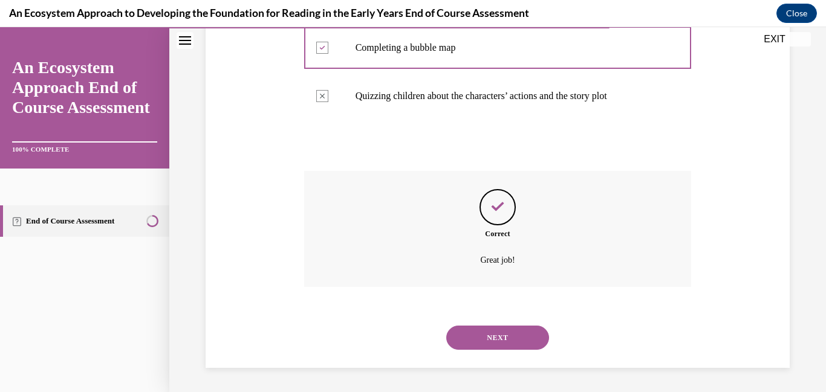
click at [460, 357] on div "NEXT" at bounding box center [498, 338] width 388 height 48
click at [476, 327] on button "NEXT" at bounding box center [497, 338] width 103 height 24
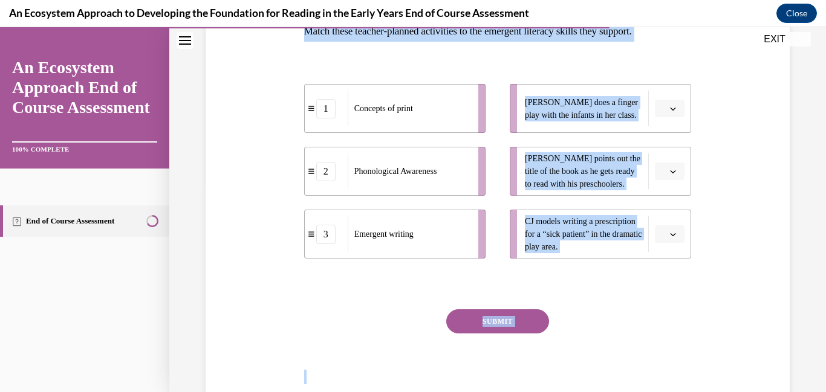
scroll to position [250, 0]
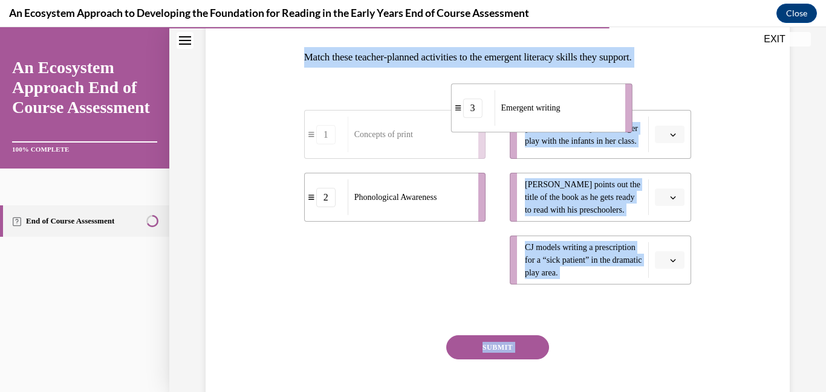
drag, startPoint x: 413, startPoint y: 184, endPoint x: 593, endPoint y: 43, distance: 228.3
click at [593, 43] on div "Question 11/15 Match these teacher-planned activities to the emergent literacy …" at bounding box center [498, 210] width 388 height 450
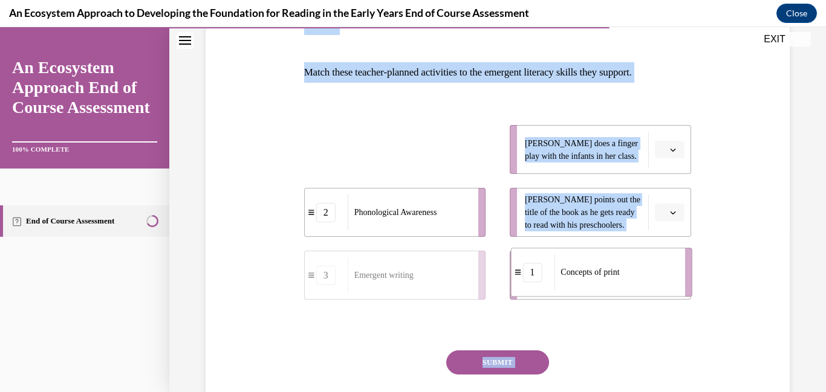
drag, startPoint x: 394, startPoint y: 155, endPoint x: 703, endPoint y: 331, distance: 355.8
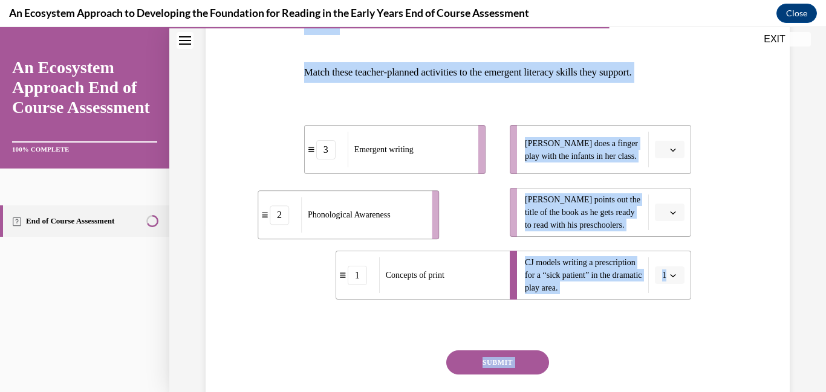
drag, startPoint x: 417, startPoint y: 219, endPoint x: 360, endPoint y: 219, distance: 56.8
click at [360, 219] on div "Phonological Awareness" at bounding box center [362, 215] width 123 height 36
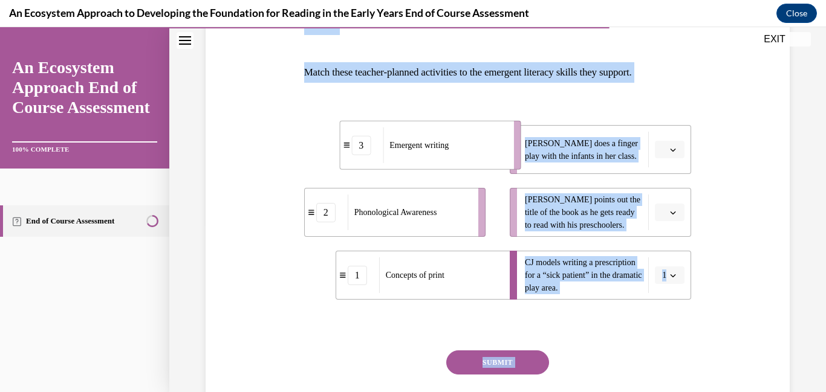
drag, startPoint x: 401, startPoint y: 150, endPoint x: 466, endPoint y: 143, distance: 65.0
click at [466, 143] on div "Emergent writing" at bounding box center [444, 146] width 123 height 36
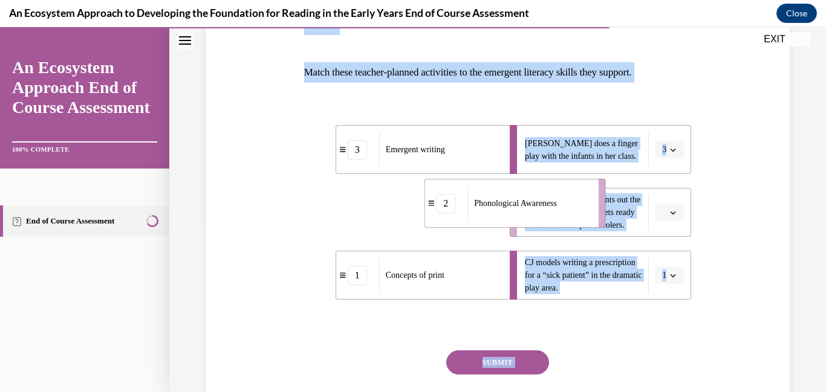
drag, startPoint x: 433, startPoint y: 206, endPoint x: 604, endPoint y: 180, distance: 173.1
click at [604, 180] on li "2 Phonological Awareness" at bounding box center [514, 203] width 181 height 49
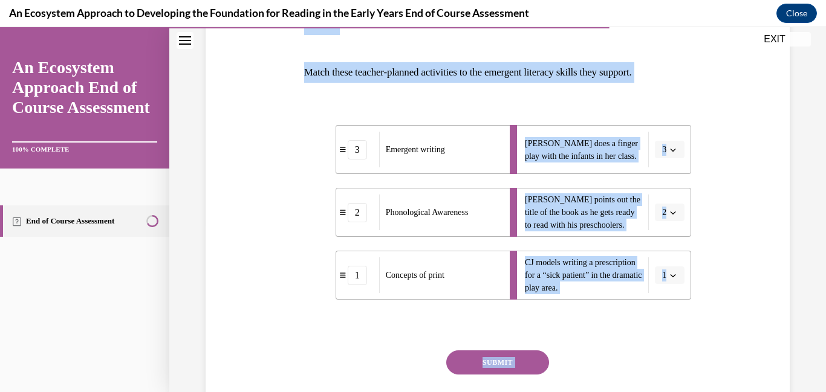
click at [484, 373] on button "SUBMIT" at bounding box center [497, 363] width 103 height 24
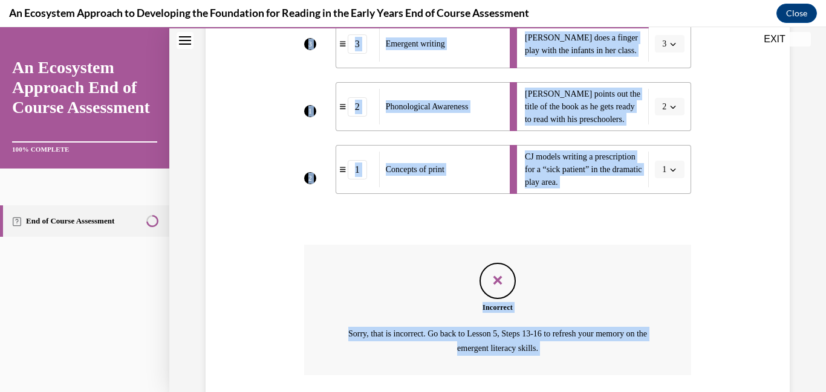
scroll to position [362, 0]
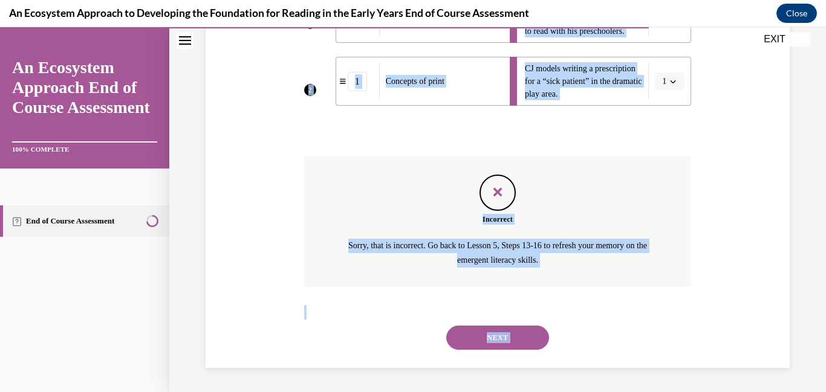
click at [498, 339] on button "NEXT" at bounding box center [497, 338] width 103 height 24
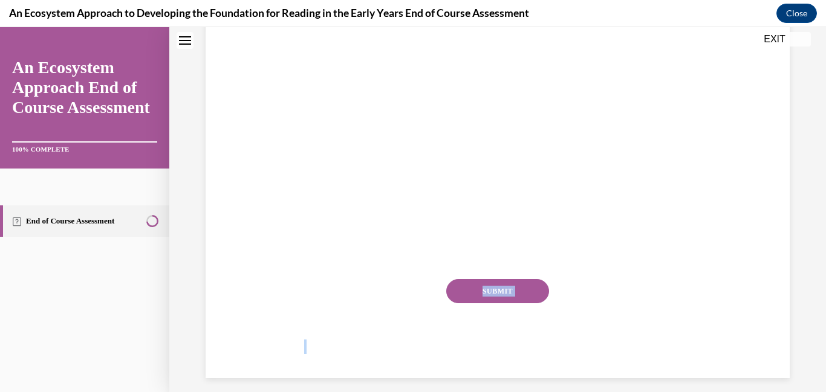
scroll to position [0, 0]
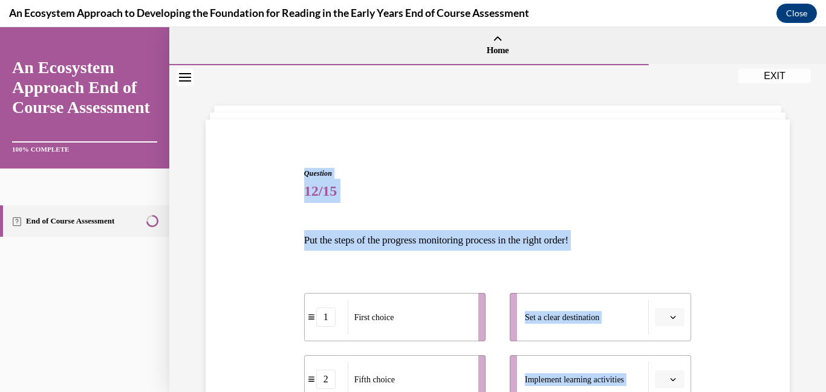
click at [441, 174] on span "Question" at bounding box center [498, 173] width 388 height 11
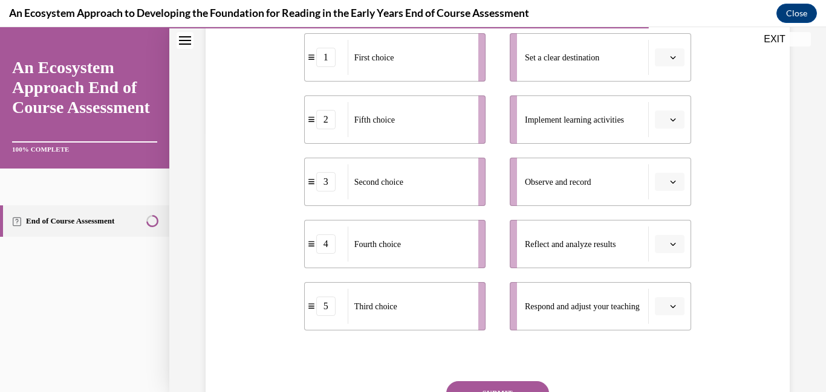
scroll to position [279, 0]
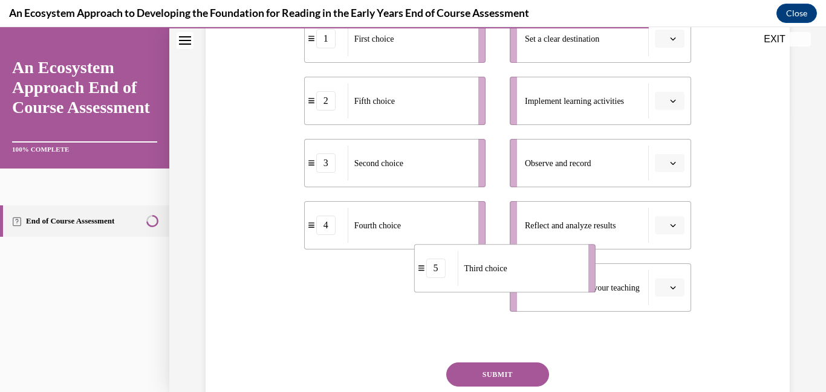
drag, startPoint x: 405, startPoint y: 293, endPoint x: 584, endPoint y: 268, distance: 180.8
click at [584, 268] on li "5 Third choice" at bounding box center [504, 268] width 181 height 48
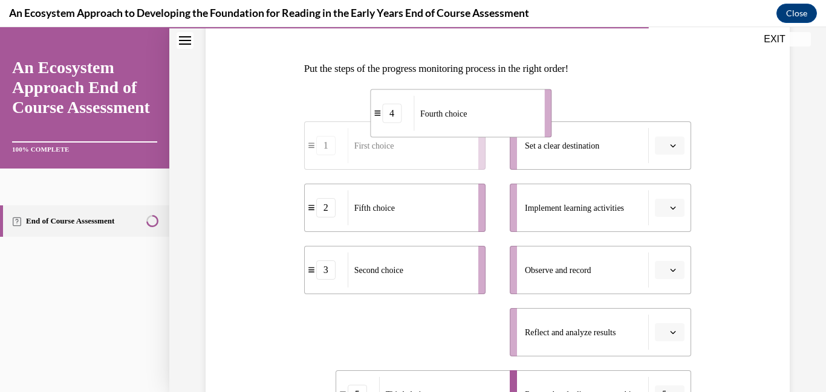
drag, startPoint x: 465, startPoint y: 224, endPoint x: 569, endPoint y: 41, distance: 210.7
click at [569, 41] on div "Question 12/15 Put the steps of the progress monitoring process in the right or…" at bounding box center [498, 282] width 388 height 573
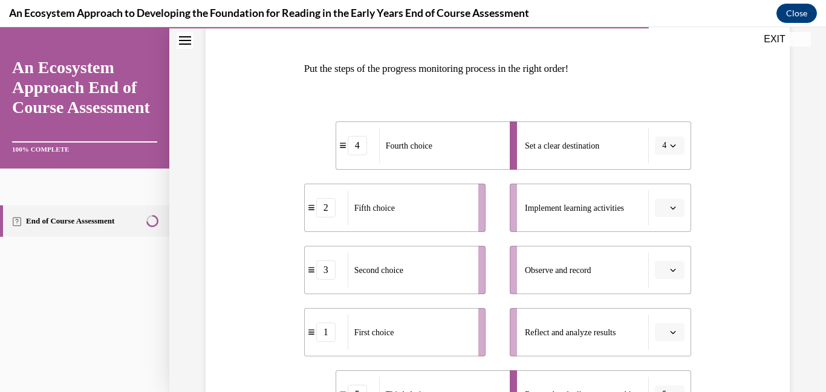
scroll to position [168, 0]
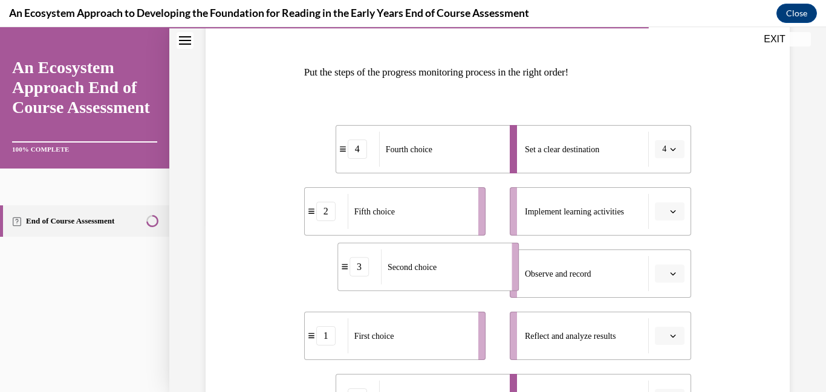
drag, startPoint x: 406, startPoint y: 279, endPoint x: 481, endPoint y: 267, distance: 76.5
click at [481, 267] on div "Second choice" at bounding box center [442, 267] width 123 height 35
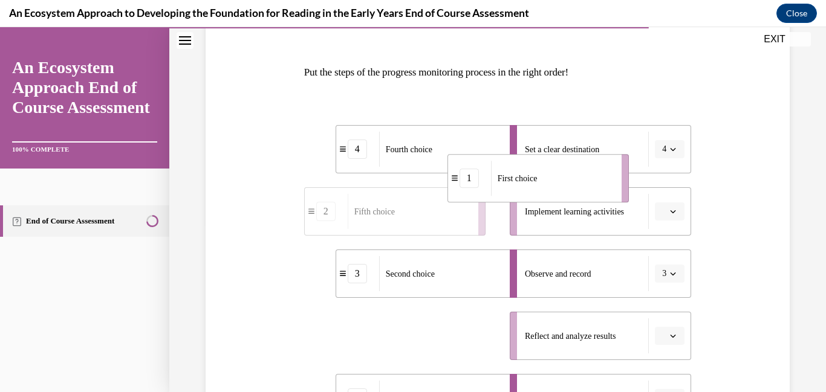
drag, startPoint x: 443, startPoint y: 351, endPoint x: 586, endPoint y: 193, distance: 212.7
click at [586, 193] on div "First choice" at bounding box center [552, 178] width 123 height 35
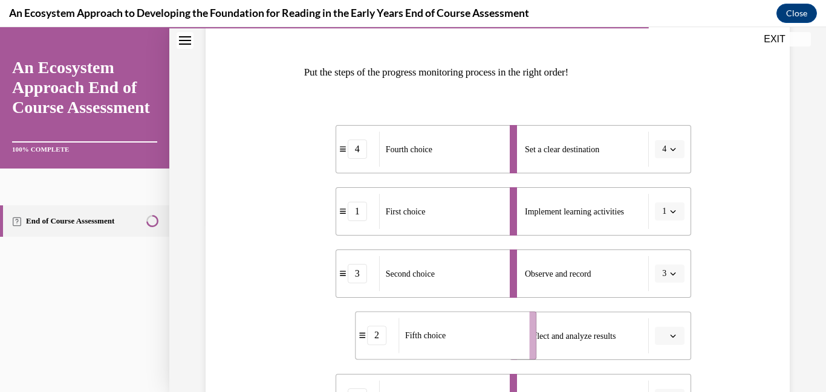
drag, startPoint x: 476, startPoint y: 345, endPoint x: 554, endPoint y: 342, distance: 78.0
click at [554, 342] on div "4 Fourth choice 1 First choice 3 Second choice 2 Fifth choice 5 Third choice Se…" at bounding box center [498, 262] width 388 height 322
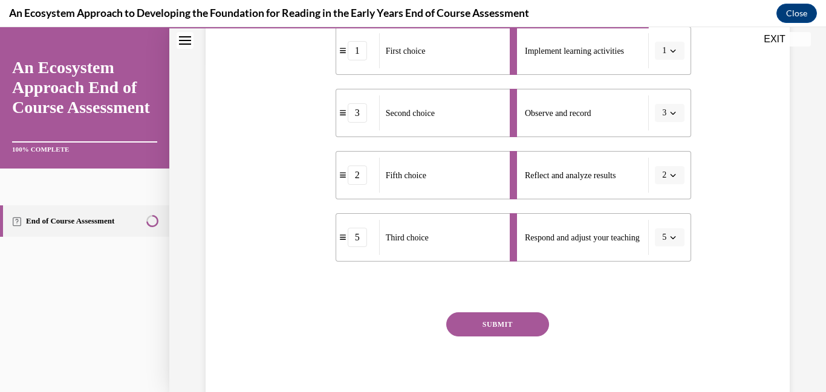
scroll to position [372, 0]
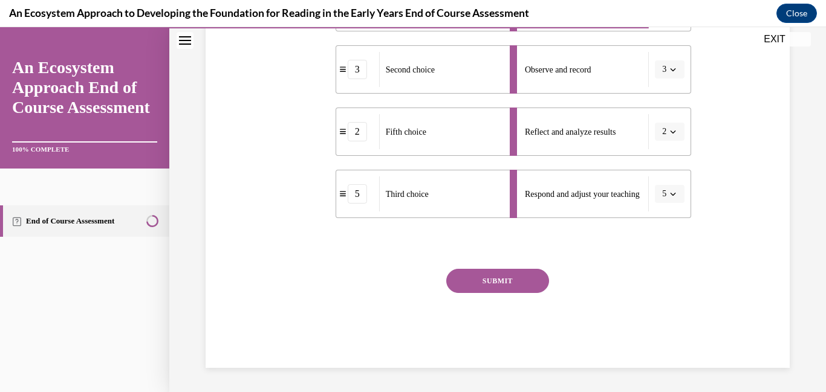
click at [504, 289] on button "SUBMIT" at bounding box center [497, 281] width 103 height 24
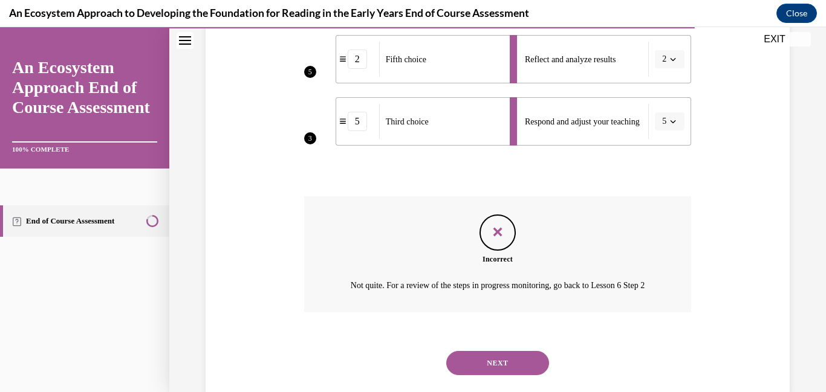
scroll to position [485, 0]
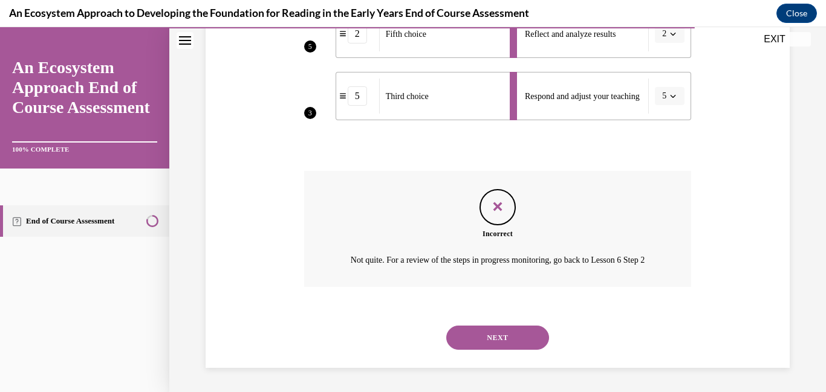
click at [464, 339] on button "NEXT" at bounding box center [497, 338] width 103 height 24
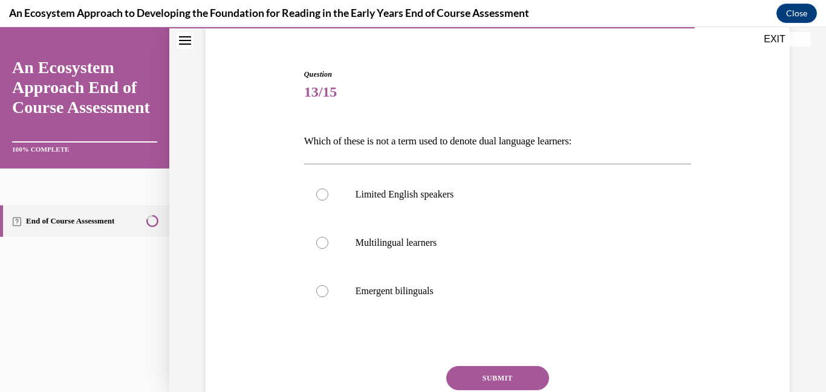
scroll to position [101, 0]
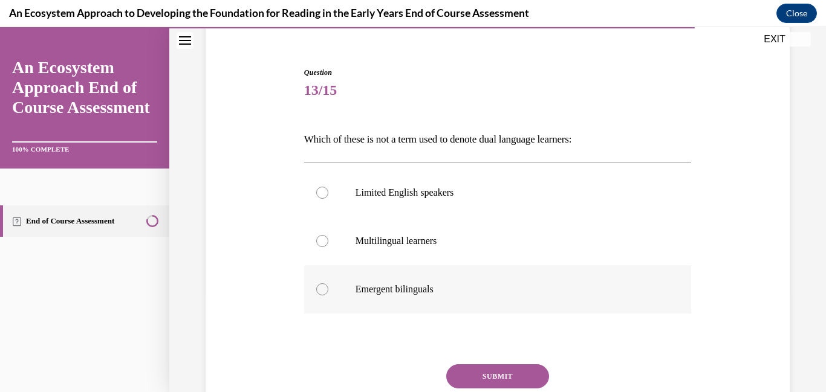
click at [394, 293] on p "Emergent bilinguals" at bounding box center [509, 290] width 306 height 12
click at [328, 293] on input "Emergent bilinguals" at bounding box center [322, 290] width 12 height 12
radio input "true"
click at [391, 187] on p "Limited English speakers" at bounding box center [509, 193] width 306 height 12
click at [328, 187] on input "Limited English speakers" at bounding box center [322, 193] width 12 height 12
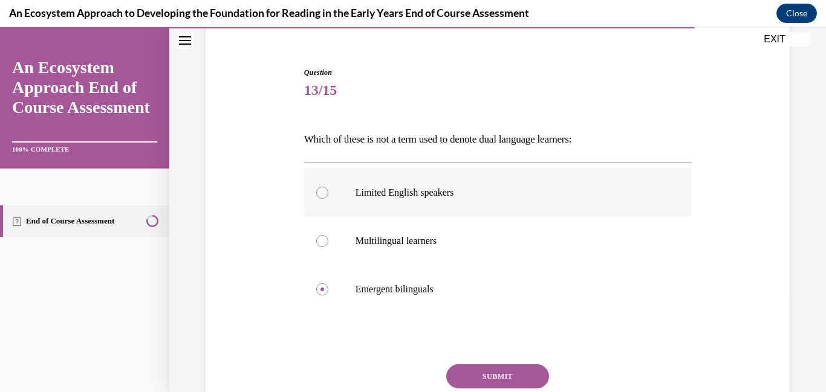
radio input "true"
click at [493, 372] on button "SUBMIT" at bounding box center [497, 377] width 103 height 24
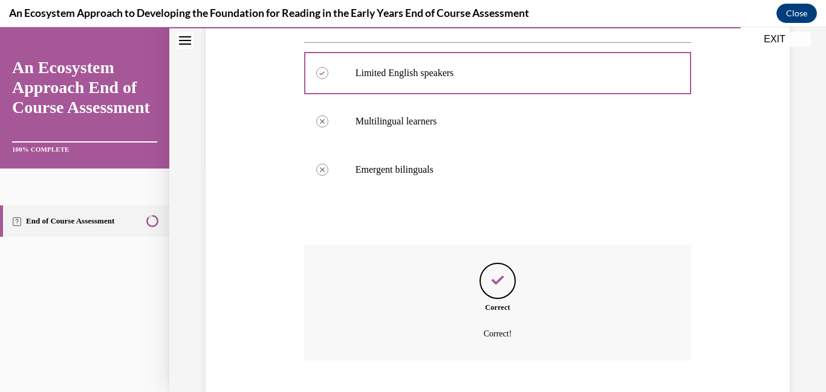
scroll to position [294, 0]
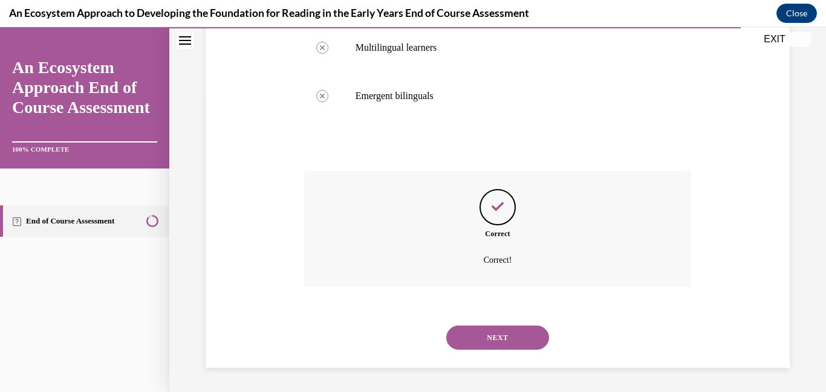
click at [491, 339] on button "NEXT" at bounding box center [497, 338] width 103 height 24
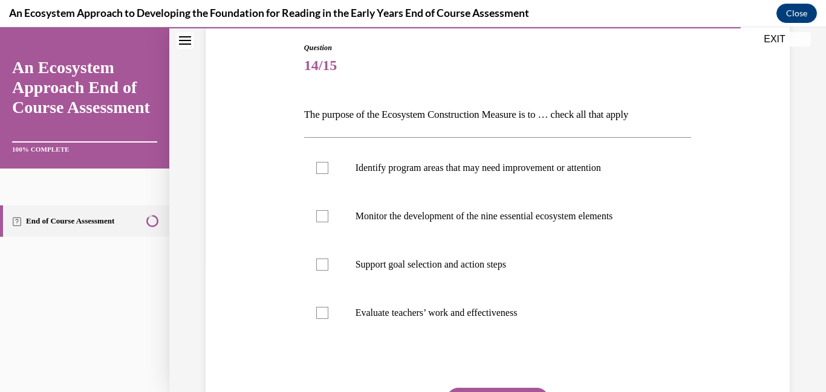
scroll to position [126, 0]
click at [450, 282] on label "Support goal selection and action steps" at bounding box center [498, 264] width 388 height 48
click at [328, 270] on input "Support goal selection and action steps" at bounding box center [322, 264] width 12 height 12
checkbox input "true"
click at [423, 227] on label "Monitor the development of the nine essential ecosystem elements" at bounding box center [498, 216] width 388 height 48
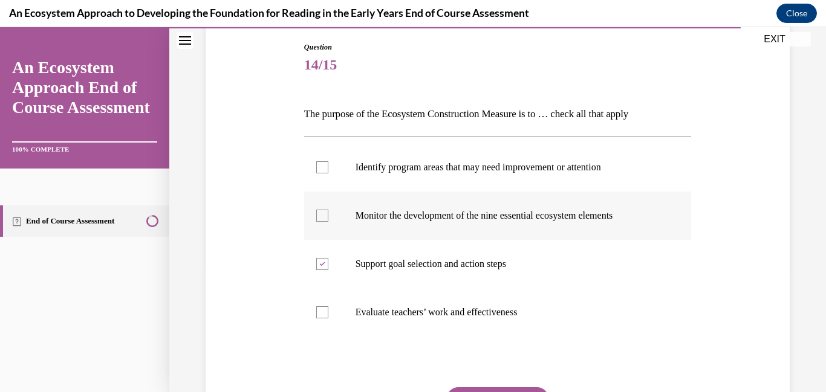
click at [328, 222] on input "Monitor the development of the nine essential ecosystem elements" at bounding box center [322, 216] width 12 height 12
checkbox input "true"
click at [420, 173] on p "Identify program areas that may need improvement or attention" at bounding box center [509, 167] width 306 height 12
click at [328, 173] on input "Identify program areas that may need improvement or attention" at bounding box center [322, 167] width 12 height 12
checkbox input "true"
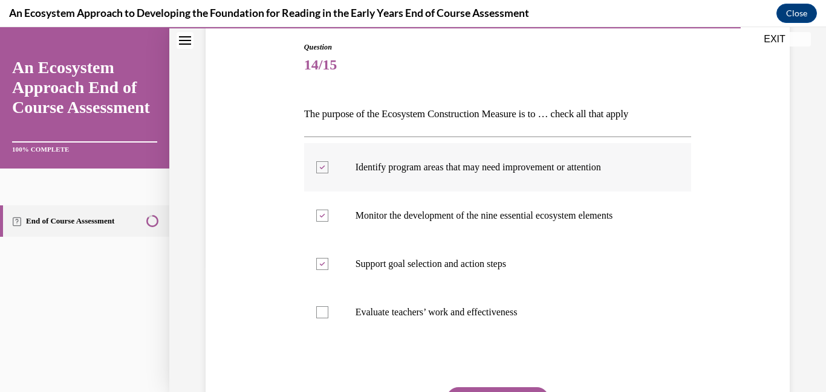
scroll to position [245, 0]
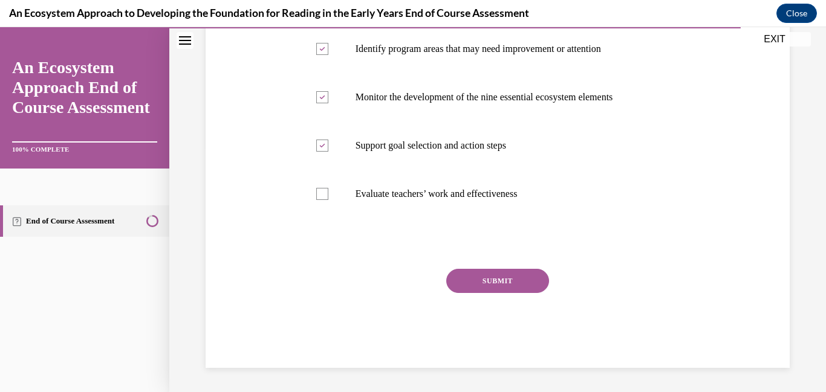
click at [474, 270] on button "SUBMIT" at bounding box center [497, 281] width 103 height 24
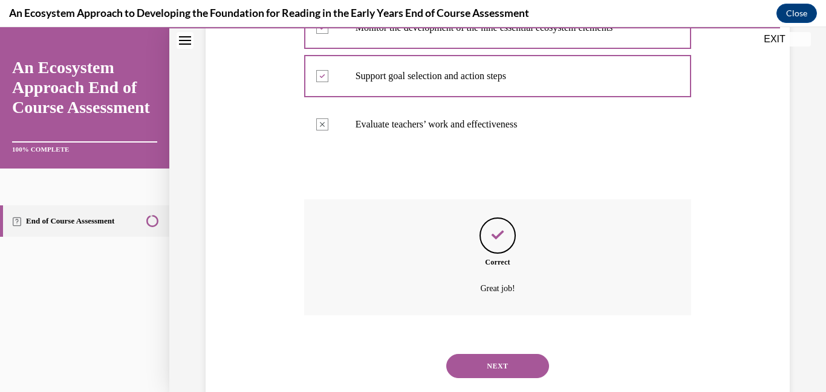
scroll to position [343, 0]
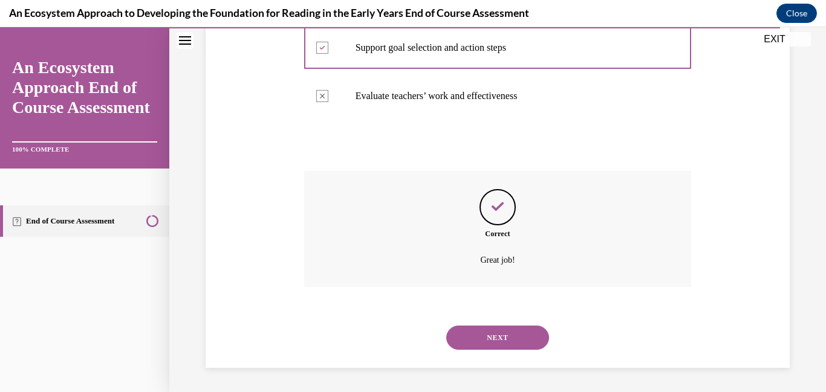
click at [475, 327] on button "NEXT" at bounding box center [497, 338] width 103 height 24
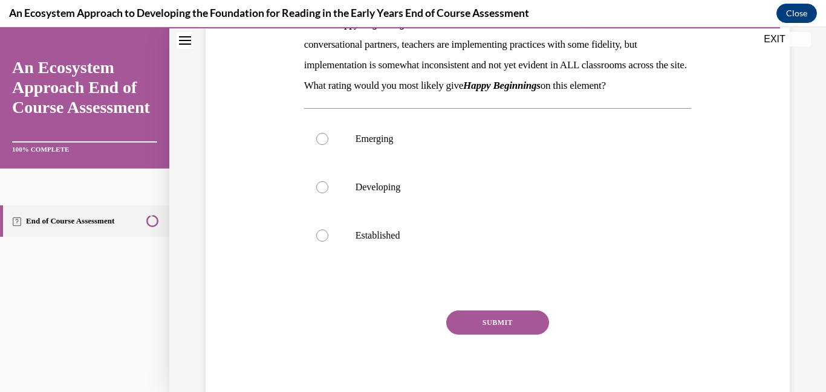
scroll to position [222, 0]
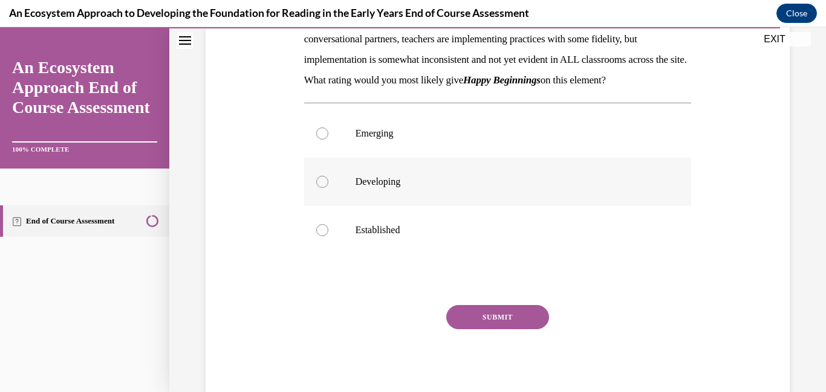
click at [412, 206] on label "Developing" at bounding box center [498, 182] width 388 height 48
click at [328, 188] on input "Developing" at bounding box center [322, 182] width 12 height 12
radio input "true"
click at [476, 326] on button "SUBMIT" at bounding box center [497, 317] width 103 height 24
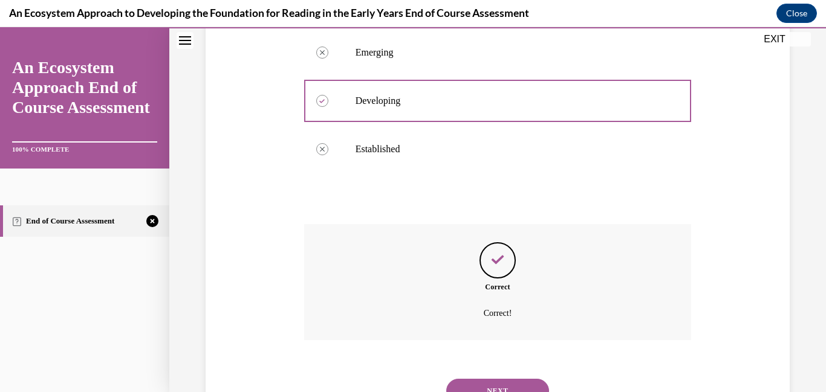
scroll to position [377, 0]
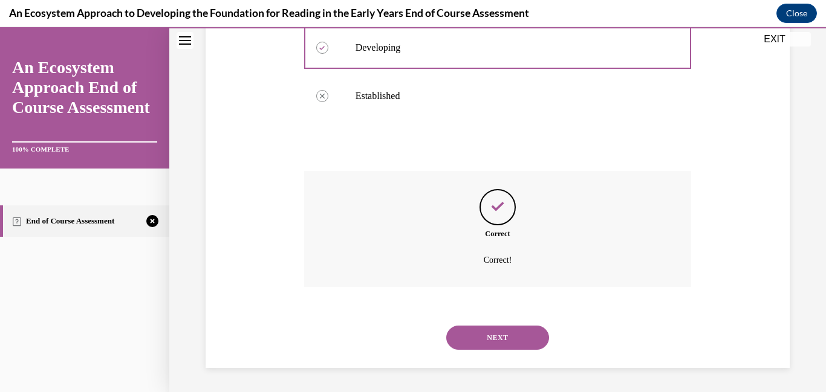
click at [478, 333] on button "NEXT" at bounding box center [497, 338] width 103 height 24
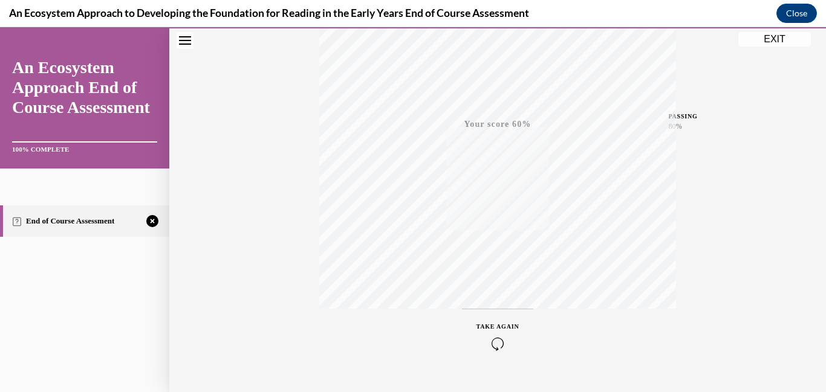
scroll to position [255, 0]
click at [496, 313] on icon "button" at bounding box center [497, 318] width 43 height 13
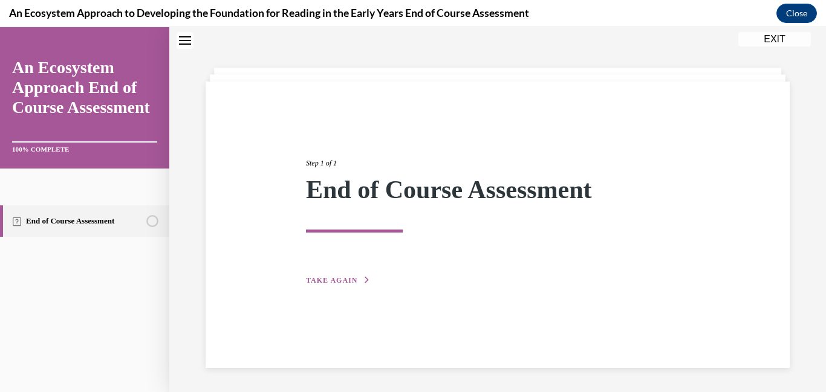
scroll to position [38, 0]
click at [330, 276] on span "TAKE AGAIN" at bounding box center [331, 280] width 51 height 8
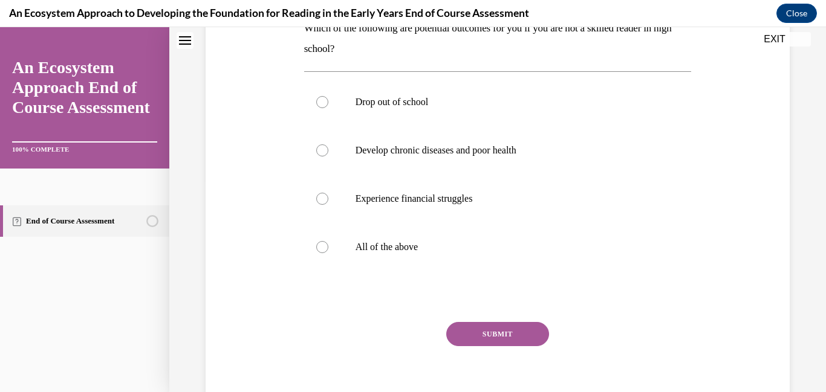
scroll to position [216, 0]
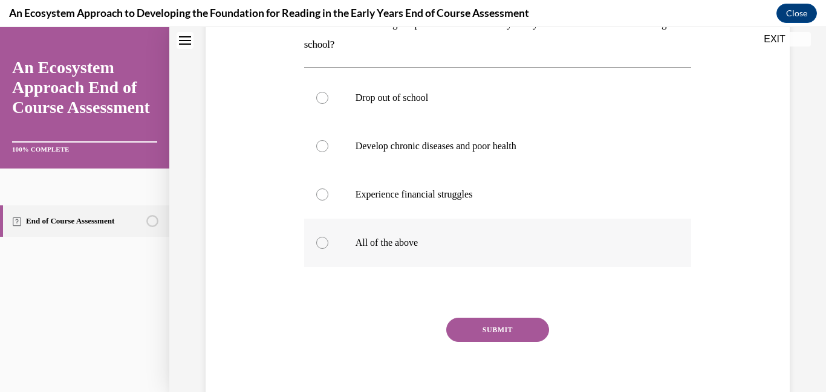
click at [327, 237] on label "All of the above" at bounding box center [498, 243] width 388 height 48
click at [327, 237] on input "All of the above" at bounding box center [322, 243] width 12 height 12
radio input "true"
click at [495, 328] on button "SUBMIT" at bounding box center [497, 330] width 103 height 24
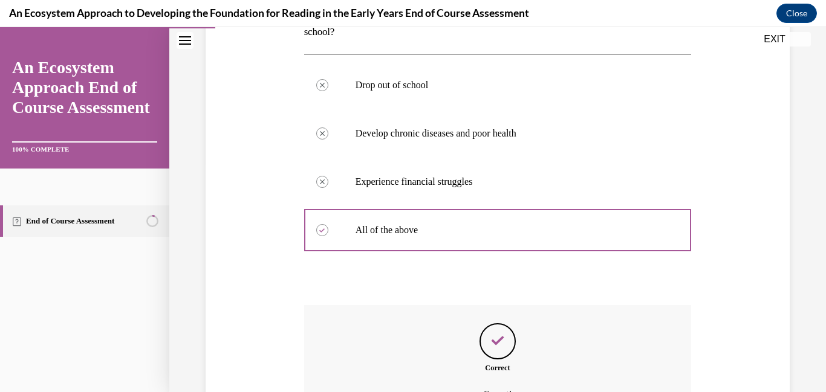
scroll to position [363, 0]
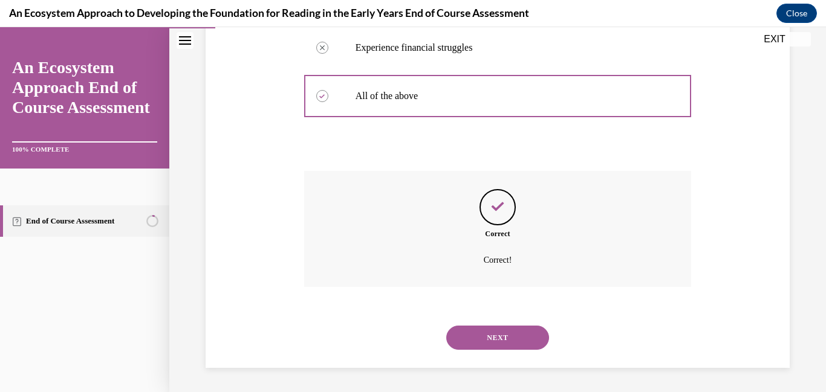
click at [495, 328] on button "NEXT" at bounding box center [497, 338] width 103 height 24
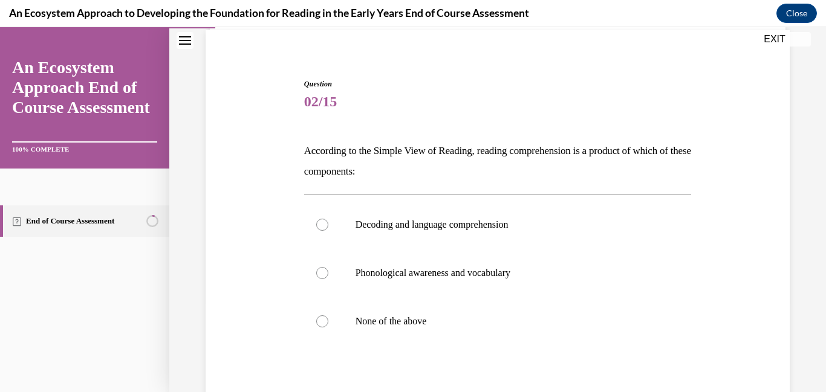
scroll to position [91, 0]
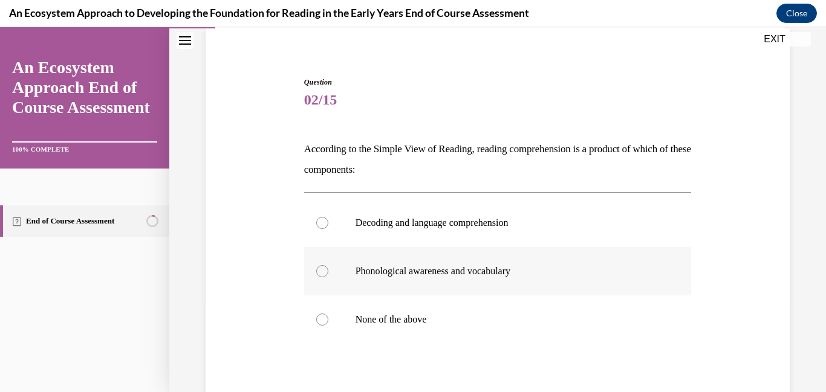
click at [467, 286] on label "Phonological awareness and vocabulary" at bounding box center [498, 271] width 388 height 48
click at [328, 278] on input "Phonological awareness and vocabulary" at bounding box center [322, 271] width 12 height 12
radio input "true"
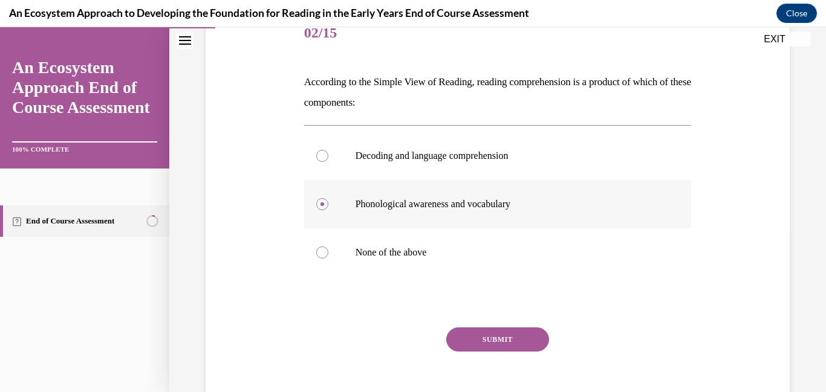
scroll to position [197, 0]
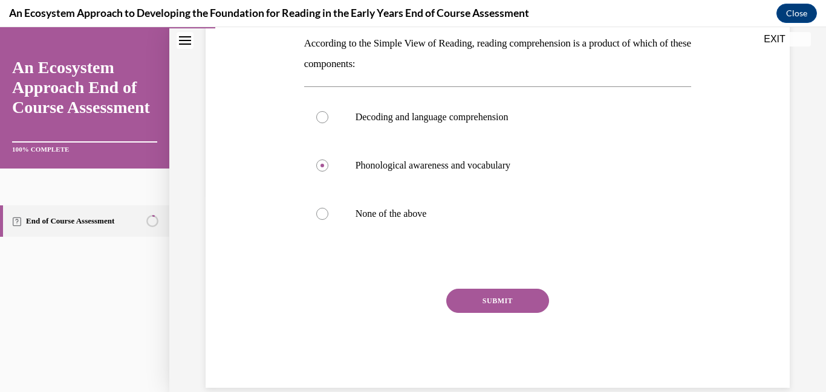
click at [471, 300] on button "SUBMIT" at bounding box center [497, 301] width 103 height 24
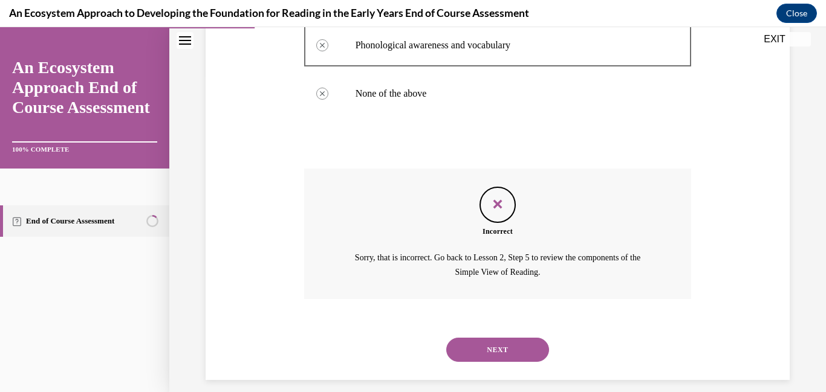
scroll to position [330, 0]
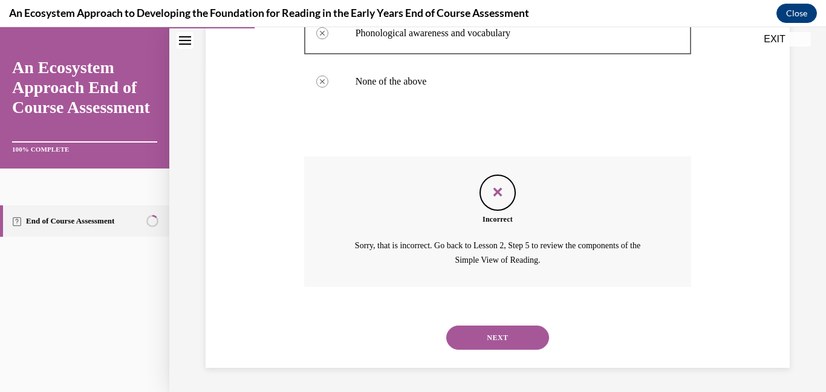
click at [458, 342] on button "NEXT" at bounding box center [497, 338] width 103 height 24
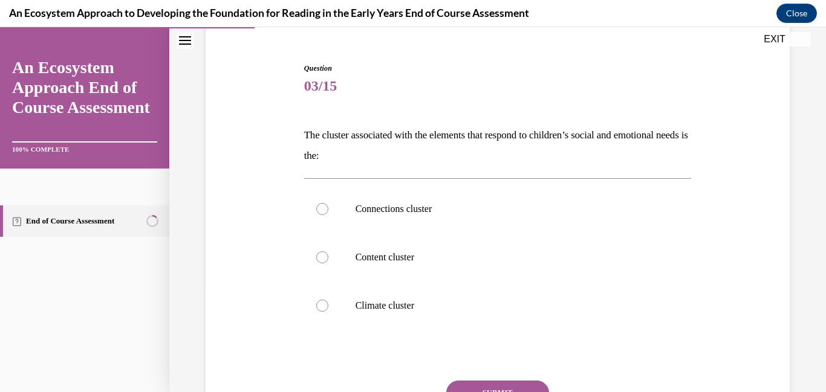
scroll to position [114, 0]
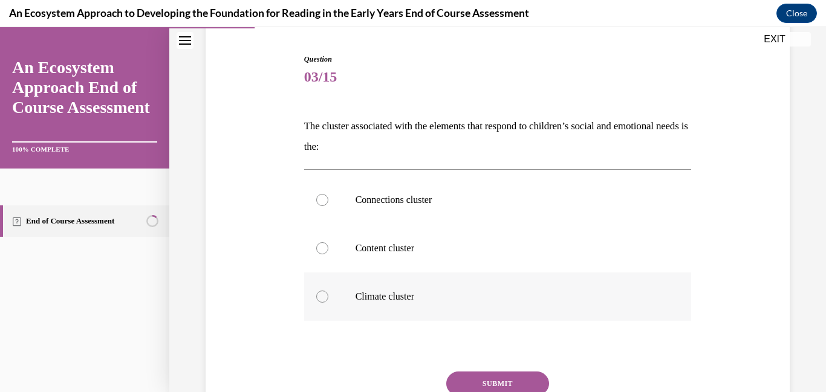
click at [407, 302] on p "Climate cluster" at bounding box center [509, 297] width 306 height 12
click at [328, 302] on input "Climate cluster" at bounding box center [322, 297] width 12 height 12
radio input "true"
click at [452, 377] on button "SUBMIT" at bounding box center [497, 384] width 103 height 24
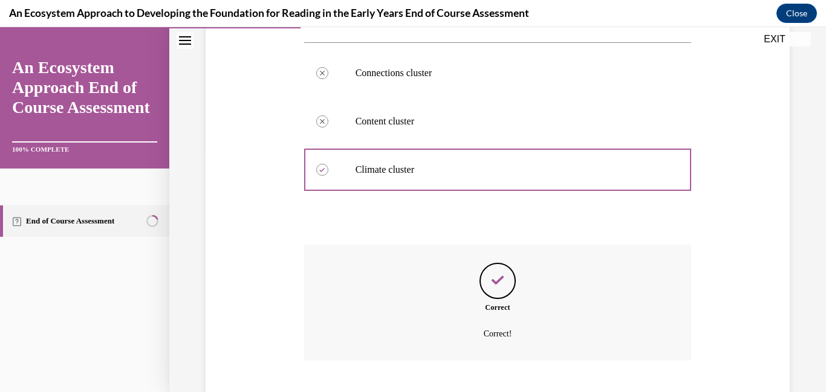
scroll to position [315, 0]
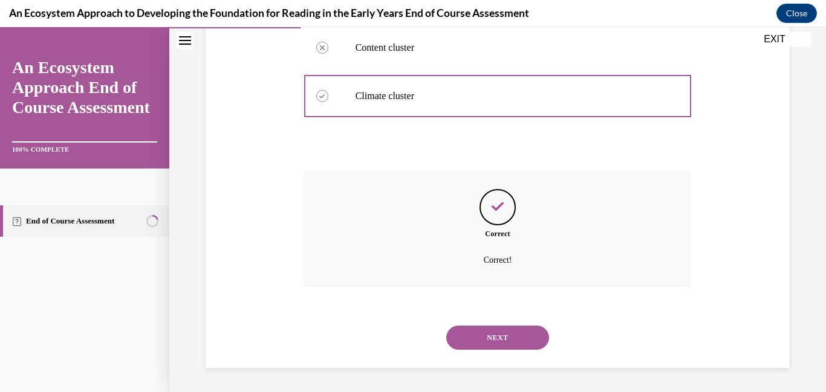
click at [498, 343] on button "NEXT" at bounding box center [497, 338] width 103 height 24
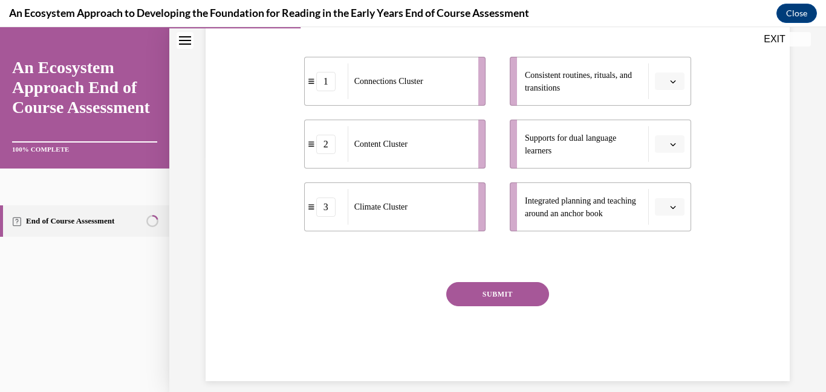
scroll to position [250, 0]
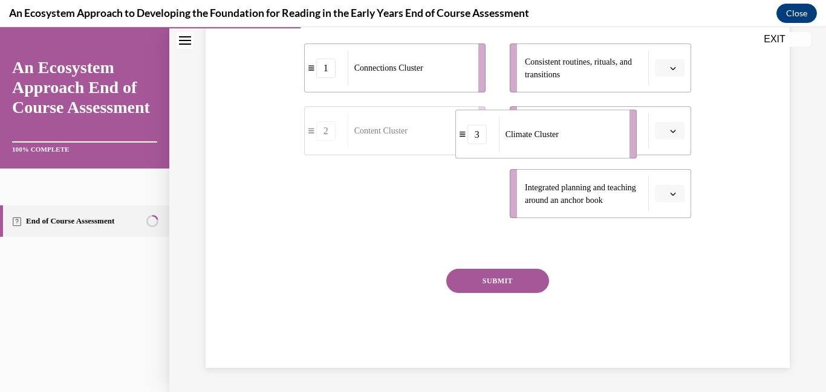
drag, startPoint x: 403, startPoint y: 209, endPoint x: 590, endPoint y: 129, distance: 203.4
click at [590, 129] on div "Climate Cluster" at bounding box center [560, 135] width 123 height 36
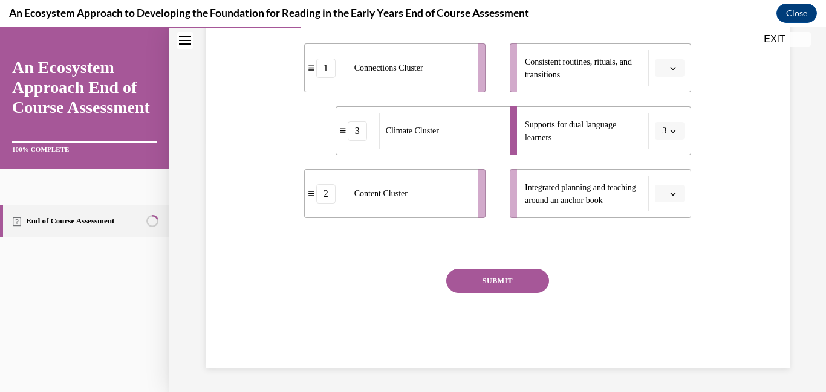
click at [450, 125] on div "Climate Cluster" at bounding box center [440, 131] width 123 height 36
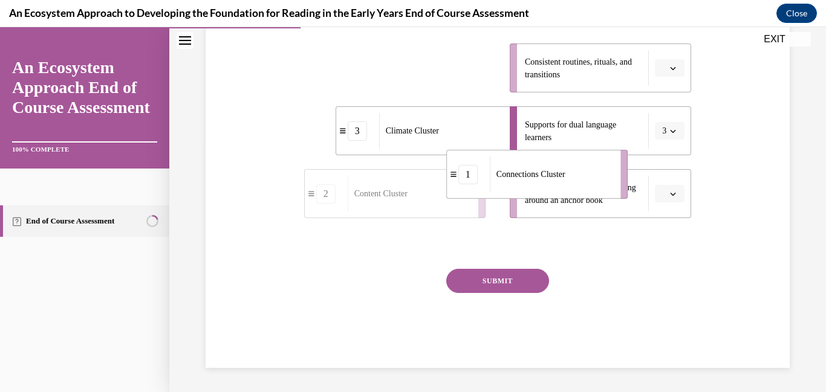
drag, startPoint x: 430, startPoint y: 63, endPoint x: 586, endPoint y: 184, distance: 197.8
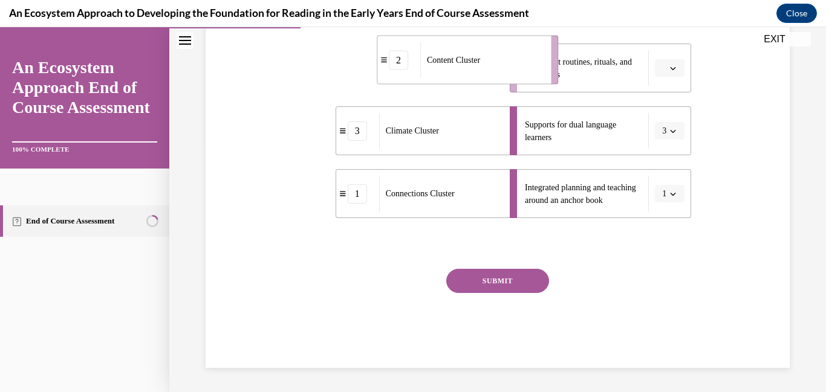
drag, startPoint x: 403, startPoint y: 81, endPoint x: 493, endPoint y: 71, distance: 90.6
click at [493, 71] on div "Content Cluster" at bounding box center [481, 60] width 123 height 36
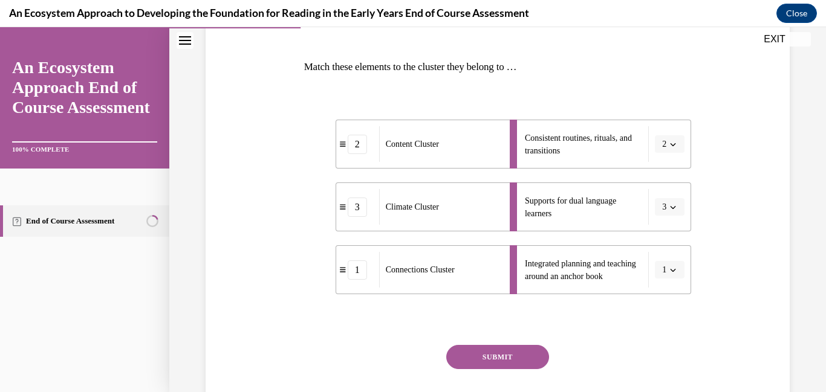
scroll to position [174, 0]
click at [451, 358] on button "SUBMIT" at bounding box center [497, 357] width 103 height 24
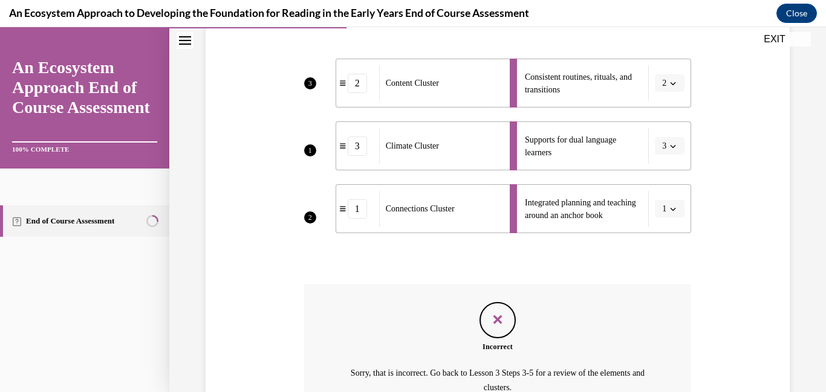
scroll to position [331, 0]
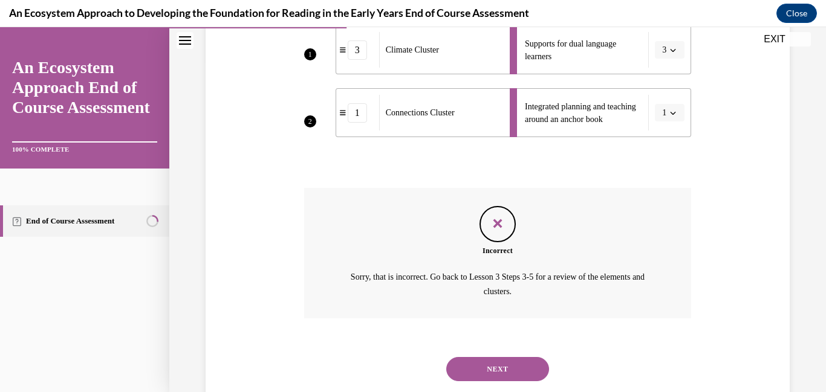
click at [464, 366] on button "NEXT" at bounding box center [497, 369] width 103 height 24
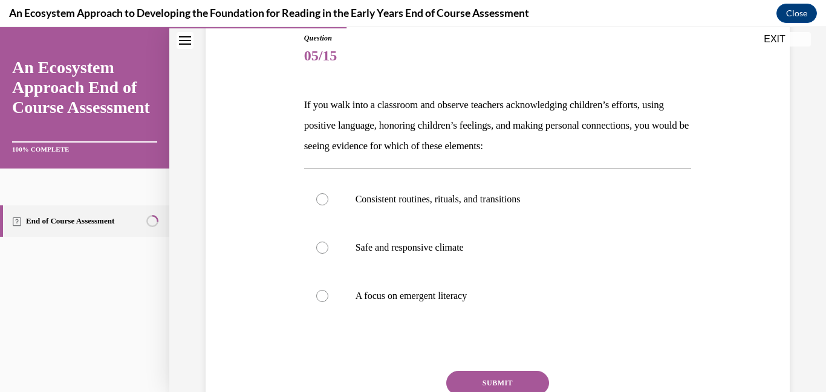
scroll to position [140, 0]
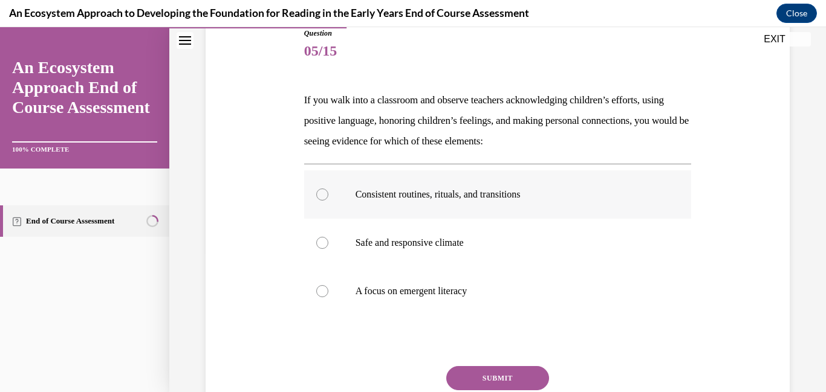
click at [414, 205] on label "Consistent routines, rituals, and transitions" at bounding box center [498, 195] width 388 height 48
click at [328, 201] on input "Consistent routines, rituals, and transitions" at bounding box center [322, 195] width 12 height 12
radio input "true"
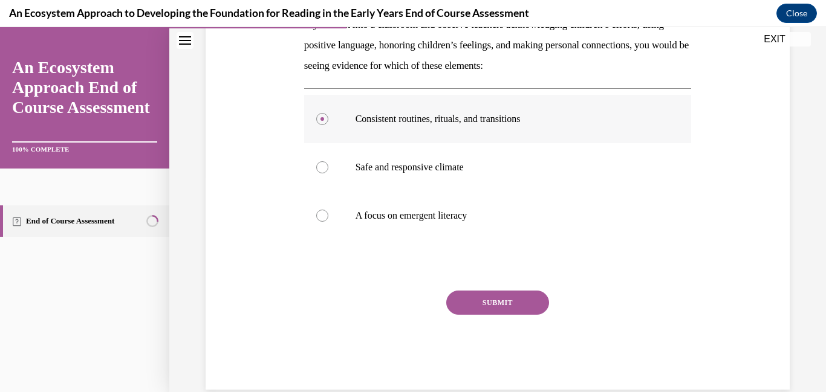
scroll to position [238, 0]
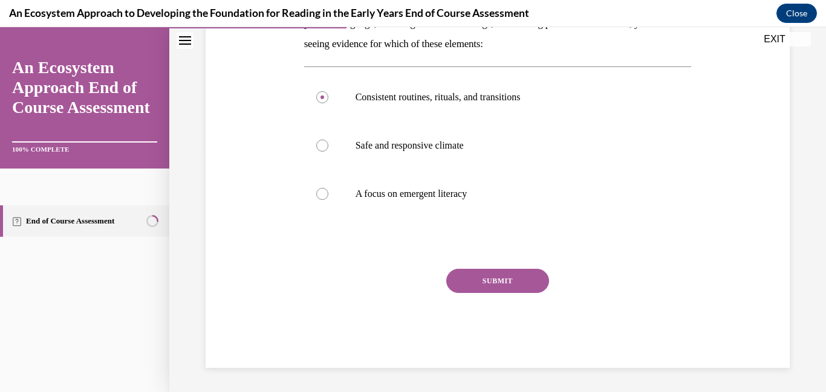
click at [472, 282] on button "SUBMIT" at bounding box center [497, 281] width 103 height 24
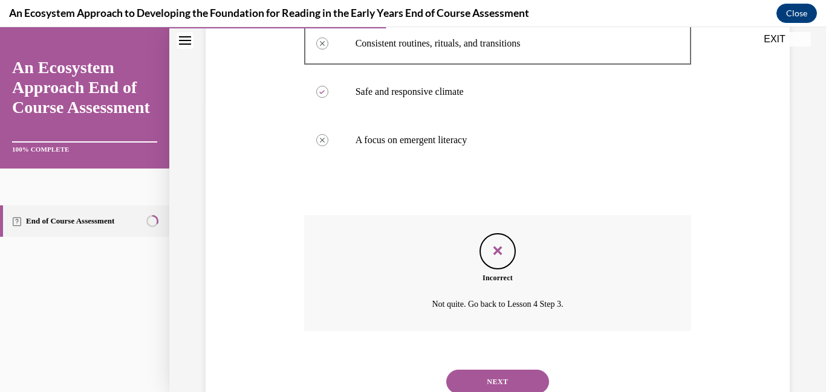
scroll to position [336, 0]
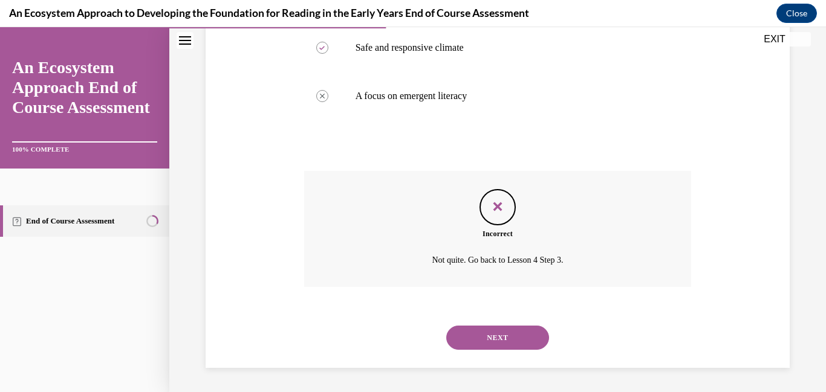
click at [470, 334] on button "NEXT" at bounding box center [497, 338] width 103 height 24
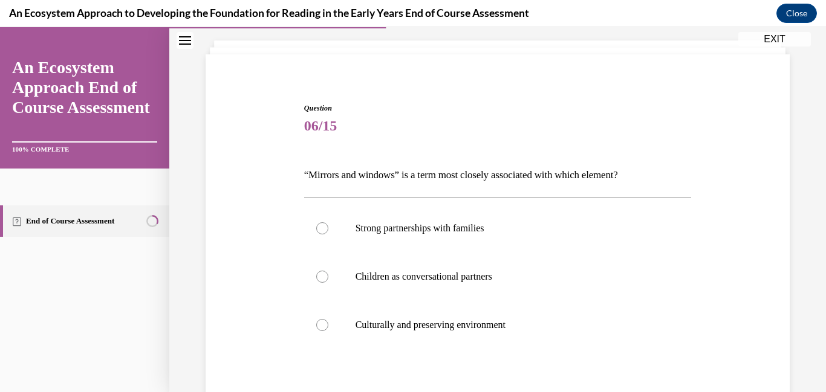
scroll to position [65, 0]
click at [470, 334] on label "Culturally and preserving environment" at bounding box center [498, 326] width 388 height 48
click at [328, 332] on input "Culturally and preserving environment" at bounding box center [322, 326] width 12 height 12
radio input "true"
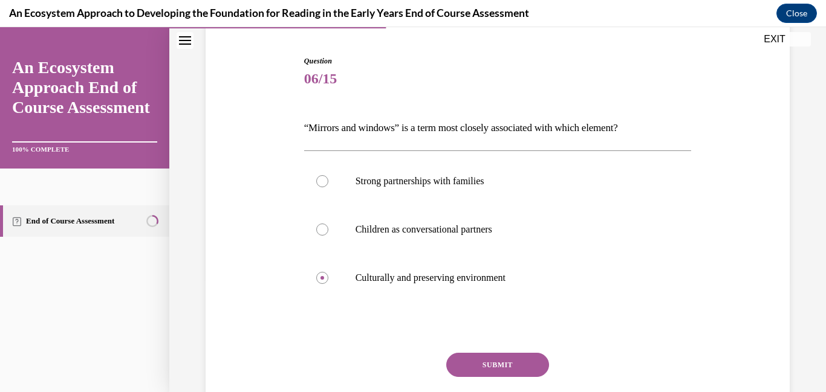
scroll to position [120, 0]
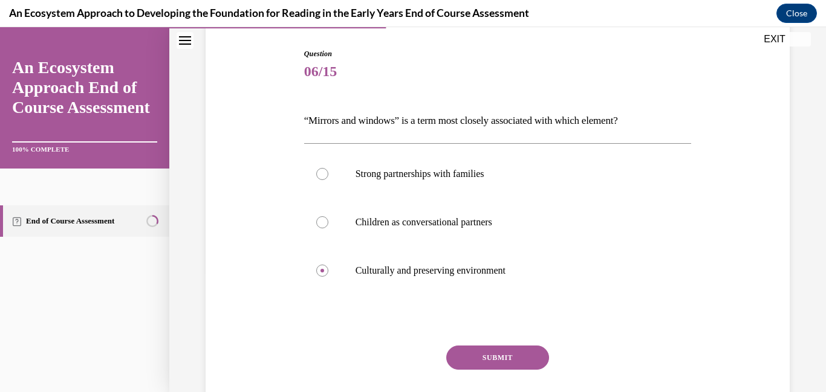
click at [473, 354] on button "SUBMIT" at bounding box center [497, 358] width 103 height 24
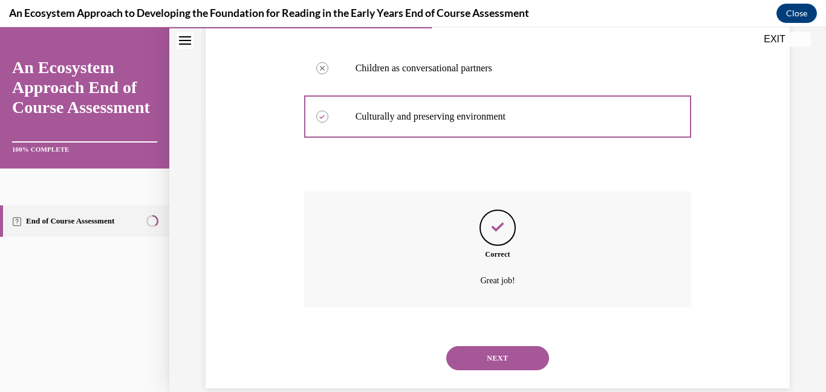
scroll to position [294, 0]
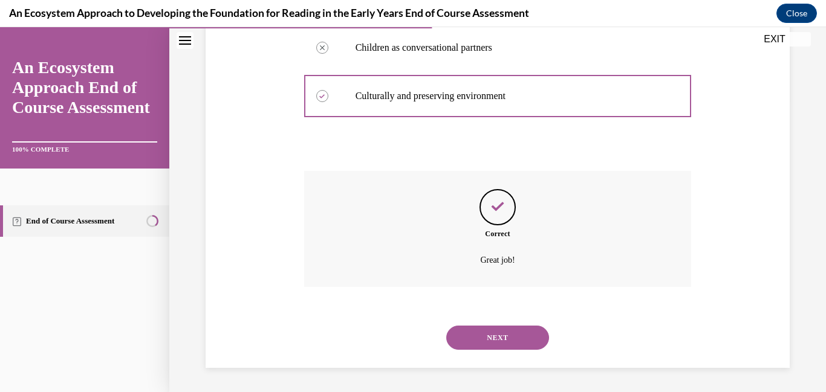
click at [473, 332] on button "NEXT" at bounding box center [497, 338] width 103 height 24
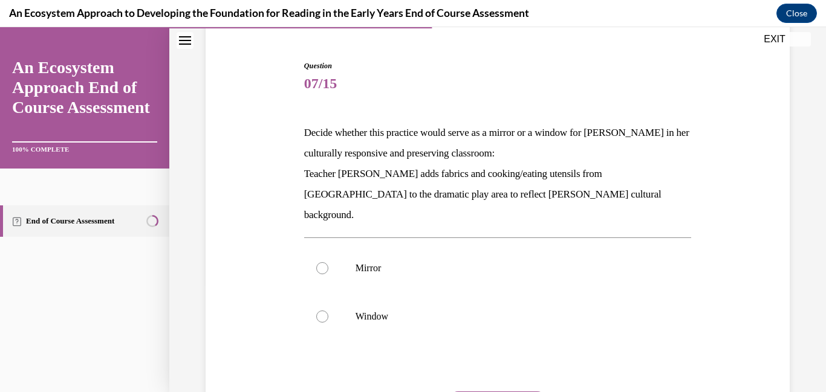
scroll to position [111, 0]
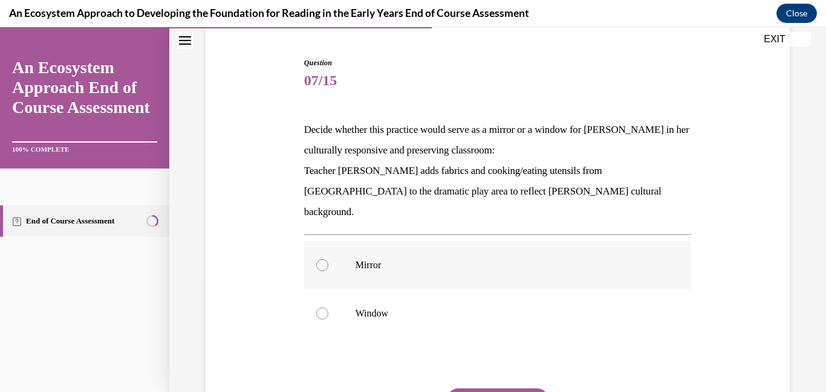
click at [412, 253] on label "Mirror" at bounding box center [498, 265] width 388 height 48
click at [328, 259] on input "Mirror" at bounding box center [322, 265] width 12 height 12
radio input "true"
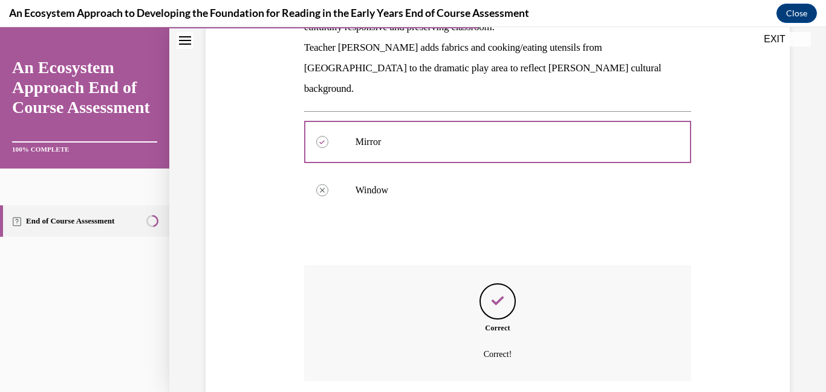
scroll to position [308, 0]
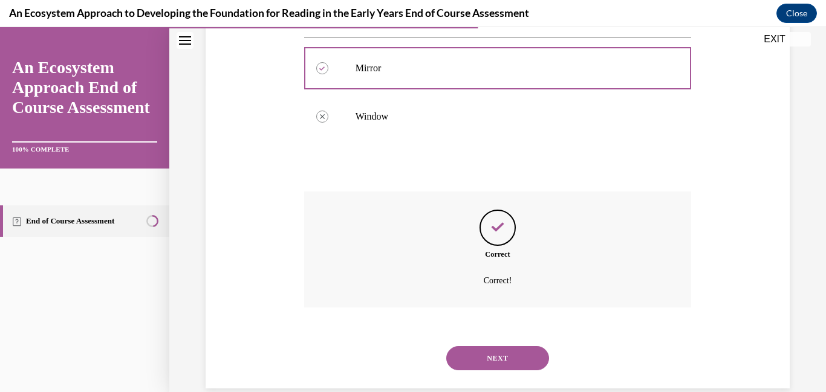
click at [477, 346] on button "NEXT" at bounding box center [497, 358] width 103 height 24
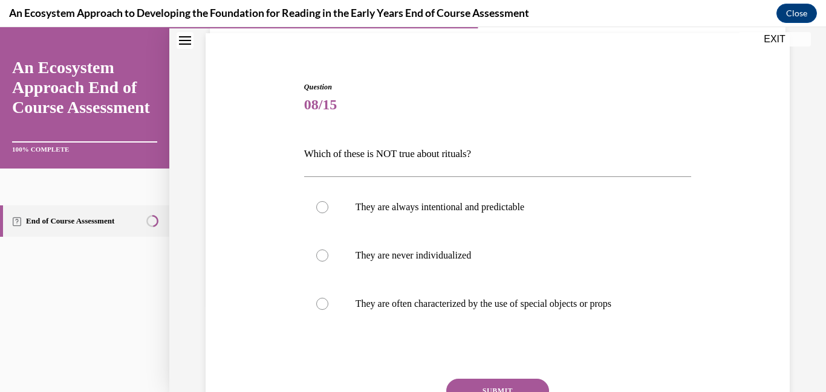
scroll to position [88, 0]
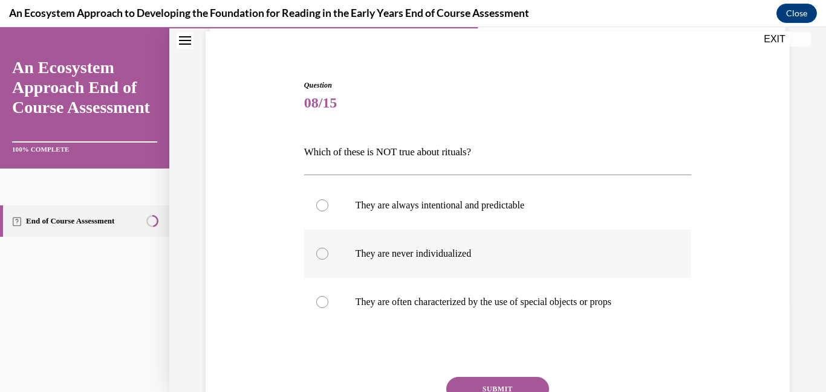
click at [443, 261] on label "They are never individualized" at bounding box center [498, 254] width 388 height 48
click at [328, 260] on input "They are never individualized" at bounding box center [322, 254] width 12 height 12
radio input "true"
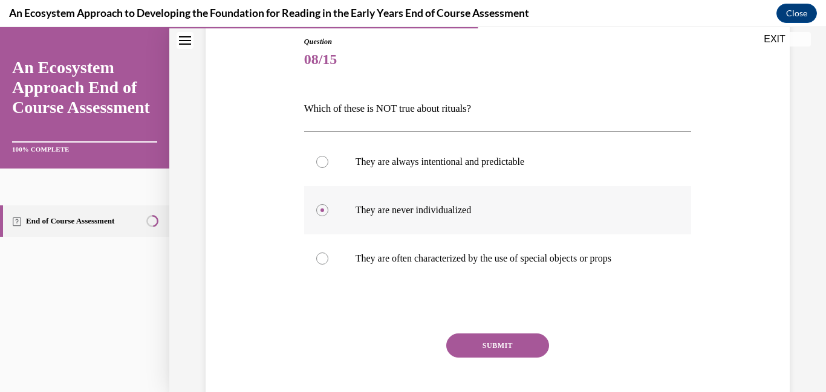
scroll to position [159, 0]
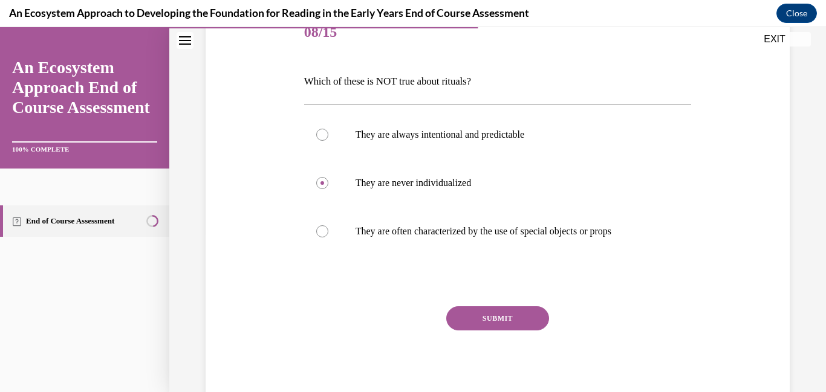
click at [468, 314] on button "SUBMIT" at bounding box center [497, 319] width 103 height 24
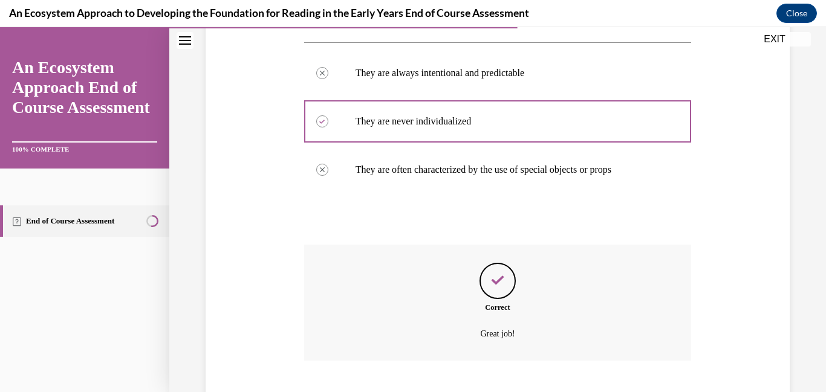
scroll to position [294, 0]
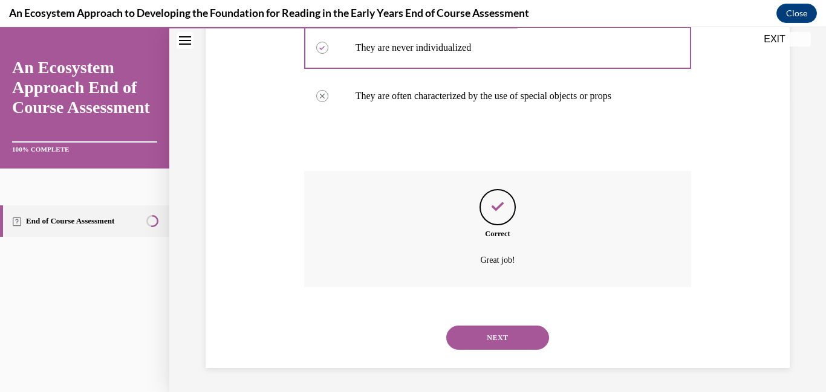
click at [473, 334] on button "NEXT" at bounding box center [497, 338] width 103 height 24
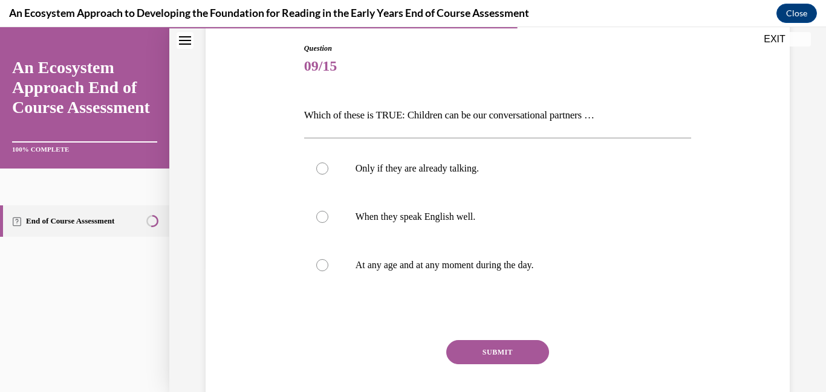
scroll to position [126, 0]
click at [446, 263] on p "At any age and at any moment during the day." at bounding box center [509, 265] width 306 height 12
click at [328, 263] on input "At any age and at any moment during the day." at bounding box center [322, 265] width 12 height 12
radio input "true"
click at [492, 354] on button "SUBMIT" at bounding box center [497, 352] width 103 height 24
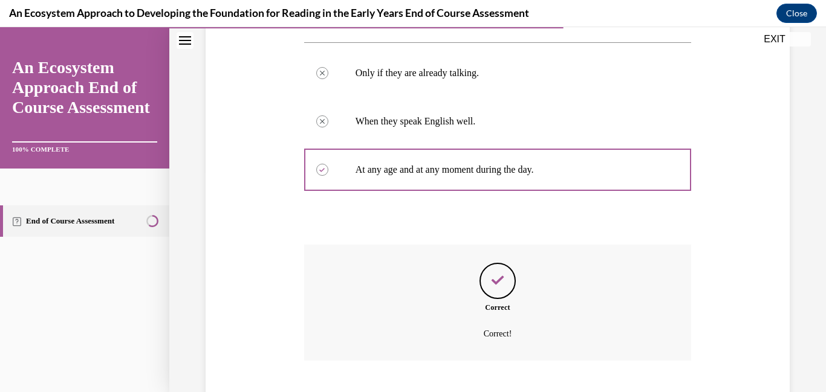
scroll to position [294, 0]
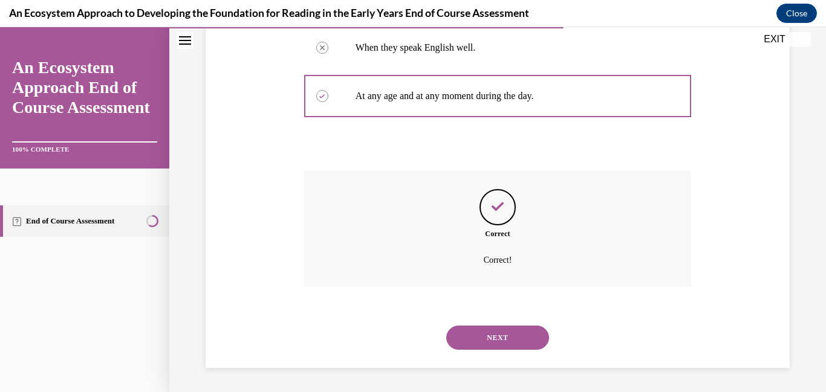
click at [492, 336] on button "NEXT" at bounding box center [497, 338] width 103 height 24
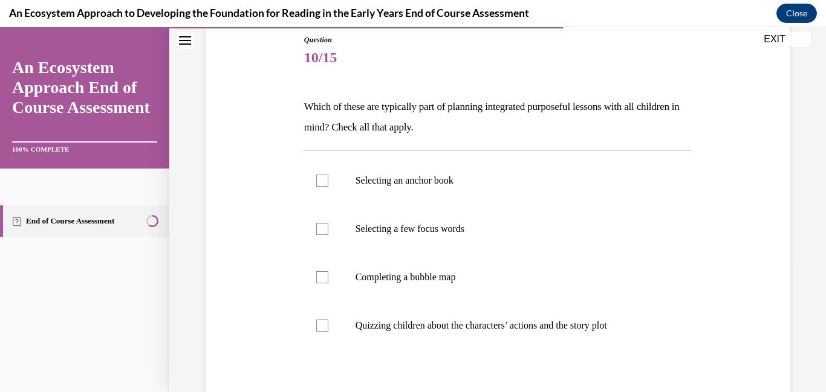
scroll to position [141, 0]
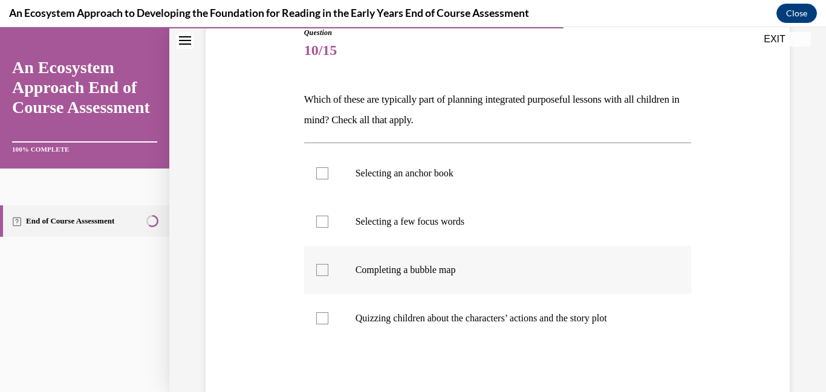
click at [439, 284] on label "Completing a bubble map" at bounding box center [498, 270] width 388 height 48
click at [328, 276] on input "Completing a bubble map" at bounding box center [322, 270] width 12 height 12
checkbox input "true"
click at [419, 232] on label "Selecting a few focus words" at bounding box center [498, 222] width 388 height 48
click at [328, 228] on input "Selecting a few focus words" at bounding box center [322, 222] width 12 height 12
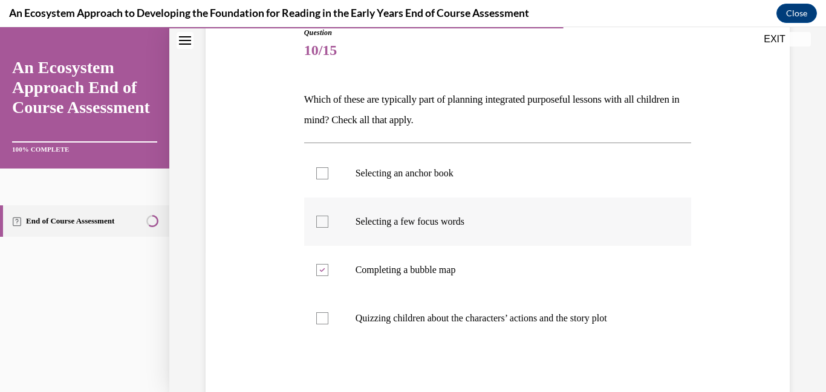
checkbox input "true"
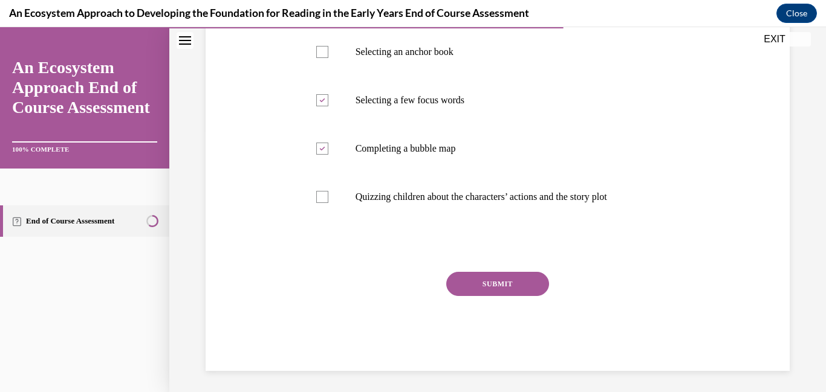
scroll to position [265, 0]
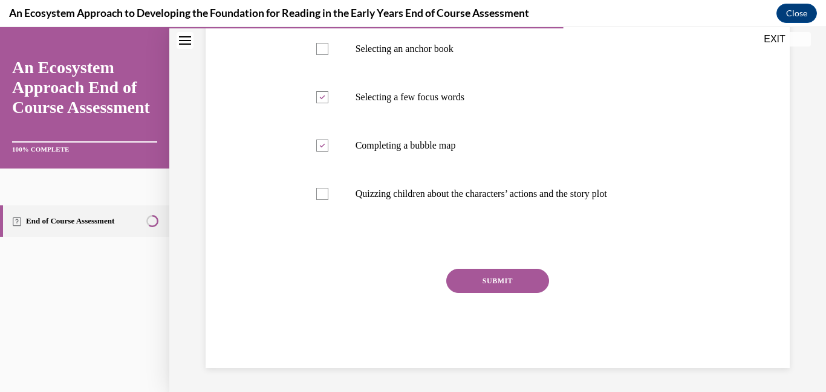
click at [469, 286] on button "SUBMIT" at bounding box center [497, 281] width 103 height 24
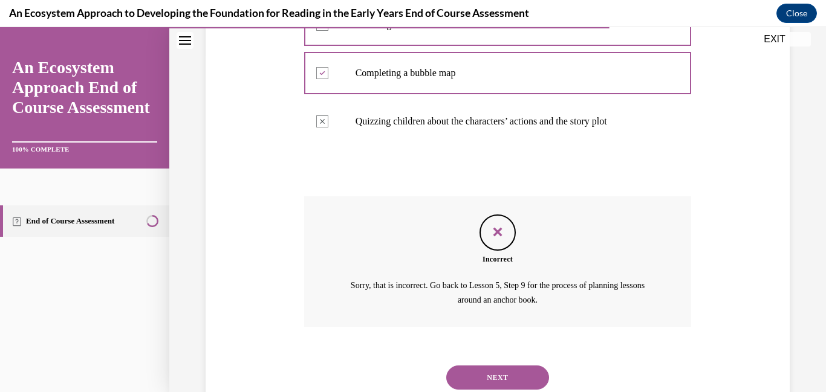
scroll to position [378, 0]
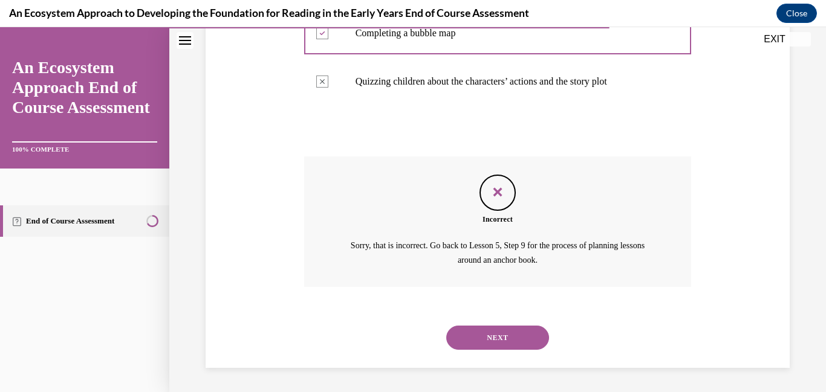
click at [484, 336] on button "NEXT" at bounding box center [497, 338] width 103 height 24
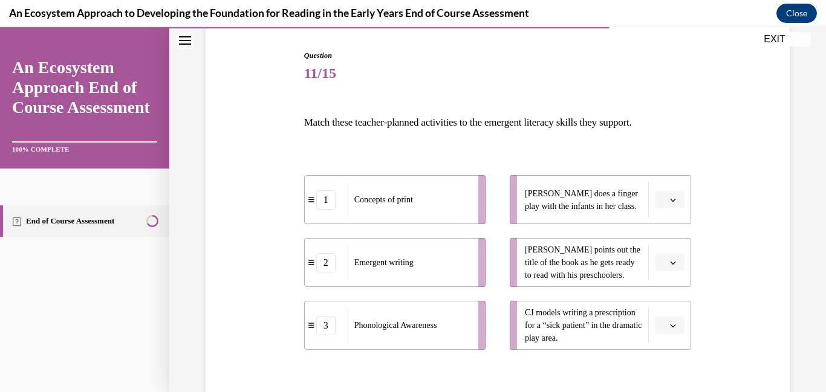
scroll to position [146, 0]
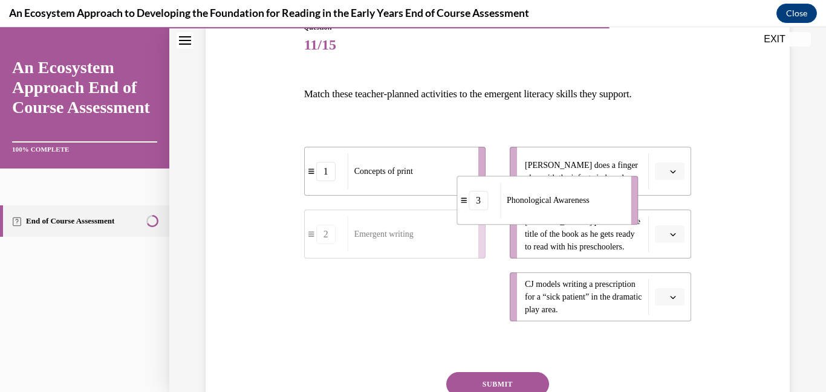
drag, startPoint x: 469, startPoint y: 316, endPoint x: 701, endPoint y: 146, distance: 287.2
click at [701, 146] on div "Question 11/15 Match these teacher-planned activities to the emergent literacy …" at bounding box center [498, 228] width 590 height 486
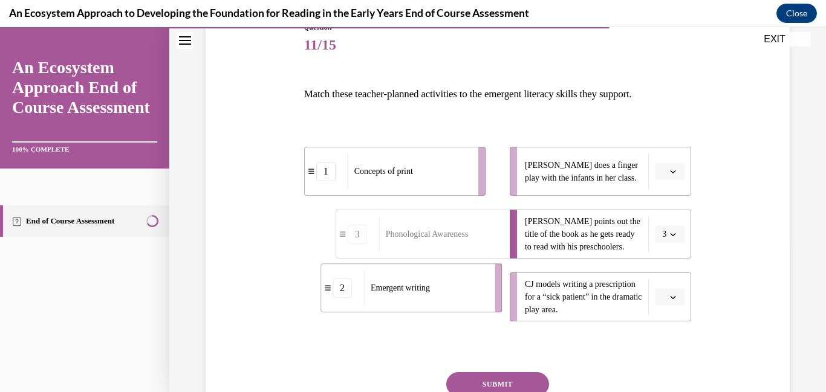
drag, startPoint x: 437, startPoint y: 289, endPoint x: 469, endPoint y: 258, distance: 44.5
click at [469, 258] on ul "1 Concepts of print 3 Phonological Awareness 2 Emergent writing" at bounding box center [400, 234] width 193 height 175
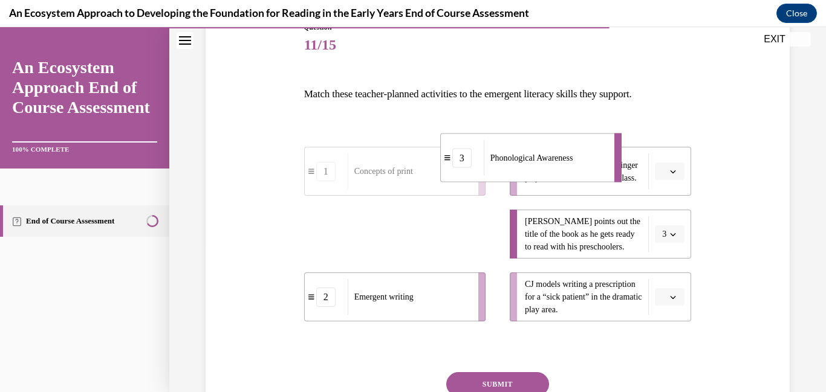
drag, startPoint x: 462, startPoint y: 241, endPoint x: 592, endPoint y: 146, distance: 161.0
click at [592, 146] on div "Phonological Awareness" at bounding box center [545, 158] width 123 height 36
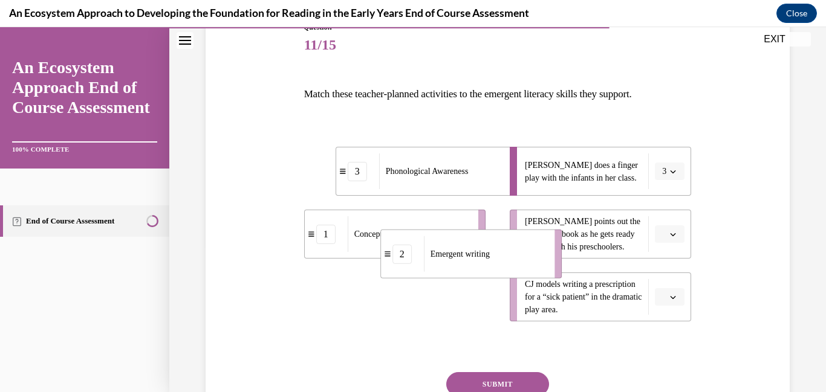
drag, startPoint x: 460, startPoint y: 282, endPoint x: 570, endPoint y: 212, distance: 131.0
click at [570, 212] on div "3 Phonological Awareness 1 Concepts of print 2 Emergent writing Lulu does a fin…" at bounding box center [498, 222] width 388 height 199
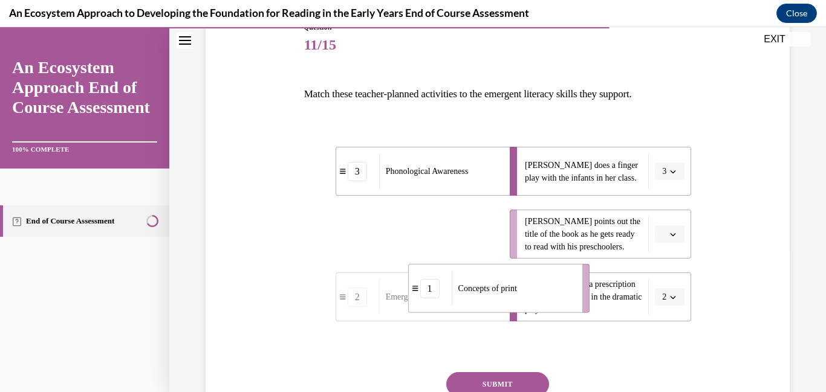
drag, startPoint x: 466, startPoint y: 240, endPoint x: 578, endPoint y: 295, distance: 124.7
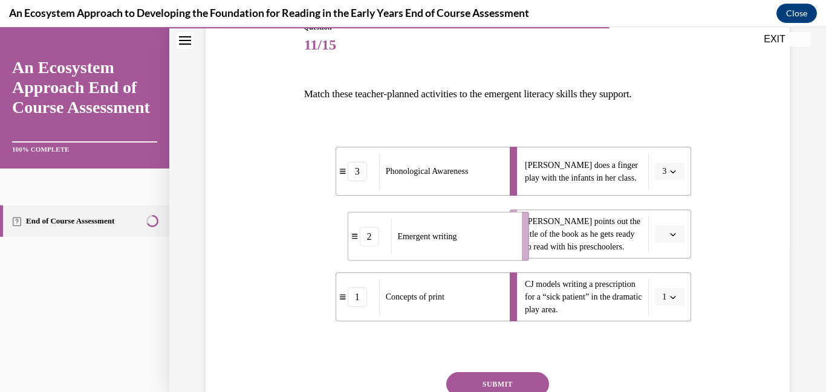
drag, startPoint x: 482, startPoint y: 254, endPoint x: 545, endPoint y: 255, distance: 63.5
click at [545, 255] on div "3 Phonological Awareness 2 Emergent writing 1 Concepts of print Lulu does a fin…" at bounding box center [498, 222] width 388 height 199
click at [481, 376] on button "SUBMIT" at bounding box center [497, 384] width 103 height 24
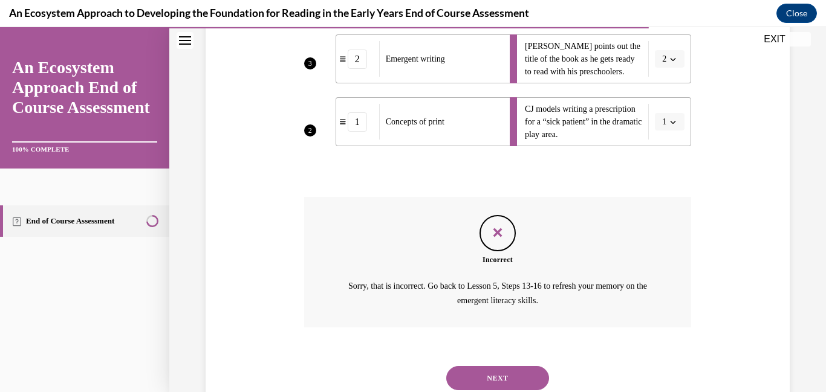
scroll to position [325, 0]
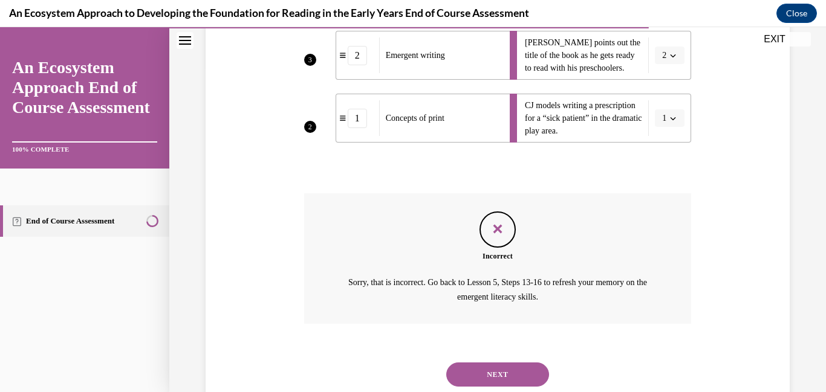
click at [481, 376] on button "NEXT" at bounding box center [497, 375] width 103 height 24
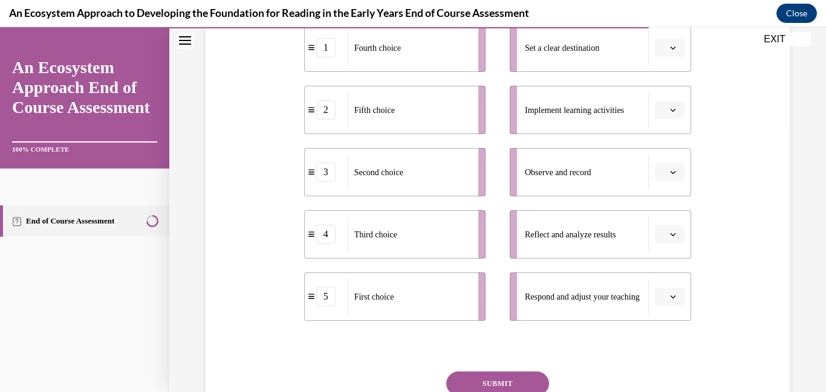
scroll to position [272, 0]
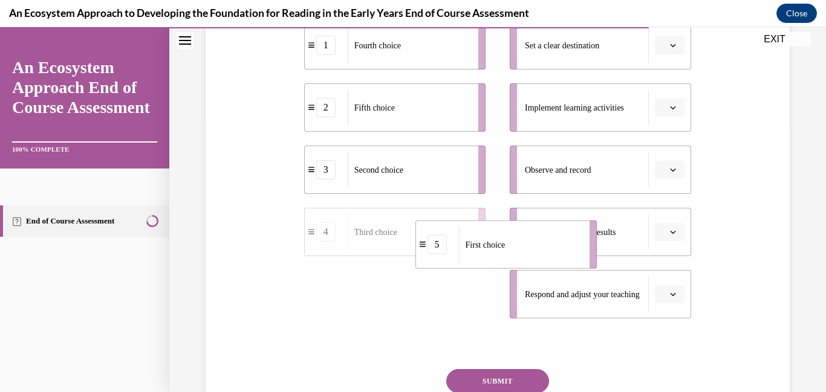
drag, startPoint x: 400, startPoint y: 290, endPoint x: 536, endPoint y: 214, distance: 155.1
click at [536, 214] on div "1 Fourth choice 2 Fifth choice 3 Second choice 4 Third choice 5 First choice Se…" at bounding box center [498, 158] width 388 height 322
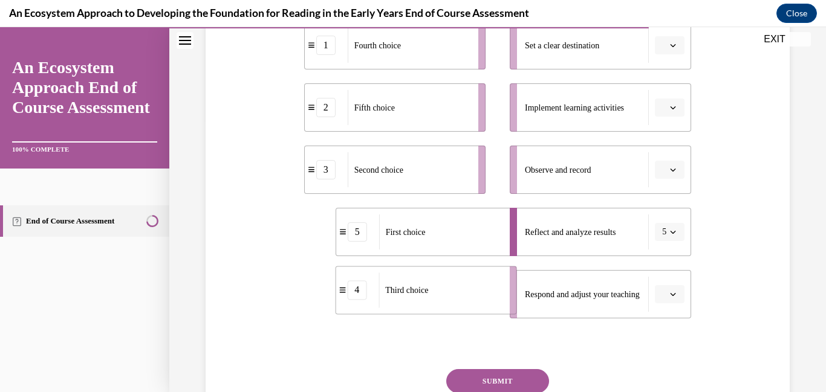
drag, startPoint x: 449, startPoint y: 294, endPoint x: 490, endPoint y: 289, distance: 40.9
click at [490, 289] on div "Third choice" at bounding box center [440, 290] width 123 height 35
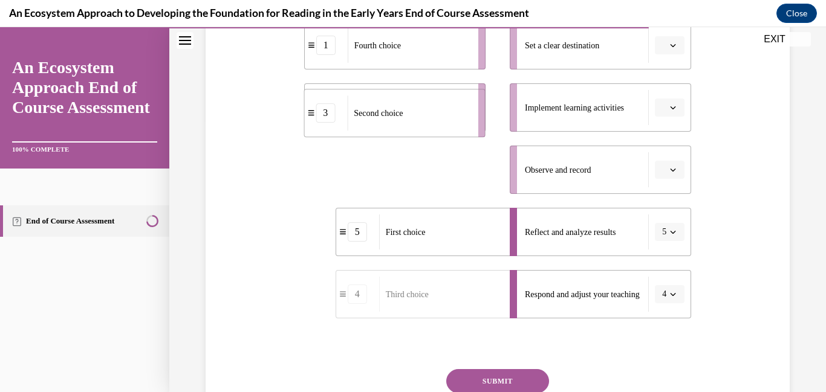
drag, startPoint x: 397, startPoint y: 179, endPoint x: 398, endPoint y: 117, distance: 61.7
click at [398, 117] on div "Second choice" at bounding box center [408, 113] width 123 height 35
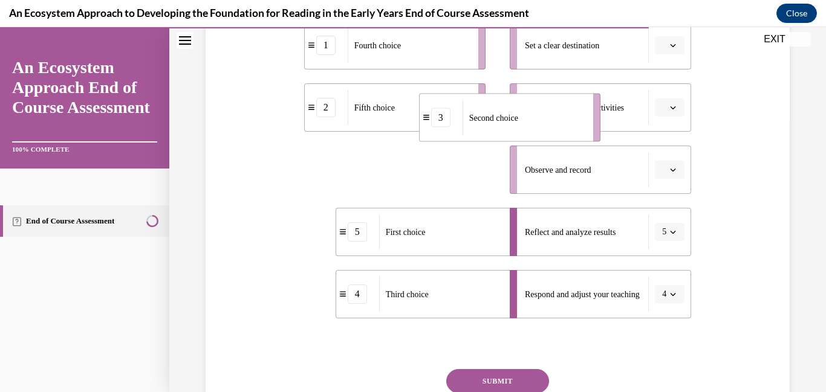
drag, startPoint x: 415, startPoint y: 168, endPoint x: 615, endPoint y: 77, distance: 220.0
click at [615, 77] on div "1 Fourth choice 2 Fifth choice 3 Second choice 5 First choice 4 Third choice Se…" at bounding box center [498, 158] width 388 height 322
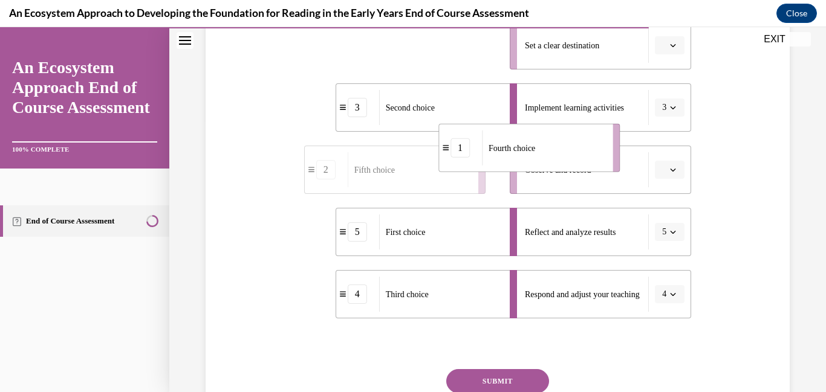
drag, startPoint x: 450, startPoint y: 51, endPoint x: 641, endPoint y: 200, distance: 241.7
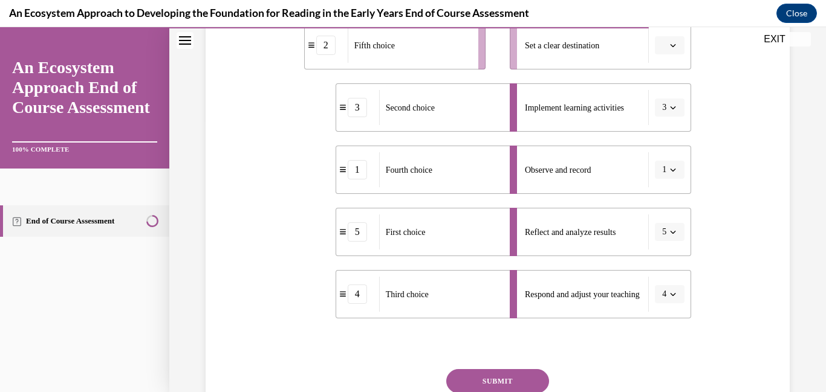
scroll to position [259, 0]
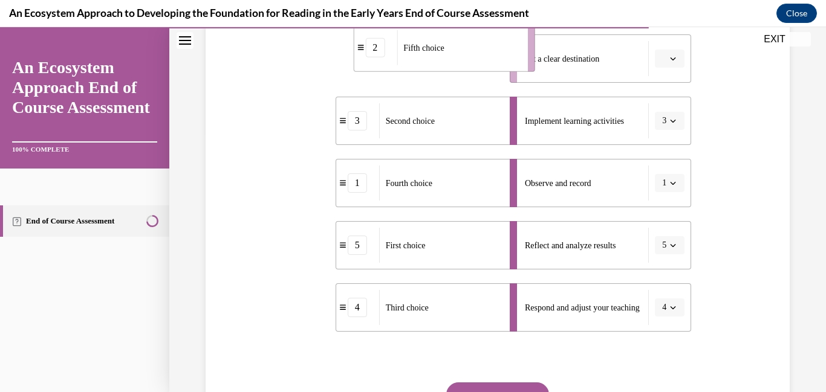
drag, startPoint x: 444, startPoint y: 63, endPoint x: 542, endPoint y: 67, distance: 97.4
click at [542, 67] on div "2 Fifth choice 3 Second choice 1 Fourth choice 5 First choice 4 Third choice Se…" at bounding box center [498, 171] width 388 height 322
click at [506, 388] on button "SUBMIT" at bounding box center [497, 395] width 103 height 24
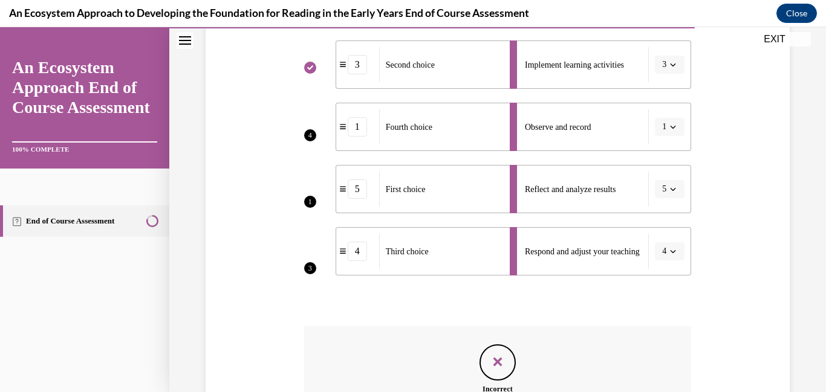
scroll to position [328, 0]
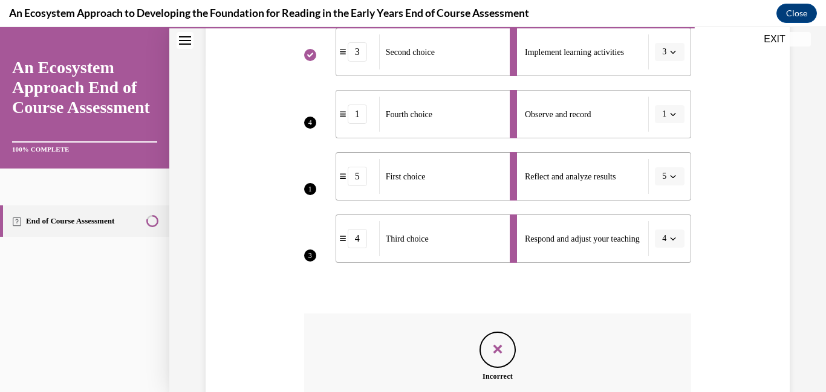
click at [293, 181] on div "Question 12/15 Put the steps of the progress monitoring process in the right or…" at bounding box center [498, 157] width 590 height 707
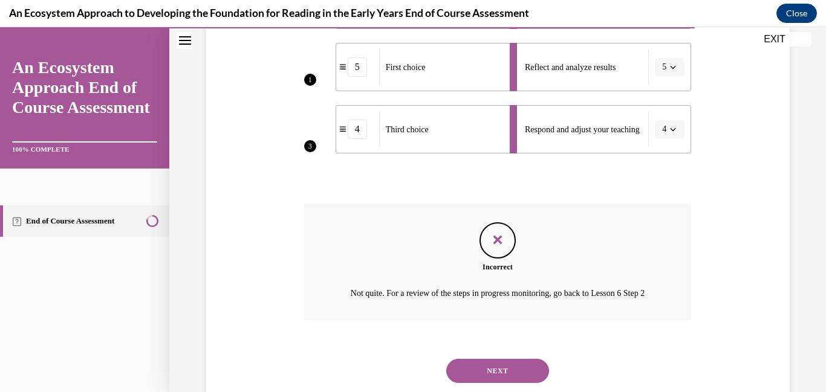
scroll to position [485, 0]
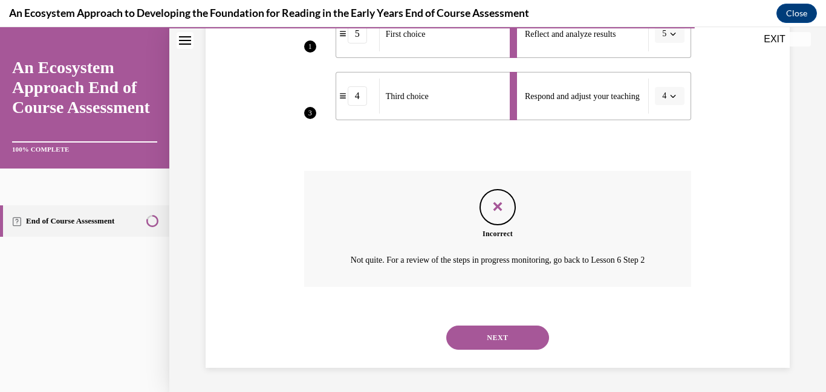
click at [472, 332] on button "NEXT" at bounding box center [497, 338] width 103 height 24
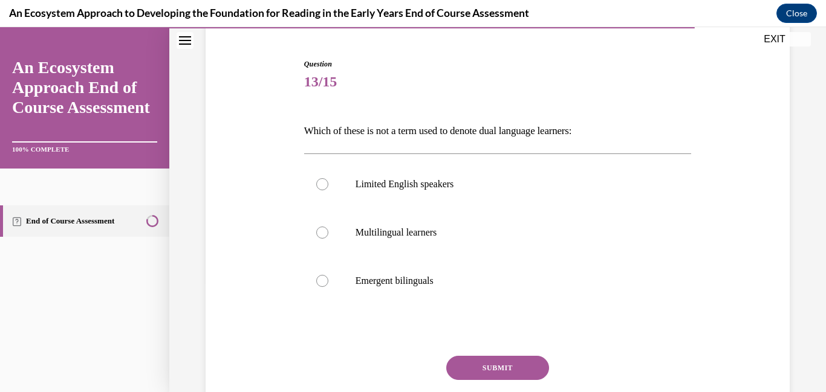
scroll to position [111, 0]
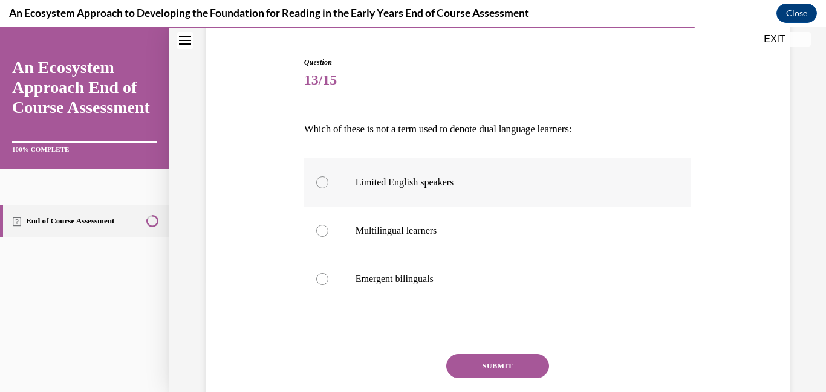
click at [401, 203] on label "Limited English speakers" at bounding box center [498, 182] width 388 height 48
click at [328, 189] on input "Limited English speakers" at bounding box center [322, 183] width 12 height 12
radio input "true"
click at [478, 363] on button "SUBMIT" at bounding box center [497, 366] width 103 height 24
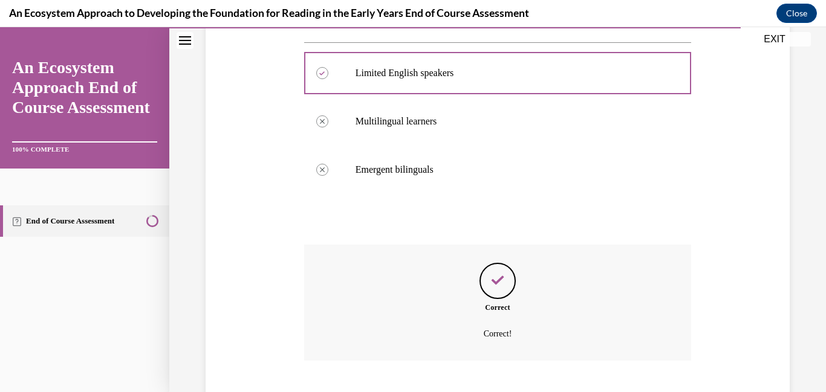
scroll to position [294, 0]
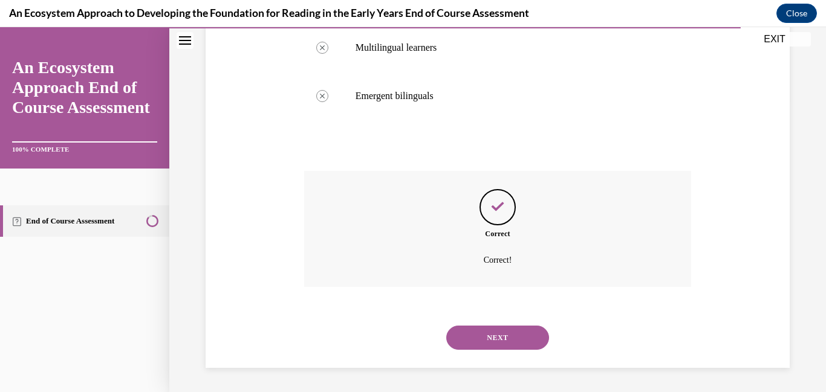
click at [474, 335] on button "NEXT" at bounding box center [497, 338] width 103 height 24
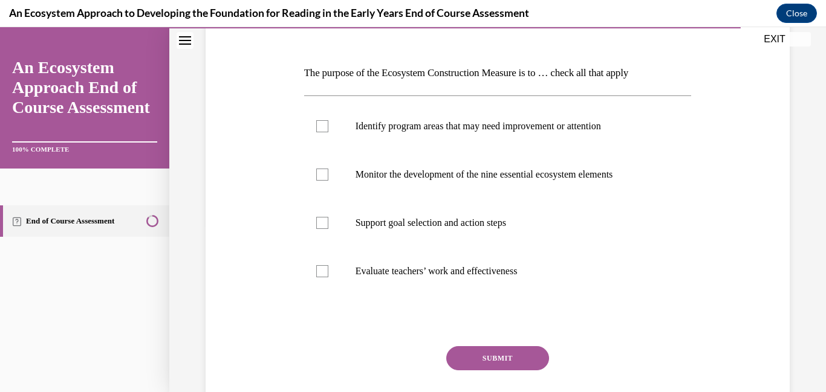
scroll to position [175, 0]
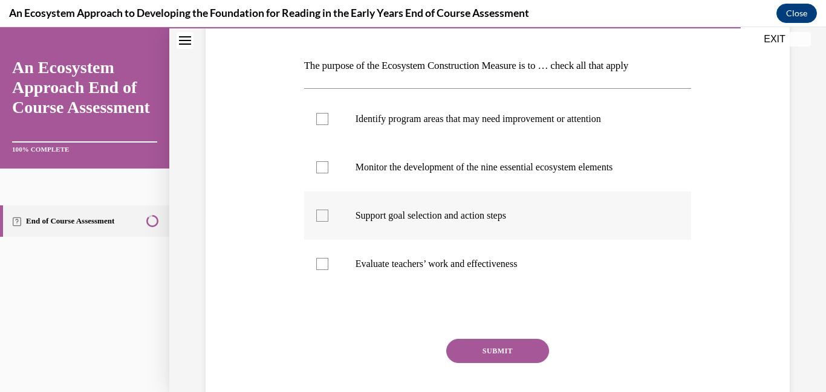
click at [417, 220] on p "Support goal selection and action steps" at bounding box center [509, 216] width 306 height 12
click at [328, 220] on input "Support goal selection and action steps" at bounding box center [322, 216] width 12 height 12
checkbox input "true"
click at [424, 160] on label "Monitor the development of the nine essential ecosystem elements" at bounding box center [498, 167] width 388 height 48
click at [328, 161] on input "Monitor the development of the nine essential ecosystem elements" at bounding box center [322, 167] width 12 height 12
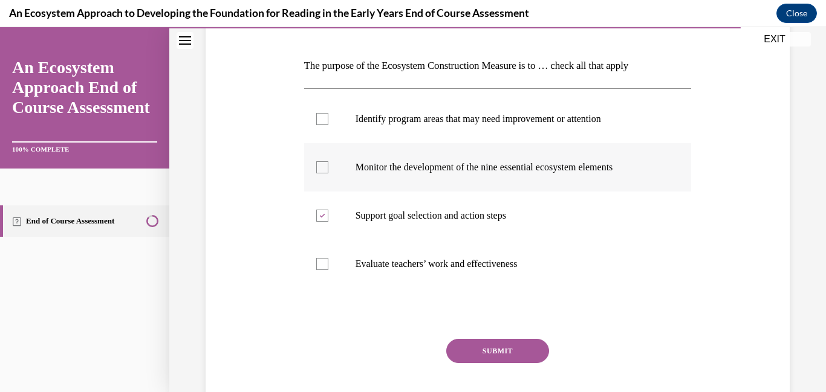
checkbox input "true"
click at [408, 131] on label "Identify program areas that may need improvement or attention" at bounding box center [498, 119] width 388 height 48
click at [328, 125] on input "Identify program areas that may need improvement or attention" at bounding box center [322, 119] width 12 height 12
click at [408, 131] on label "Identify program areas that may need improvement or attention" at bounding box center [498, 119] width 388 height 48
click at [328, 125] on input "Identify program areas that may need improvement or attention" at bounding box center [322, 119] width 12 height 12
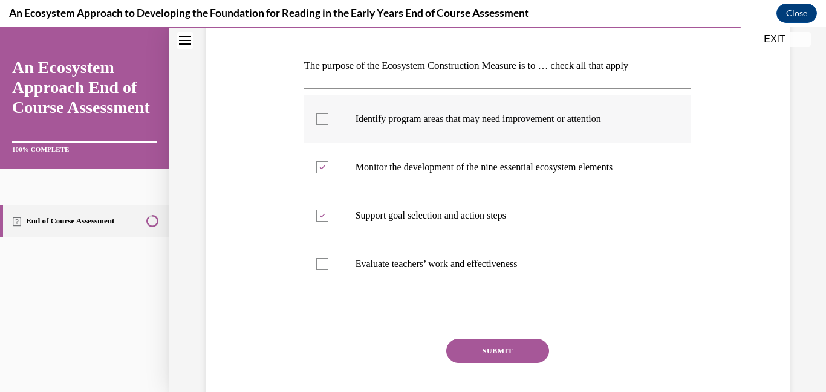
click at [408, 131] on label "Identify program areas that may need improvement or attention" at bounding box center [498, 119] width 388 height 48
click at [328, 125] on input "Identify program areas that may need improvement or attention" at bounding box center [322, 119] width 12 height 12
click at [408, 131] on label "Identify program areas that may need improvement or attention" at bounding box center [498, 119] width 388 height 48
click at [328, 125] on input "Identify program areas that may need improvement or attention" at bounding box center [322, 119] width 12 height 12
checkbox input "false"
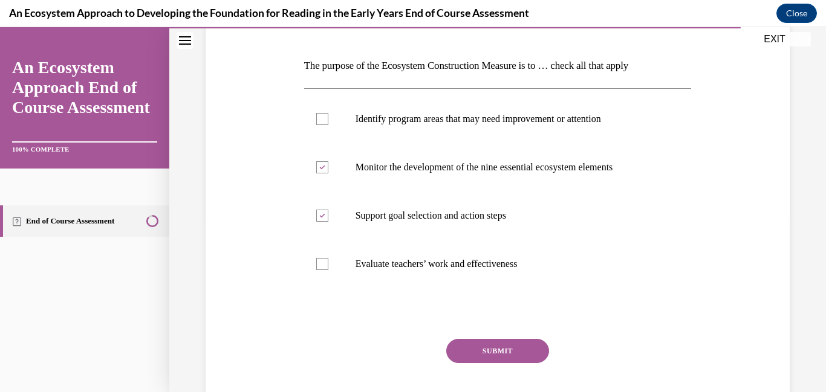
click at [473, 348] on button "SUBMIT" at bounding box center [497, 351] width 103 height 24
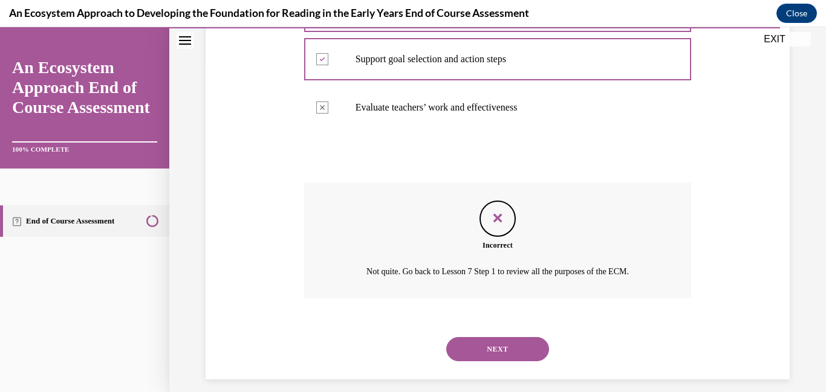
scroll to position [343, 0]
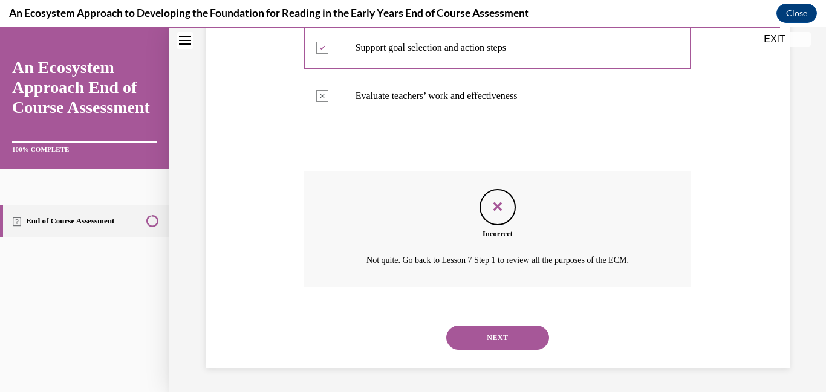
click at [473, 348] on button "NEXT" at bounding box center [497, 338] width 103 height 24
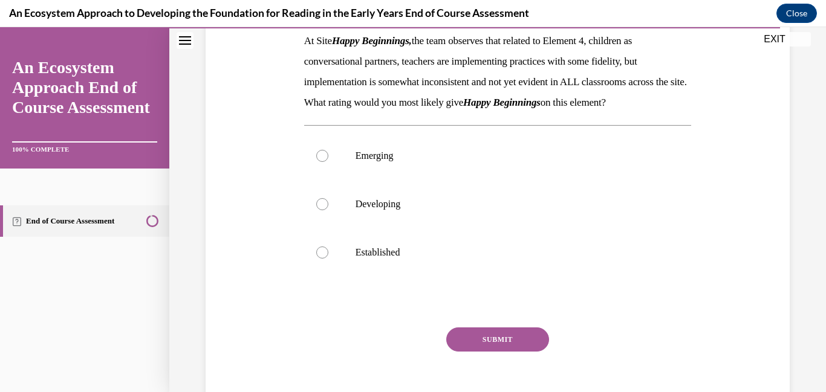
scroll to position [213, 0]
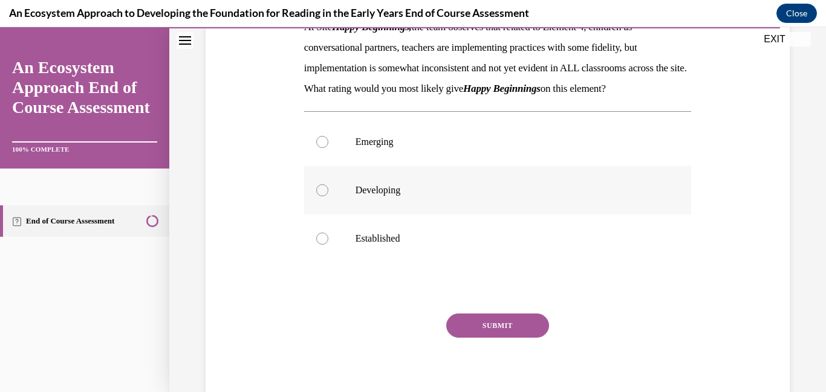
click at [365, 215] on label "Developing" at bounding box center [498, 190] width 388 height 48
click at [328, 197] on input "Developing" at bounding box center [322, 190] width 12 height 12
radio input "true"
click at [504, 338] on button "SUBMIT" at bounding box center [497, 326] width 103 height 24
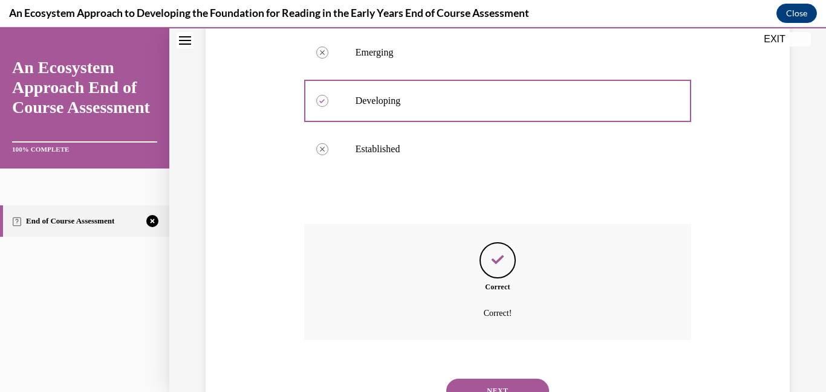
scroll to position [377, 0]
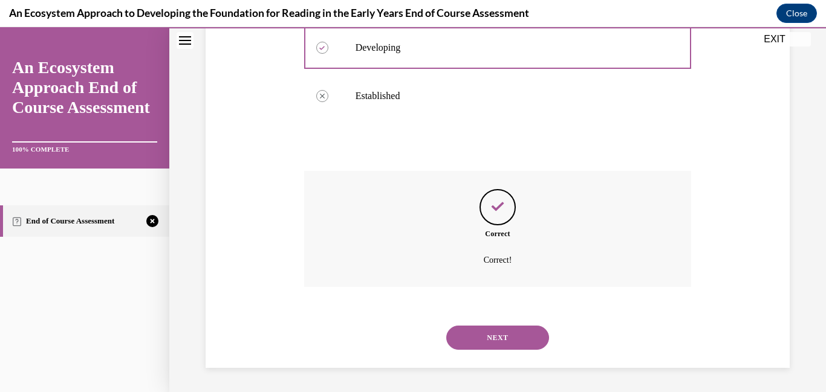
click at [504, 348] on button "NEXT" at bounding box center [497, 338] width 103 height 24
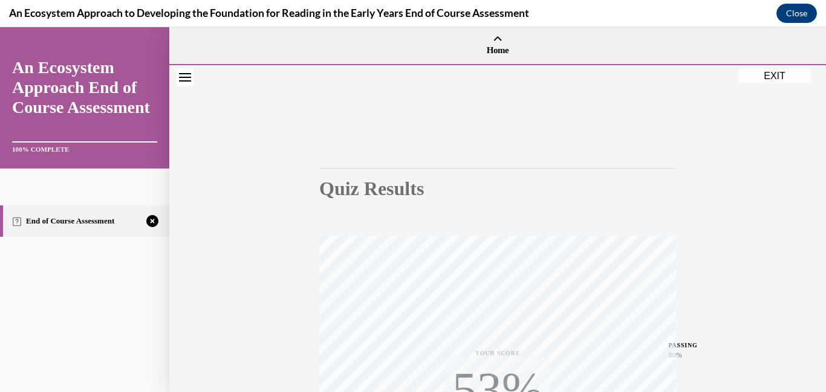
scroll to position [255, 0]
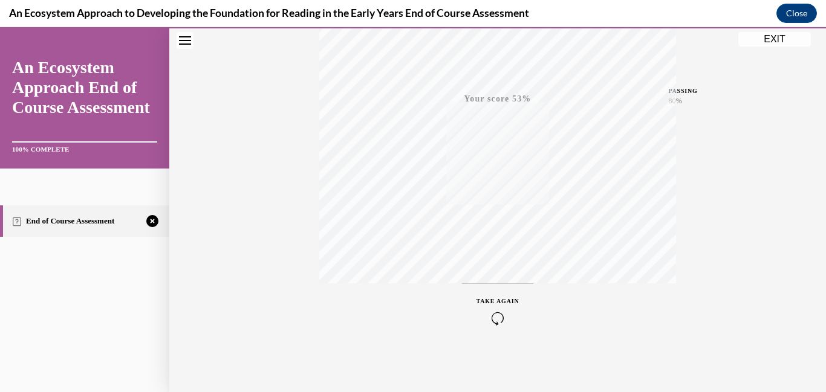
click at [495, 320] on icon "button" at bounding box center [497, 318] width 43 height 13
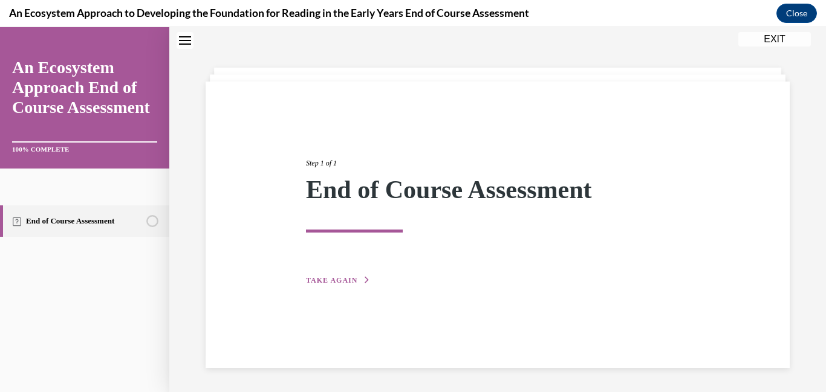
scroll to position [38, 0]
click at [359, 281] on button "TAKE AGAIN" at bounding box center [338, 280] width 65 height 11
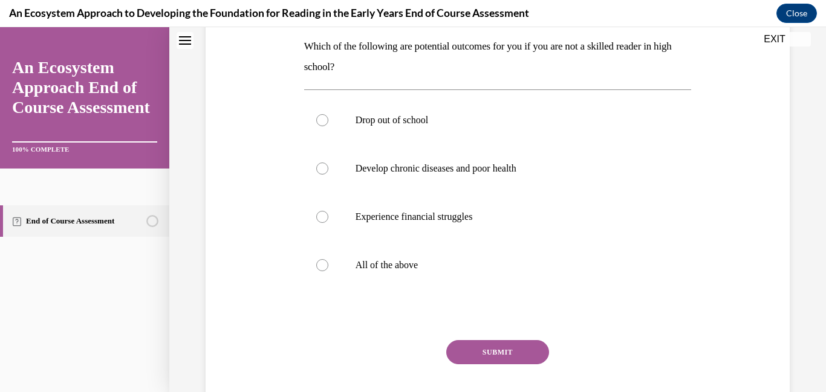
scroll to position [265, 0]
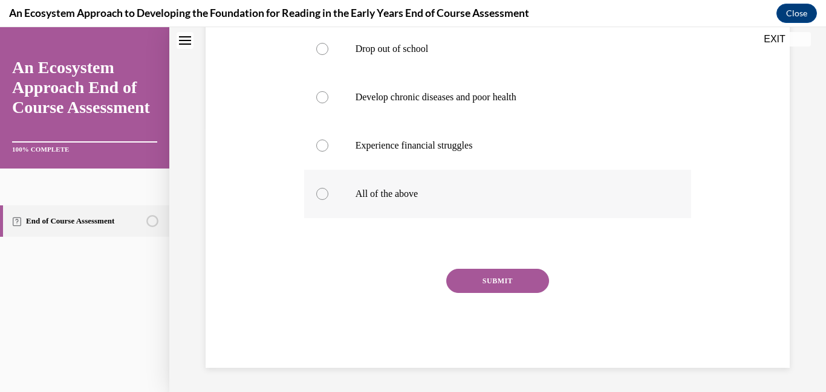
click at [356, 196] on p "All of the above" at bounding box center [509, 194] width 306 height 12
click at [328, 196] on input "All of the above" at bounding box center [322, 194] width 12 height 12
radio input "true"
click at [493, 270] on button "SUBMIT" at bounding box center [497, 281] width 103 height 24
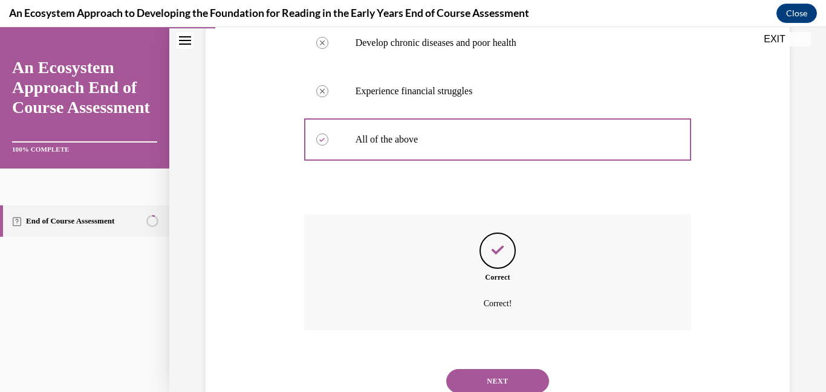
scroll to position [363, 0]
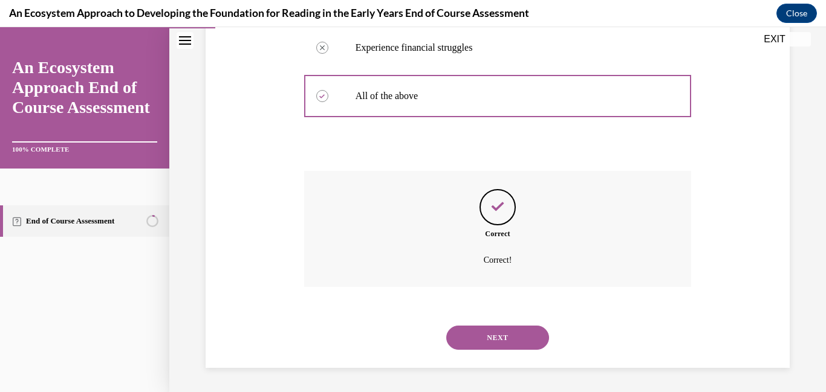
click at [493, 338] on button "NEXT" at bounding box center [497, 338] width 103 height 24
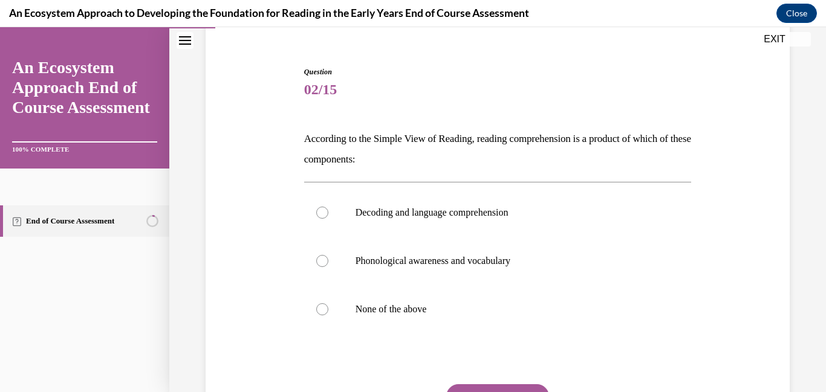
scroll to position [111, 0]
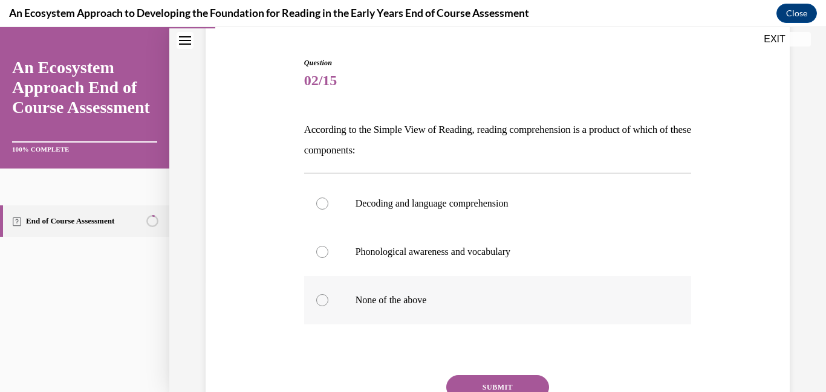
click at [427, 304] on p "None of the above" at bounding box center [509, 300] width 306 height 12
click at [328, 304] on input "None of the above" at bounding box center [322, 300] width 12 height 12
radio input "true"
click at [393, 209] on p "Decoding and language comprehension" at bounding box center [509, 204] width 306 height 12
click at [328, 209] on input "Decoding and language comprehension" at bounding box center [322, 204] width 12 height 12
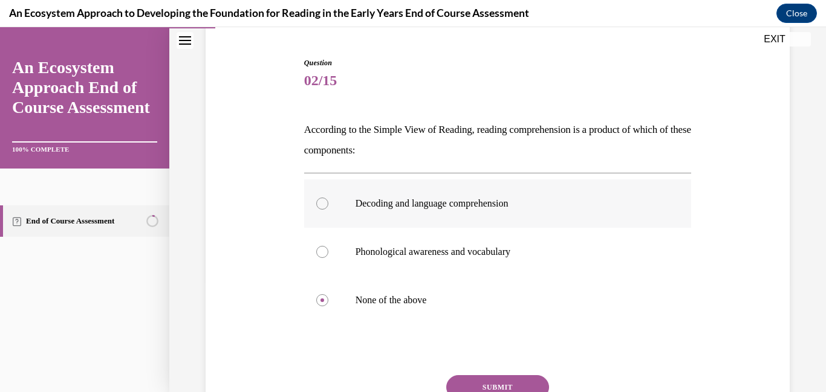
radio input "true"
click at [464, 379] on button "SUBMIT" at bounding box center [497, 388] width 103 height 24
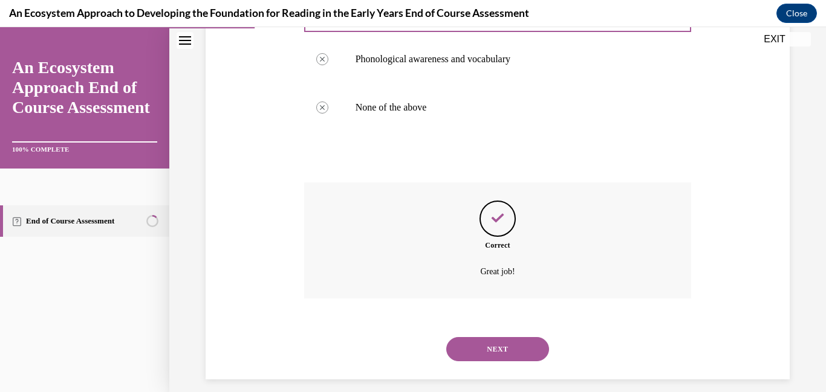
scroll to position [315, 0]
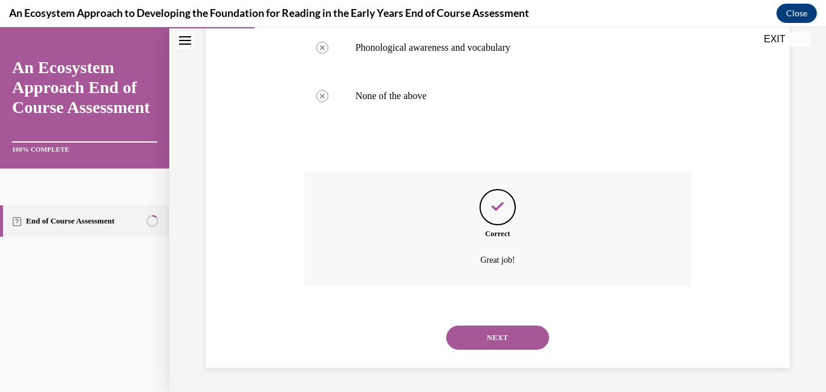
click at [471, 346] on button "NEXT" at bounding box center [497, 338] width 103 height 24
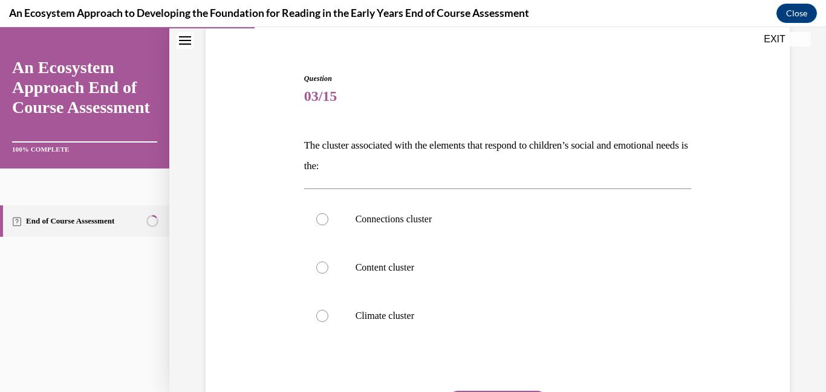
scroll to position [110, 0]
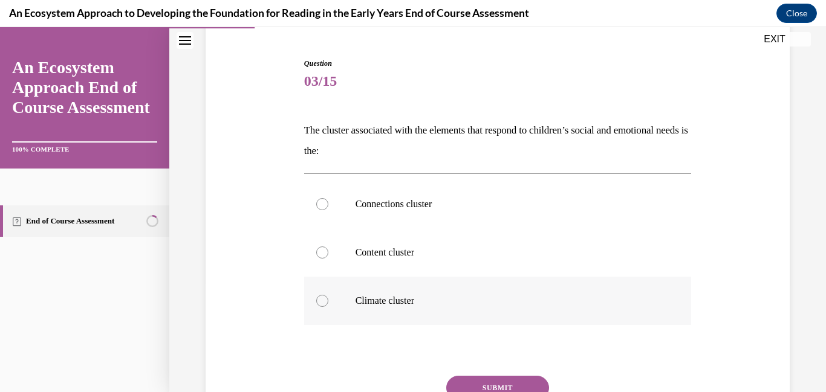
click at [383, 300] on p "Climate cluster" at bounding box center [509, 301] width 306 height 12
click at [328, 300] on input "Climate cluster" at bounding box center [322, 301] width 12 height 12
radio input "true"
click at [383, 300] on p "Climate cluster" at bounding box center [509, 301] width 306 height 12
click at [328, 300] on input "Climate cluster" at bounding box center [322, 301] width 12 height 12
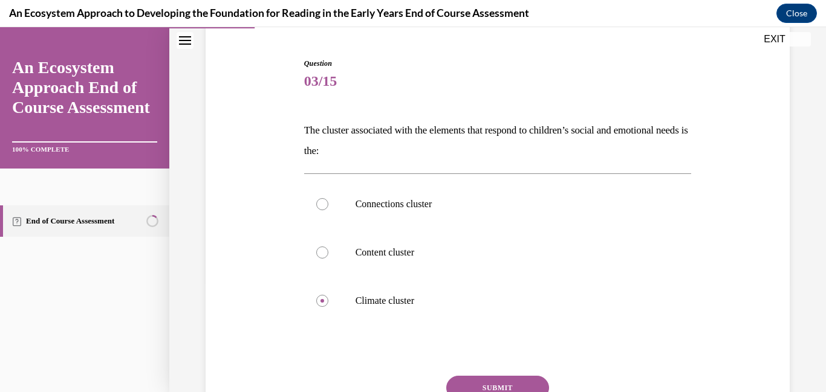
click at [467, 376] on button "SUBMIT" at bounding box center [497, 388] width 103 height 24
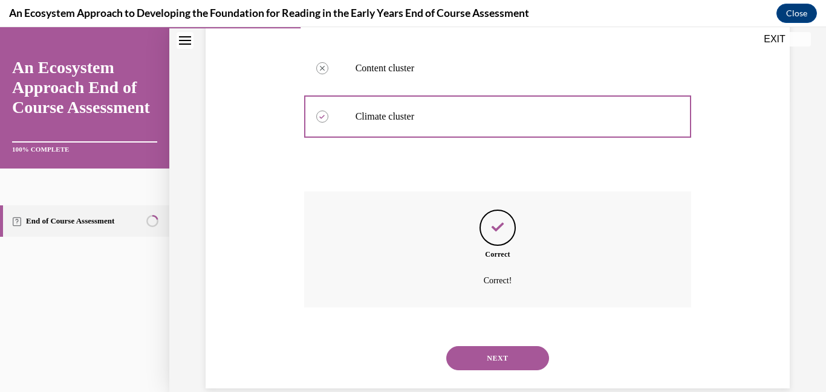
scroll to position [315, 0]
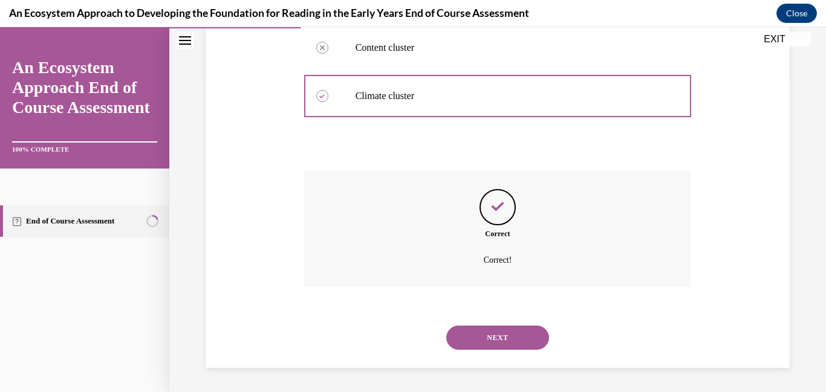
click at [478, 340] on button "NEXT" at bounding box center [497, 338] width 103 height 24
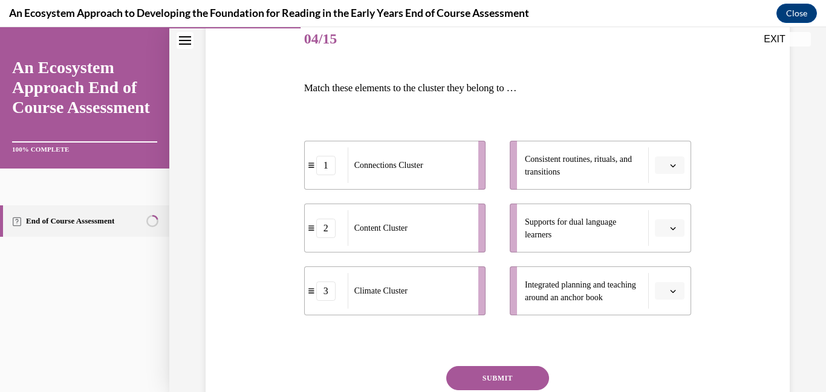
scroll to position [158, 0]
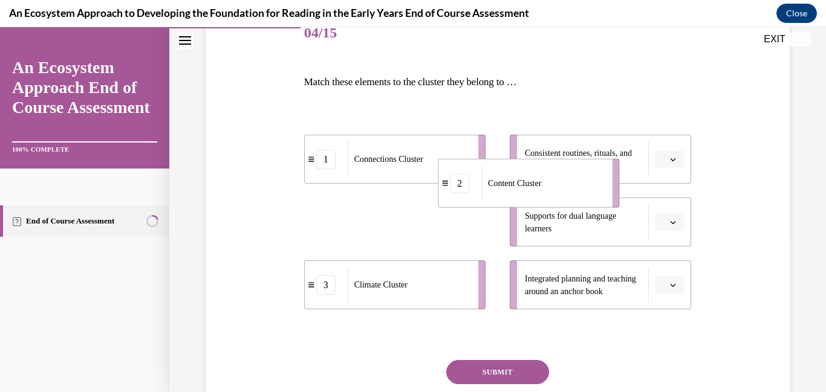
drag, startPoint x: 368, startPoint y: 230, endPoint x: 575, endPoint y: 167, distance: 216.2
click at [575, 167] on div "Content Cluster" at bounding box center [542, 184] width 123 height 36
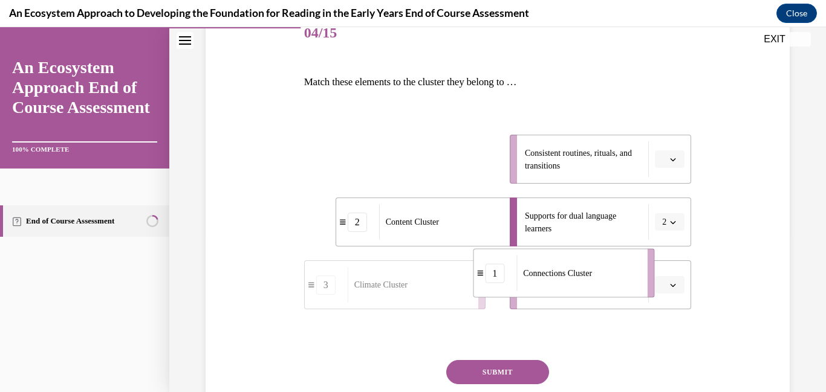
drag, startPoint x: 444, startPoint y: 167, endPoint x: 669, endPoint y: 342, distance: 284.5
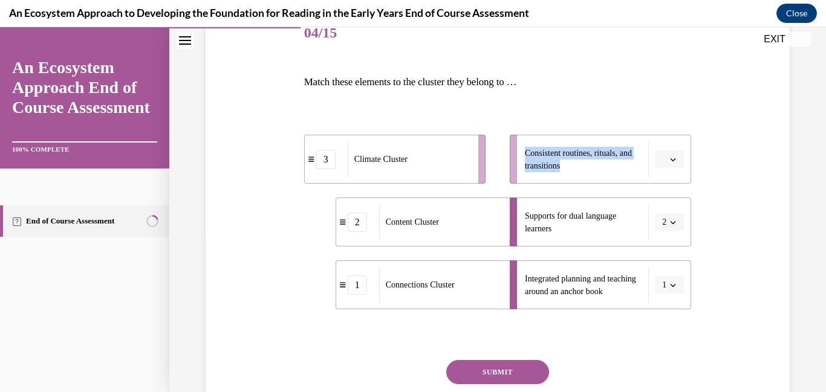
drag, startPoint x: 424, startPoint y: 186, endPoint x: 560, endPoint y: 181, distance: 136.1
click at [560, 181] on div "3 Climate Cluster 2 Content Cluster 1 Connections Cluster Consistent routines, …" at bounding box center [498, 210] width 388 height 199
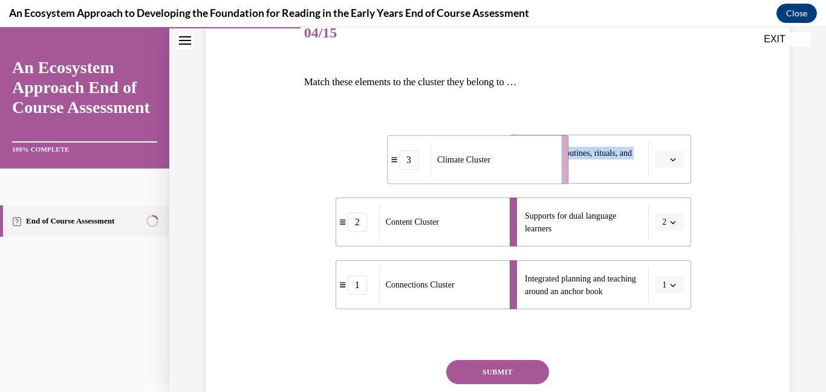
drag, startPoint x: 481, startPoint y: 138, endPoint x: 578, endPoint y: 138, distance: 96.8
click at [578, 138] on div "3 Climate Cluster 2 Content Cluster 1 Connections Cluster Consistent routines, …" at bounding box center [498, 210] width 388 height 199
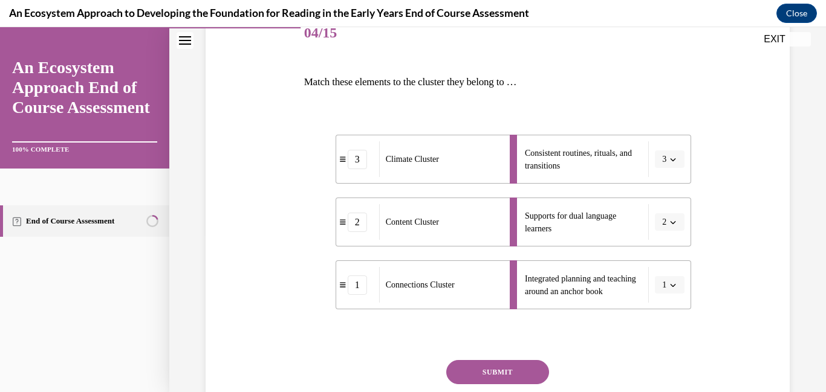
click at [485, 388] on div "SUBMIT" at bounding box center [498, 390] width 388 height 60
click at [486, 366] on button "SUBMIT" at bounding box center [497, 372] width 103 height 24
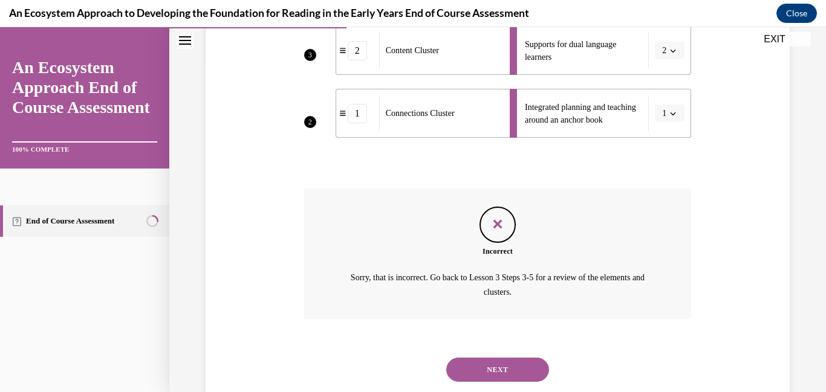
scroll to position [362, 0]
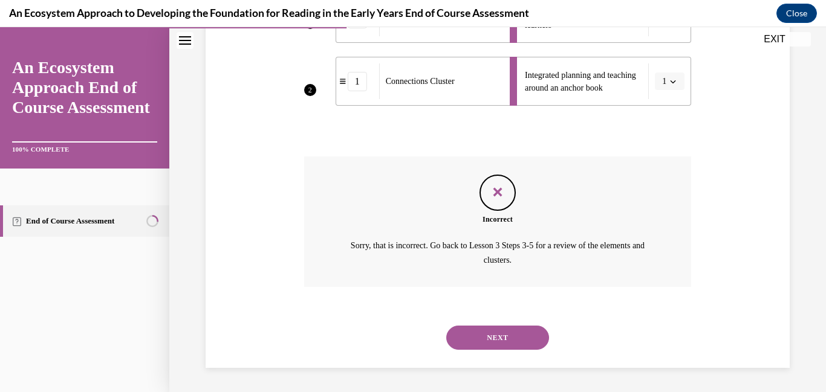
click at [494, 339] on button "NEXT" at bounding box center [497, 338] width 103 height 24
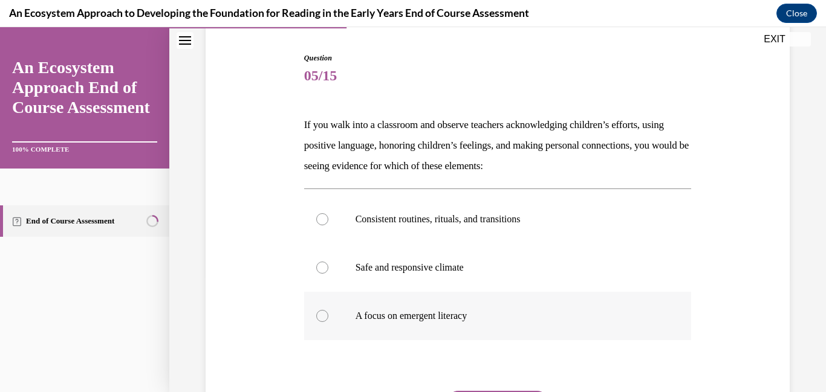
scroll to position [119, 0]
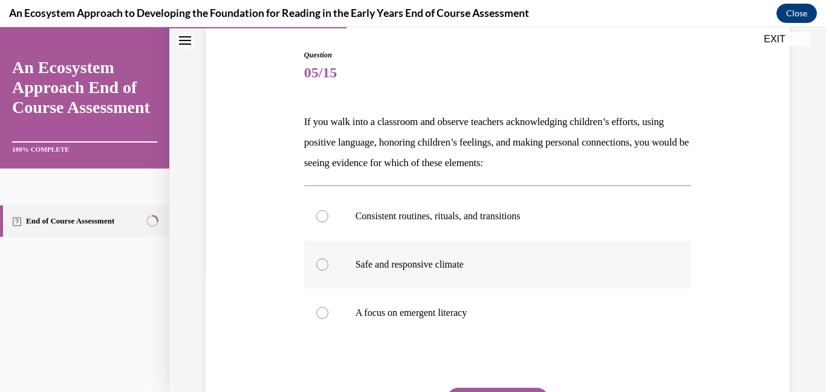
click at [427, 271] on label "Safe and responsive climate" at bounding box center [498, 265] width 388 height 48
click at [328, 271] on input "Safe and responsive climate" at bounding box center [322, 265] width 12 height 12
radio input "true"
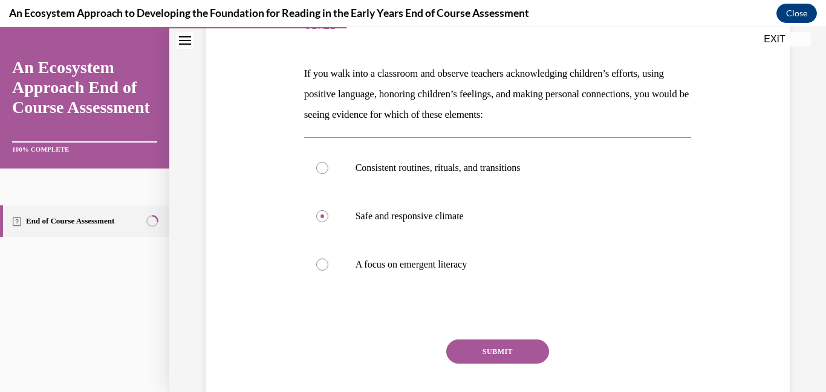
click at [489, 363] on button "SUBMIT" at bounding box center [497, 352] width 103 height 24
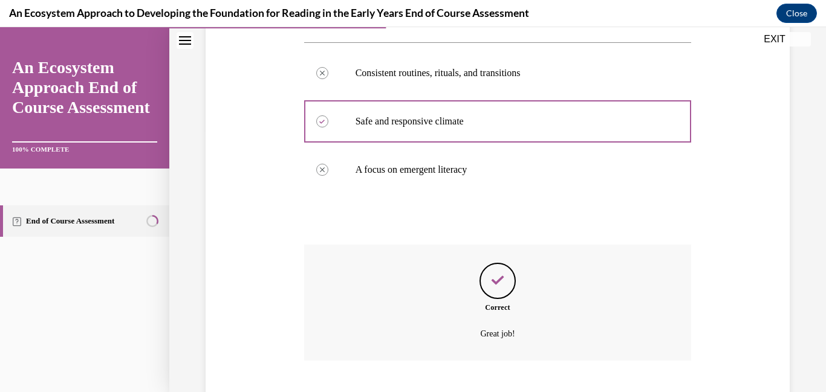
scroll to position [336, 0]
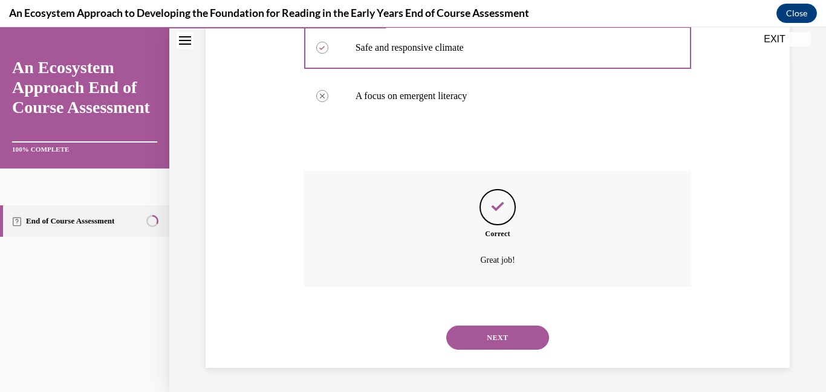
click at [493, 333] on button "NEXT" at bounding box center [497, 338] width 103 height 24
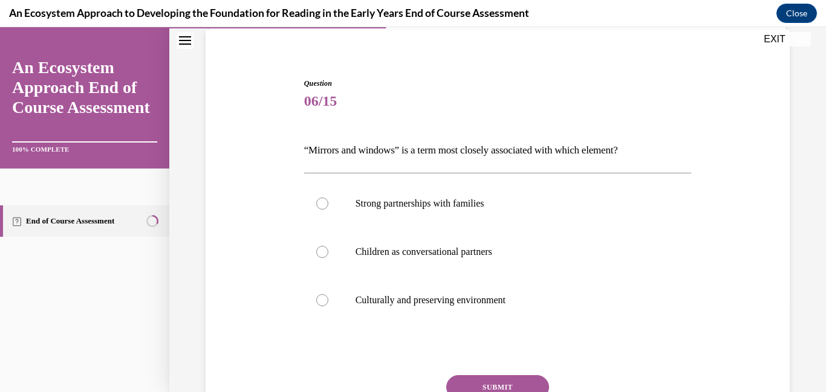
scroll to position [103, 0]
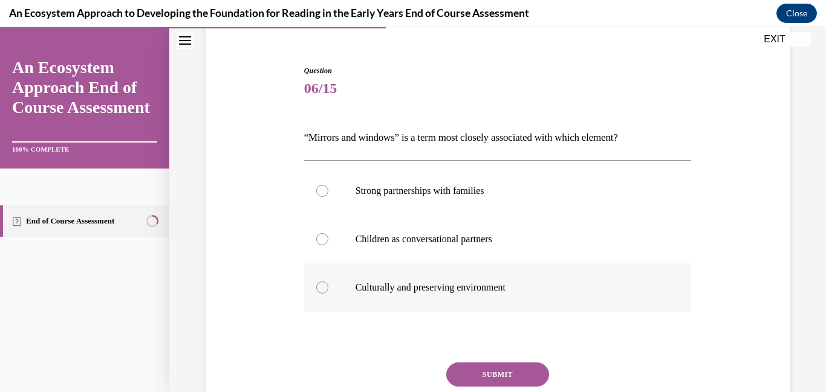
click at [437, 283] on p "Culturally and preserving environment" at bounding box center [509, 288] width 306 height 12
click at [328, 283] on input "Culturally and preserving environment" at bounding box center [322, 288] width 12 height 12
radio input "true"
click at [480, 368] on button "SUBMIT" at bounding box center [497, 375] width 103 height 24
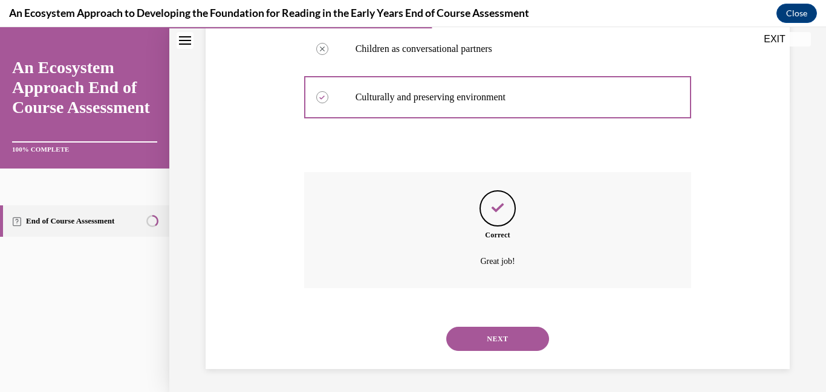
scroll to position [294, 0]
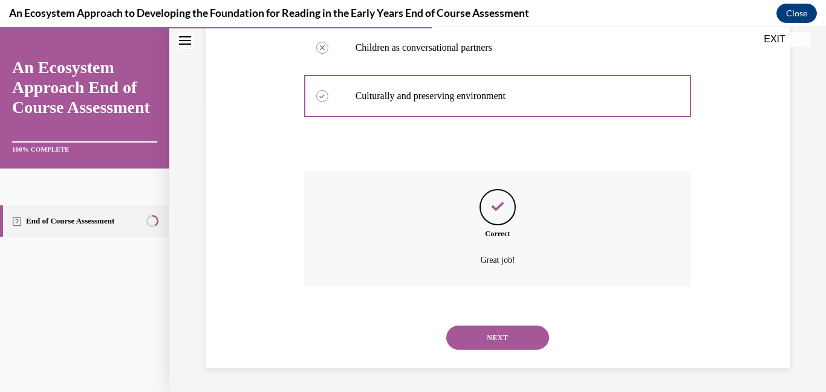
click at [489, 346] on button "NEXT" at bounding box center [497, 338] width 103 height 24
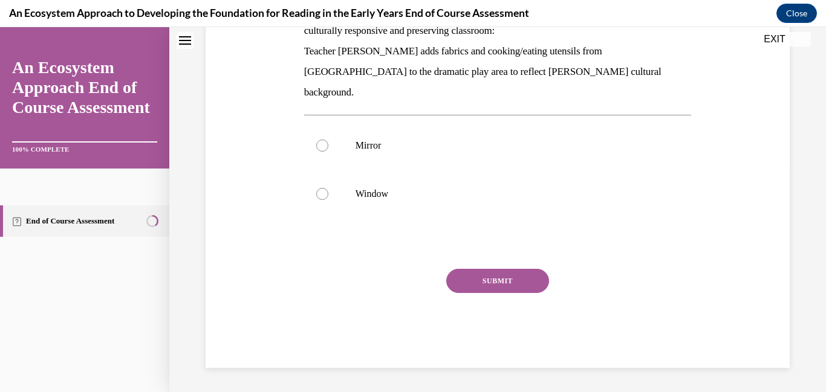
scroll to position [0, 0]
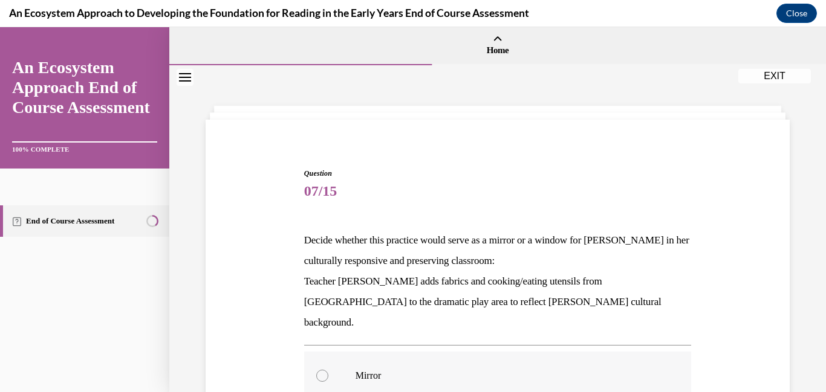
click at [489, 352] on label "Mirror" at bounding box center [498, 376] width 388 height 48
click at [328, 370] on input "Mirror" at bounding box center [322, 376] width 12 height 12
radio input "true"
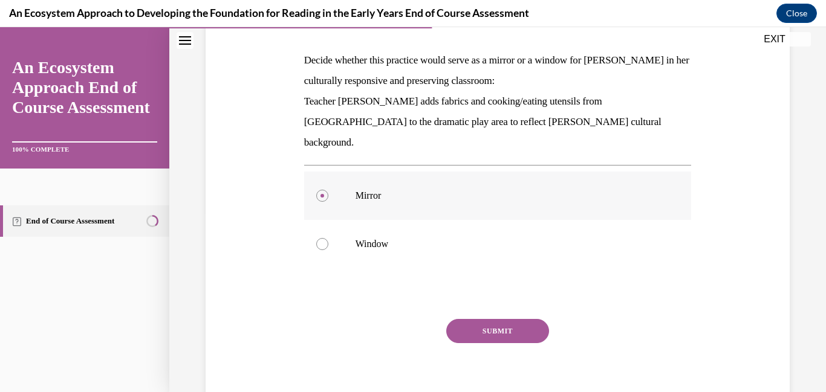
scroll to position [208, 0]
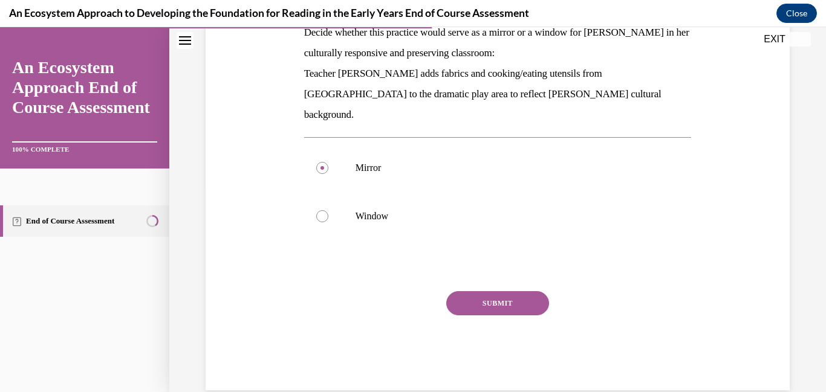
click at [478, 293] on button "SUBMIT" at bounding box center [497, 303] width 103 height 24
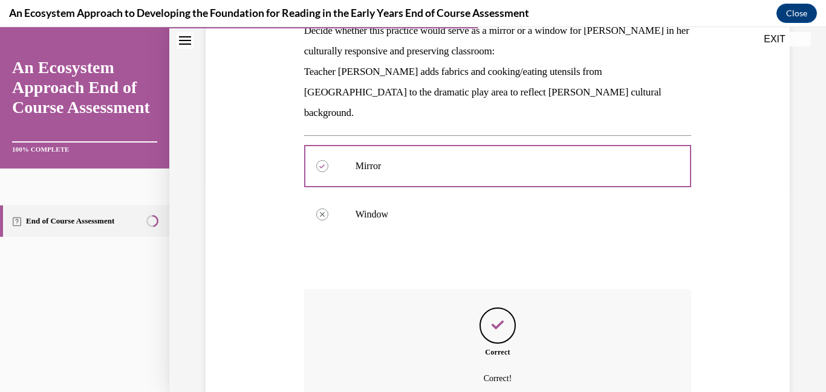
scroll to position [308, 0]
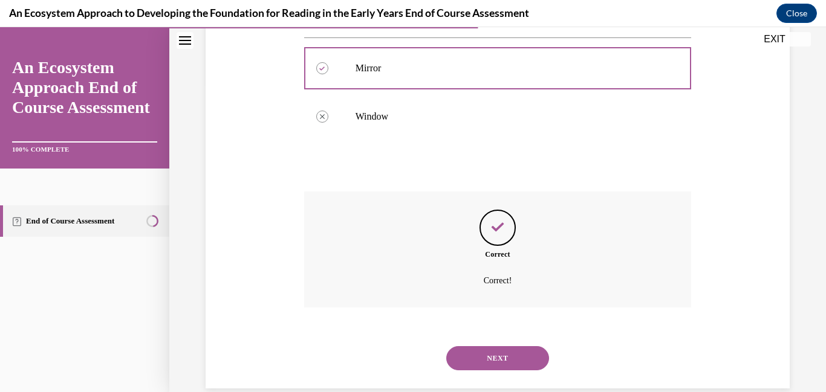
click at [481, 346] on button "NEXT" at bounding box center [497, 358] width 103 height 24
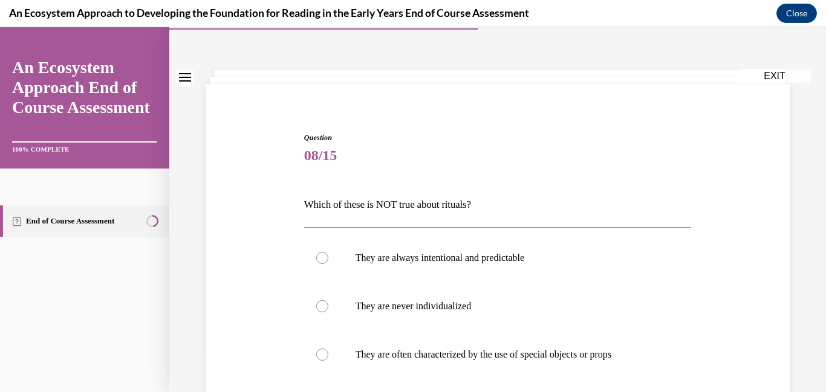
scroll to position [40, 0]
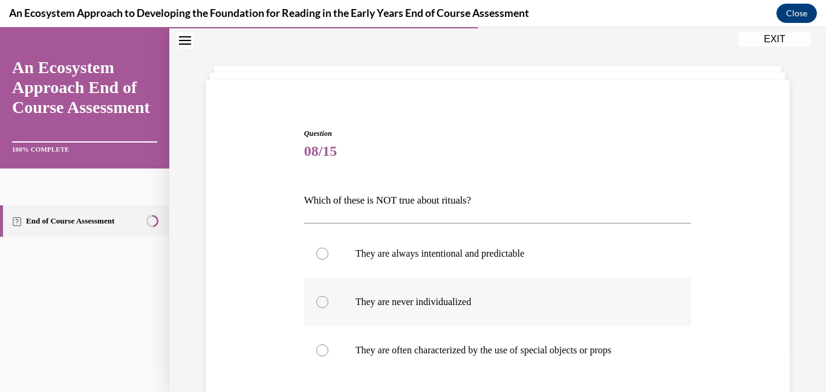
click at [454, 316] on label "They are never individualized" at bounding box center [498, 302] width 388 height 48
click at [328, 308] on input "They are never individualized" at bounding box center [322, 302] width 12 height 12
radio input "true"
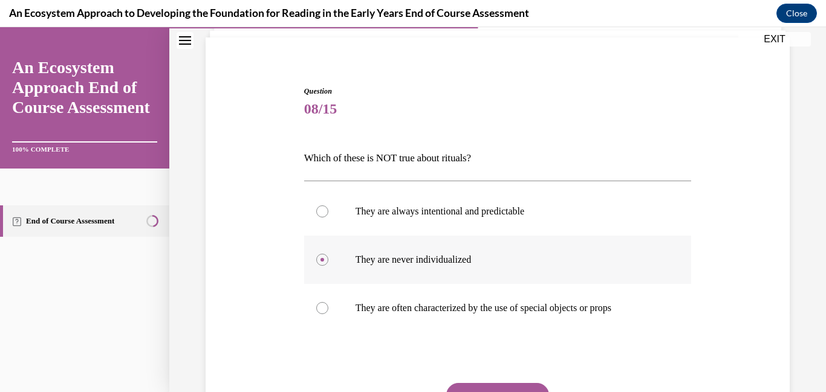
scroll to position [89, 0]
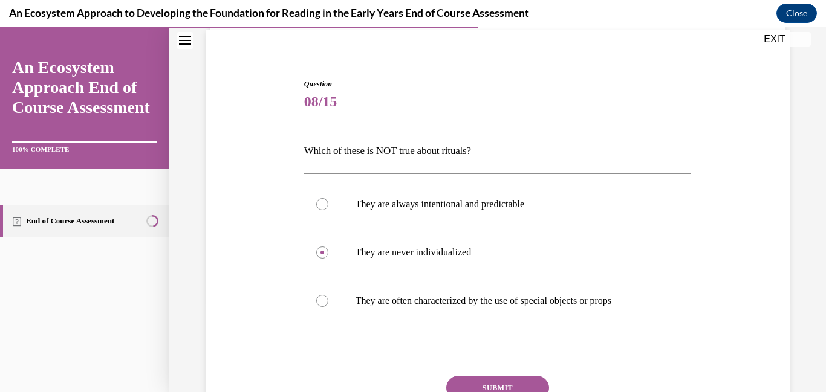
click at [470, 389] on button "SUBMIT" at bounding box center [497, 388] width 103 height 24
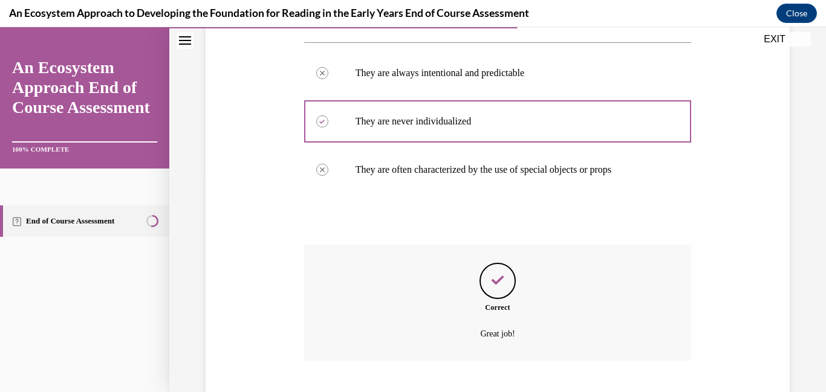
scroll to position [294, 0]
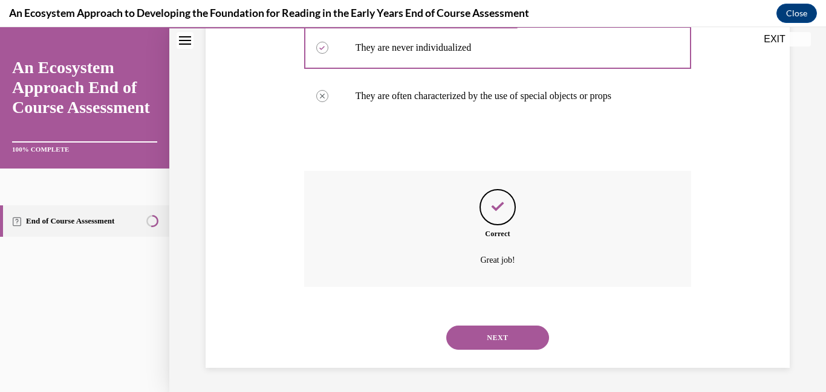
click at [471, 351] on div "NEXT" at bounding box center [498, 338] width 388 height 48
click at [471, 348] on button "NEXT" at bounding box center [497, 338] width 103 height 24
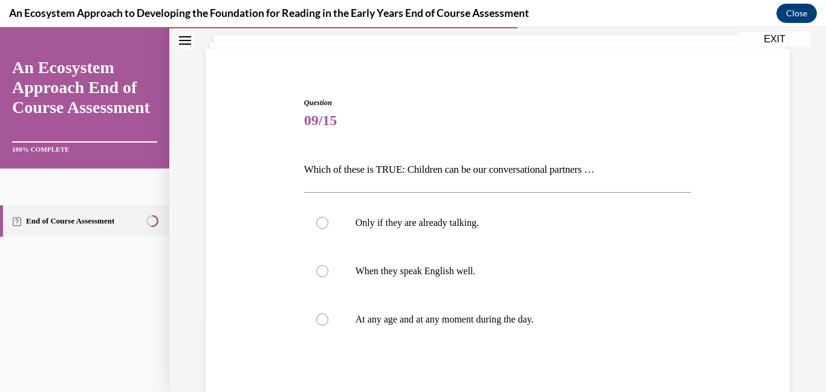
scroll to position [74, 0]
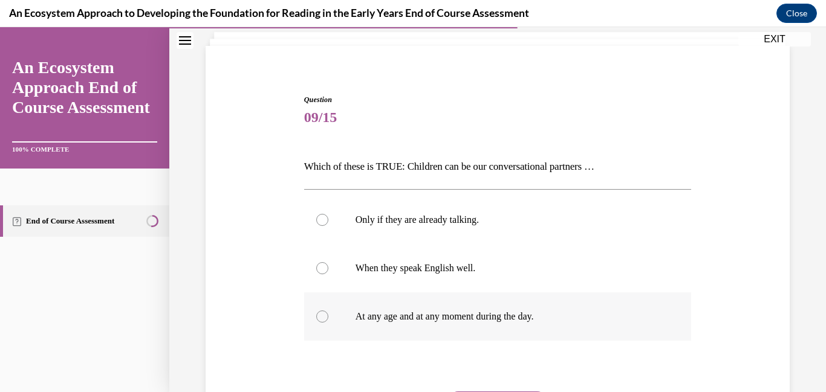
click at [437, 320] on p "At any age and at any moment during the day." at bounding box center [509, 317] width 306 height 12
click at [328, 320] on input "At any age and at any moment during the day." at bounding box center [322, 317] width 12 height 12
radio input "true"
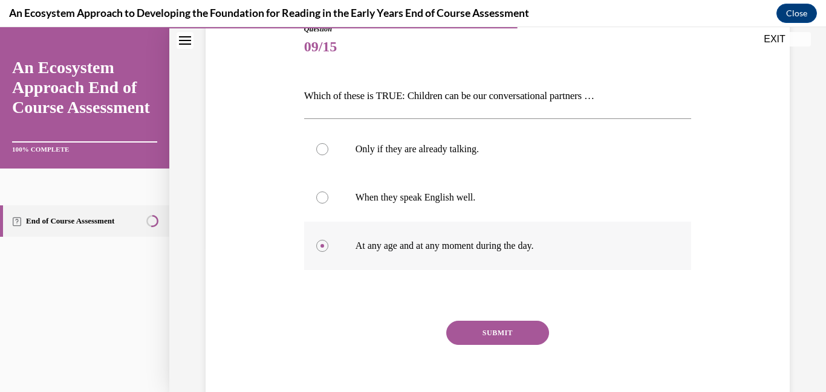
scroll to position [152, 0]
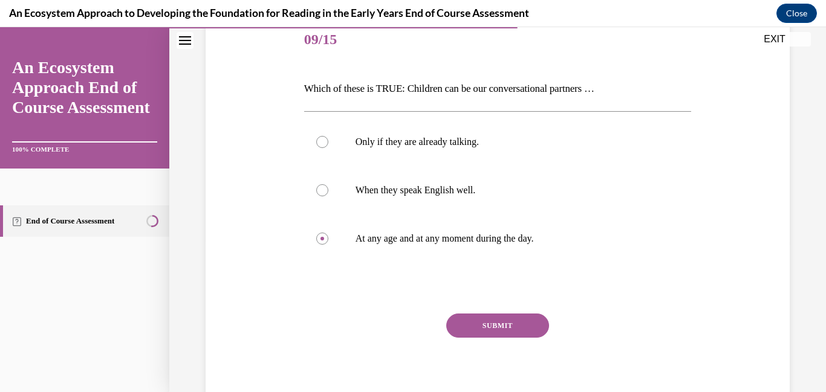
click at [457, 330] on button "SUBMIT" at bounding box center [497, 326] width 103 height 24
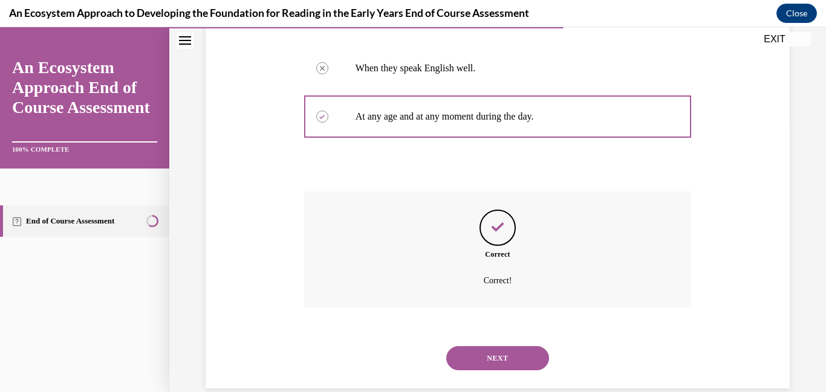
scroll to position [294, 0]
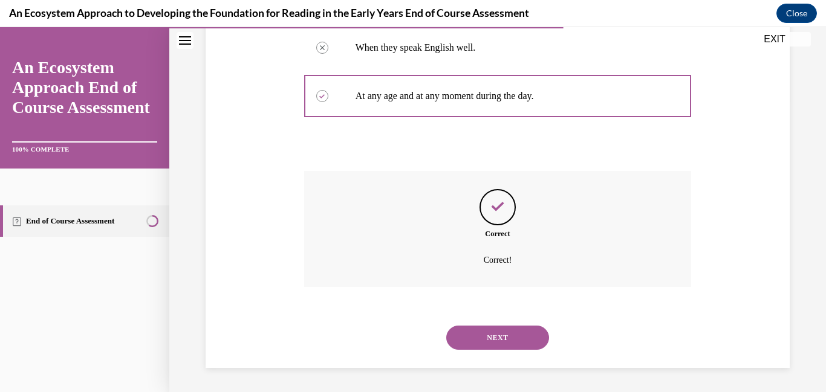
click at [460, 335] on button "NEXT" at bounding box center [497, 338] width 103 height 24
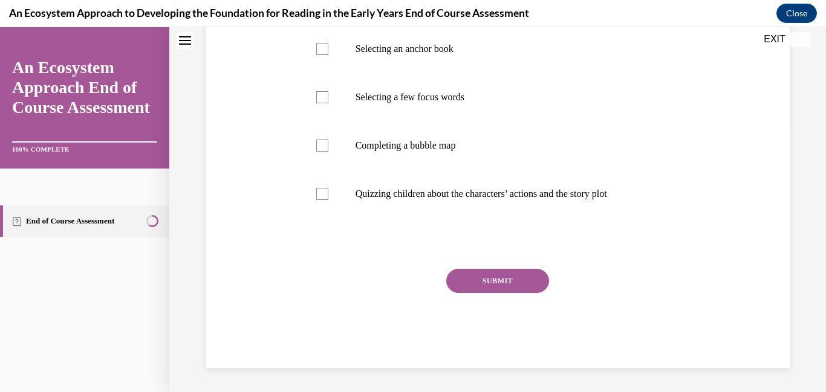
scroll to position [0, 0]
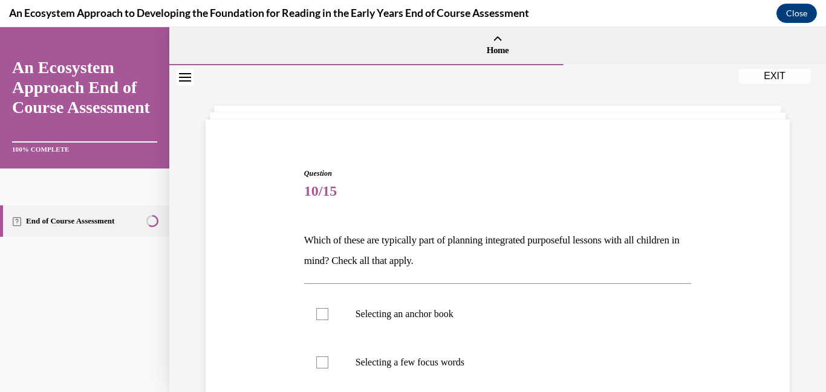
click at [460, 335] on label "Selecting an anchor book" at bounding box center [498, 314] width 388 height 48
click at [328, 320] on input "Selecting an anchor book" at bounding box center [322, 314] width 12 height 12
checkbox input "true"
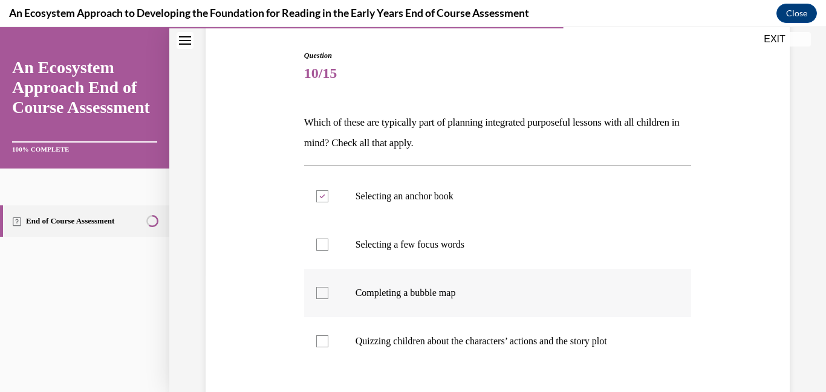
scroll to position [119, 0]
click at [435, 265] on label "Selecting a few focus words" at bounding box center [498, 243] width 388 height 48
click at [328, 250] on input "Selecting a few focus words" at bounding box center [322, 244] width 12 height 12
checkbox input "true"
click at [437, 298] on p "Completing a bubble map" at bounding box center [509, 292] width 306 height 12
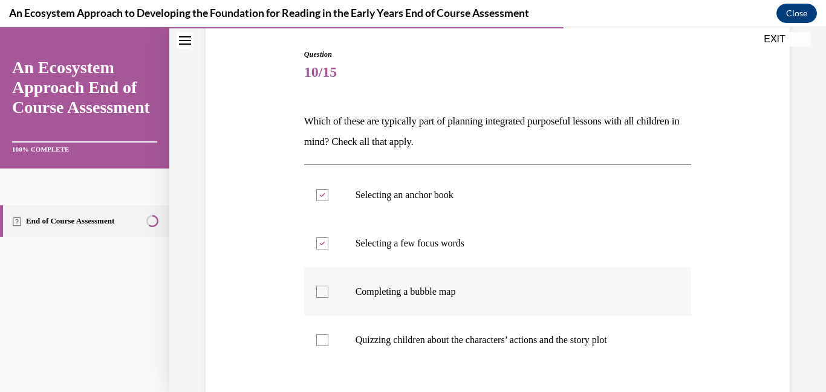
click at [328, 298] on input "Completing a bubble map" at bounding box center [322, 292] width 12 height 12
checkbox input "true"
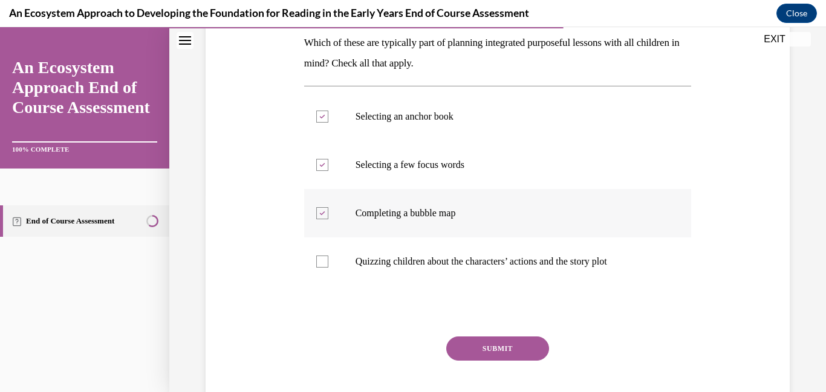
scroll to position [236, 0]
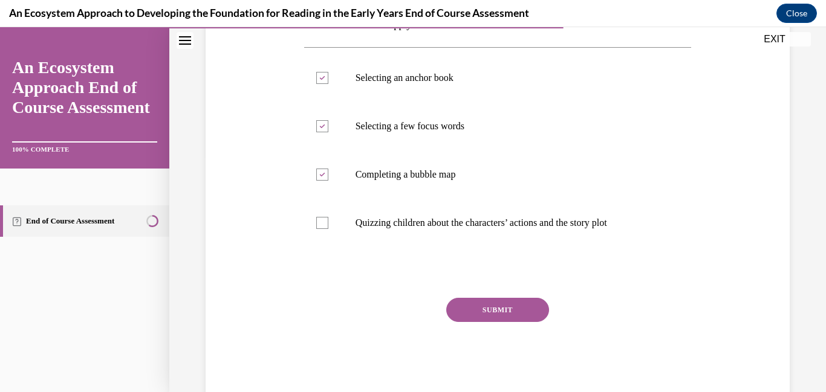
click at [474, 319] on button "SUBMIT" at bounding box center [497, 310] width 103 height 24
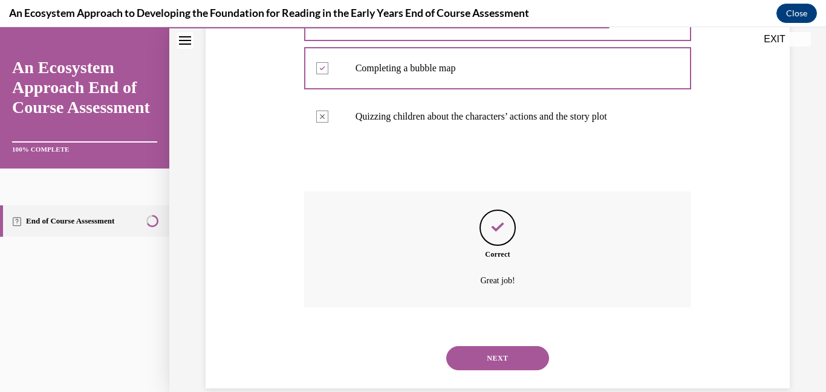
scroll to position [363, 0]
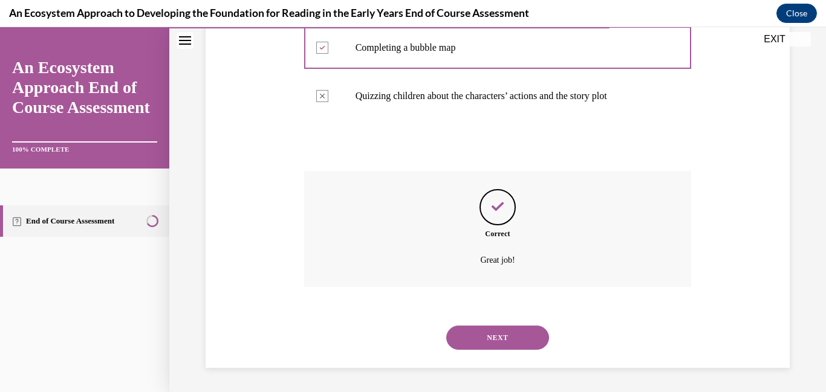
click at [478, 333] on button "NEXT" at bounding box center [497, 338] width 103 height 24
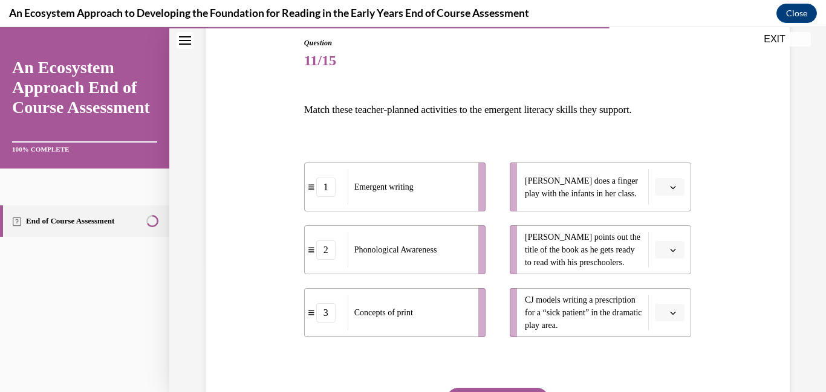
scroll to position [135, 0]
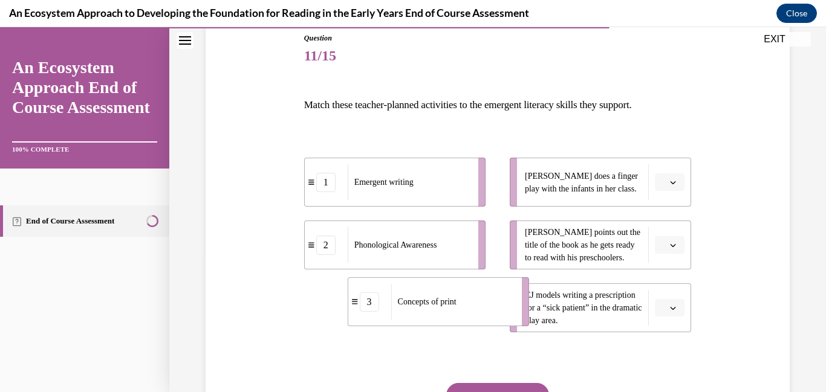
drag, startPoint x: 432, startPoint y: 324, endPoint x: 524, endPoint y: 310, distance: 93.0
click at [524, 310] on li "3 Concepts of print" at bounding box center [438, 302] width 181 height 49
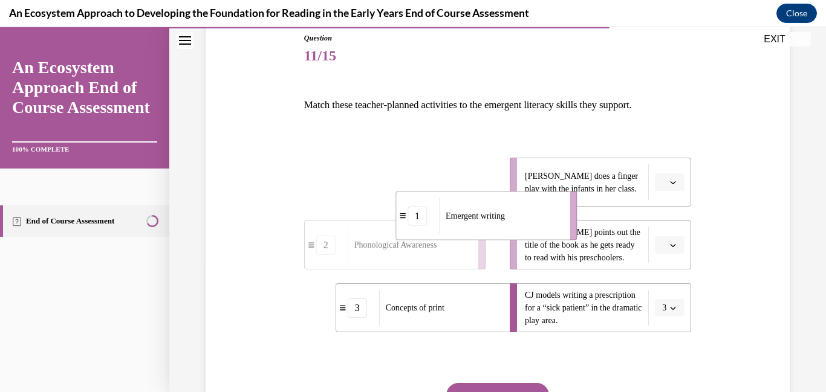
drag, startPoint x: 405, startPoint y: 161, endPoint x: 543, endPoint y: 215, distance: 148.0
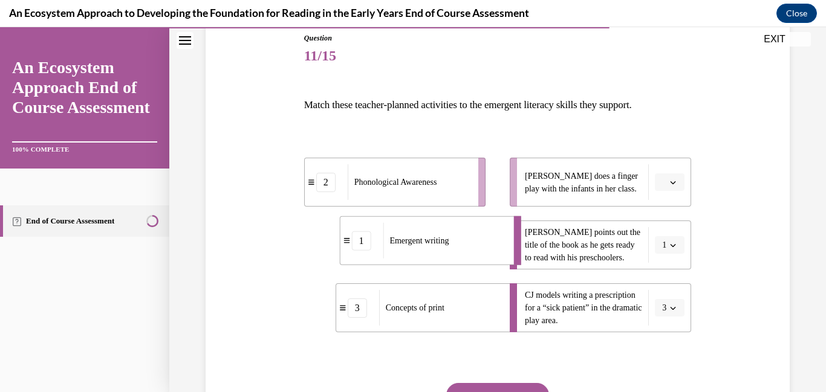
click at [467, 246] on div "Emergent writing" at bounding box center [444, 241] width 123 height 36
click at [467, 246] on div "Emergent writing" at bounding box center [440, 245] width 123 height 36
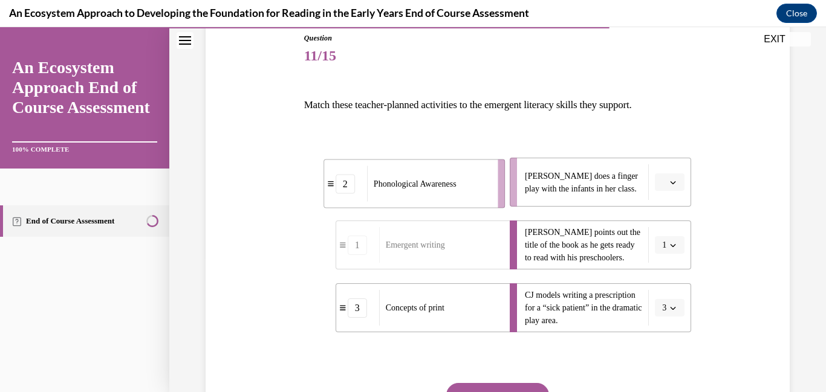
drag, startPoint x: 383, startPoint y: 184, endPoint x: 475, endPoint y: 183, distance: 91.3
click at [457, 183] on span "Phonological Awareness" at bounding box center [415, 184] width 83 height 9
click at [484, 384] on button "SUBMIT" at bounding box center [497, 395] width 103 height 24
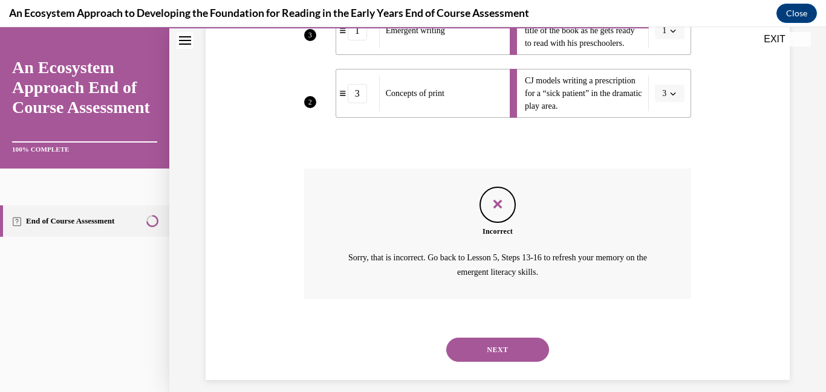
scroll to position [362, 0]
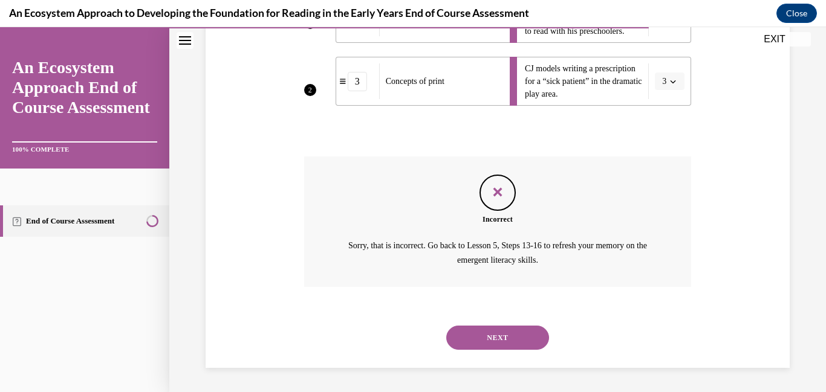
click at [490, 344] on button "NEXT" at bounding box center [497, 338] width 103 height 24
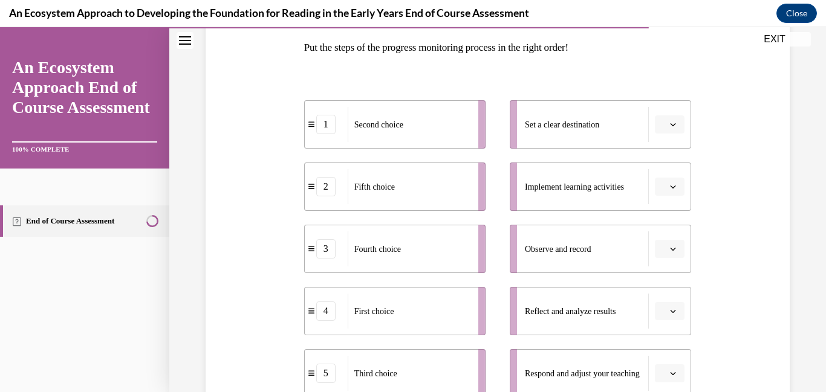
scroll to position [195, 0]
click at [490, 344] on ul "1 Second choice 2 Fifth choice 3 Fourth choice 4 First choice 5 Third choice" at bounding box center [400, 248] width 193 height 298
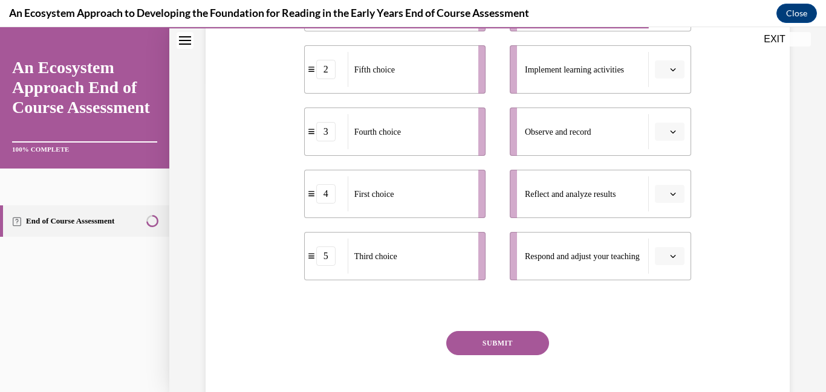
scroll to position [319, 0]
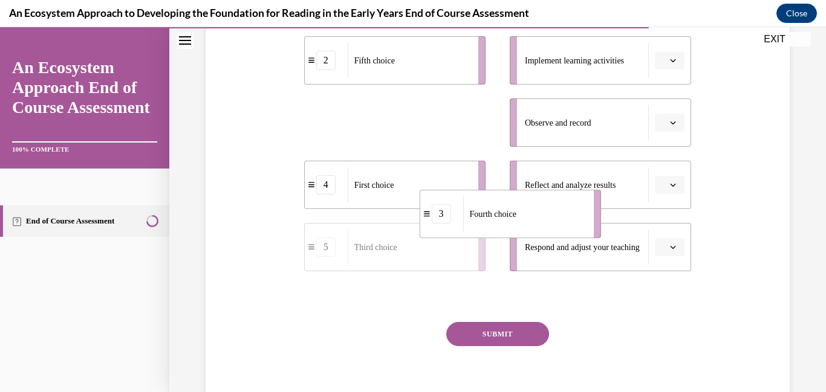
drag, startPoint x: 363, startPoint y: 126, endPoint x: 541, endPoint y: 272, distance: 229.9
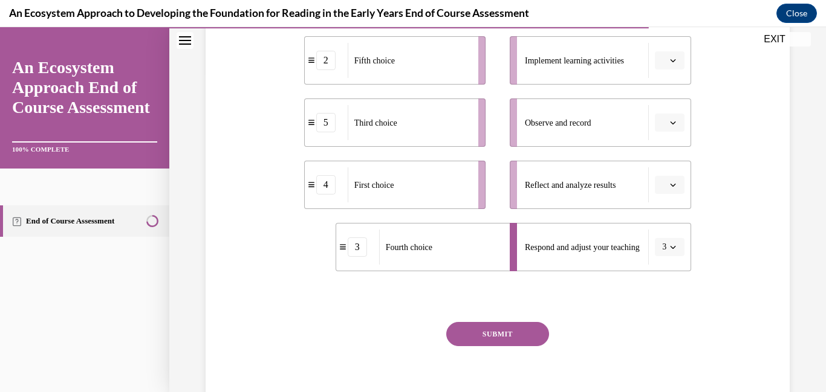
scroll to position [285, 0]
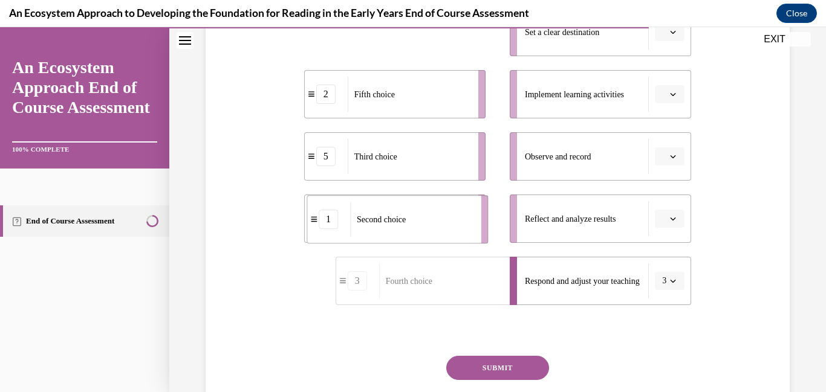
drag, startPoint x: 430, startPoint y: 47, endPoint x: 432, endPoint y: 252, distance: 204.4
click at [432, 252] on ul "1 Second choice 2 Fifth choice 5 Third choice 4 First choice 3 Fourth choice" at bounding box center [400, 157] width 193 height 298
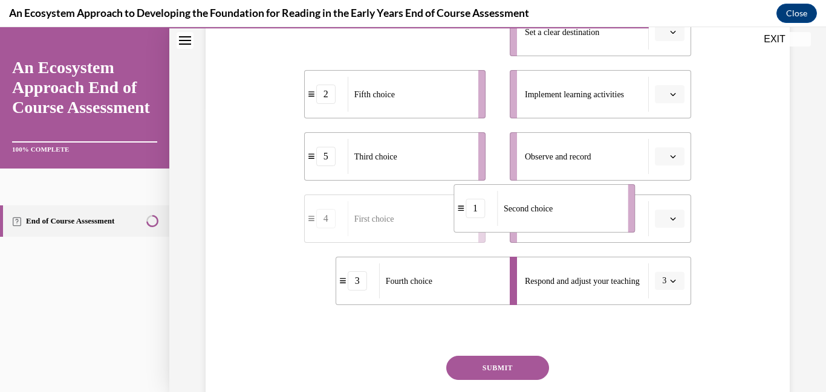
drag, startPoint x: 374, startPoint y: 37, endPoint x: 556, endPoint y: 289, distance: 311.0
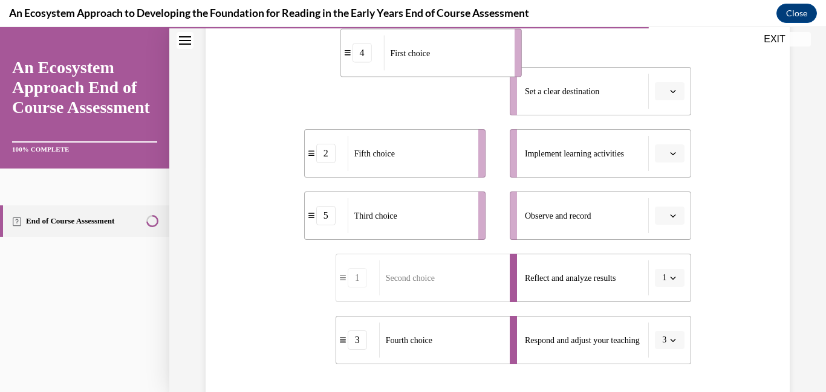
scroll to position [220, 0]
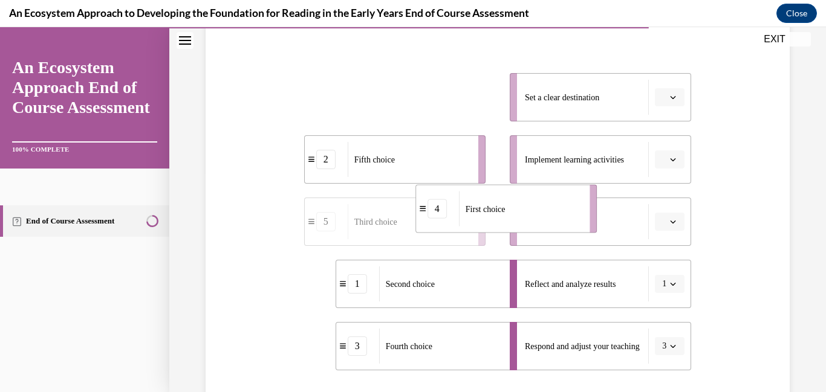
drag, startPoint x: 343, startPoint y: 41, endPoint x: 481, endPoint y: 290, distance: 284.5
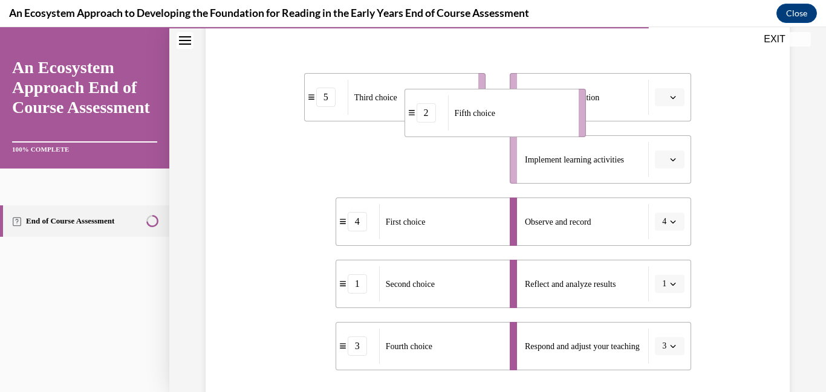
drag, startPoint x: 403, startPoint y: 161, endPoint x: 503, endPoint y: 115, distance: 110.6
click at [503, 115] on div "Fifth choice" at bounding box center [509, 113] width 123 height 35
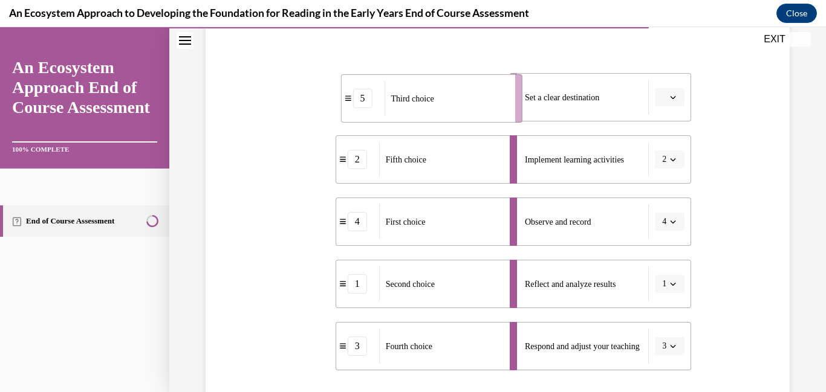
drag, startPoint x: 451, startPoint y: 92, endPoint x: 512, endPoint y: 96, distance: 61.2
click at [512, 96] on li "5 Third choice" at bounding box center [430, 98] width 181 height 48
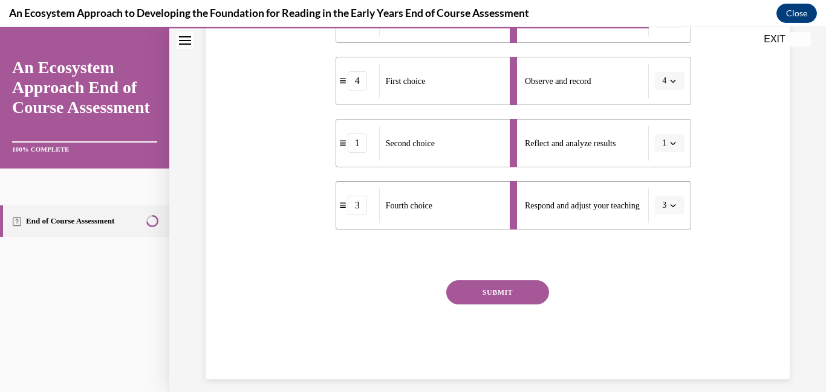
scroll to position [372, 0]
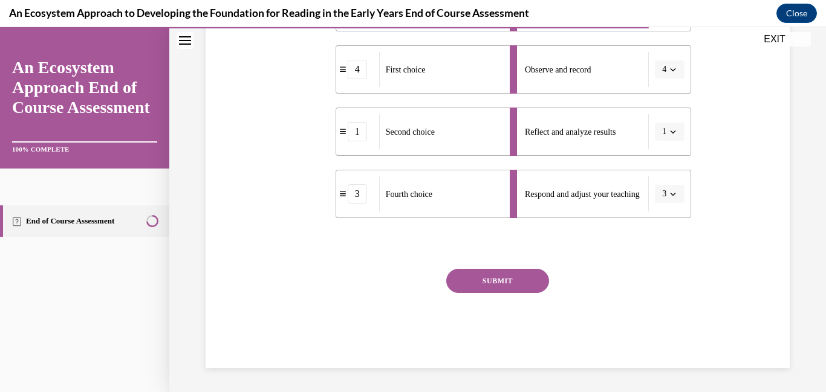
click at [495, 282] on button "SUBMIT" at bounding box center [497, 281] width 103 height 24
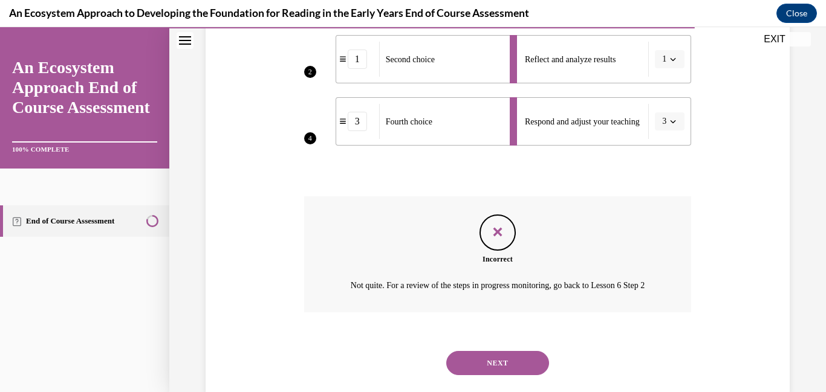
scroll to position [485, 0]
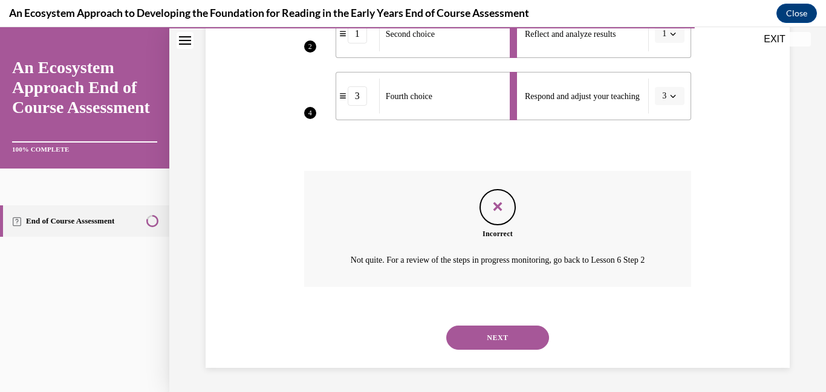
click at [492, 334] on button "NEXT" at bounding box center [497, 338] width 103 height 24
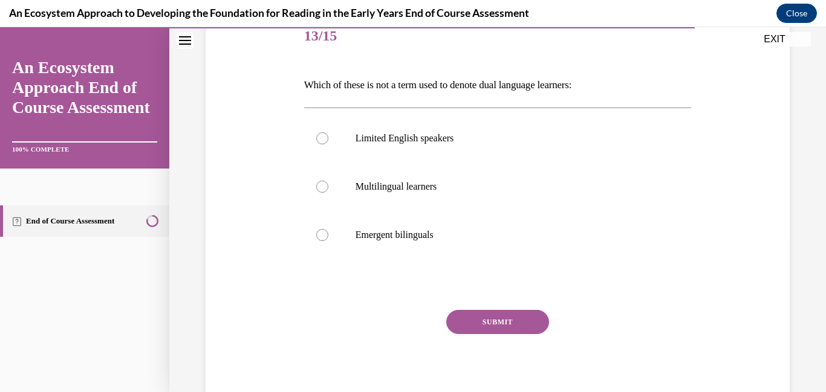
scroll to position [164, 0]
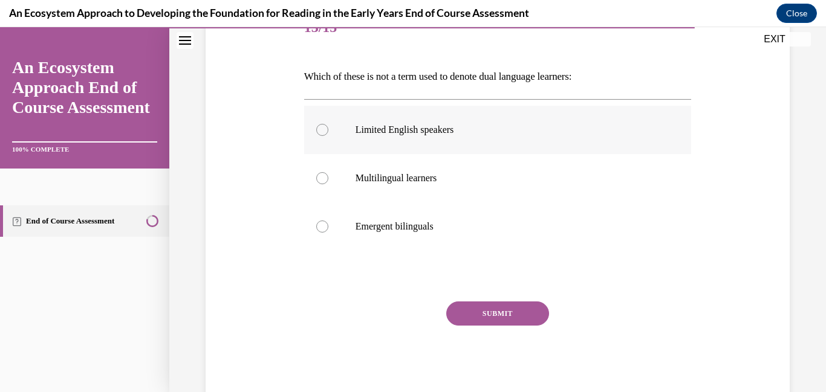
click at [350, 122] on label "Limited English speakers" at bounding box center [498, 130] width 388 height 48
click at [328, 124] on input "Limited English speakers" at bounding box center [322, 130] width 12 height 12
radio input "true"
click at [461, 311] on button "SUBMIT" at bounding box center [497, 314] width 103 height 24
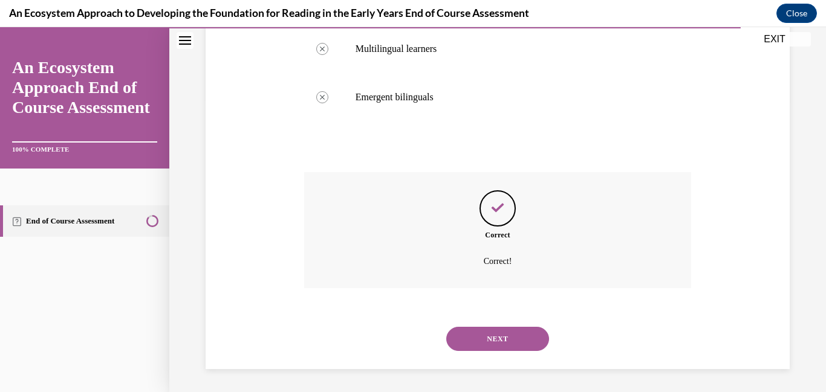
scroll to position [294, 0]
click at [473, 343] on button "NEXT" at bounding box center [497, 338] width 103 height 24
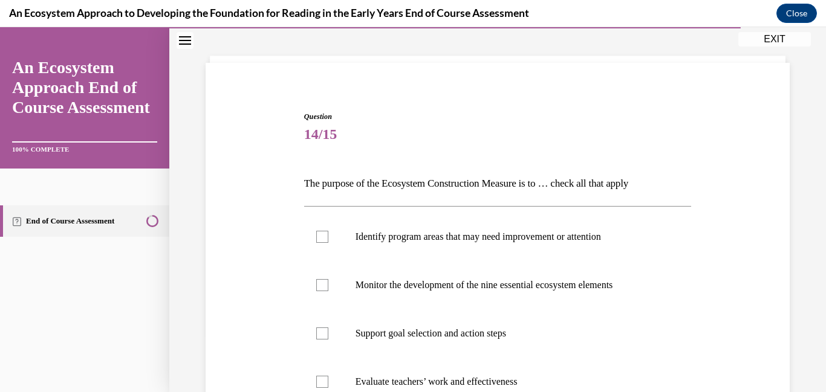
scroll to position [62, 0]
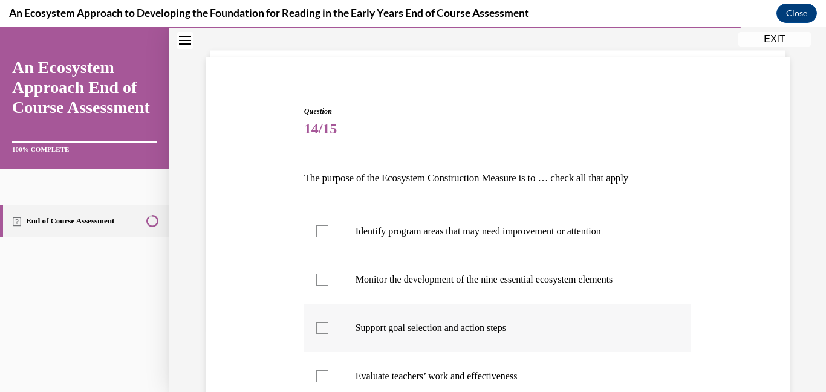
click at [460, 337] on label "Support goal selection and action steps" at bounding box center [498, 328] width 388 height 48
click at [328, 334] on input "Support goal selection and action steps" at bounding box center [322, 328] width 12 height 12
checkbox input "true"
click at [446, 281] on p "Monitor the development of the nine essential ecosystem elements" at bounding box center [509, 280] width 306 height 12
click at [328, 281] on input "Monitor the development of the nine essential ecosystem elements" at bounding box center [322, 280] width 12 height 12
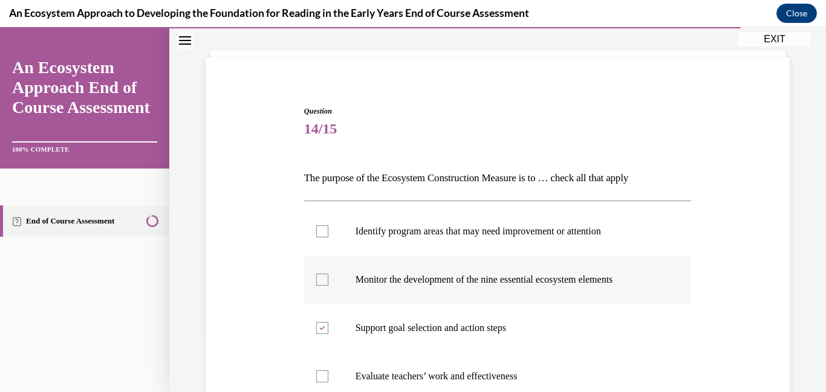
checkbox input "true"
click at [443, 250] on label "Identify program areas that may need improvement or attention" at bounding box center [498, 231] width 388 height 48
click at [328, 238] on input "Identify program areas that may need improvement or attention" at bounding box center [322, 232] width 12 height 12
checkbox input "true"
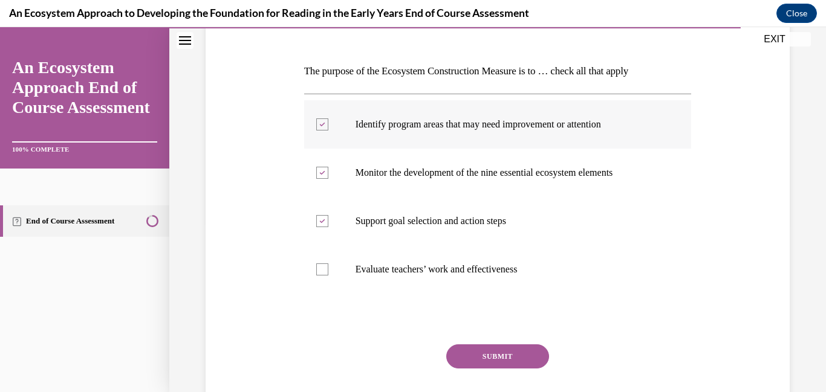
scroll to position [214, 0]
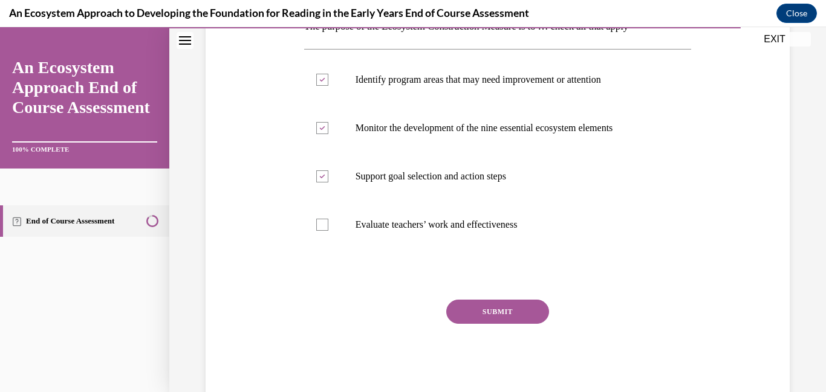
click at [462, 308] on button "SUBMIT" at bounding box center [497, 312] width 103 height 24
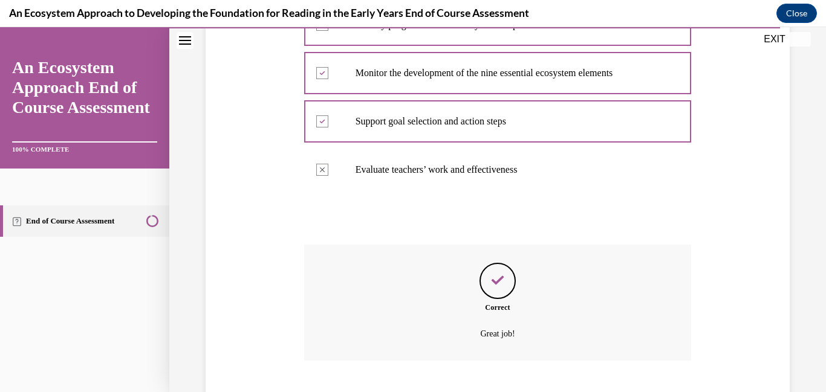
scroll to position [343, 0]
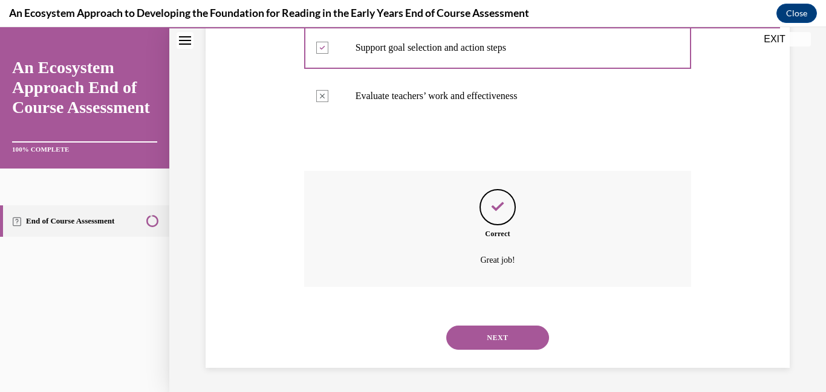
click at [476, 330] on button "NEXT" at bounding box center [497, 338] width 103 height 24
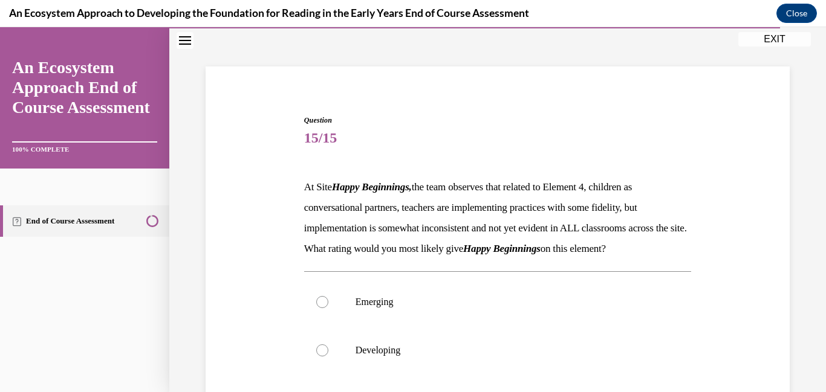
scroll to position [56, 0]
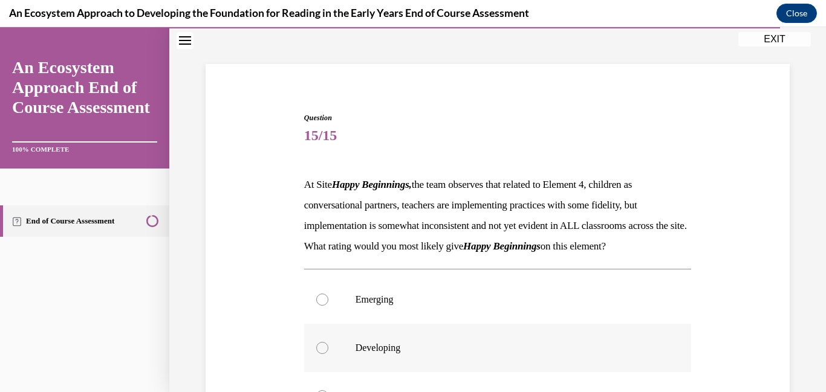
click at [443, 352] on label "Developing" at bounding box center [498, 348] width 388 height 48
click at [328, 352] on input "Developing" at bounding box center [322, 348] width 12 height 12
radio input "true"
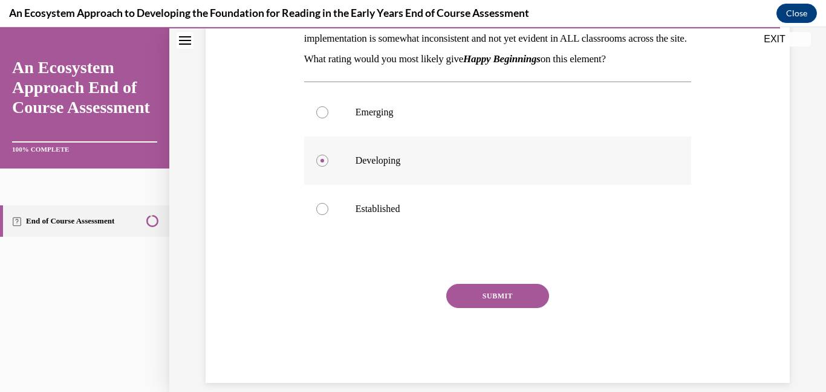
scroll to position [279, 0]
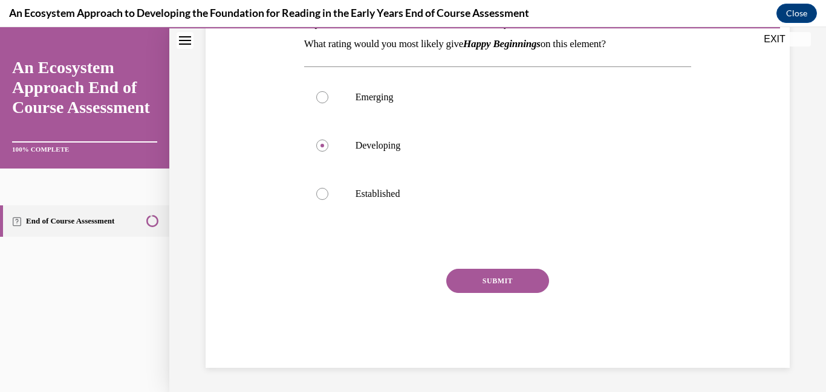
click at [487, 278] on button "SUBMIT" at bounding box center [497, 281] width 103 height 24
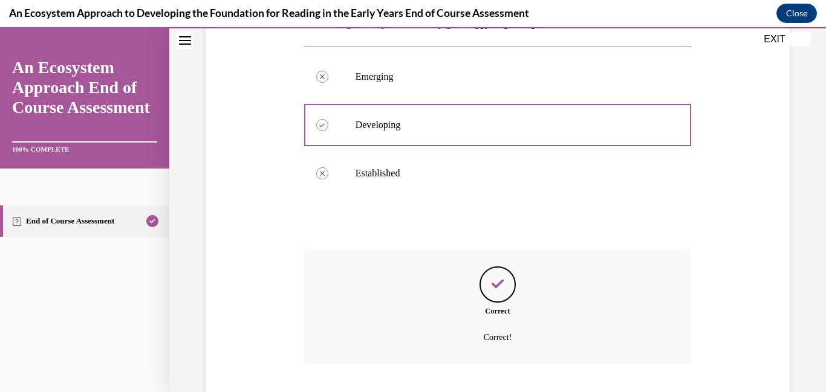
scroll to position [377, 0]
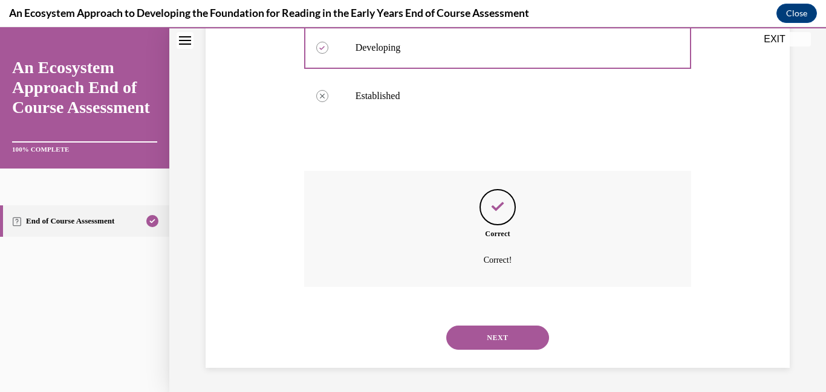
click at [487, 334] on button "NEXT" at bounding box center [497, 338] width 103 height 24
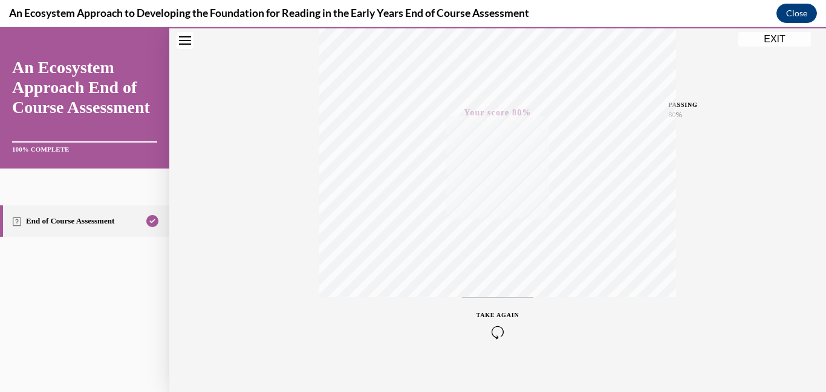
scroll to position [255, 0]
click at [764, 36] on button "EXIT" at bounding box center [774, 39] width 73 height 15
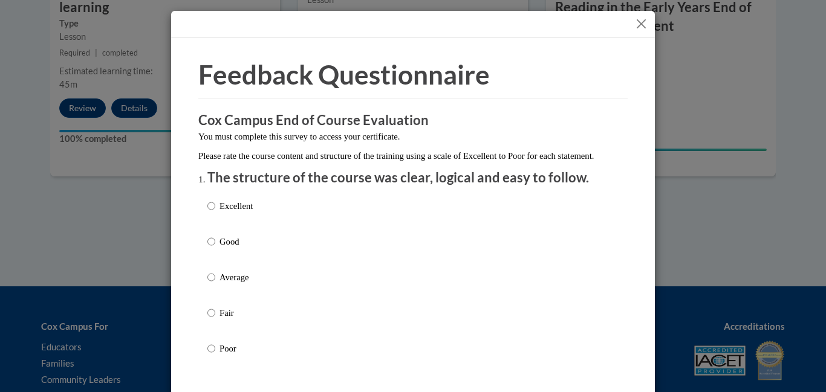
click at [303, 251] on div "Excellent Good Average Fair Poor" at bounding box center [412, 291] width 411 height 197
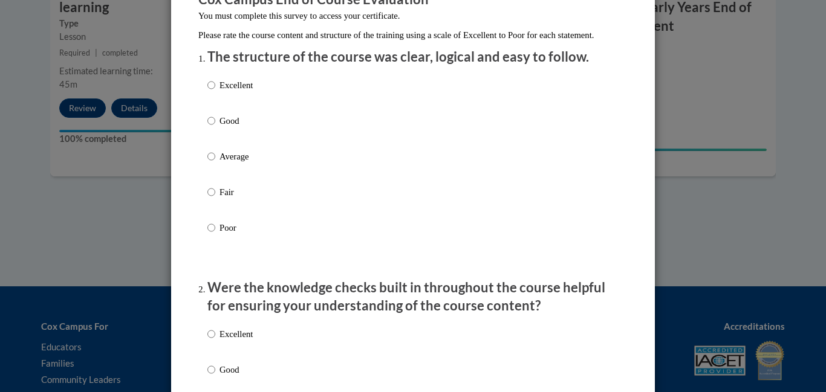
scroll to position [123, 0]
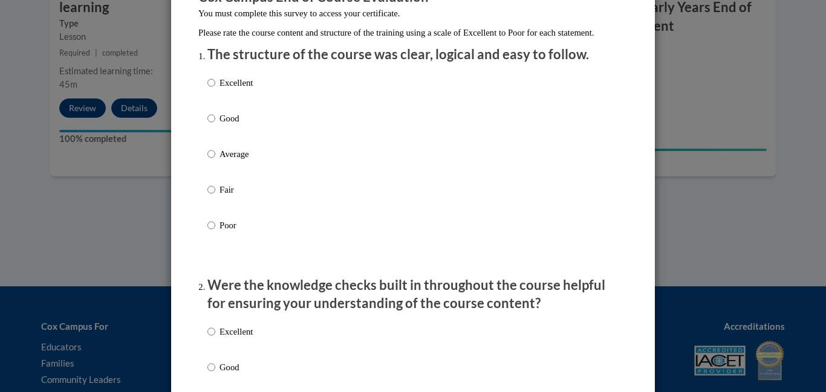
click at [219, 125] on p "Good" at bounding box center [235, 118] width 33 height 13
click at [215, 125] on input "Good" at bounding box center [211, 118] width 8 height 13
radio input "true"
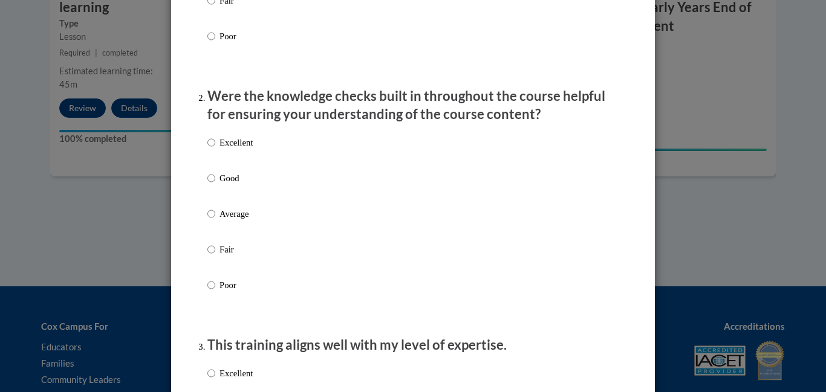
scroll to position [347, 0]
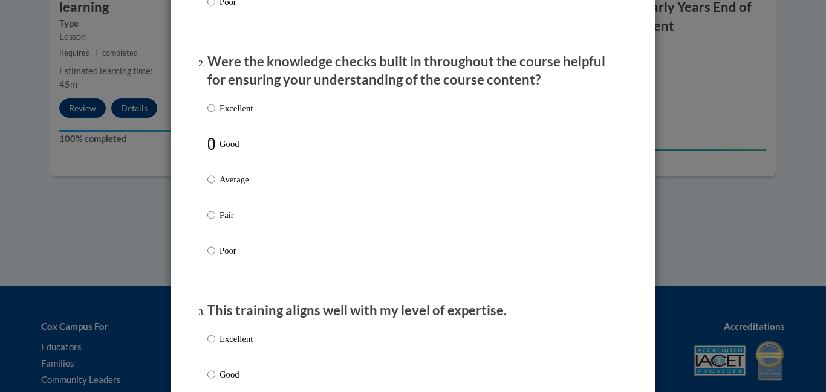
click at [212, 151] on input "Good" at bounding box center [211, 143] width 8 height 13
radio input "true"
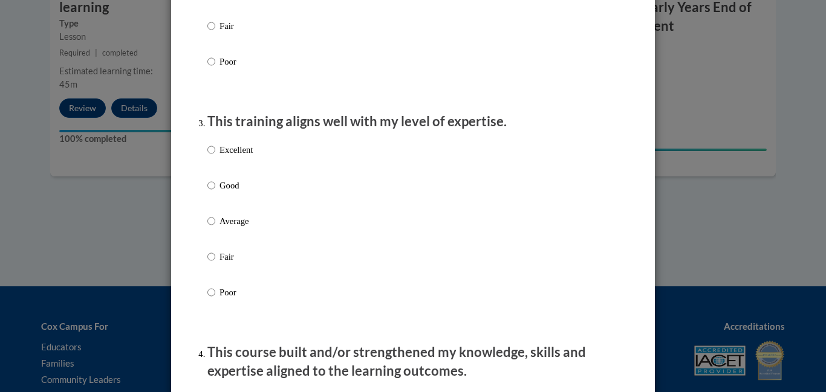
scroll to position [547, 0]
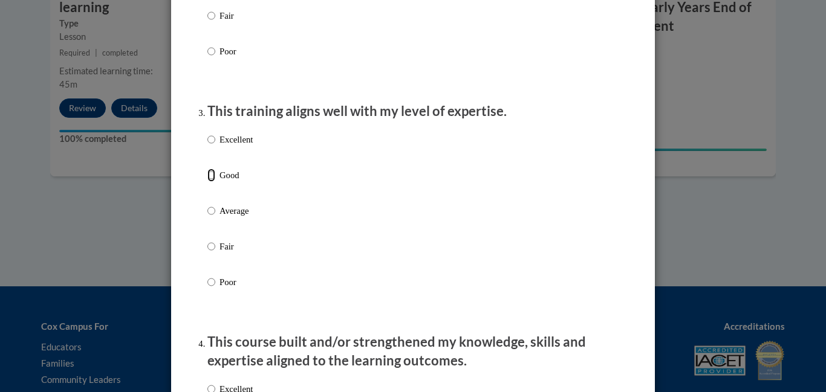
click at [213, 182] on input "Good" at bounding box center [211, 175] width 8 height 13
radio input "true"
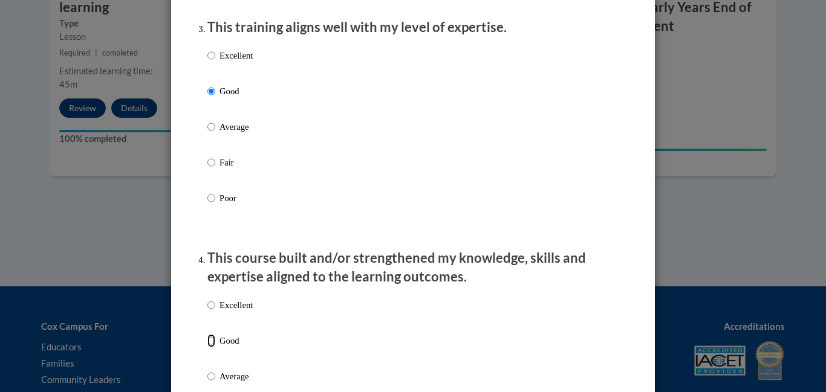
click at [213, 348] on input "Good" at bounding box center [211, 340] width 8 height 13
radio input "true"
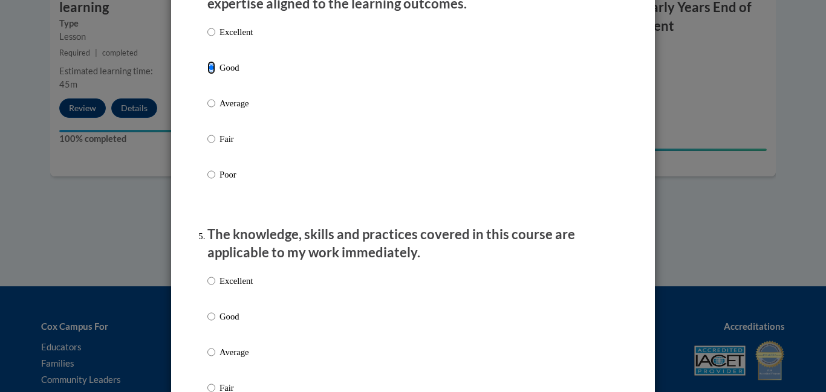
scroll to position [914, 0]
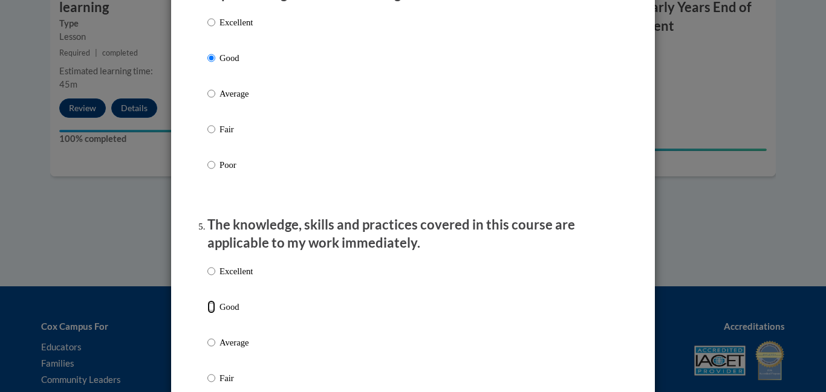
click at [208, 314] on input "Good" at bounding box center [211, 307] width 8 height 13
radio input "true"
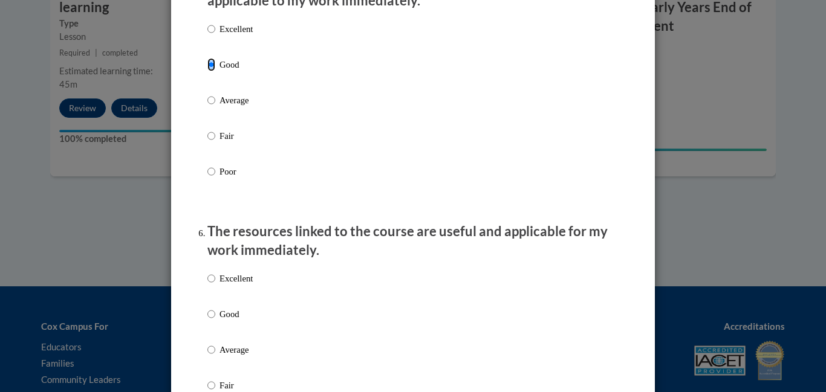
scroll to position [1169, 0]
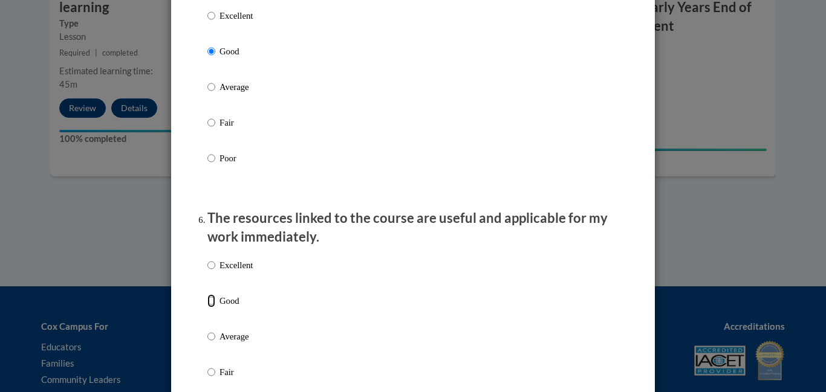
click at [210, 308] on input "Good" at bounding box center [211, 300] width 8 height 13
radio input "true"
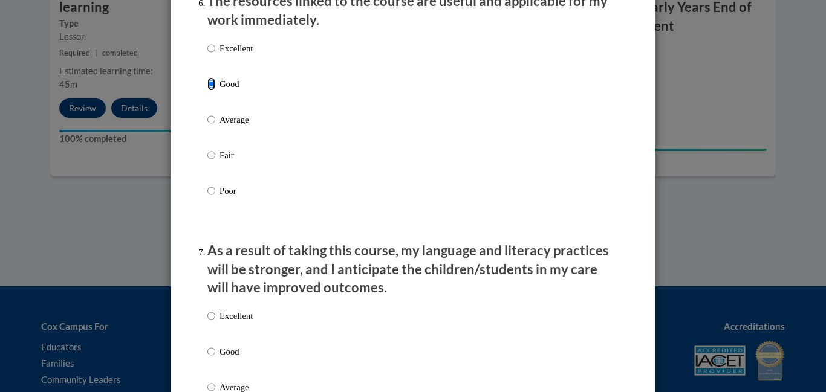
scroll to position [1388, 0]
click at [221, 357] on p "Good" at bounding box center [235, 350] width 33 height 13
click at [215, 357] on input "Good" at bounding box center [211, 350] width 8 height 13
radio input "true"
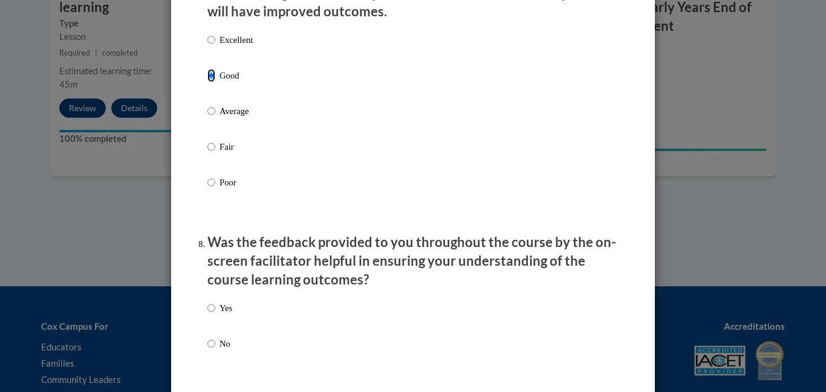
scroll to position [1666, 0]
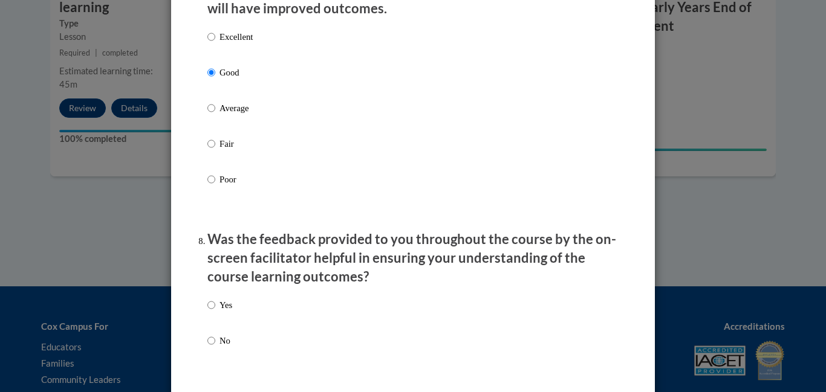
click at [221, 348] on p "No" at bounding box center [225, 340] width 13 height 13
click at [215, 348] on input "No" at bounding box center [211, 340] width 8 height 13
radio input "true"
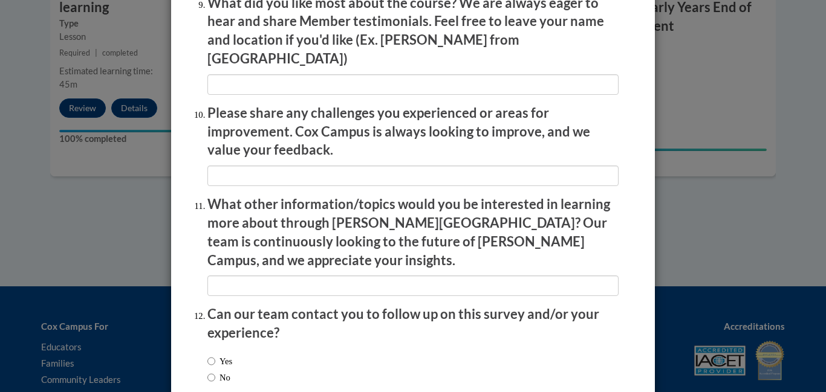
scroll to position [2120, 0]
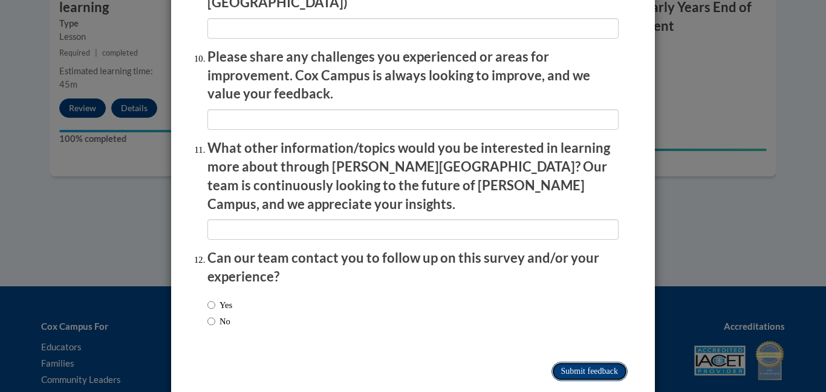
click at [568, 362] on input "Submit feedback" at bounding box center [589, 371] width 76 height 19
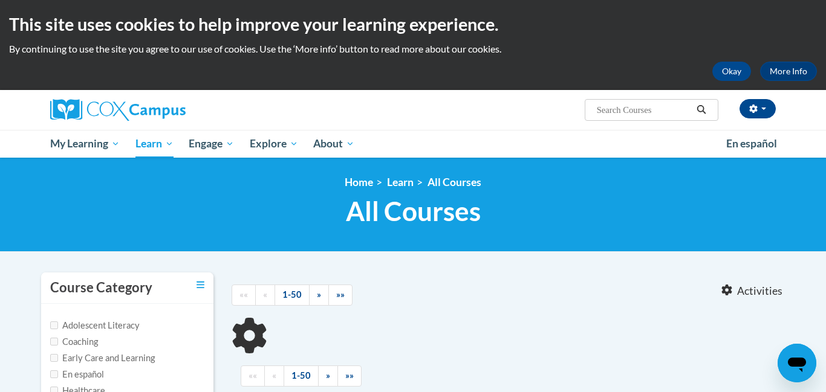
type input "monitoring"
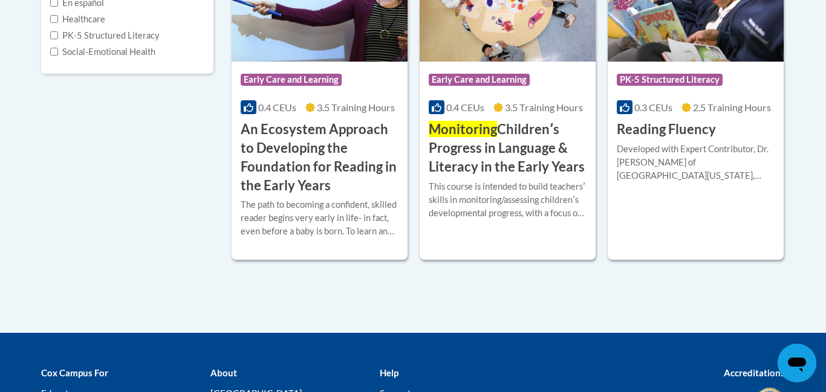
scroll to position [376, 0]
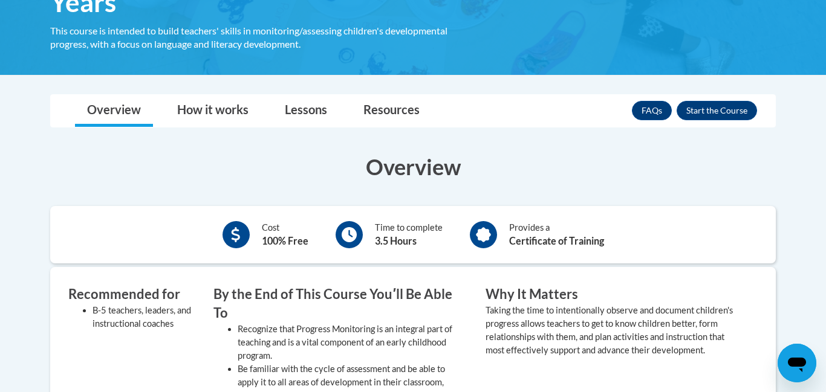
scroll to position [285, 0]
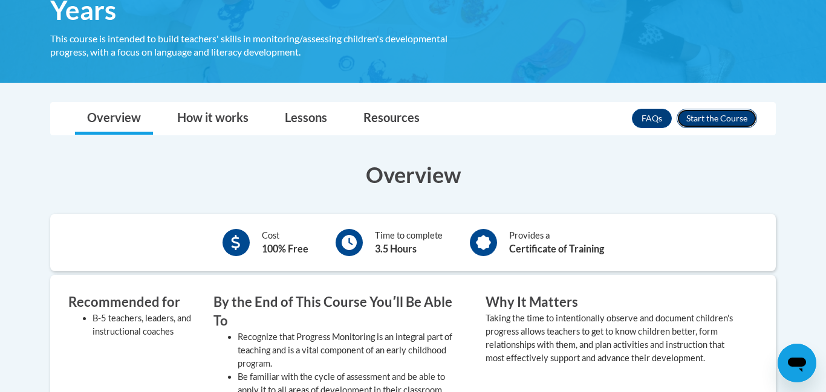
click at [691, 123] on button "Enroll" at bounding box center [717, 118] width 80 height 19
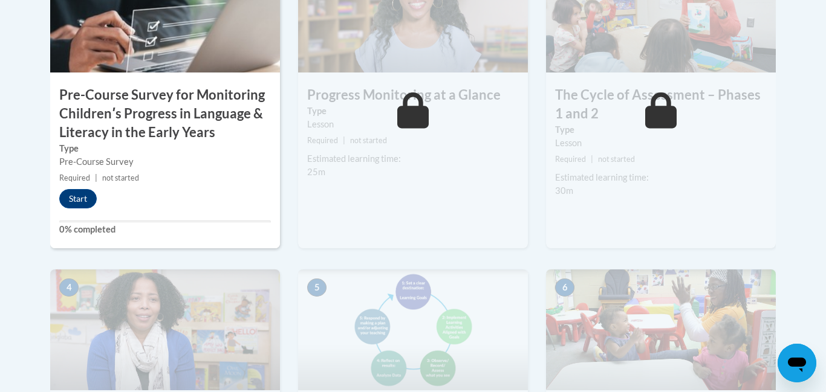
scroll to position [482, 0]
click at [67, 198] on button "Start" at bounding box center [77, 199] width 37 height 19
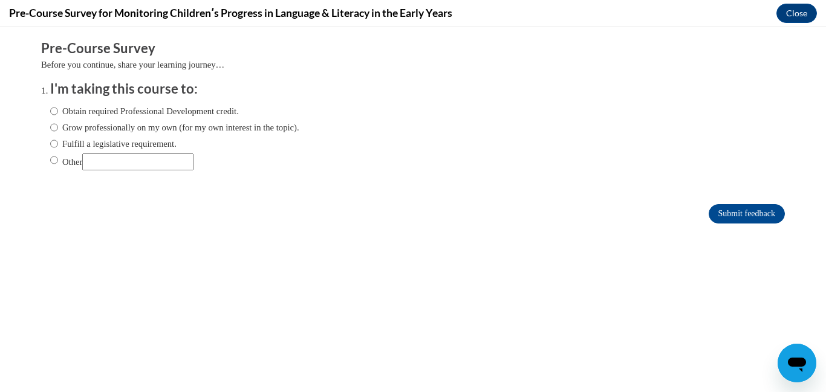
scroll to position [0, 0]
click at [62, 161] on label "Other" at bounding box center [121, 162] width 143 height 17
click at [58, 161] on input "Other" at bounding box center [54, 160] width 8 height 13
radio input "true"
click at [712, 210] on input "Submit feedback" at bounding box center [747, 213] width 76 height 19
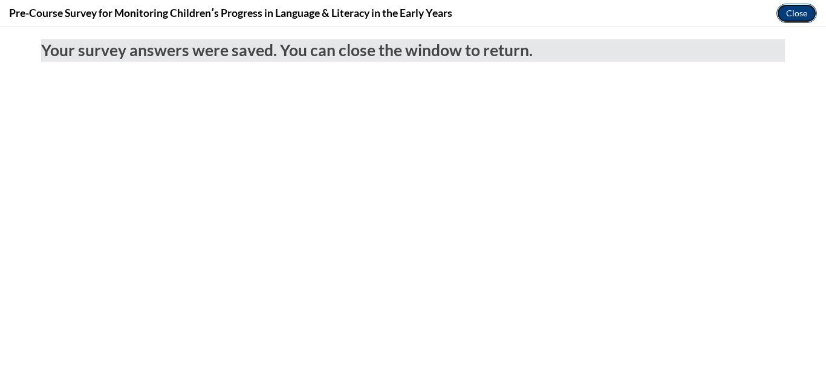
click at [798, 15] on button "Close" at bounding box center [796, 13] width 41 height 19
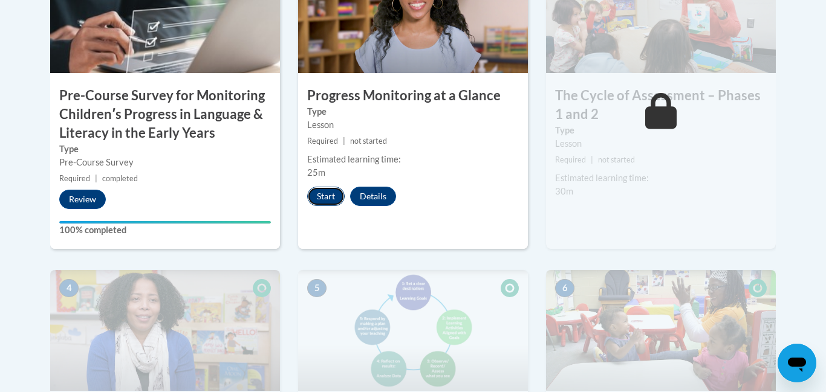
click at [324, 199] on button "Start" at bounding box center [325, 196] width 37 height 19
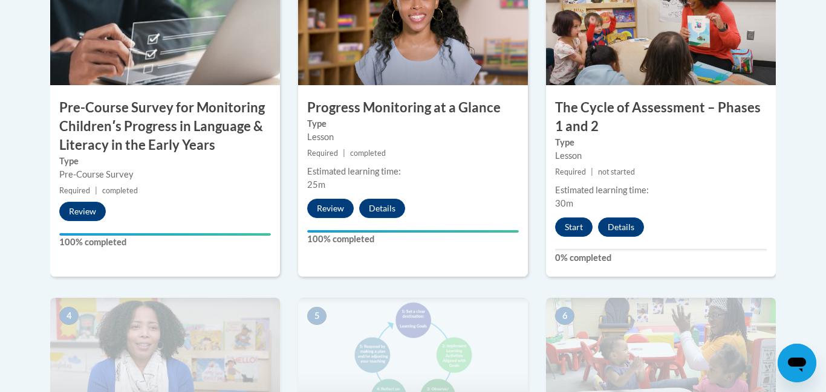
scroll to position [471, 0]
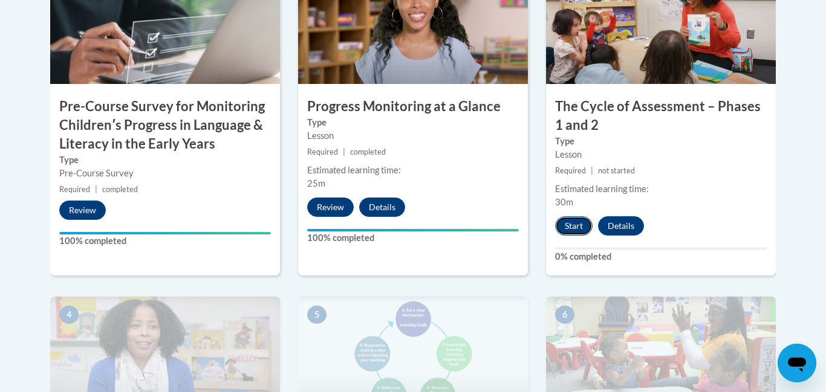
click at [566, 227] on button "Start" at bounding box center [573, 225] width 37 height 19
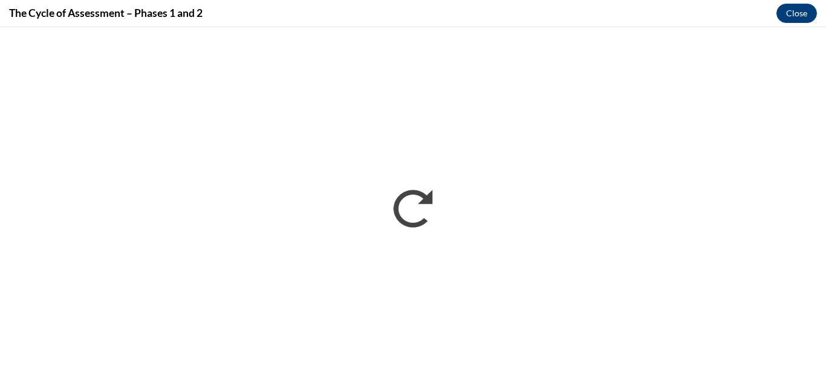
scroll to position [0, 0]
